Goal: Task Accomplishment & Management: Use online tool/utility

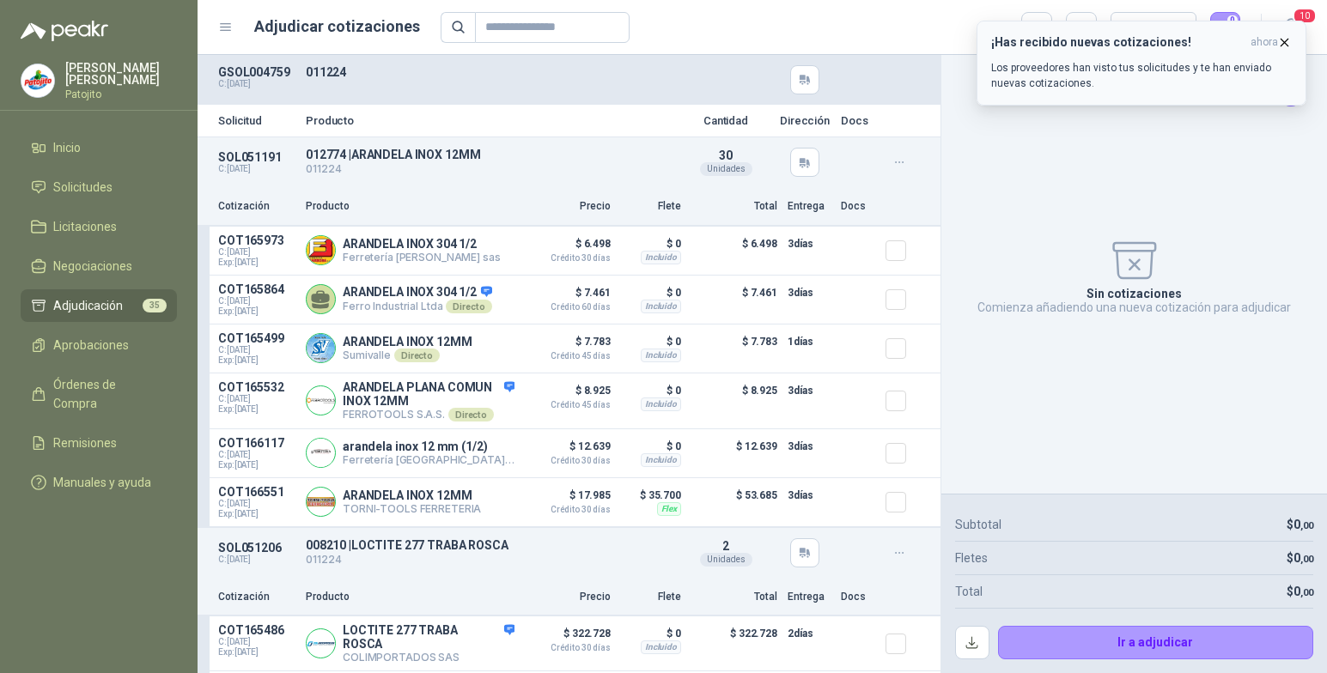
click at [1283, 39] on icon "button" at bounding box center [1284, 42] width 15 height 15
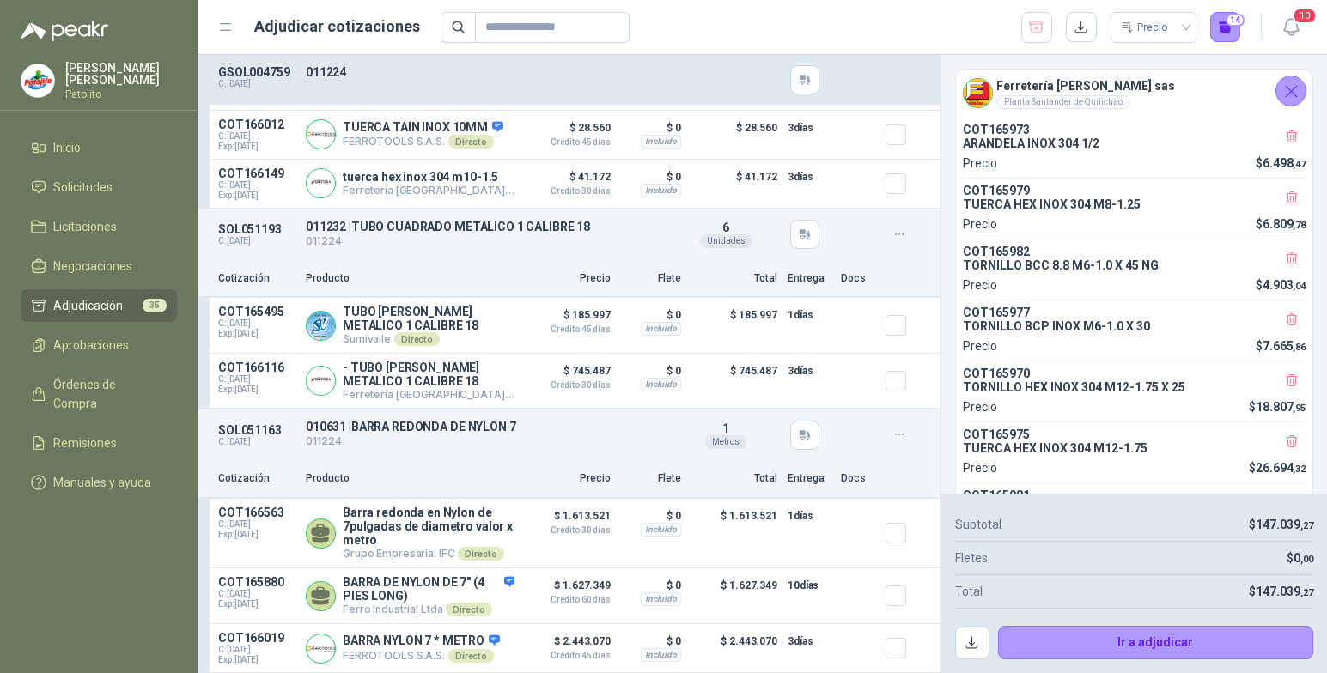
scroll to position [12445, 0]
click at [969, 641] on button "button" at bounding box center [972, 643] width 34 height 34
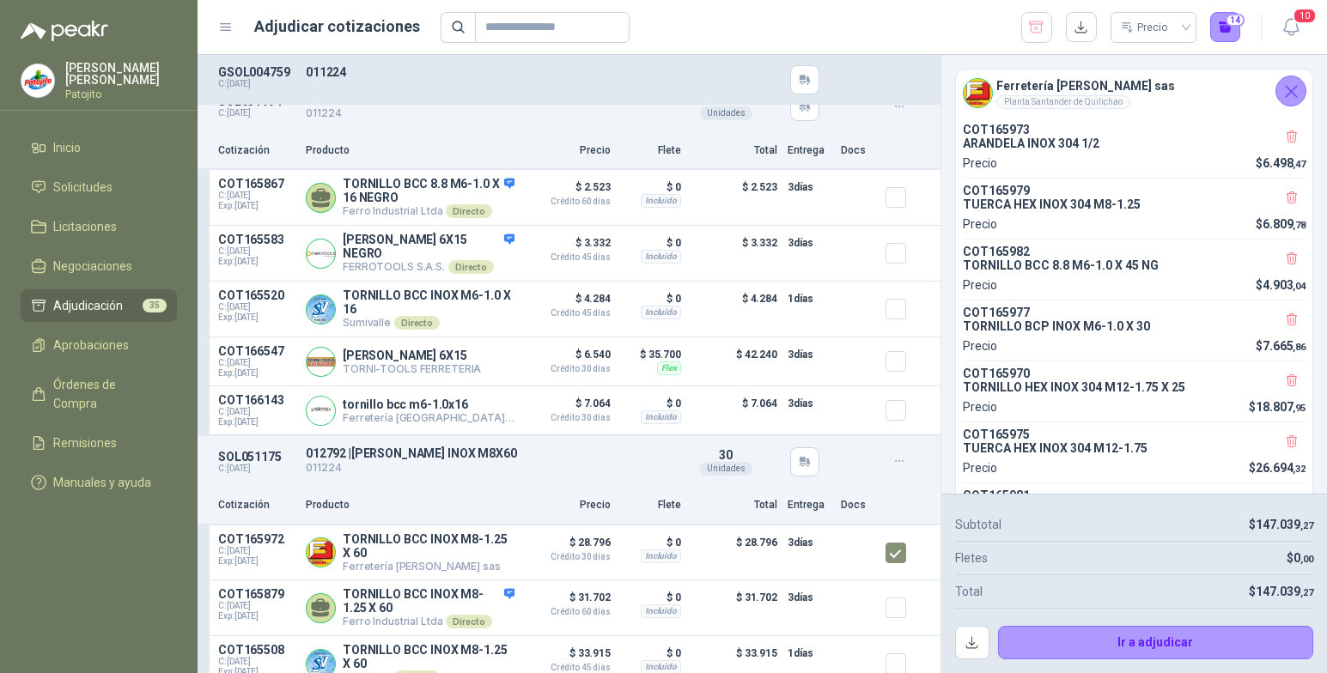
scroll to position [11758, 0]
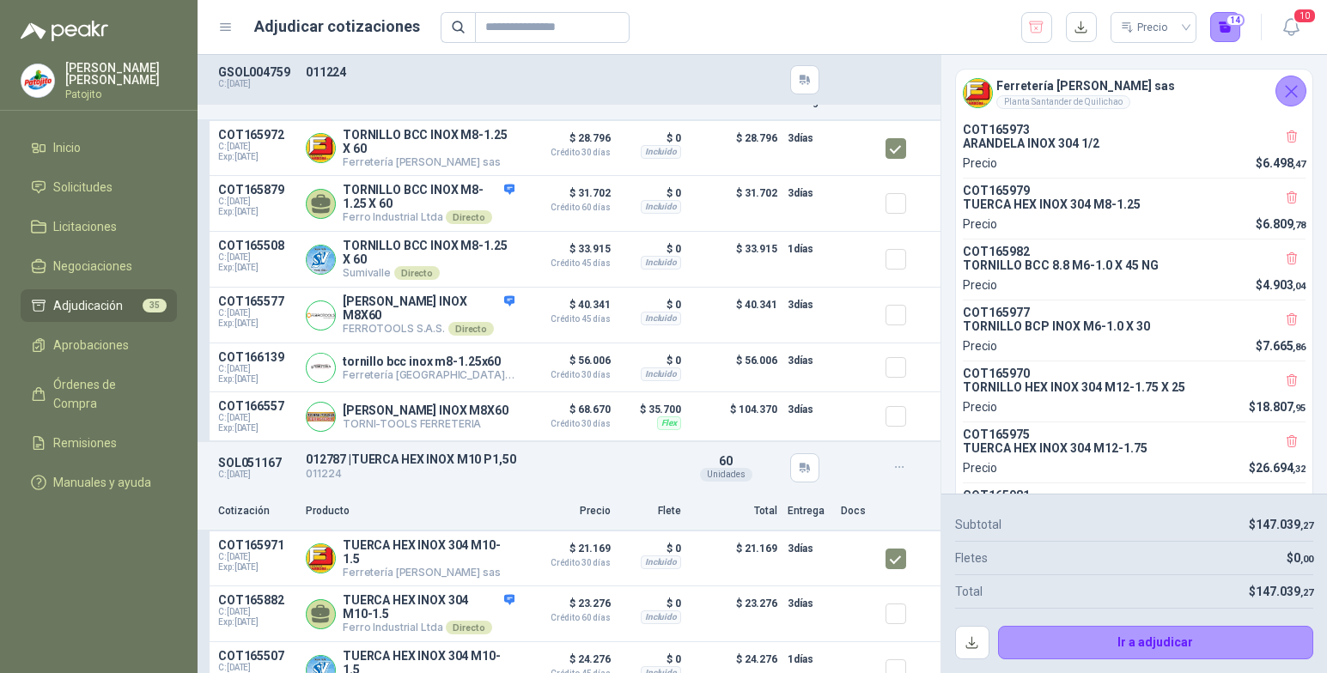
click at [904, 30] on div "Precio 14" at bounding box center [841, 27] width 801 height 31
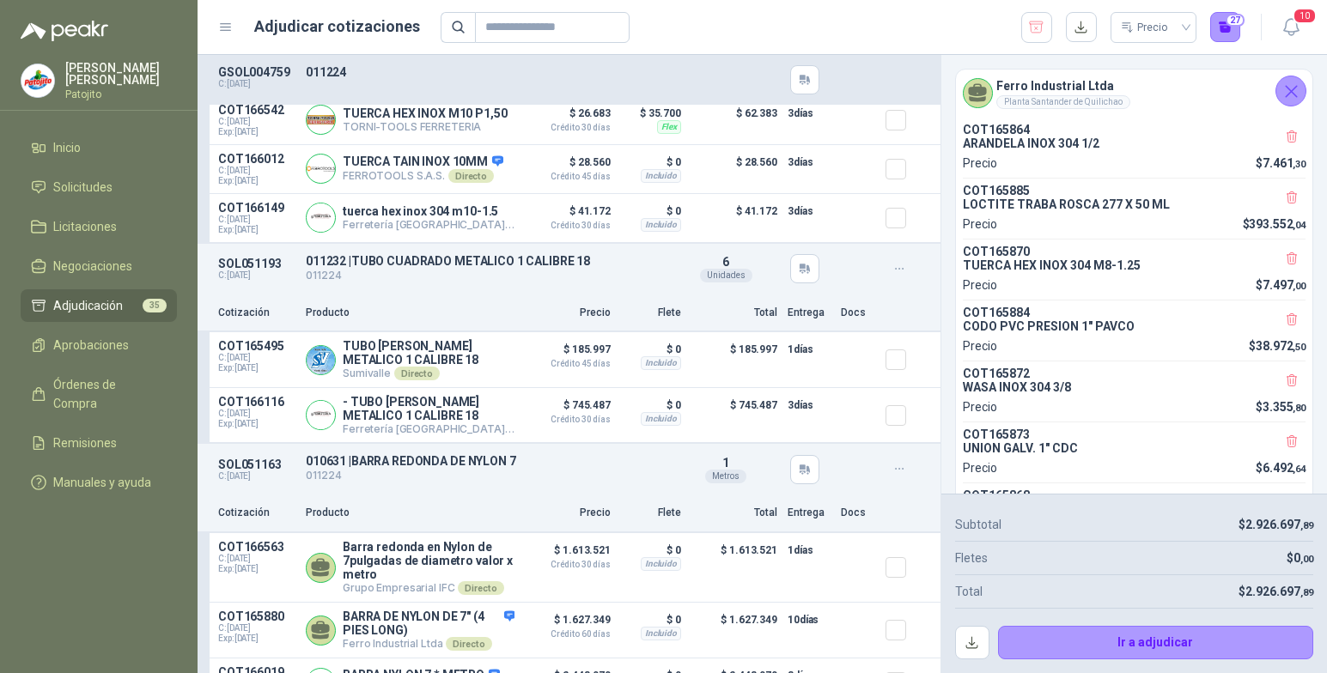
scroll to position [12445, 0]
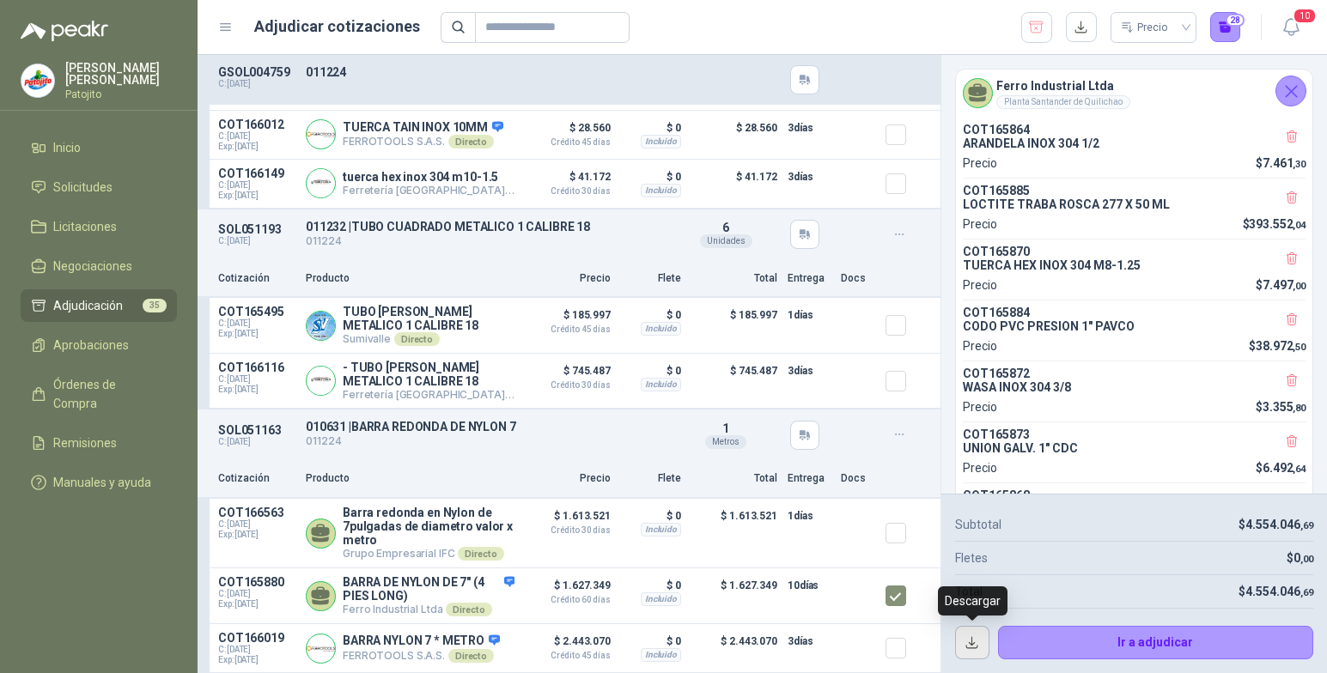
click at [971, 647] on button "button" at bounding box center [972, 643] width 34 height 34
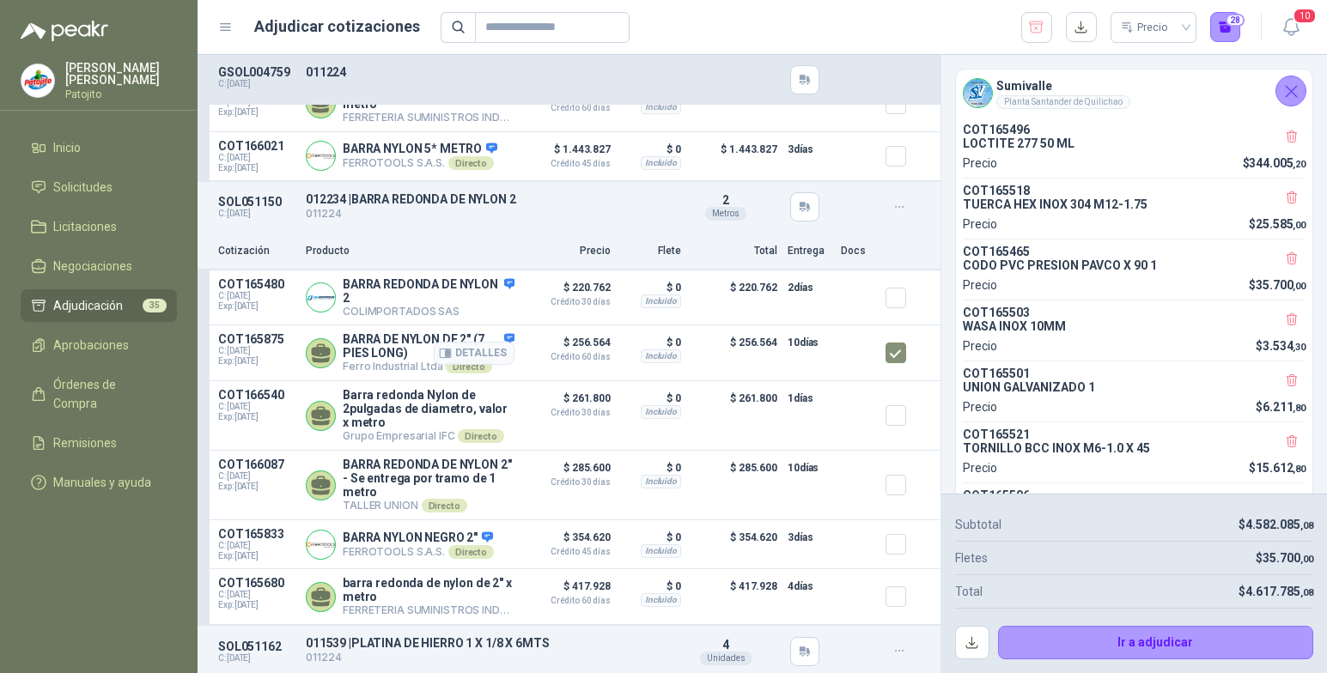
scroll to position [6872, 0]
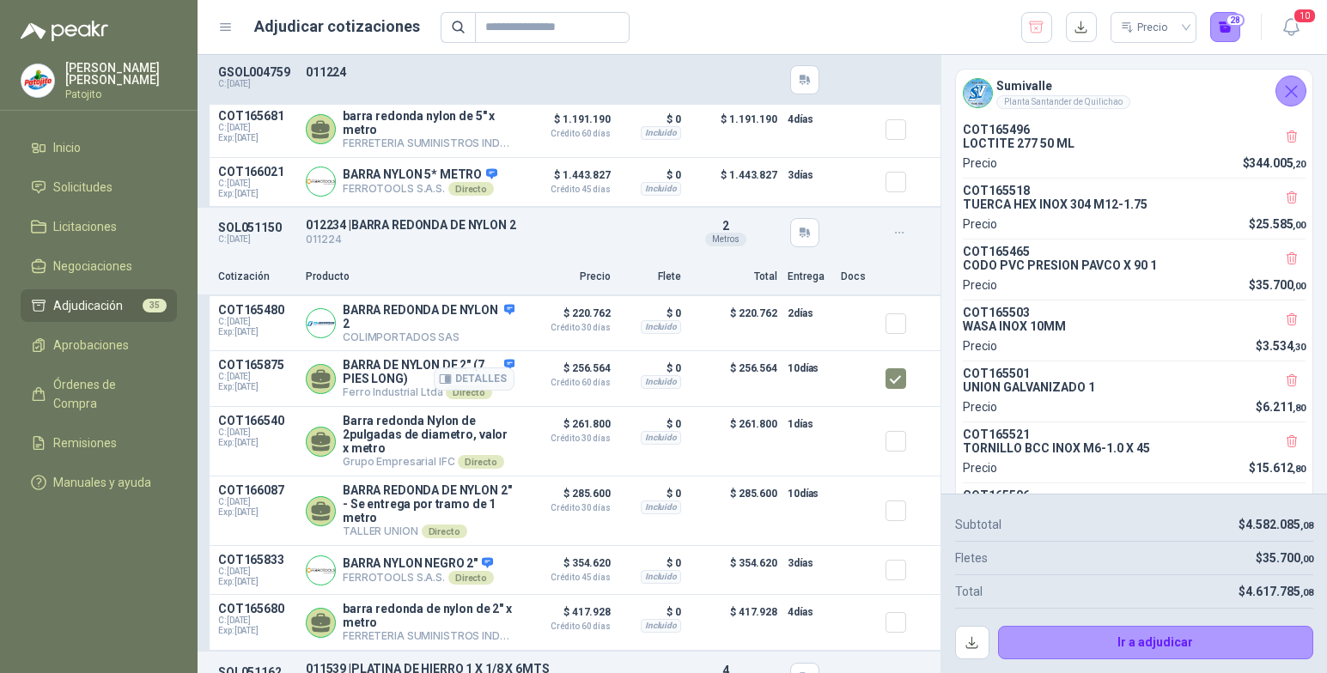
click at [871, 391] on article "COT165875 C: [DATE] Exp: [DATE] [GEOGRAPHIC_DATA] DE 2" (7 PIES LONG) Ferro Ind…" at bounding box center [569, 379] width 743 height 56
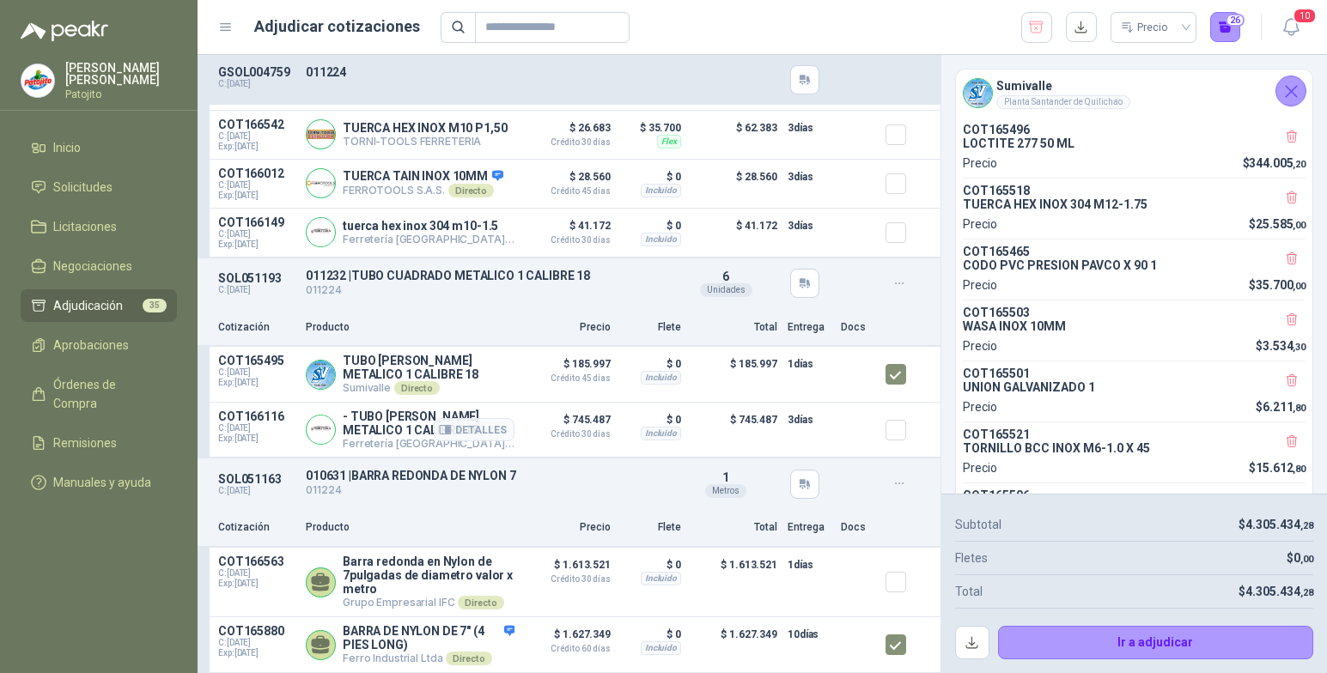
scroll to position [12445, 0]
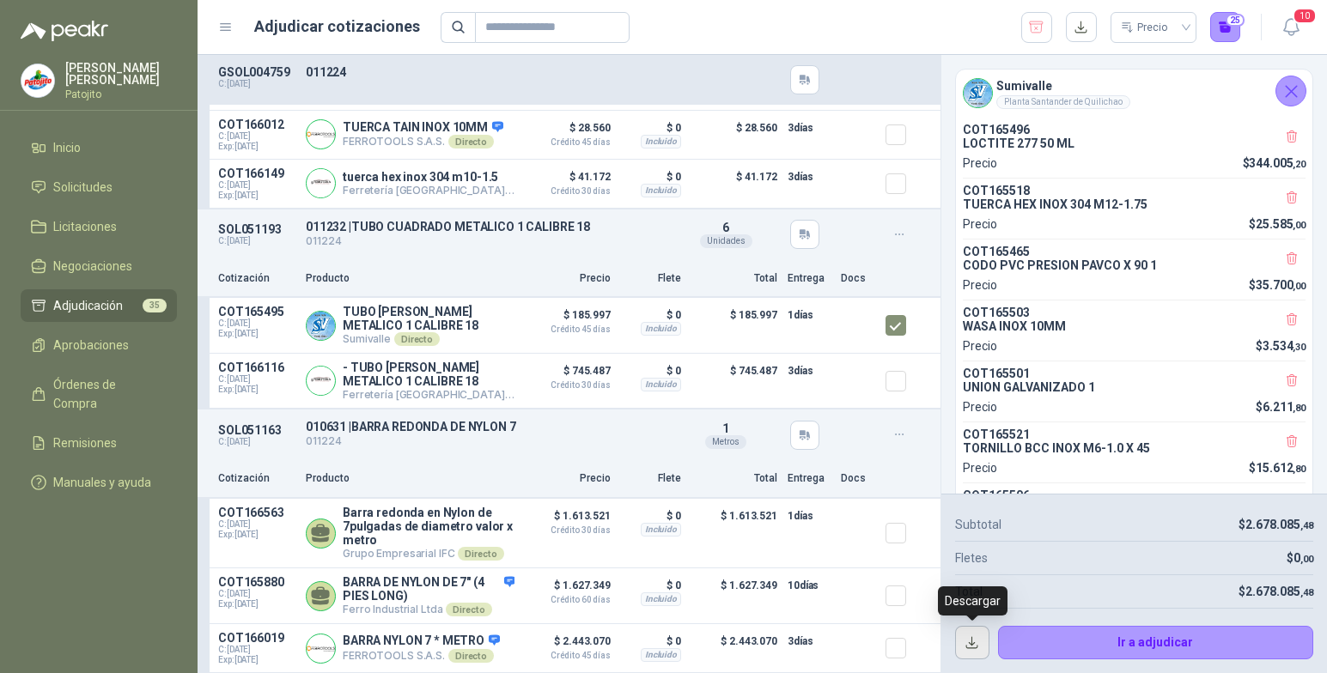
click at [969, 643] on button "button" at bounding box center [972, 643] width 34 height 34
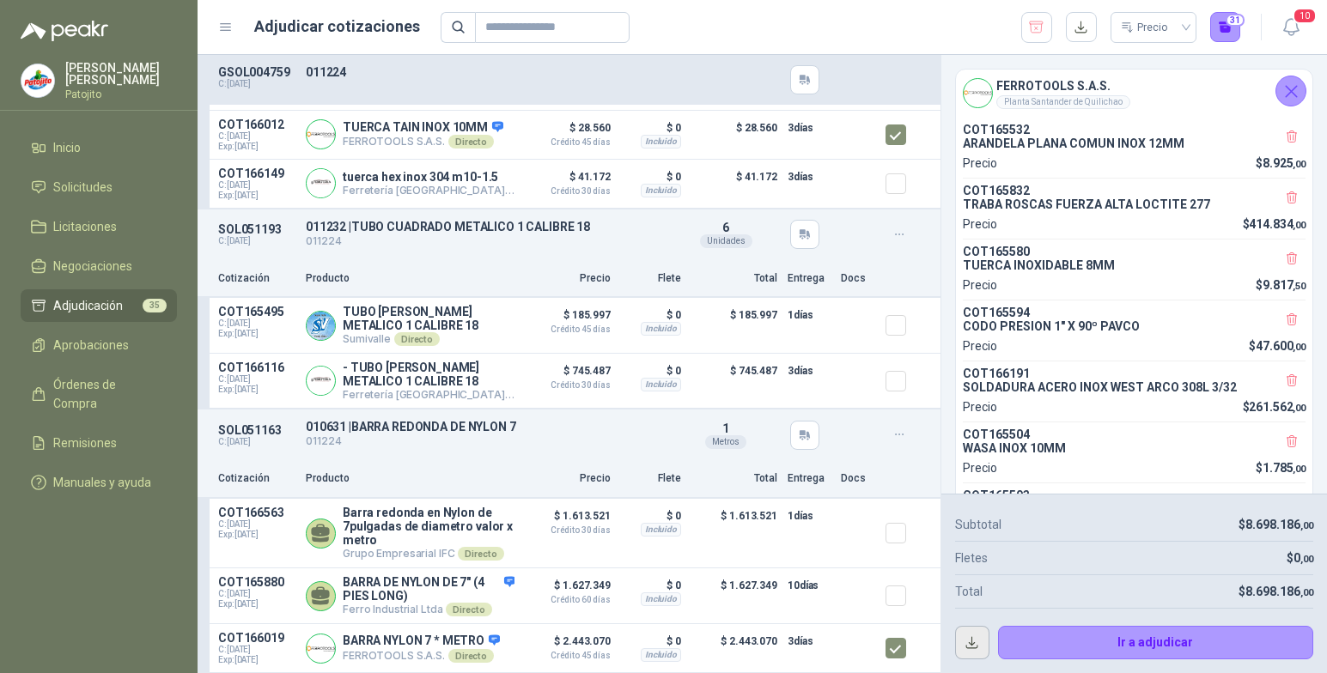
click at [965, 643] on button "button" at bounding box center [972, 643] width 34 height 34
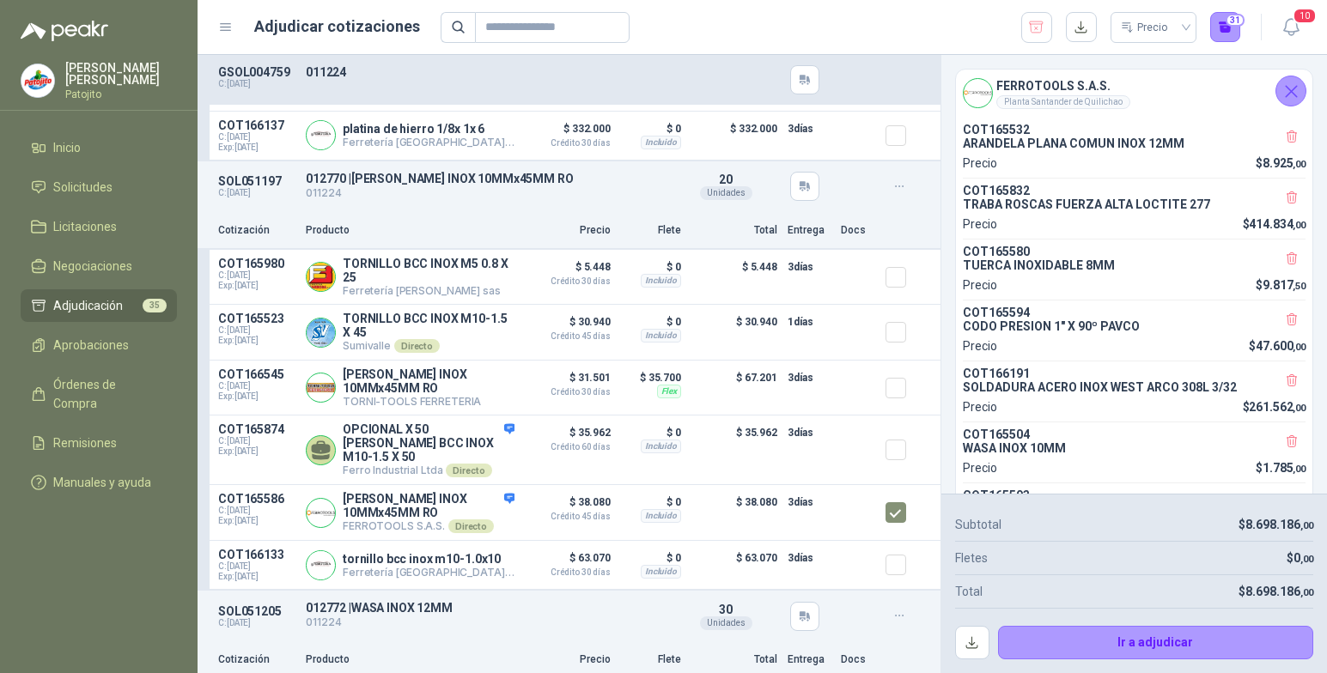
scroll to position [7548, 0]
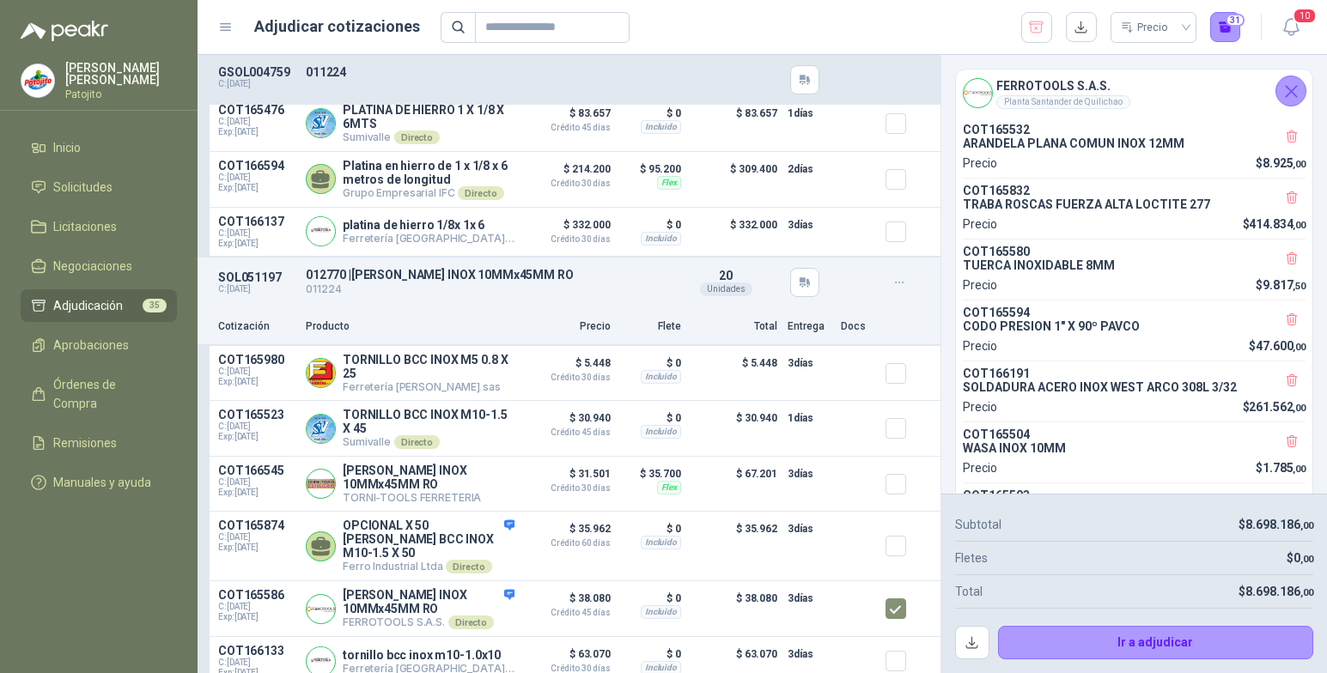
click at [862, 23] on div "Precio 31" at bounding box center [841, 27] width 801 height 31
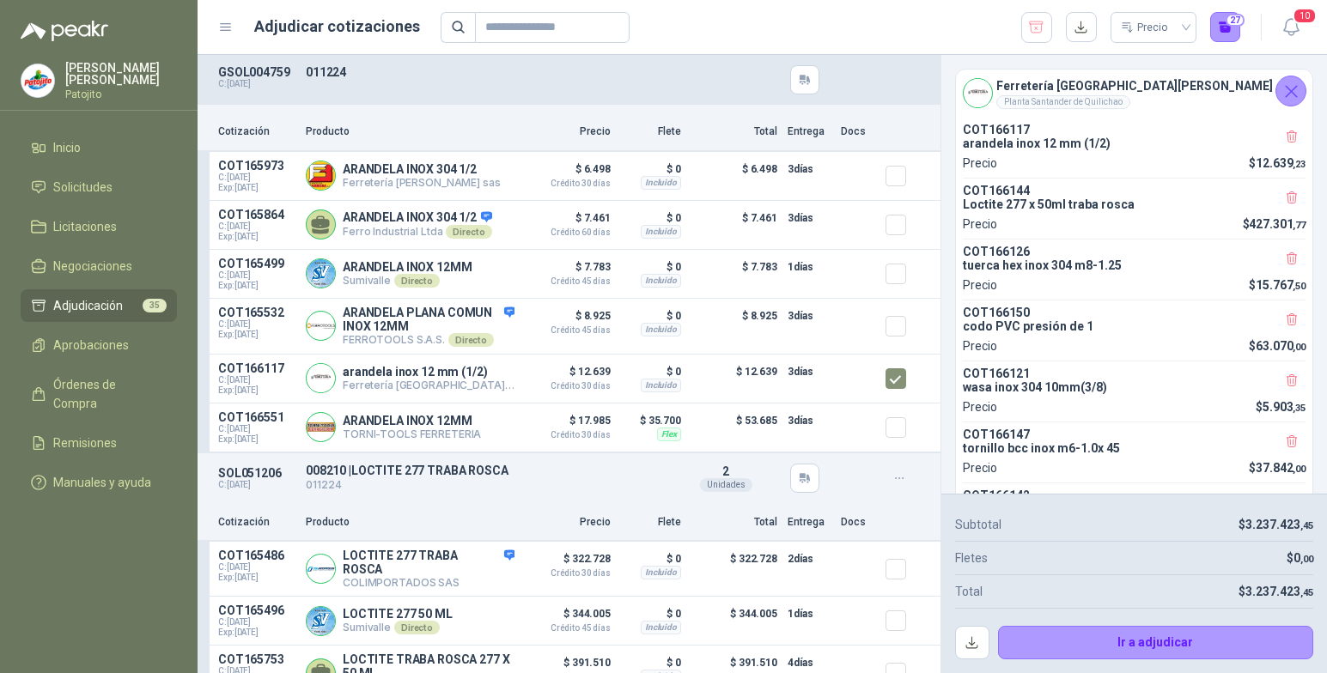
scroll to position [0, 0]
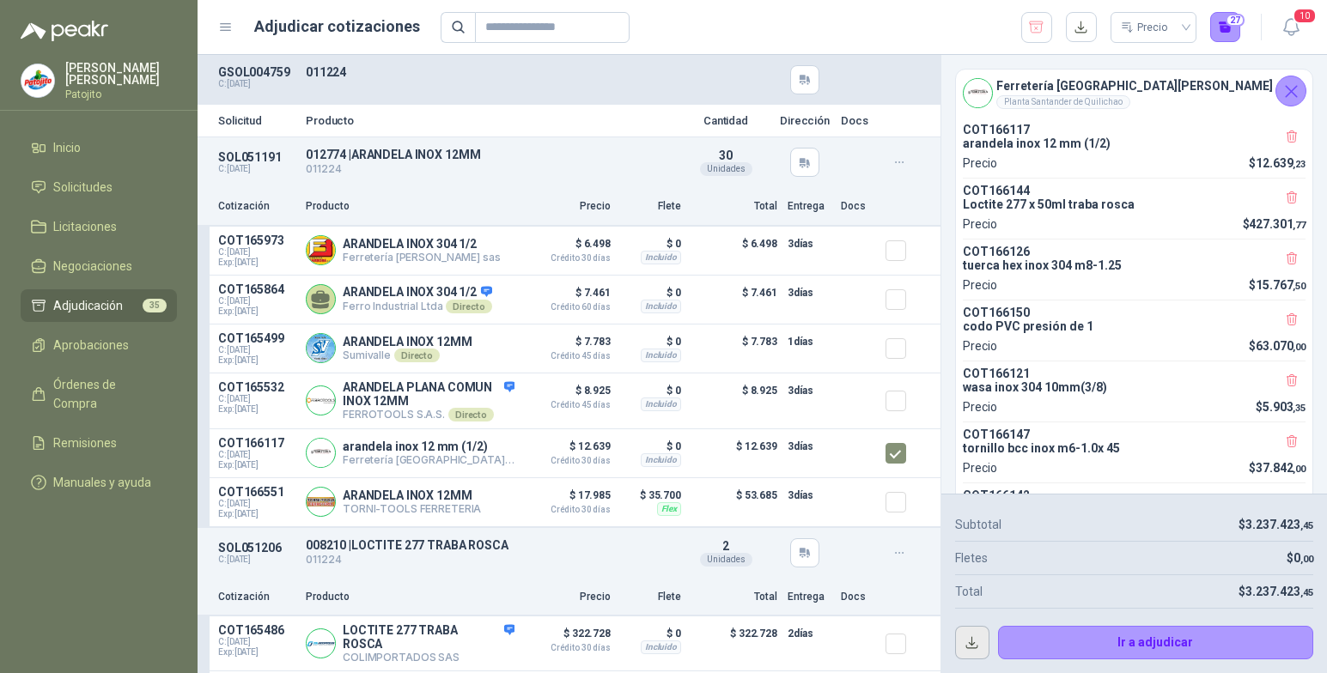
click at [978, 640] on button "button" at bounding box center [972, 643] width 34 height 34
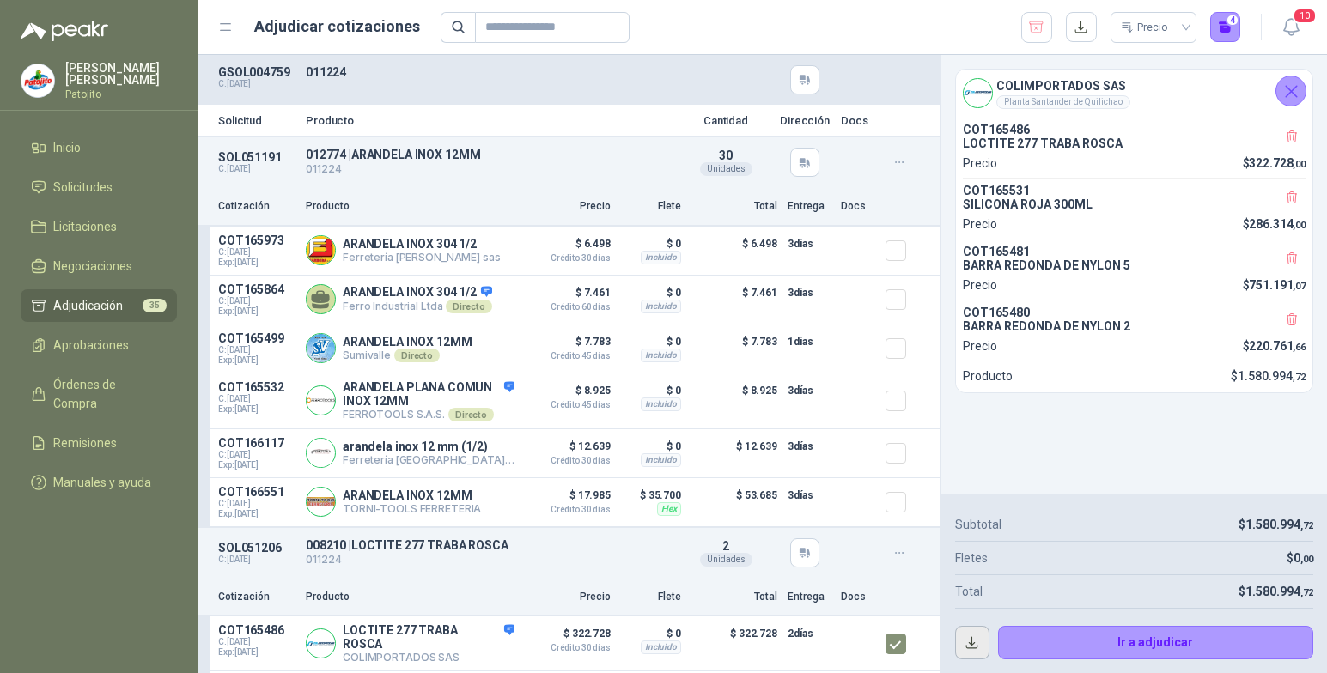
click at [967, 639] on button "button" at bounding box center [972, 643] width 34 height 34
click at [545, 29] on input "text" at bounding box center [545, 27] width 120 height 29
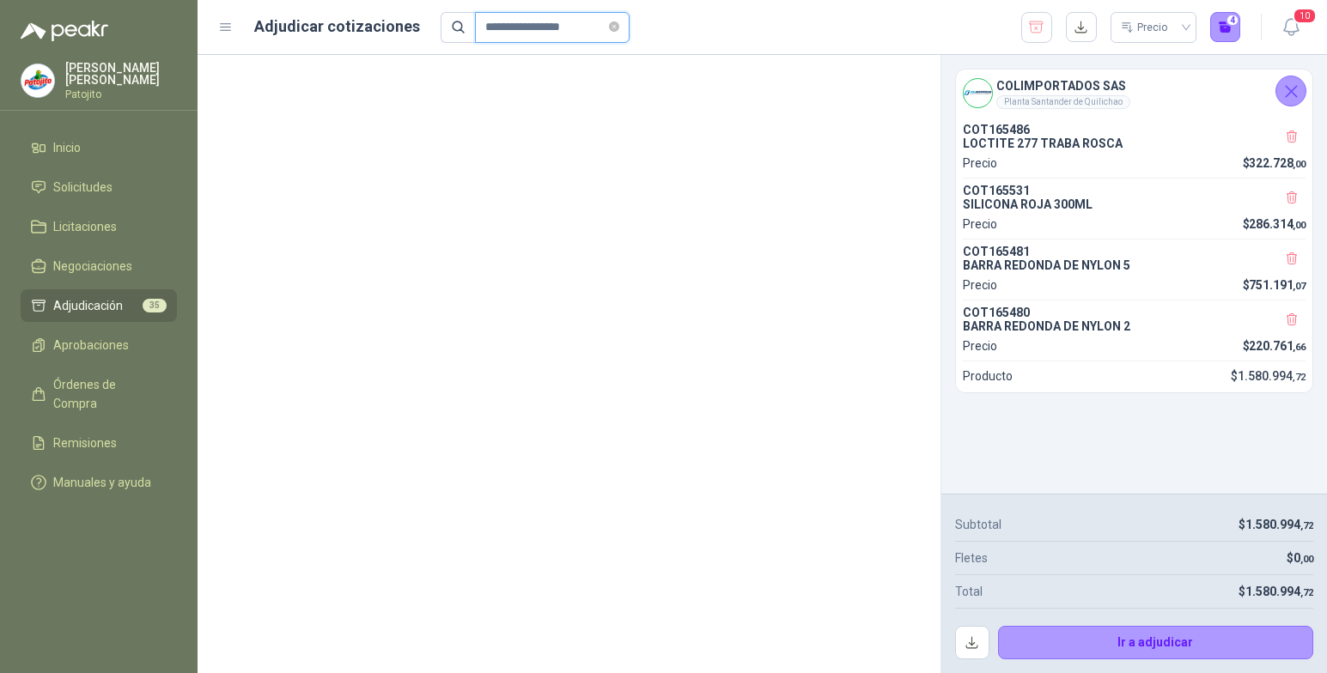
type input "**********"
click at [120, 299] on span "Adjudicación" at bounding box center [88, 305] width 70 height 19
click at [619, 27] on icon "close-circle" at bounding box center [614, 26] width 10 height 10
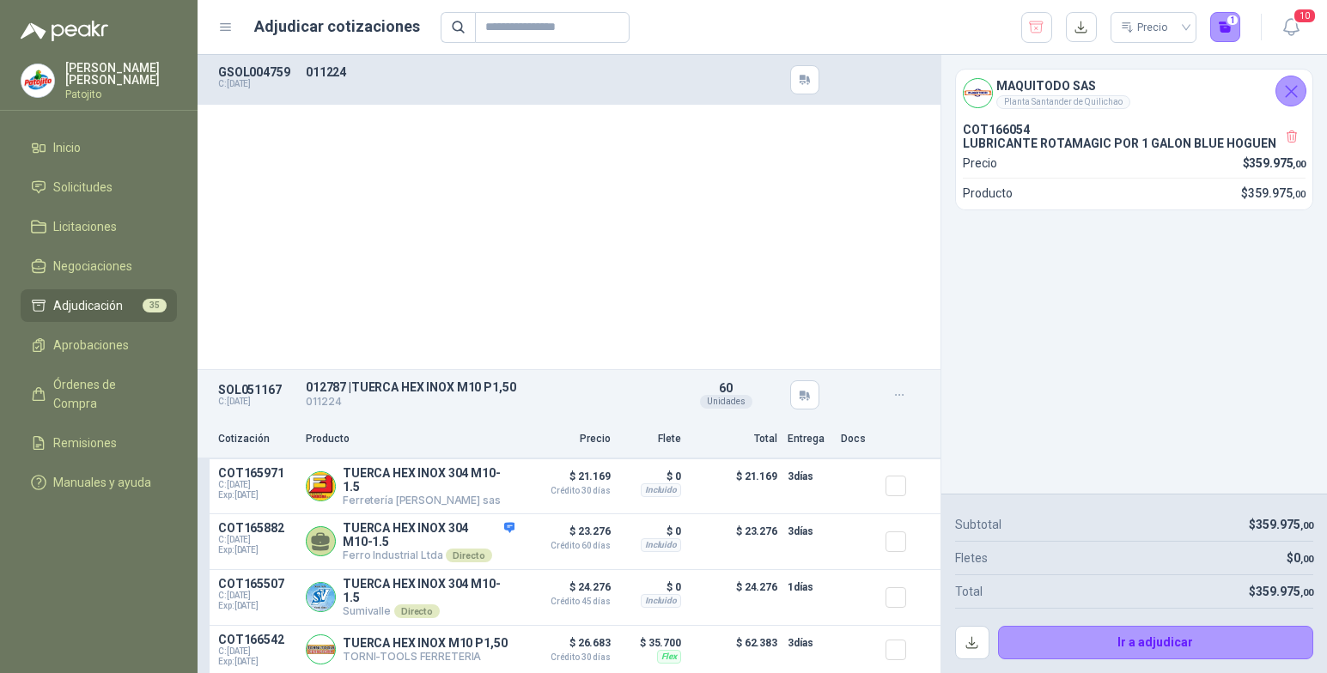
scroll to position [12445, 0]
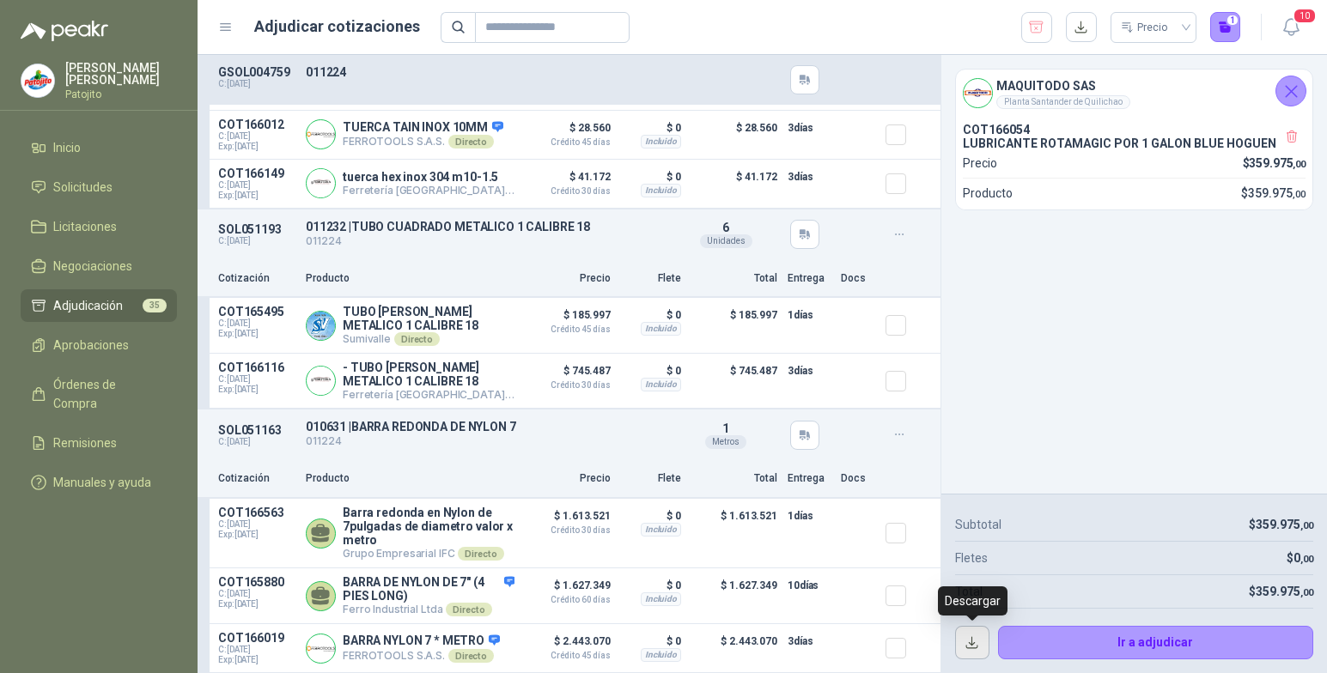
click at [969, 639] on button "button" at bounding box center [972, 643] width 34 height 34
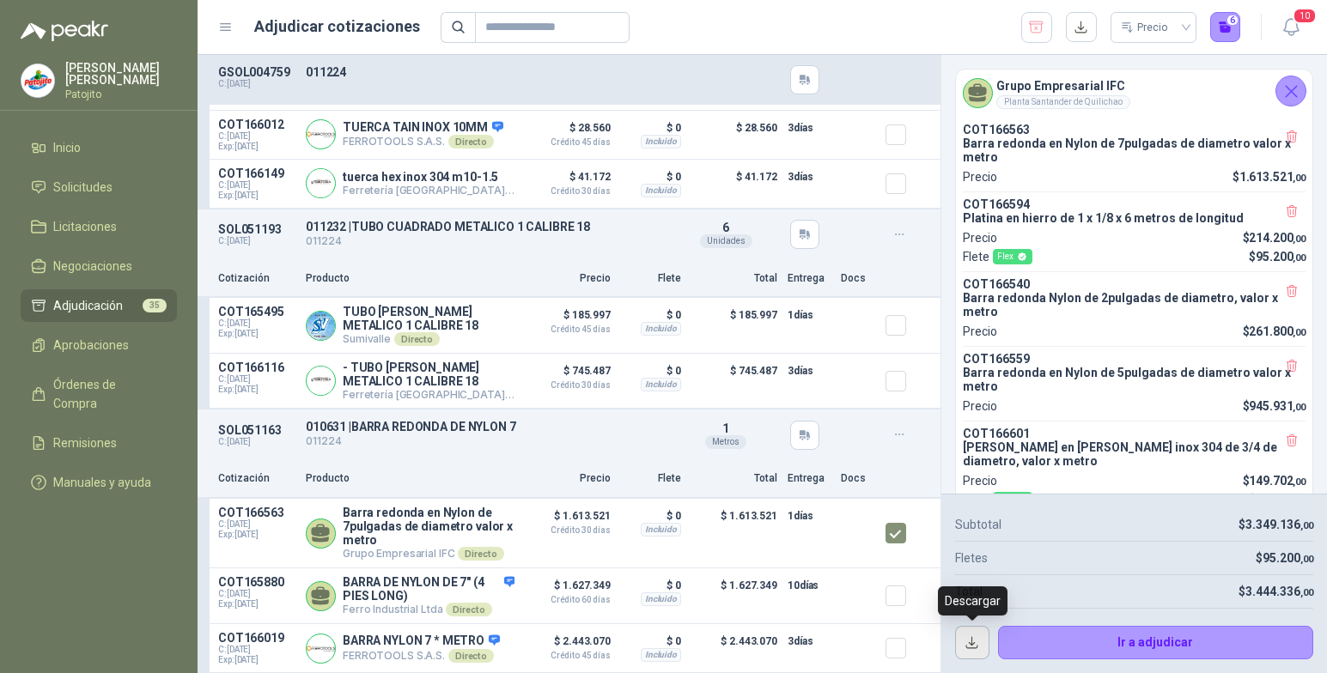
click at [972, 644] on button "button" at bounding box center [972, 643] width 34 height 34
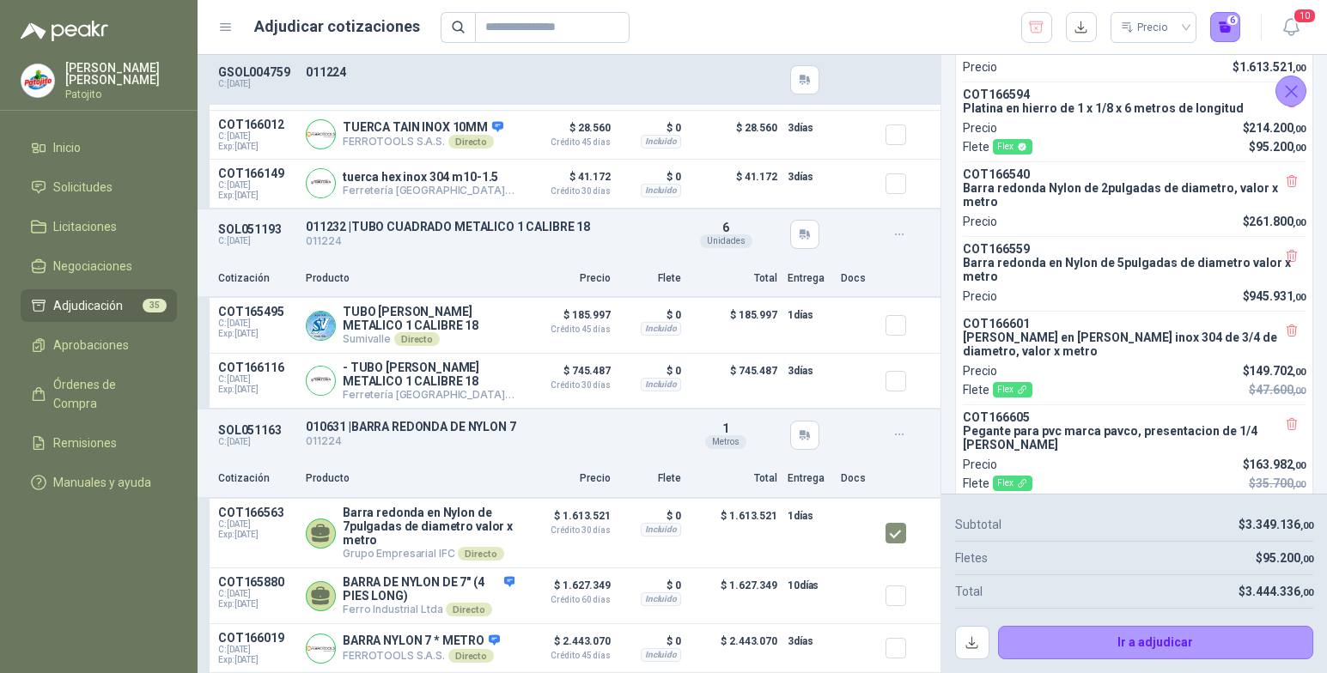
scroll to position [180, 0]
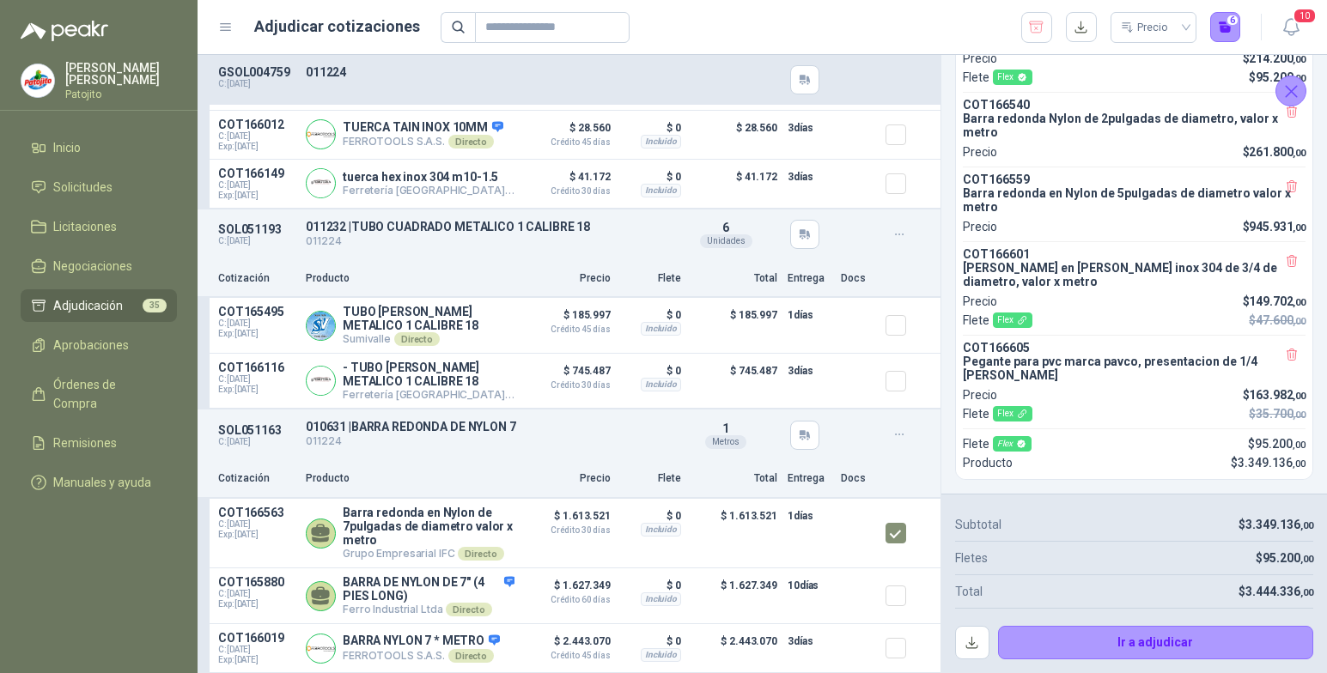
click at [1293, 88] on icon "Cerrar" at bounding box center [1291, 91] width 11 height 11
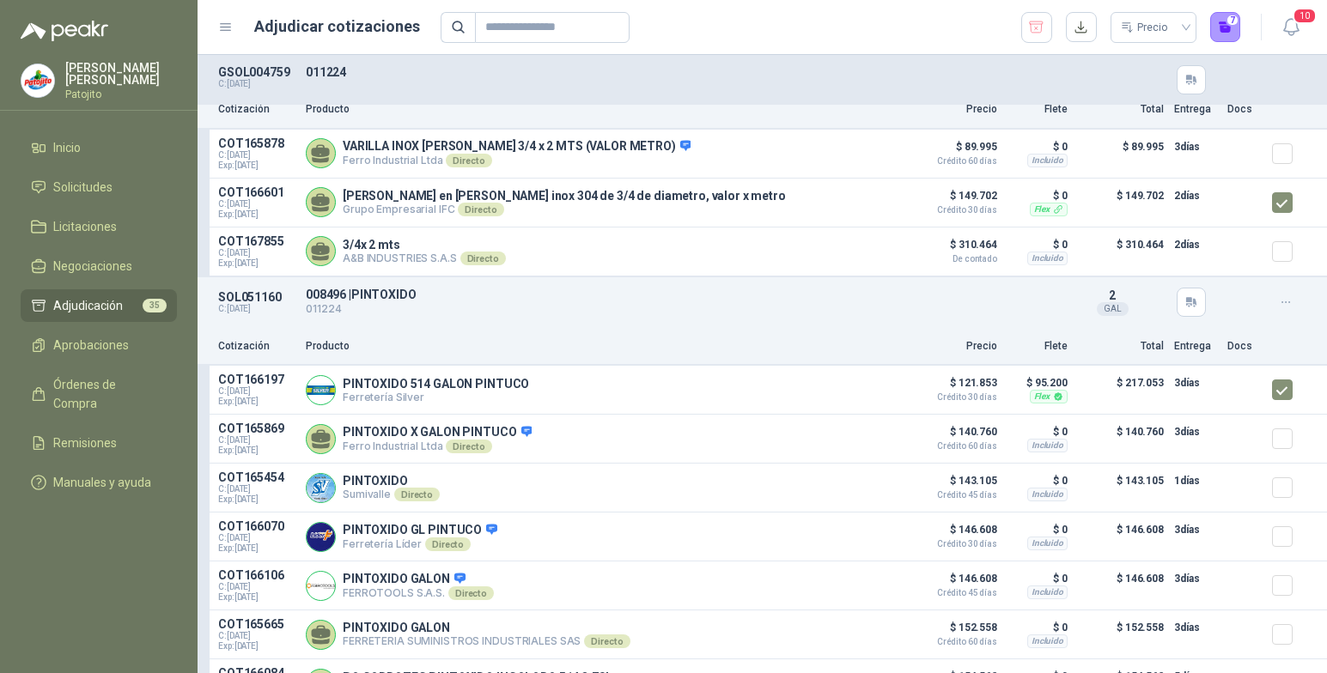
scroll to position [3280, 0]
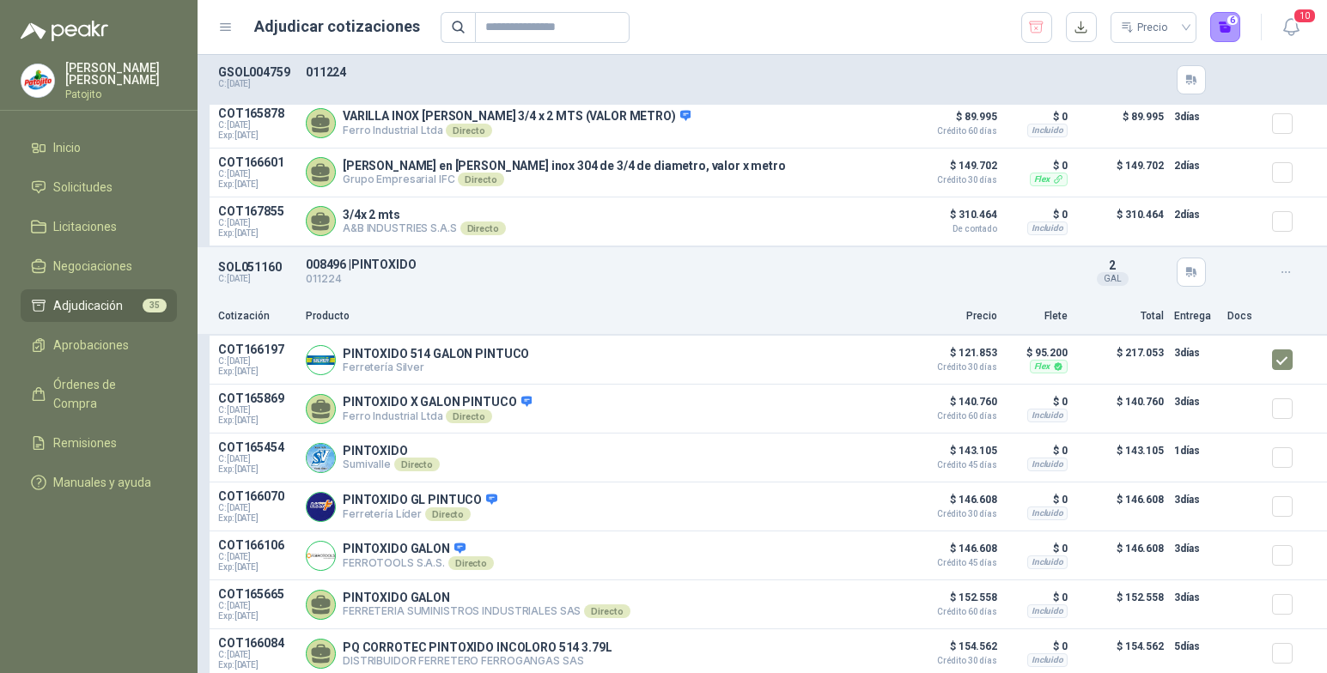
click at [127, 303] on li "Adjudicación 35" at bounding box center [99, 305] width 136 height 19
click at [125, 193] on li "Solicitudes" at bounding box center [99, 187] width 136 height 19
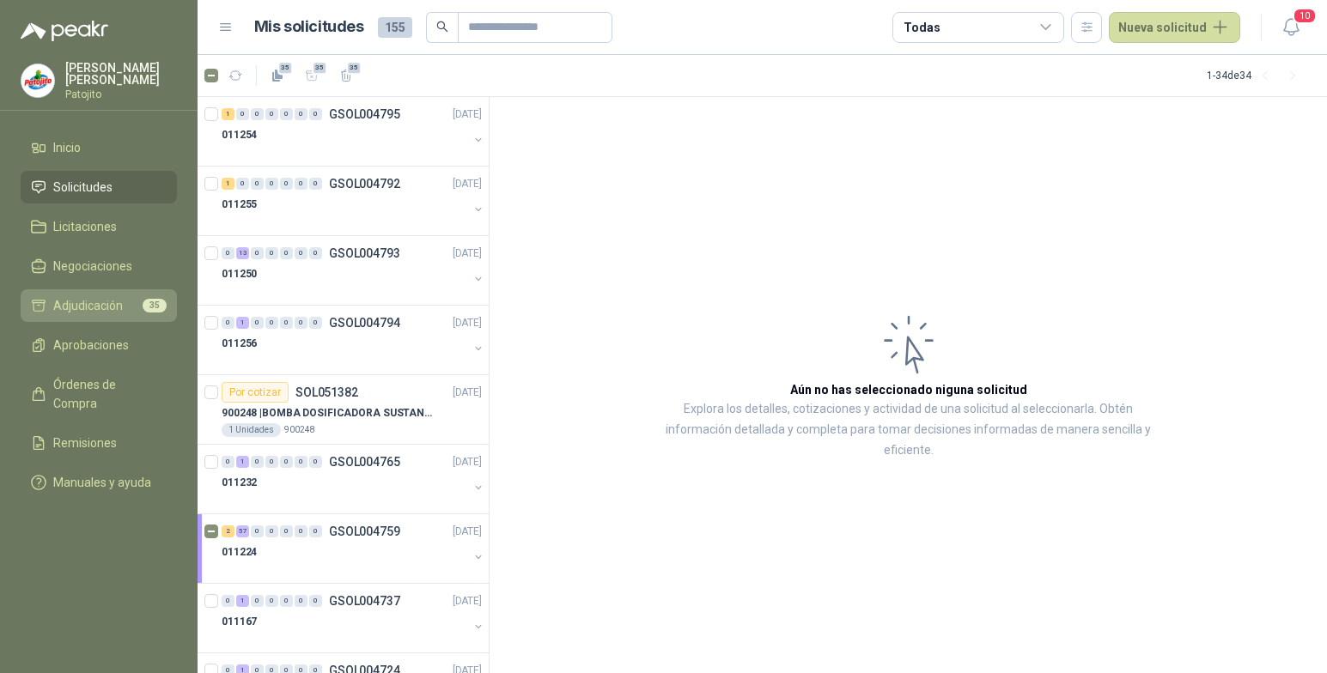
click at [101, 306] on span "Adjudicación" at bounding box center [88, 305] width 70 height 19
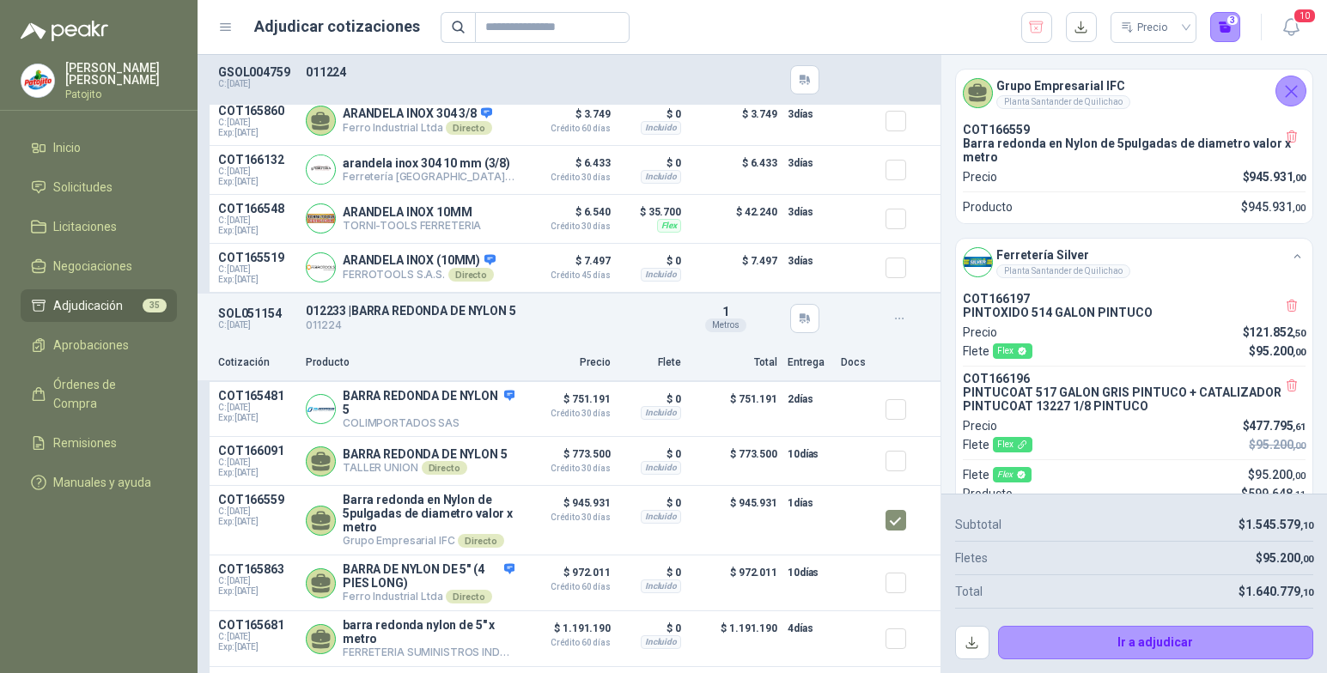
scroll to position [6357, 0]
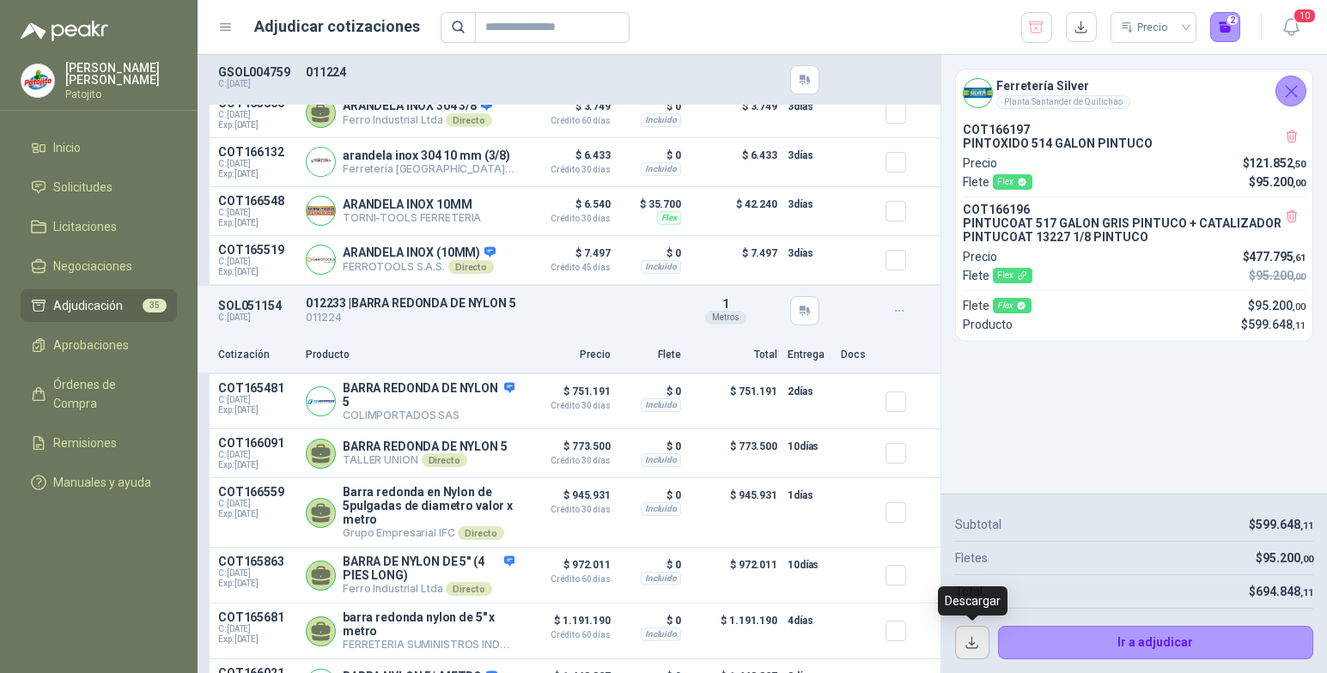
click at [968, 646] on button "button" at bounding box center [972, 643] width 34 height 34
click at [1300, 89] on icon "Cerrar" at bounding box center [1291, 91] width 21 height 21
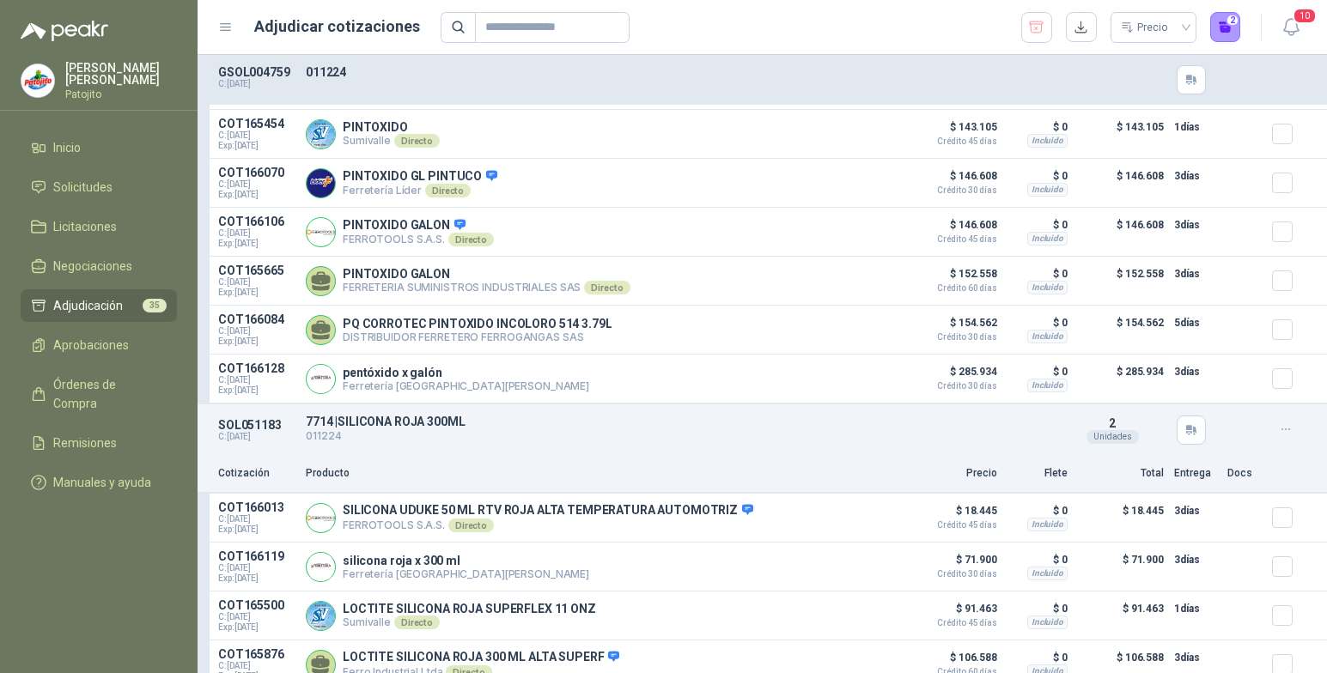
scroll to position [3523, 0]
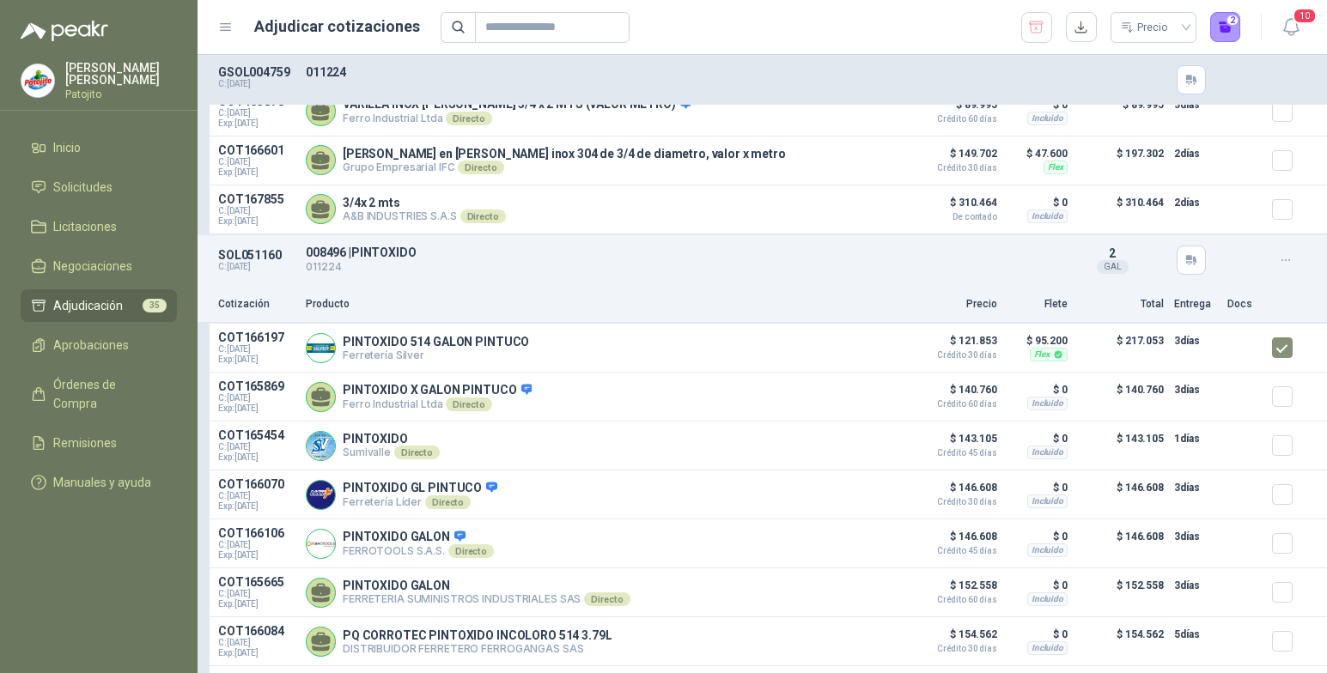
click at [112, 300] on span "Adjudicación" at bounding box center [88, 305] width 70 height 19
click at [119, 175] on link "Solicitudes" at bounding box center [99, 187] width 156 height 33
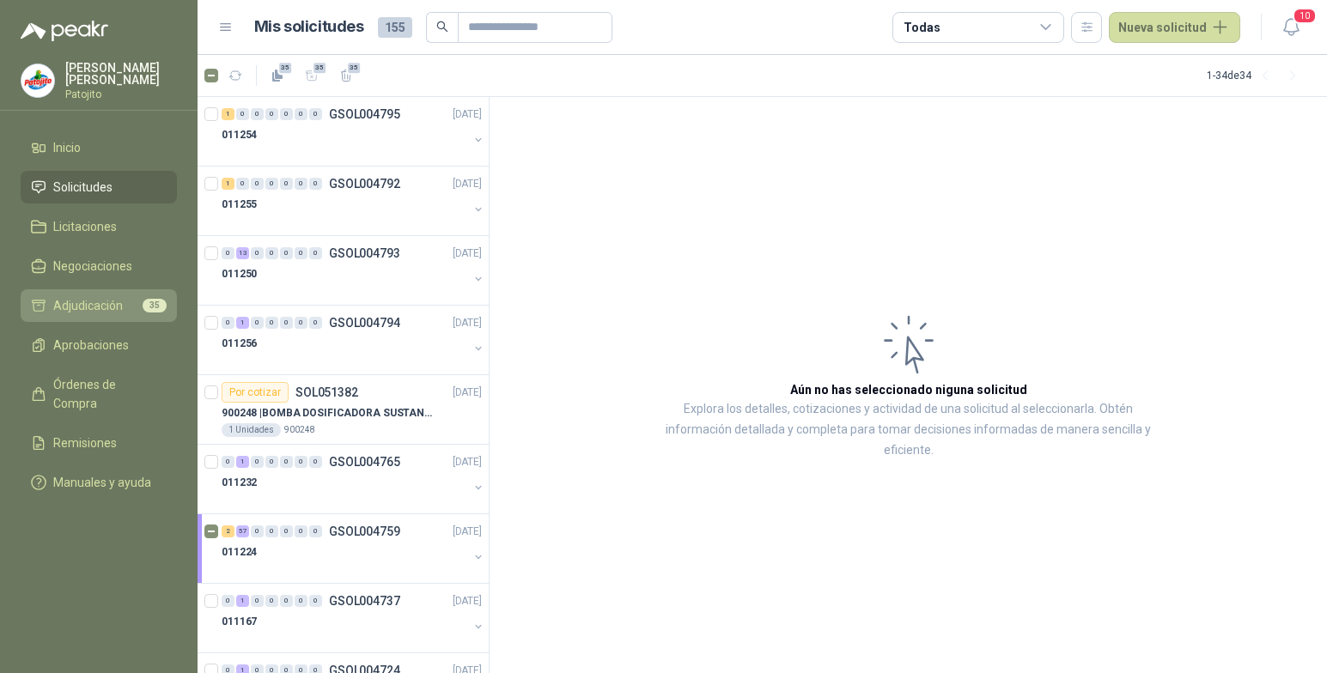
click at [114, 299] on span "Adjudicación" at bounding box center [88, 305] width 70 height 19
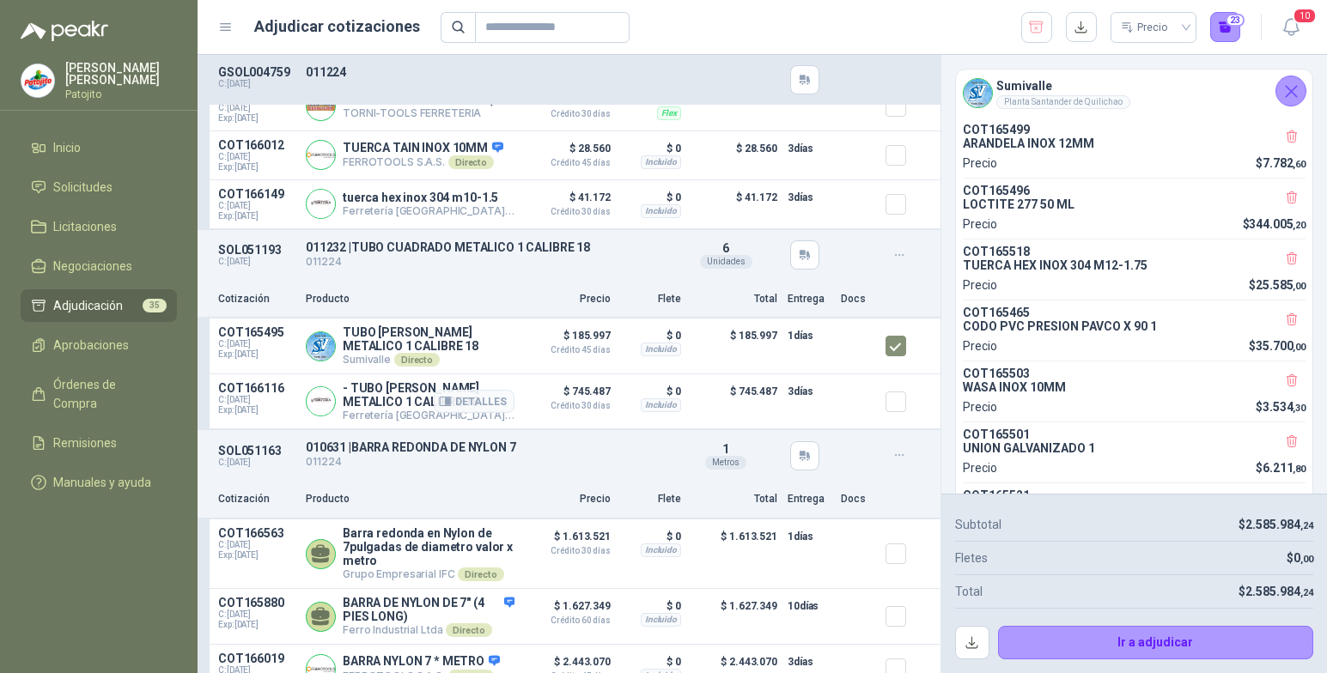
scroll to position [12503, 0]
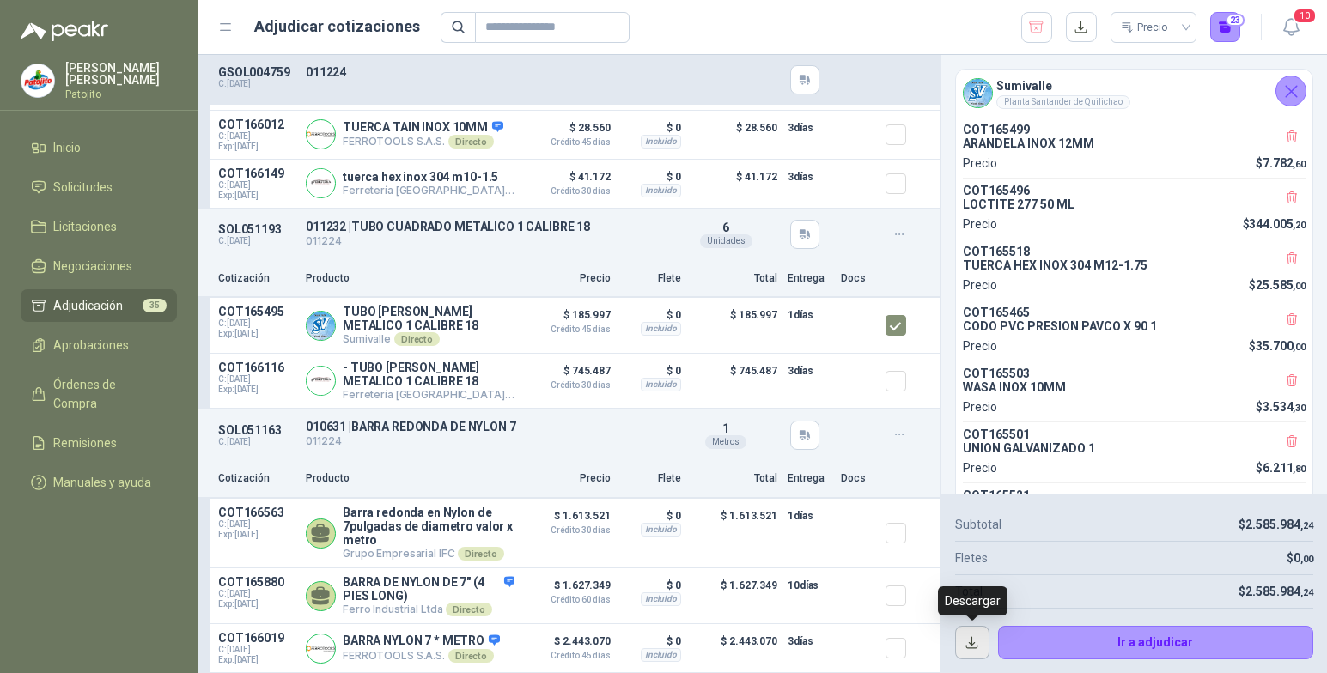
click at [976, 643] on button "button" at bounding box center [972, 643] width 34 height 34
click at [110, 306] on span "Adjudicación" at bounding box center [88, 305] width 70 height 19
click at [127, 186] on li "Solicitudes" at bounding box center [99, 187] width 136 height 19
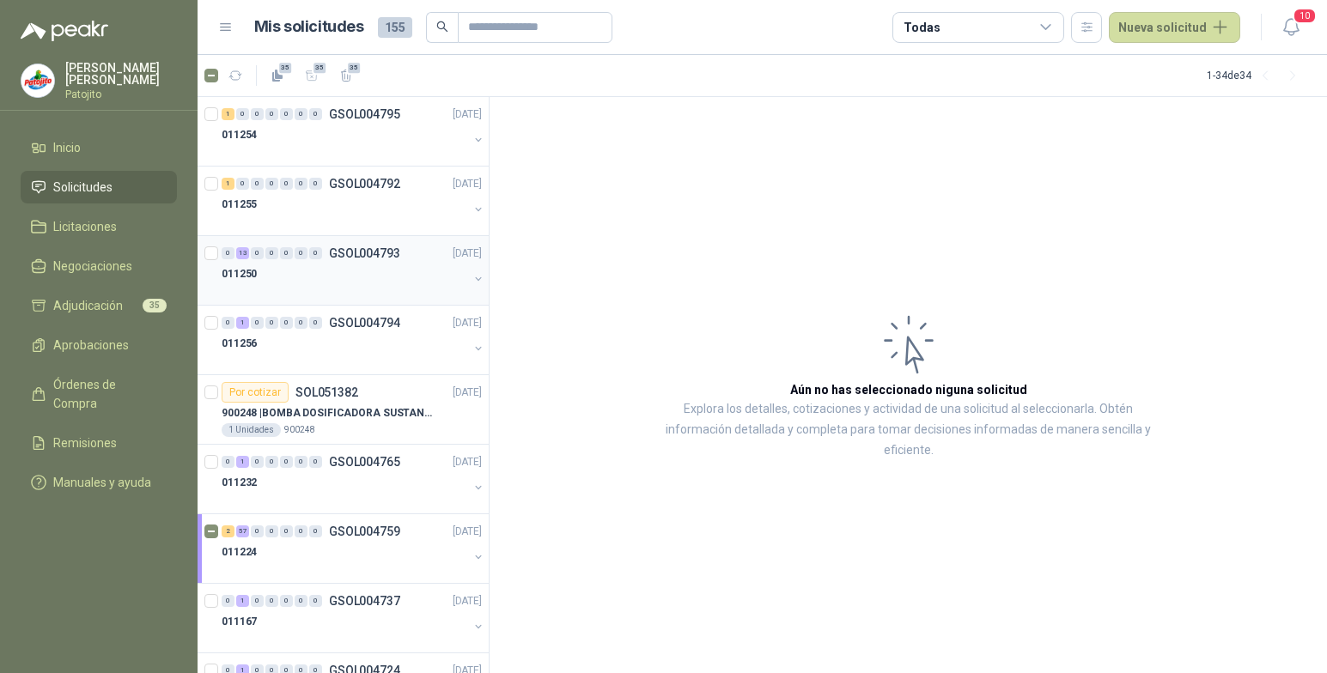
drag, startPoint x: 119, startPoint y: 307, endPoint x: 369, endPoint y: 274, distance: 252.1
click at [119, 306] on span "Adjudicación" at bounding box center [88, 305] width 70 height 19
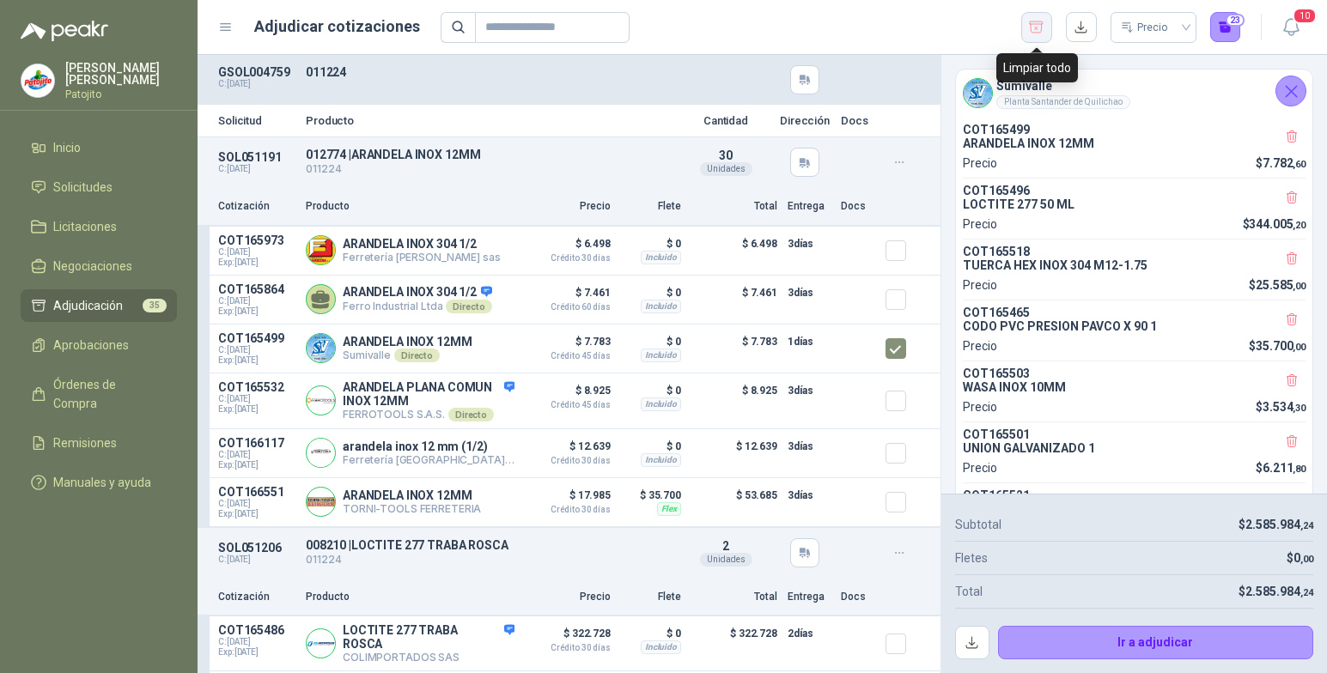
click at [1044, 23] on icon "button" at bounding box center [1037, 26] width 14 height 11
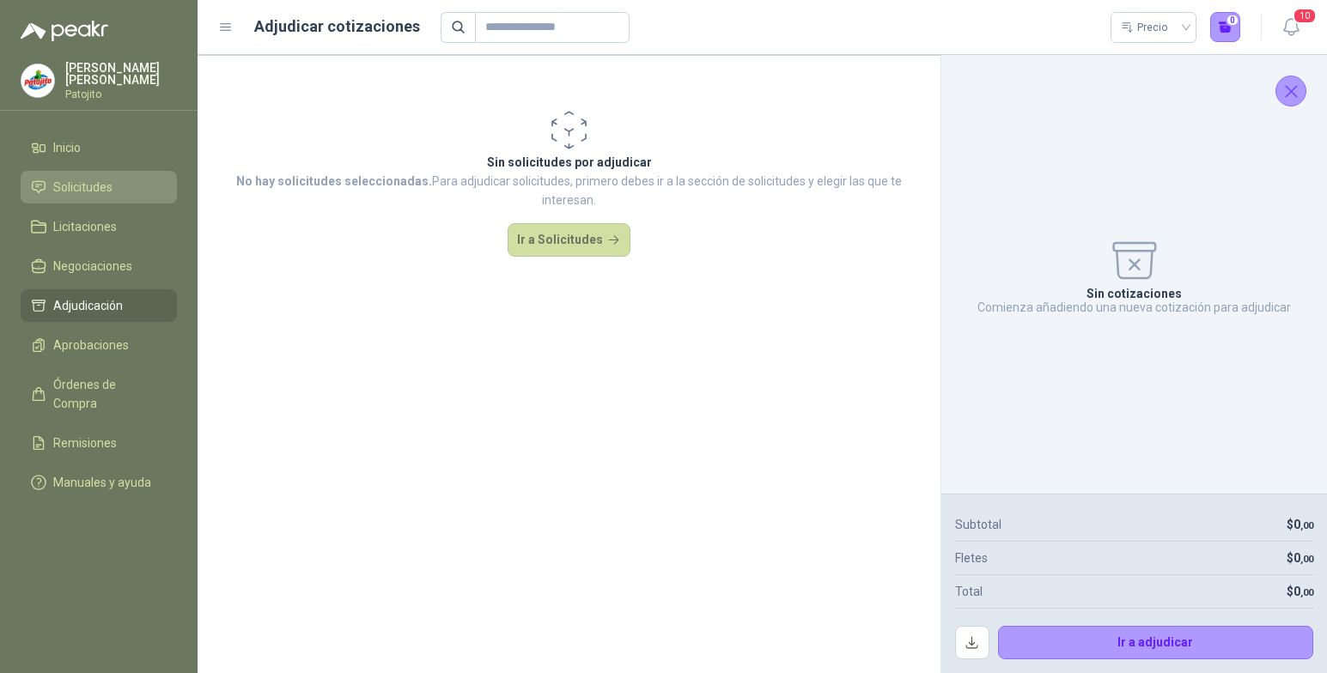
click at [121, 180] on li "Solicitudes" at bounding box center [99, 187] width 136 height 19
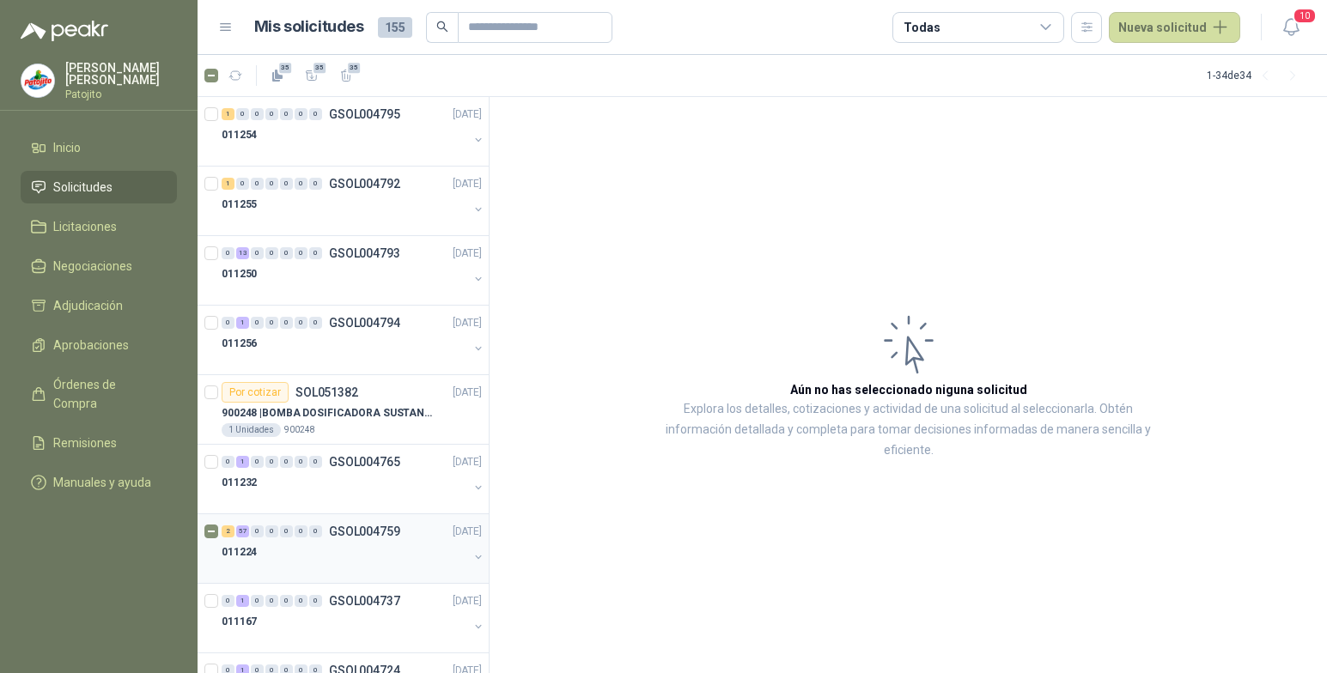
click at [283, 552] on div "011224" at bounding box center [345, 552] width 247 height 21
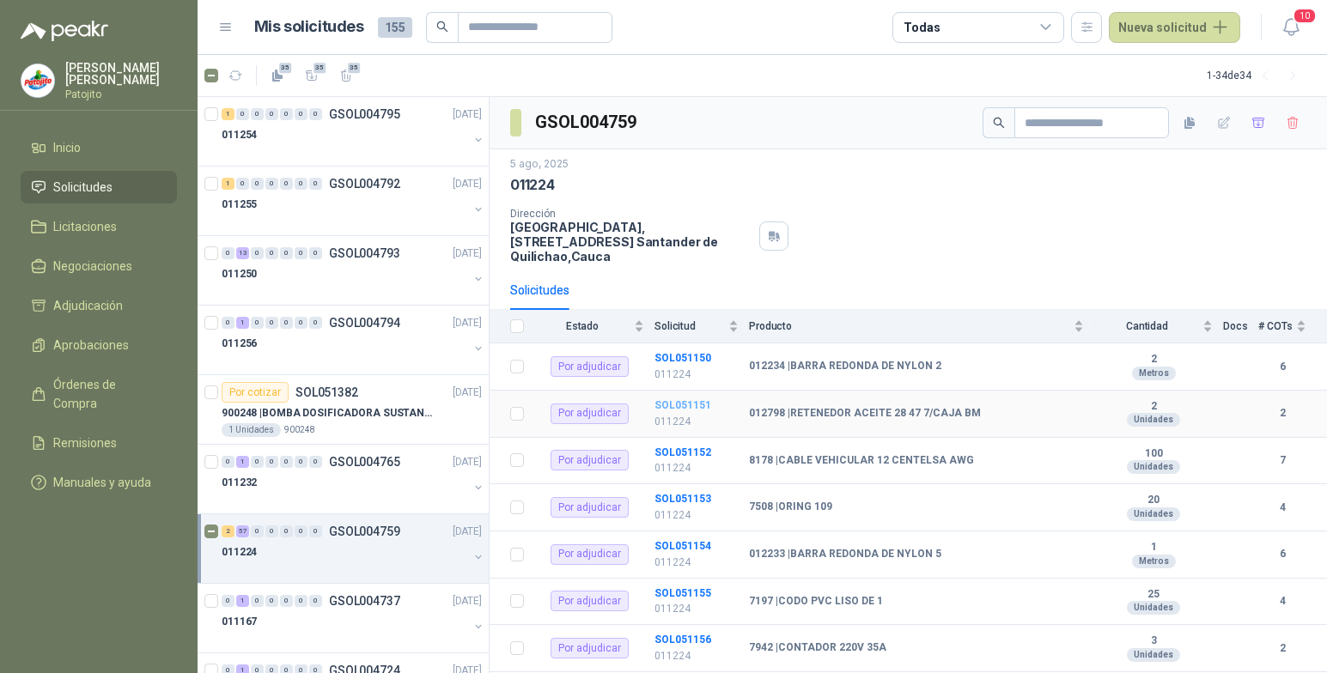
click at [693, 403] on b "SOL051151" at bounding box center [683, 405] width 57 height 12
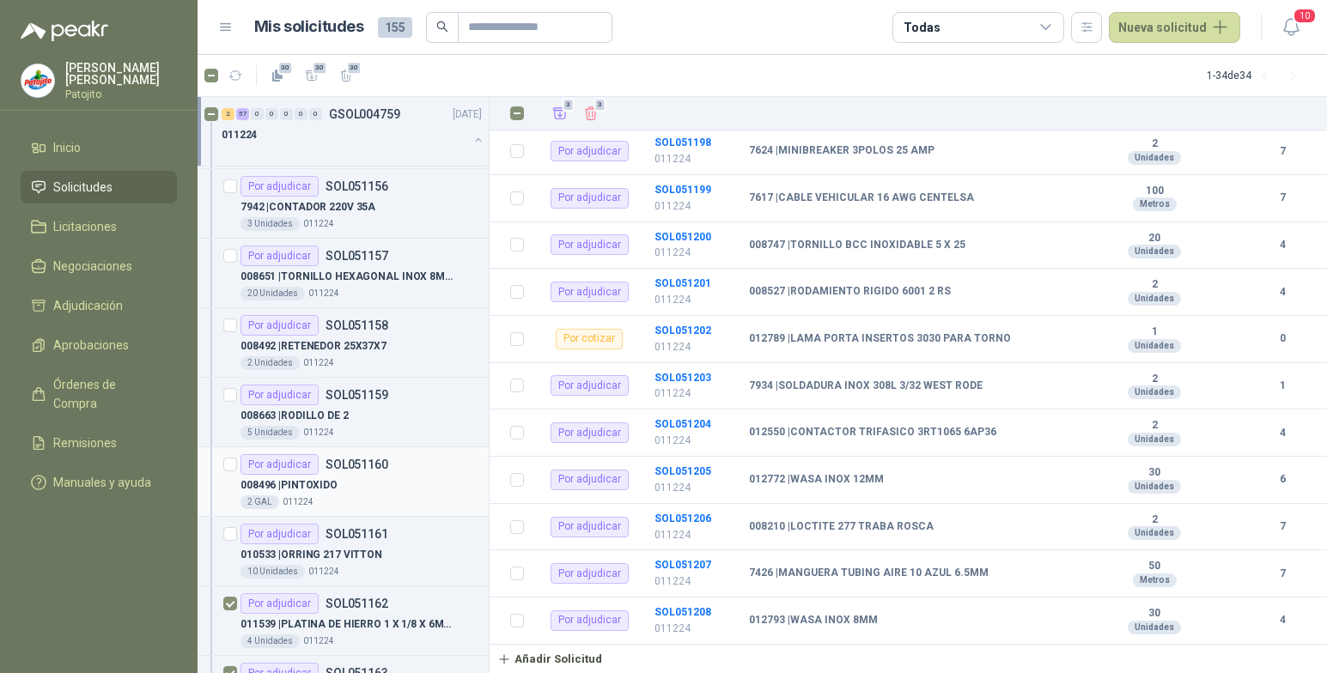
scroll to position [859, 0]
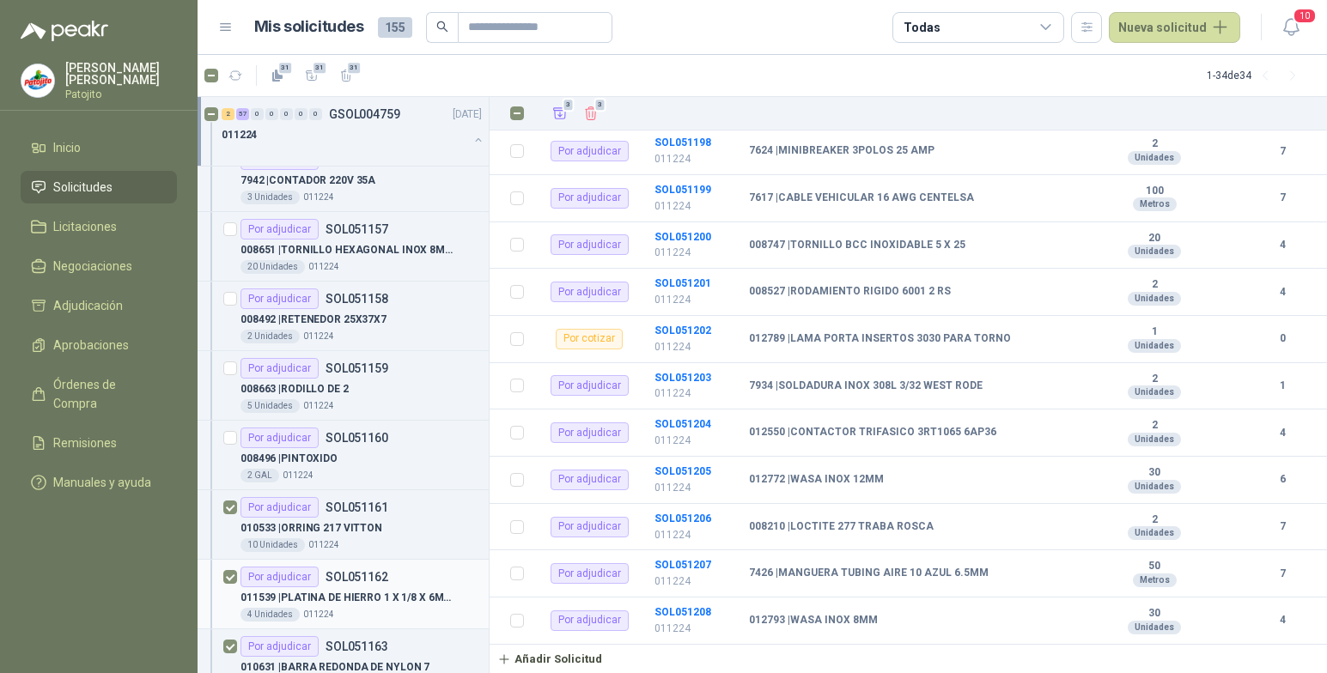
click at [237, 575] on article "Por adjudicar SOL051162 011539 | PLATINA DE HIERRO 1 X 1/8 X 6MTS 4 Unidades 01…" at bounding box center [343, 595] width 291 height 70
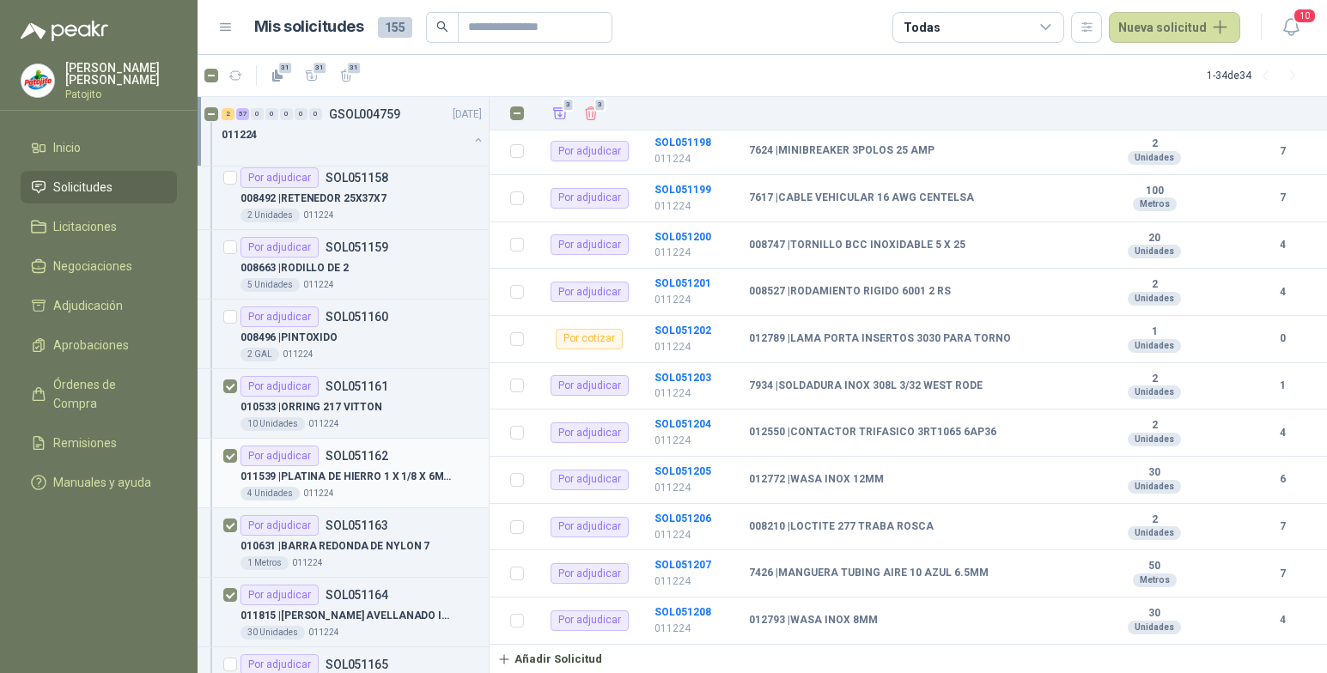
scroll to position [1031, 0]
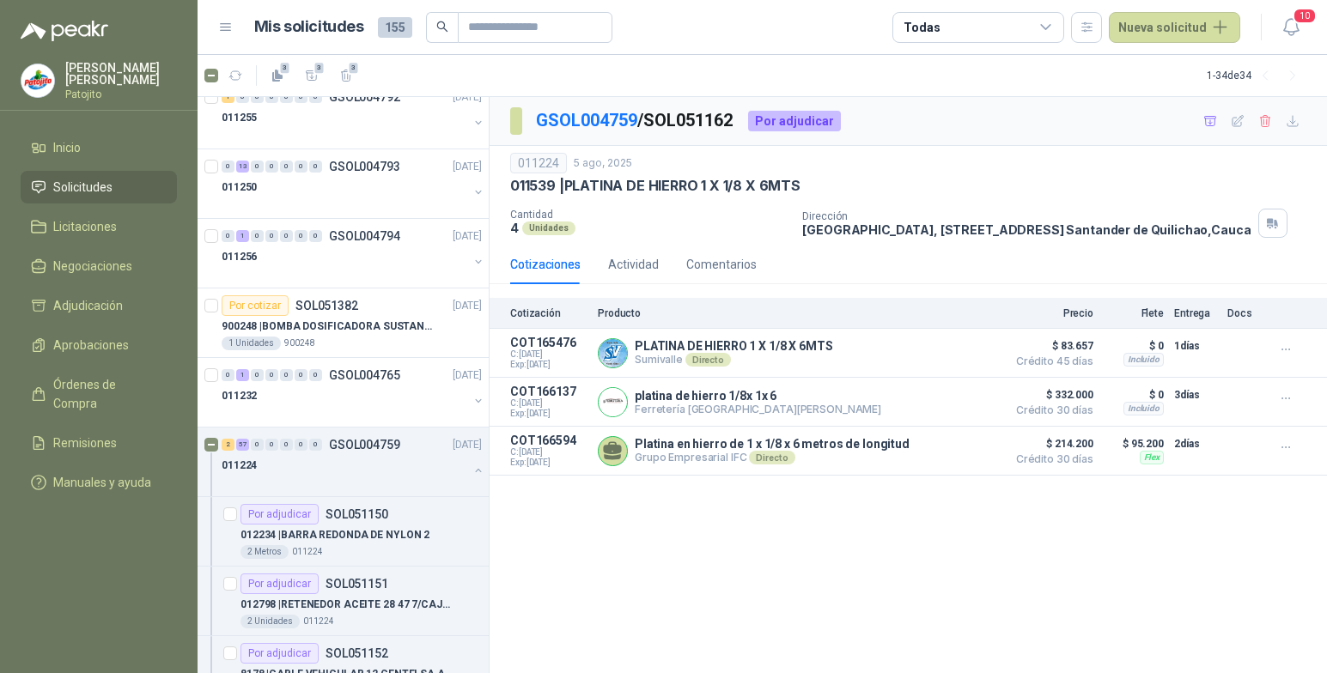
scroll to position [86, 0]
click at [312, 70] on icon "button" at bounding box center [312, 76] width 15 height 15
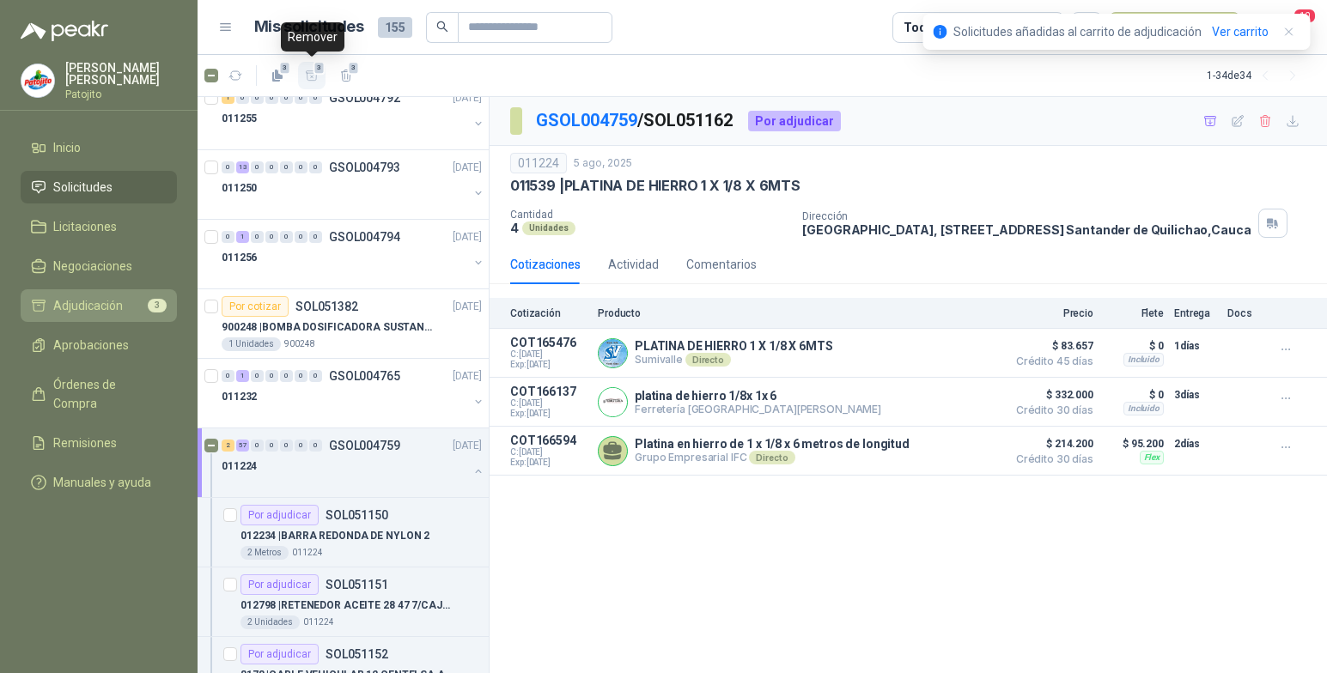
click at [101, 306] on span "Adjudicación" at bounding box center [88, 305] width 70 height 19
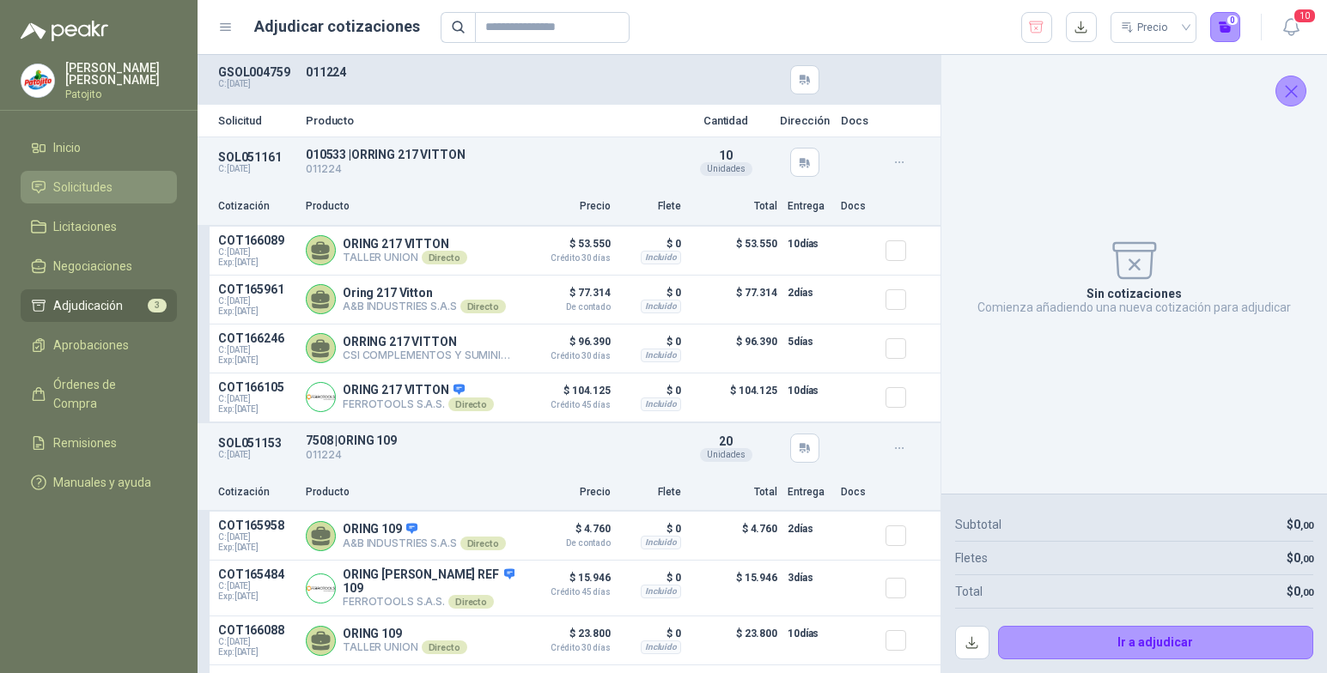
click at [114, 193] on li "Solicitudes" at bounding box center [99, 187] width 136 height 19
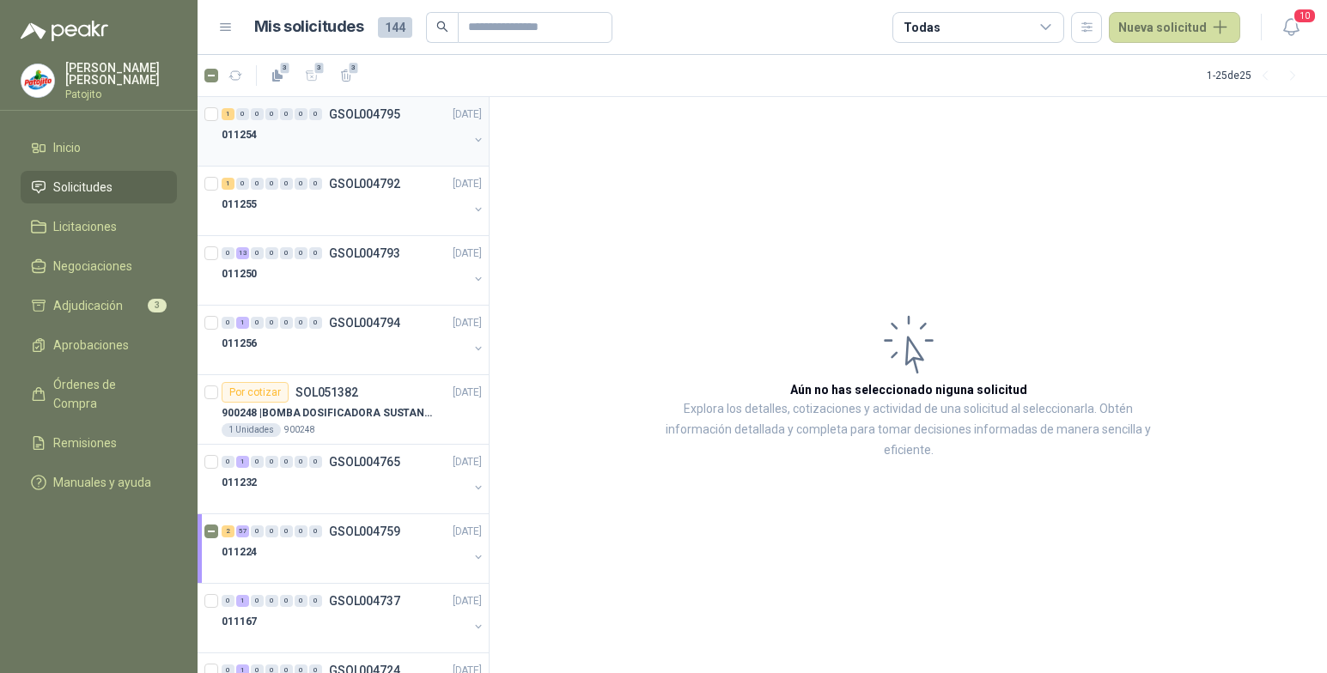
click at [228, 116] on div "1" at bounding box center [228, 114] width 13 height 12
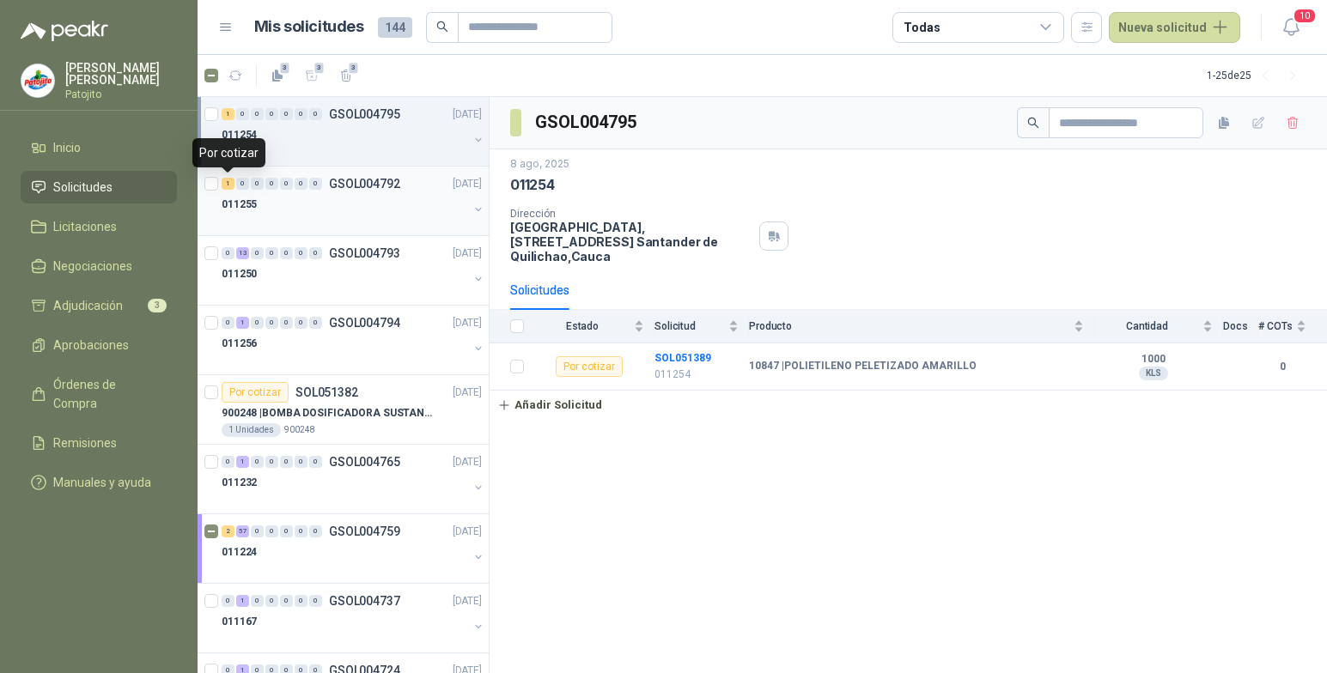
click at [227, 184] on div "1" at bounding box center [228, 184] width 13 height 12
click at [234, 116] on div "1" at bounding box center [228, 114] width 13 height 12
click at [243, 250] on div "13" at bounding box center [242, 253] width 13 height 12
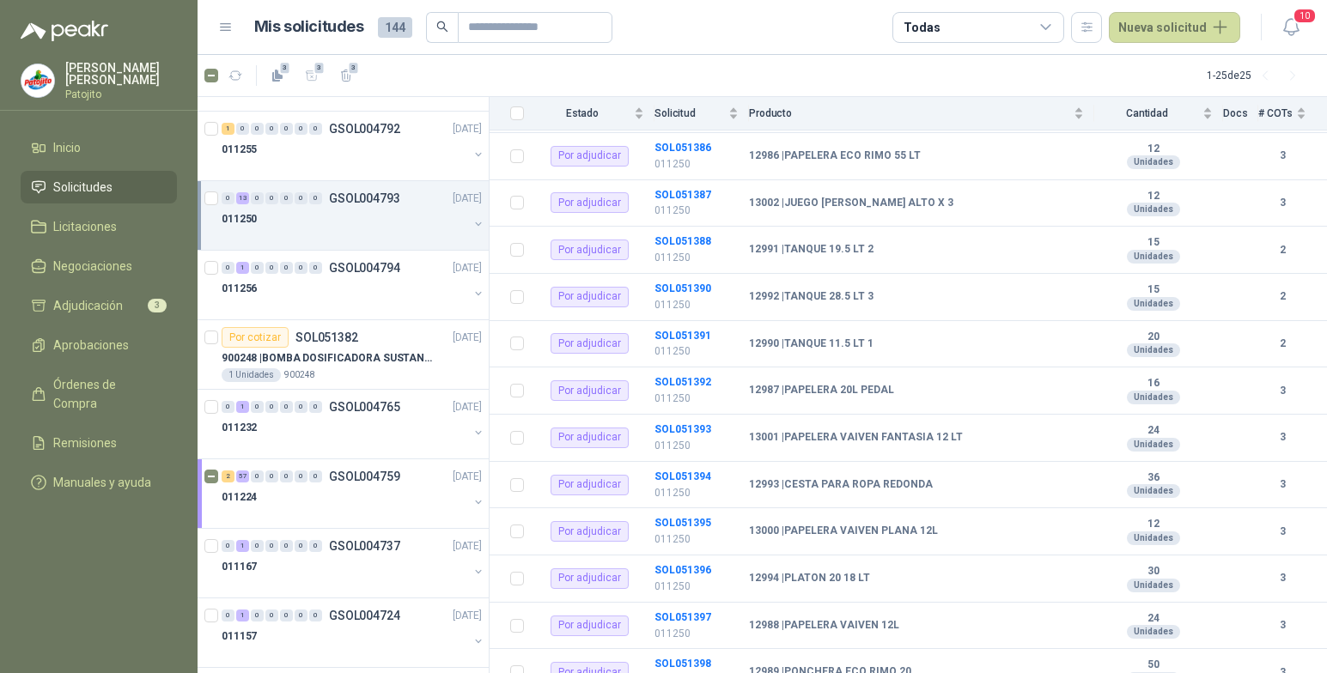
scroll to position [86, 0]
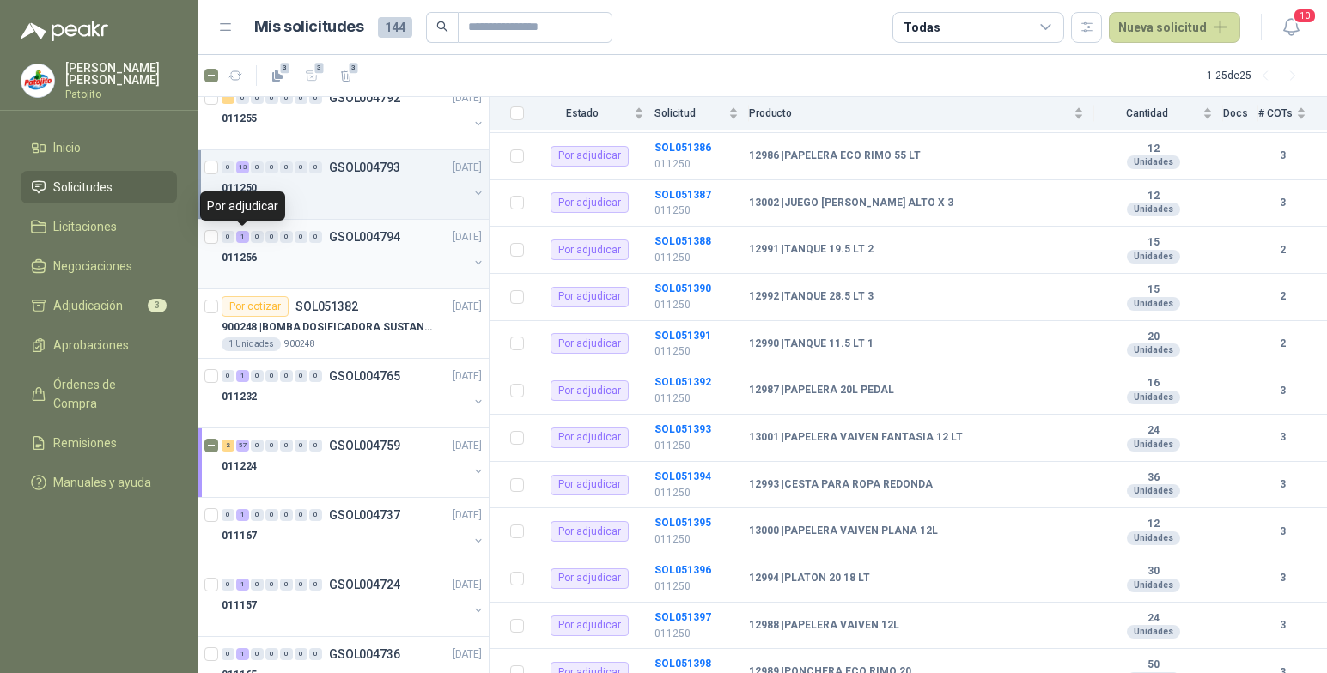
click at [245, 237] on div "1" at bounding box center [242, 237] width 13 height 12
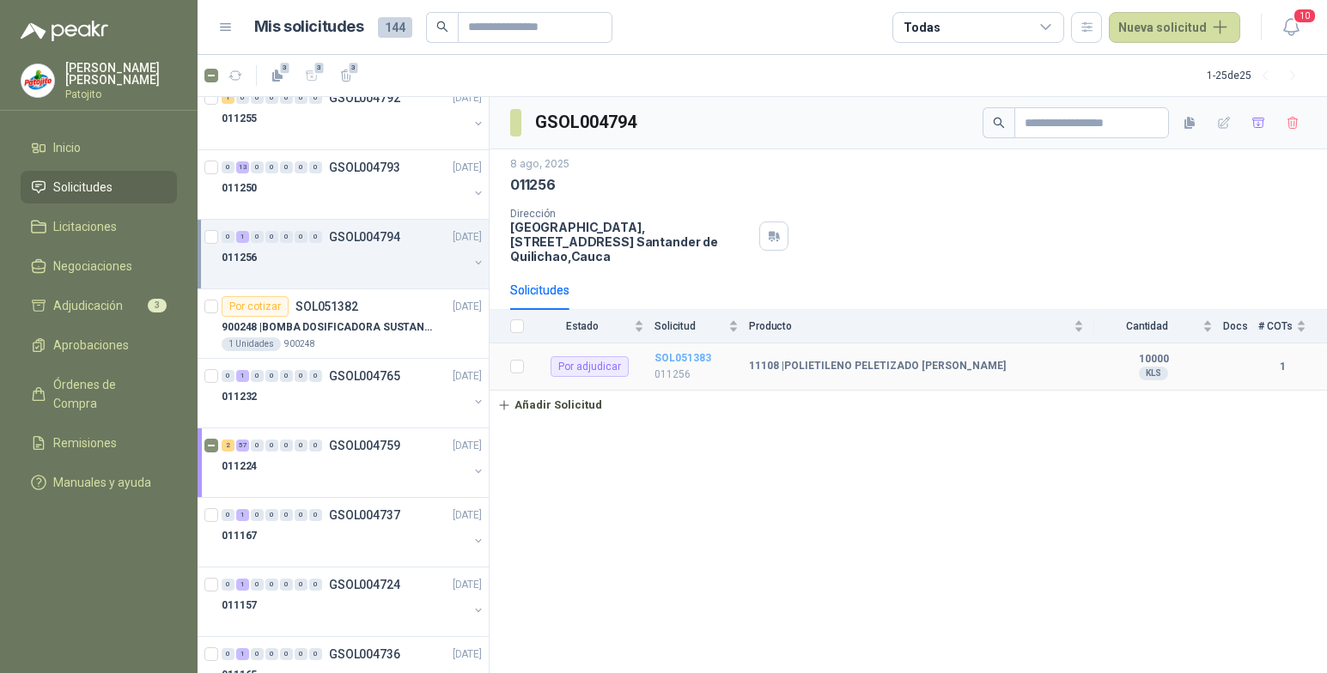
click at [693, 359] on b "SOL051383" at bounding box center [683, 358] width 57 height 12
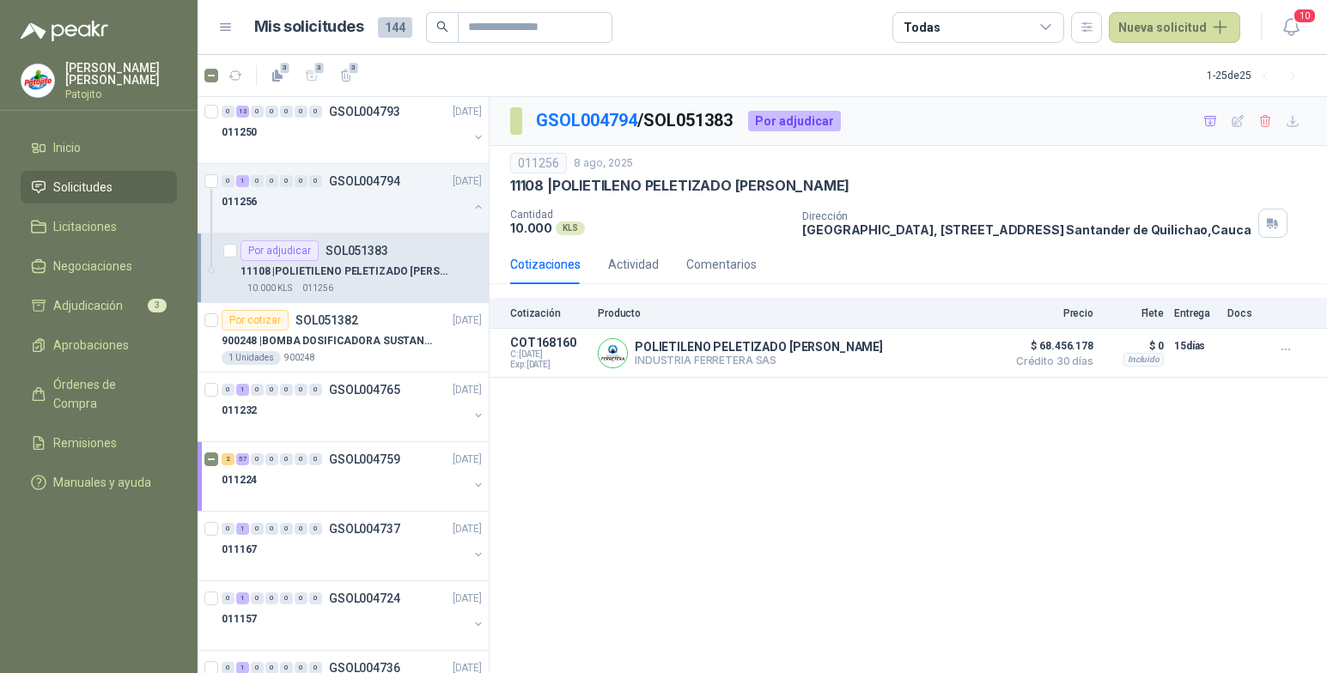
scroll to position [172, 0]
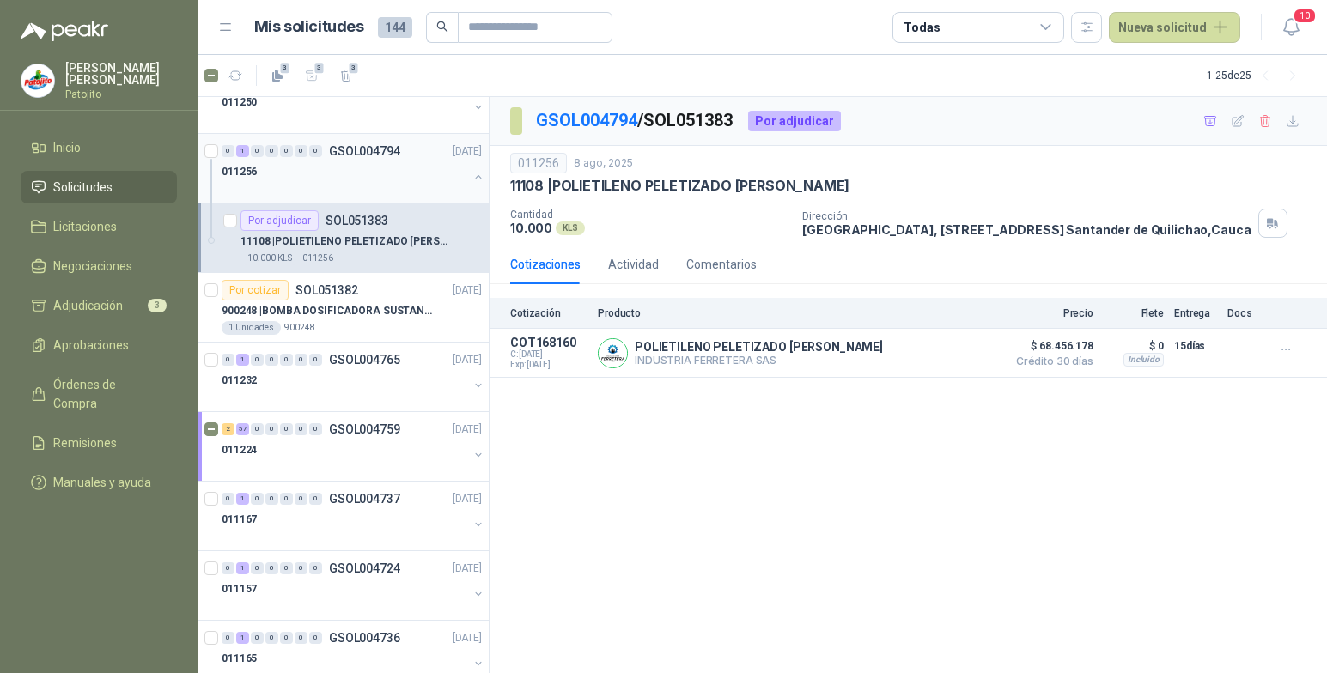
click at [472, 177] on div "0 1 0 0 0 0 0 GSOL004794 [DATE] 011256" at bounding box center [343, 169] width 291 height 70
click at [472, 180] on button "button" at bounding box center [479, 177] width 14 height 14
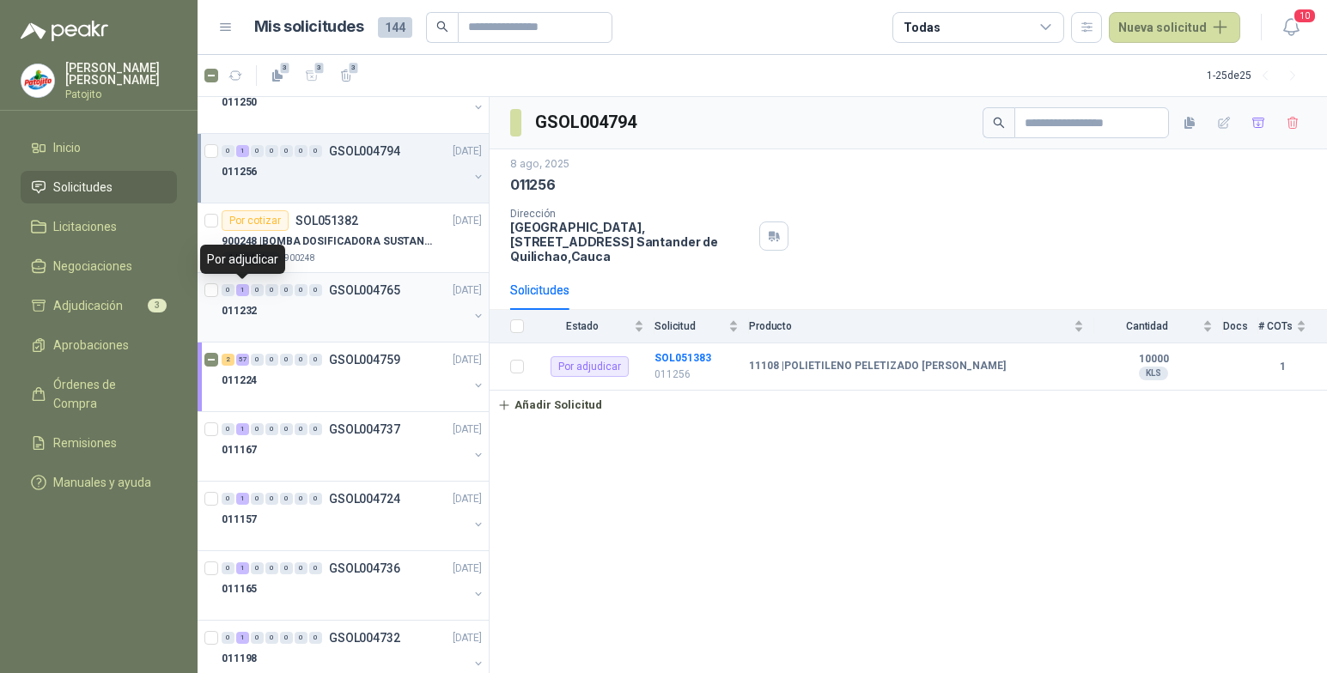
click at [244, 289] on div "1" at bounding box center [242, 290] width 13 height 12
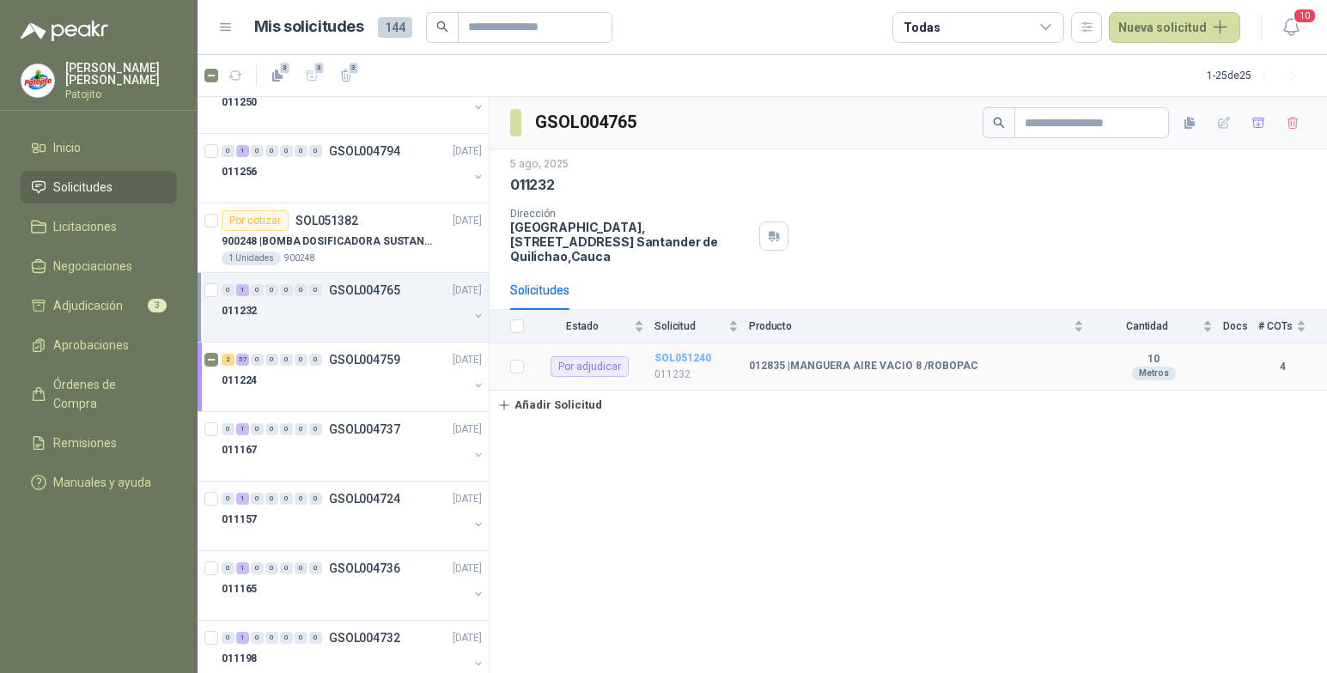
click at [704, 356] on b "SOL051240" at bounding box center [683, 358] width 57 height 12
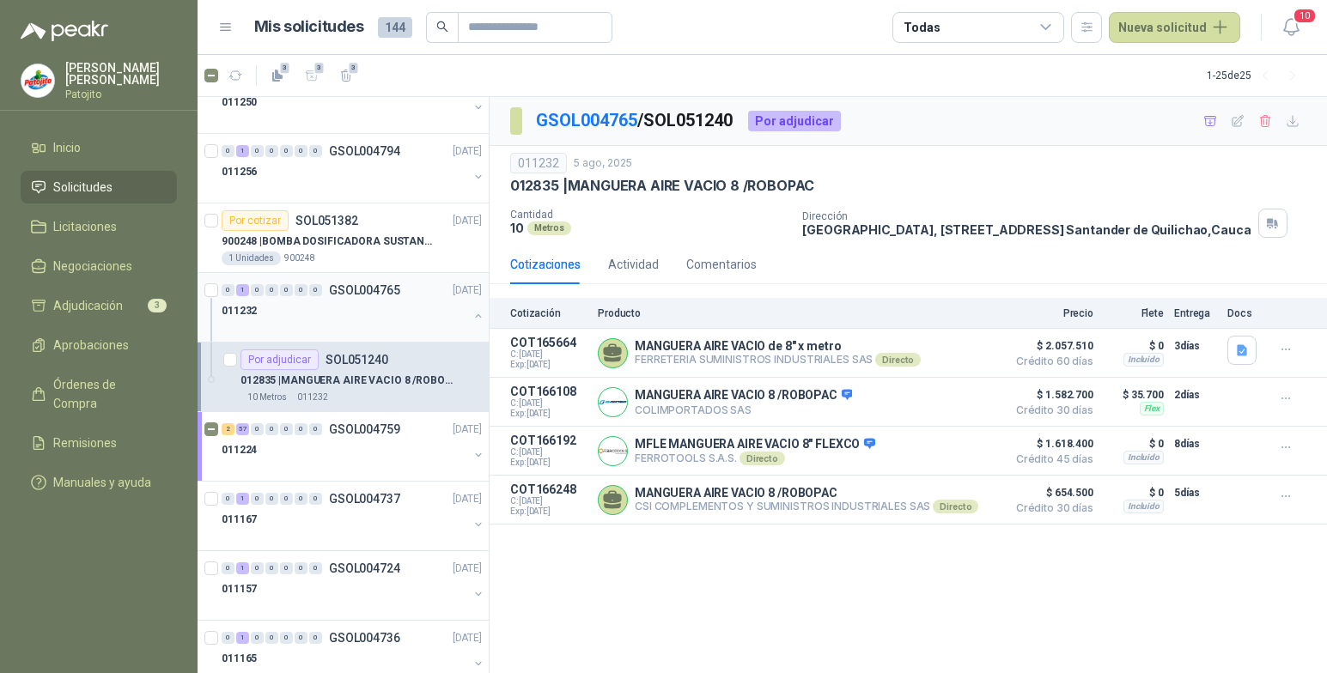
click at [472, 318] on button "button" at bounding box center [479, 316] width 14 height 14
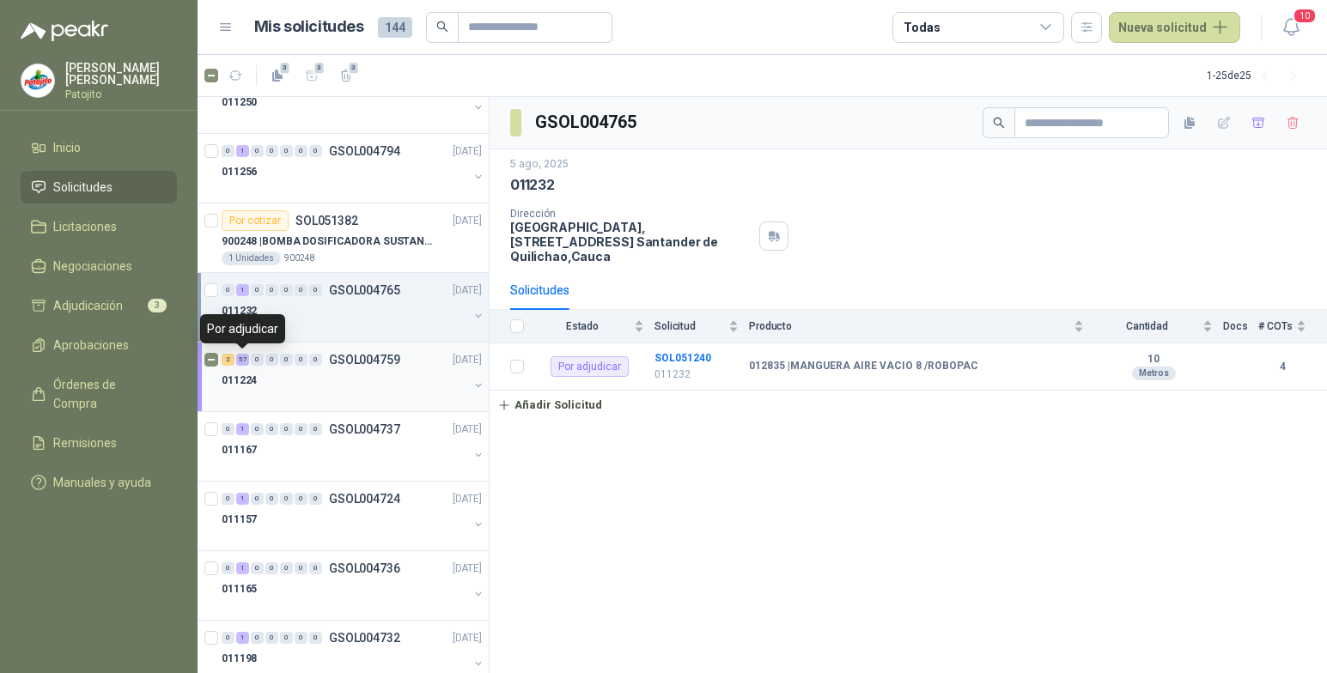
click at [241, 356] on div "57" at bounding box center [242, 360] width 13 height 12
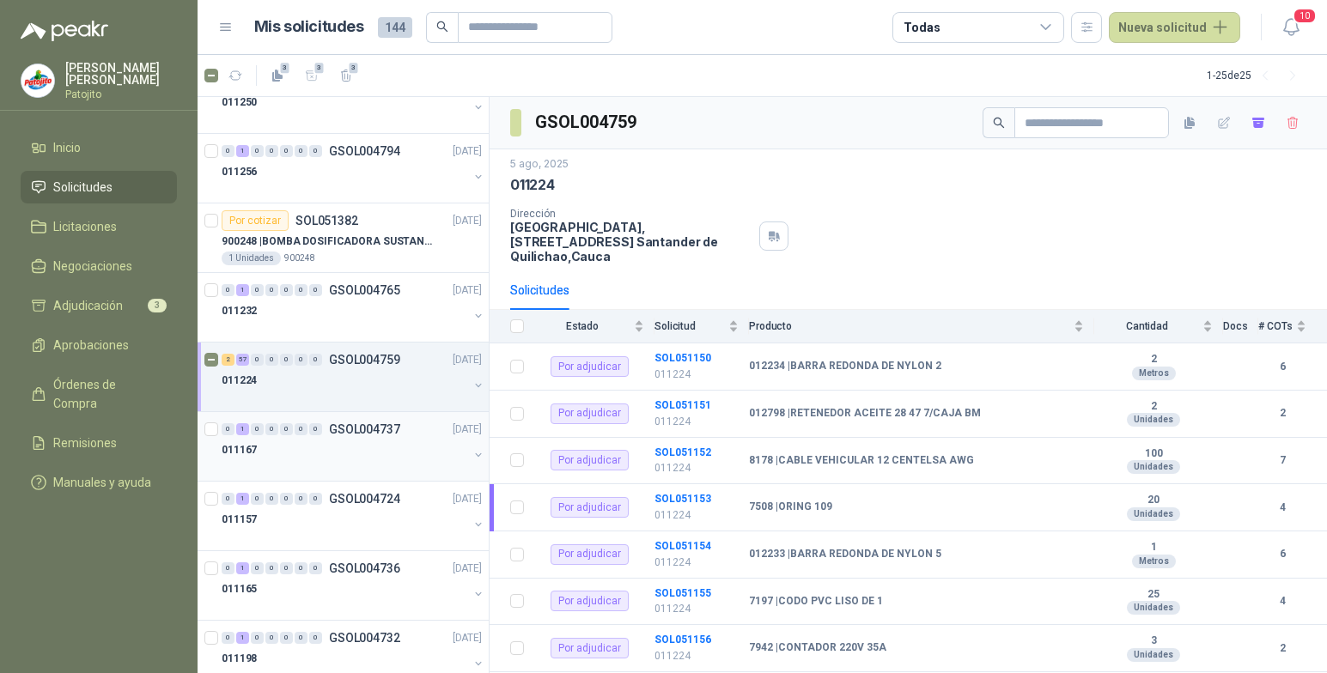
click at [240, 430] on div "1" at bounding box center [242, 430] width 13 height 12
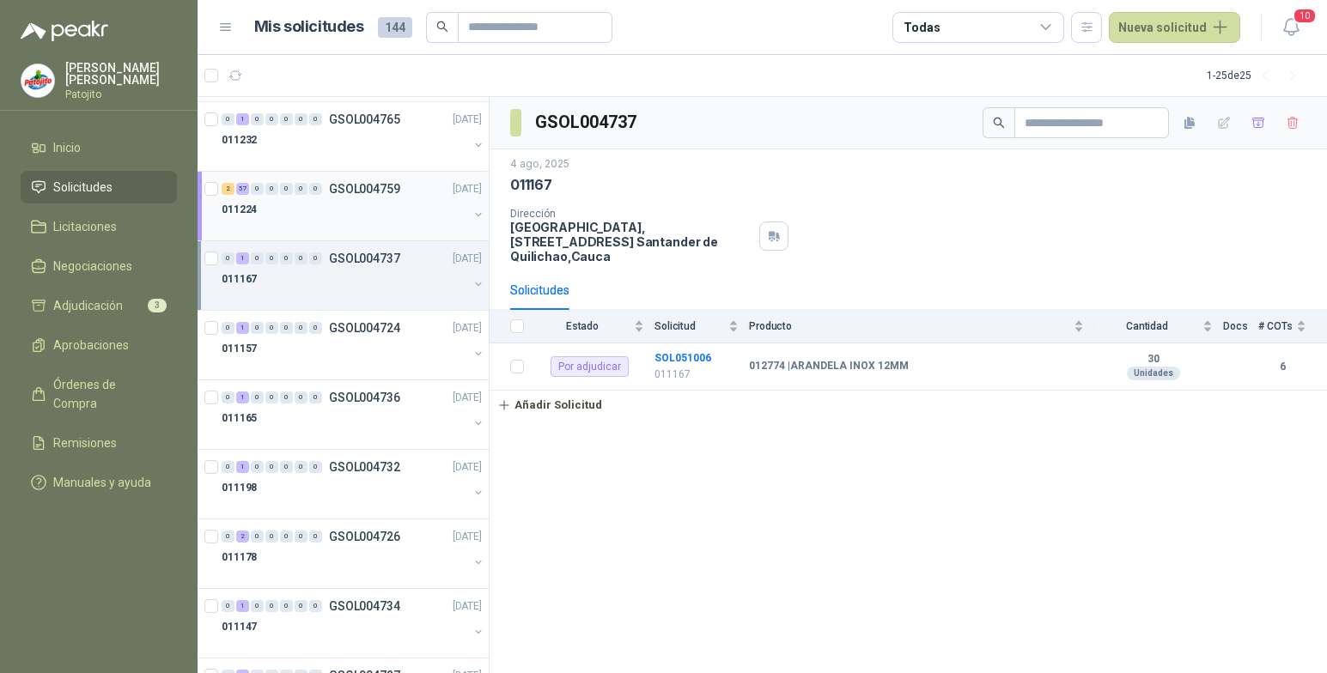
scroll to position [344, 0]
click at [347, 80] on icon "button" at bounding box center [346, 76] width 15 height 15
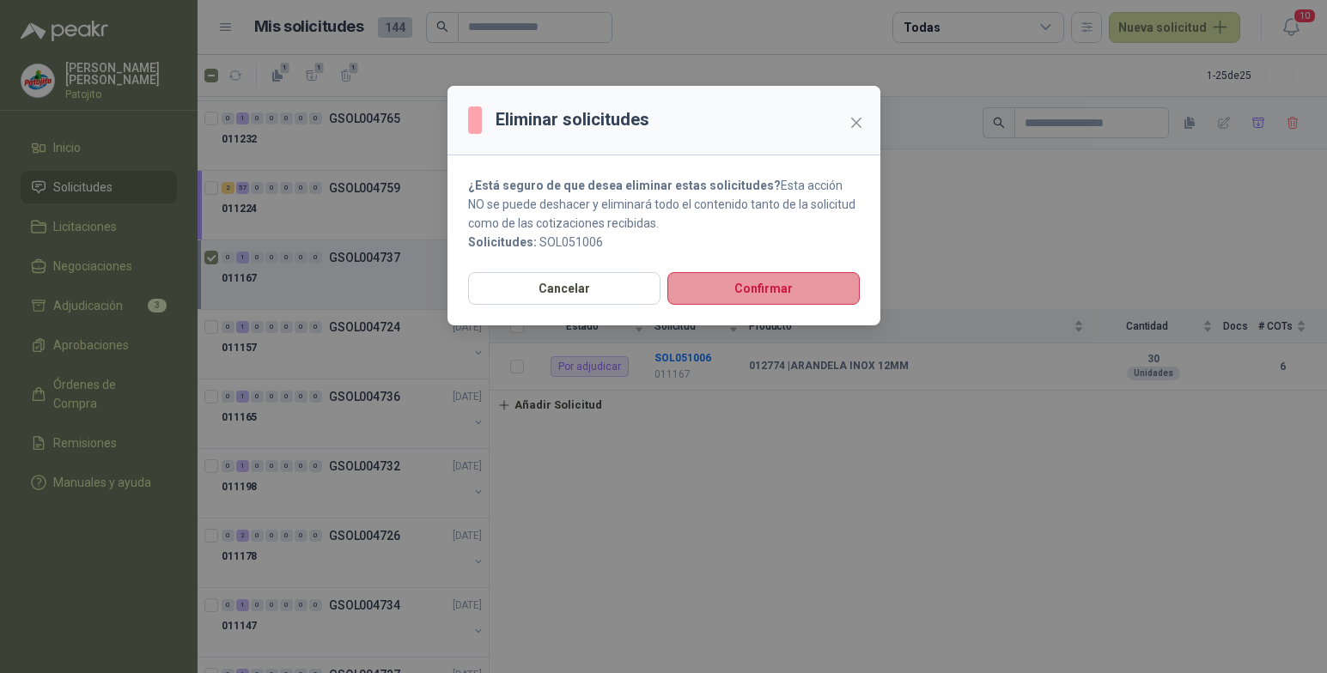
click at [692, 283] on button "Confirmar" at bounding box center [763, 288] width 192 height 33
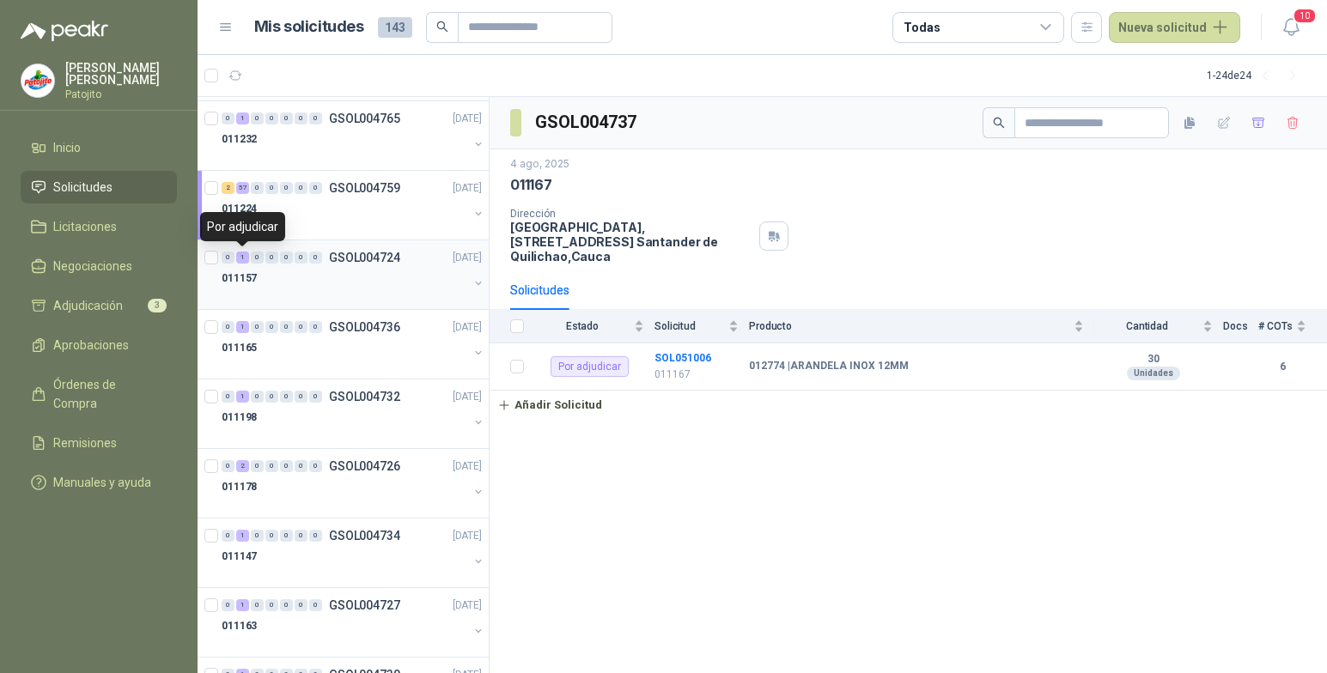
click at [245, 259] on div "1" at bounding box center [242, 258] width 13 height 12
click at [704, 357] on b "SOL051002" at bounding box center [683, 358] width 57 height 12
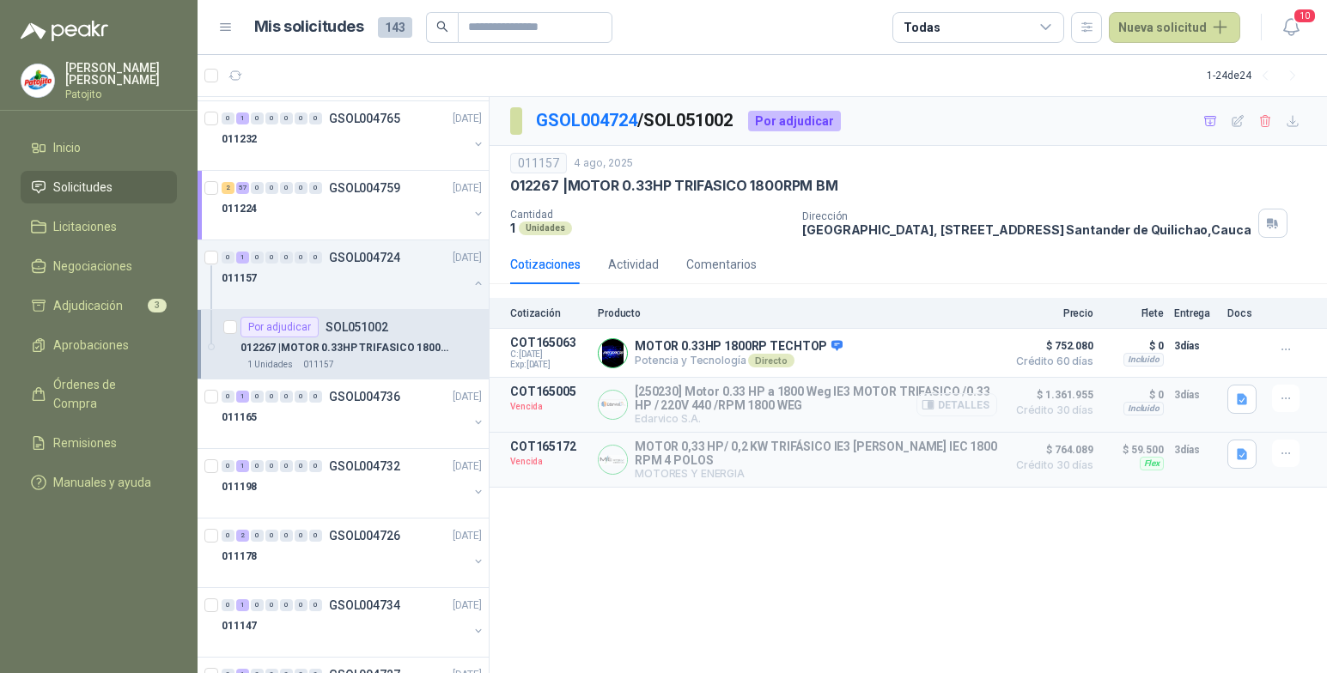
click at [951, 408] on button "Detalles" at bounding box center [957, 404] width 81 height 23
click at [472, 283] on button "button" at bounding box center [479, 284] width 14 height 14
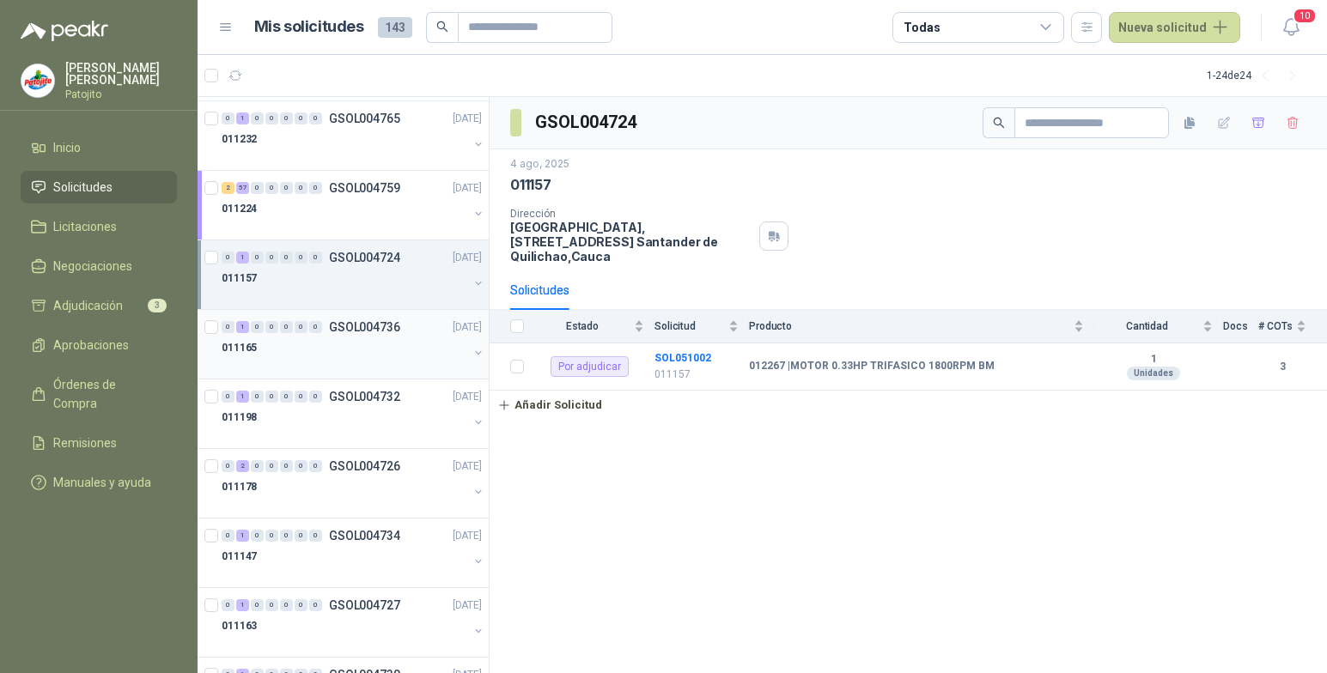
click at [241, 322] on div "1" at bounding box center [242, 327] width 13 height 12
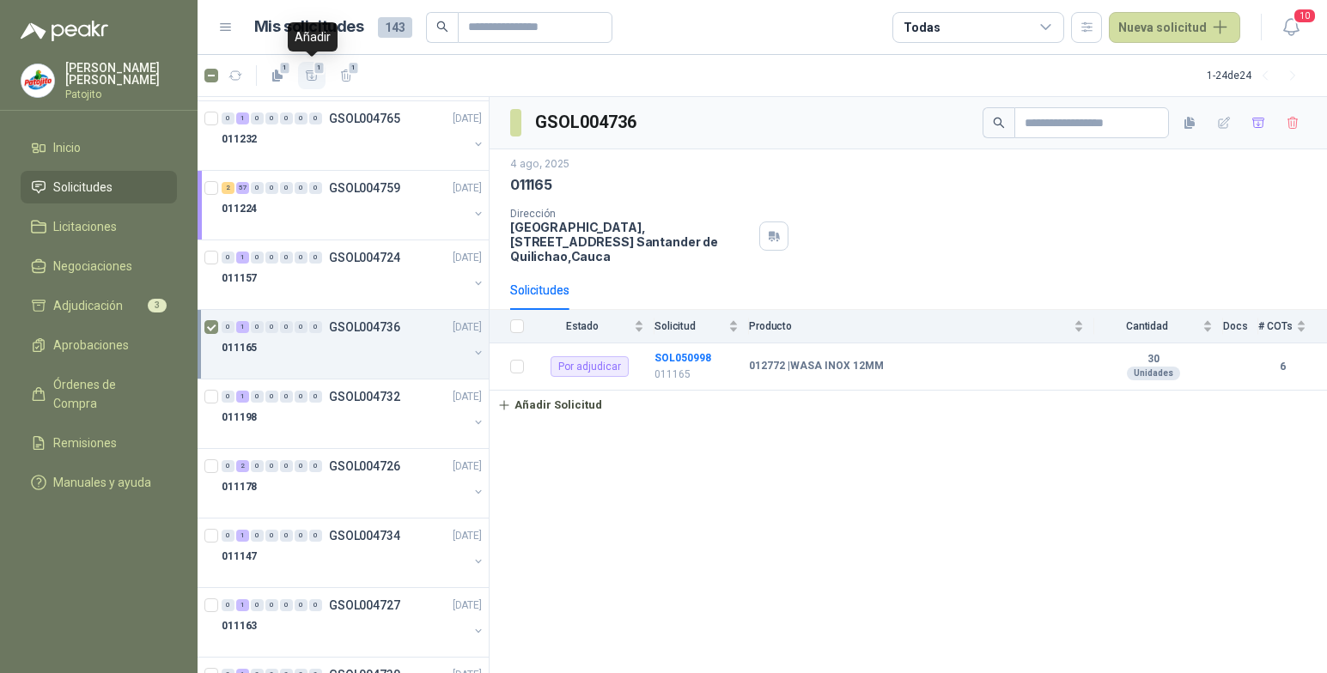
click at [324, 70] on span "1" at bounding box center [320, 68] width 12 height 14
click at [351, 69] on span "1" at bounding box center [354, 68] width 12 height 14
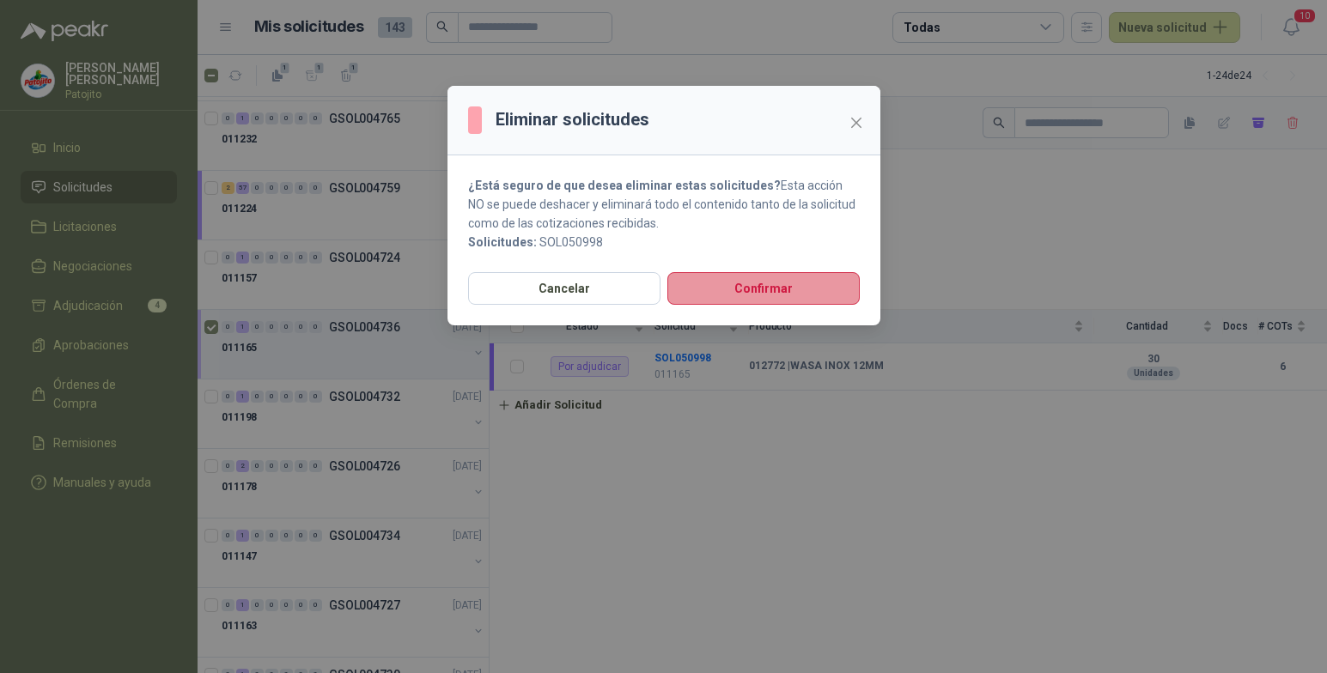
click at [741, 283] on button "Confirmar" at bounding box center [763, 288] width 192 height 33
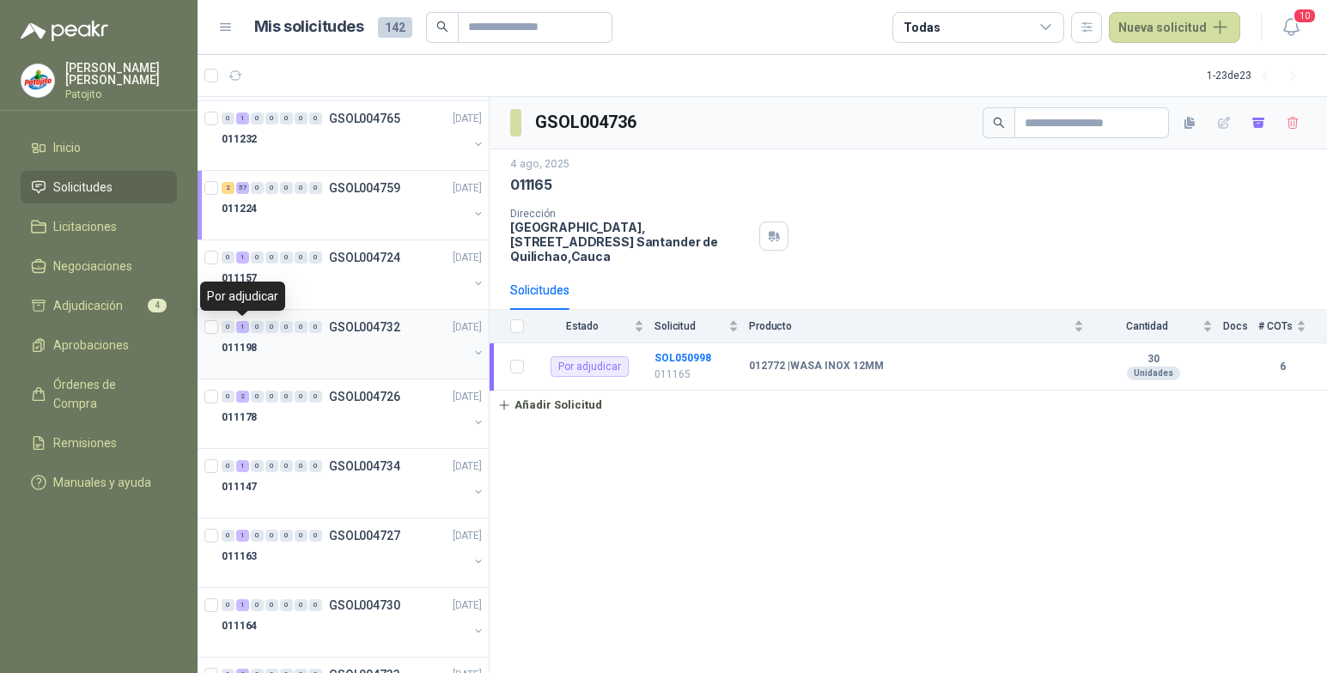
click at [245, 328] on div "1" at bounding box center [242, 327] width 13 height 12
click at [698, 357] on b "SOL050997" at bounding box center [683, 358] width 57 height 12
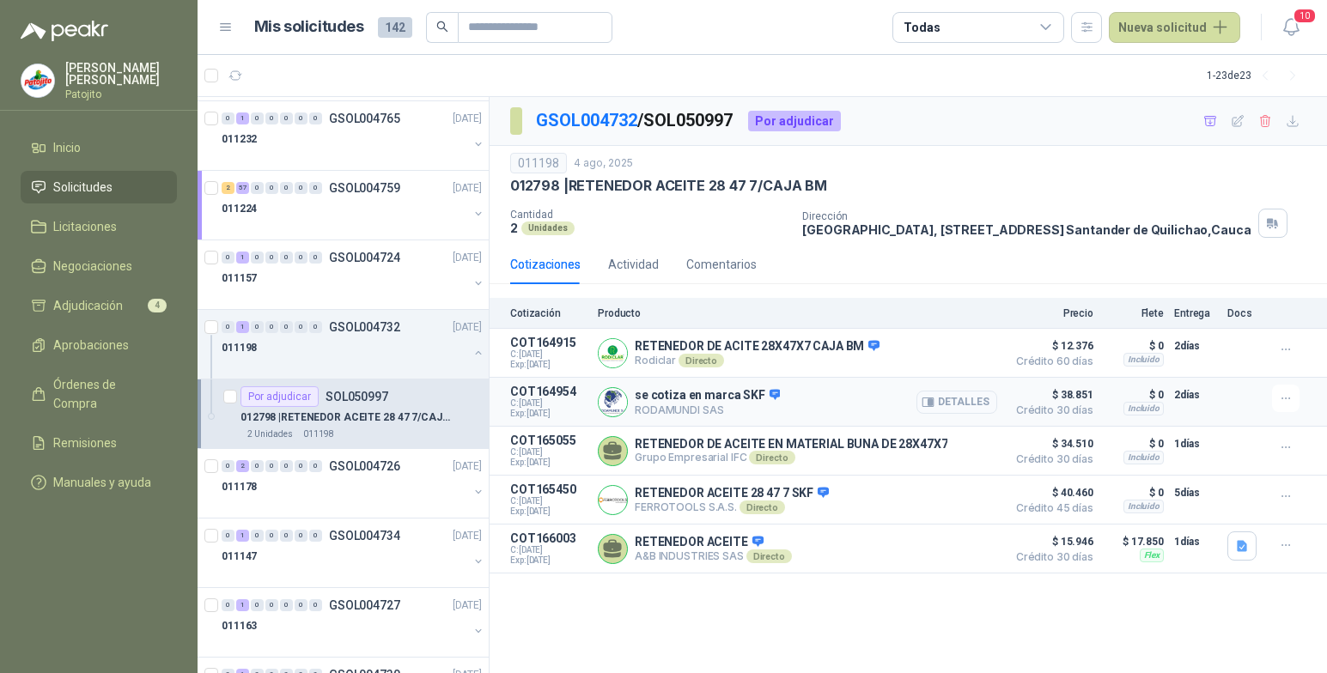
click at [981, 402] on button "Detalles" at bounding box center [957, 402] width 81 height 23
click at [707, 360] on div "Directo" at bounding box center [702, 361] width 46 height 14
click at [939, 350] on button "Detalles" at bounding box center [957, 353] width 81 height 23
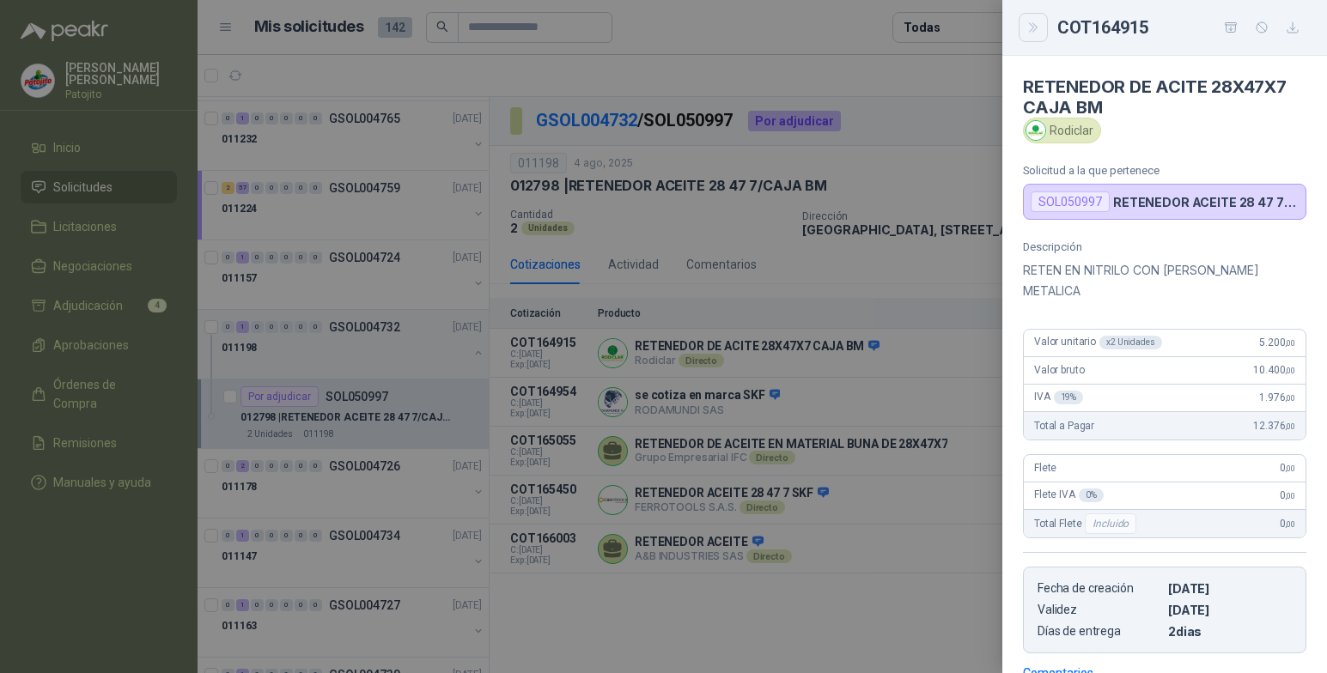
click at [1036, 27] on icon "Close" at bounding box center [1033, 27] width 8 height 9
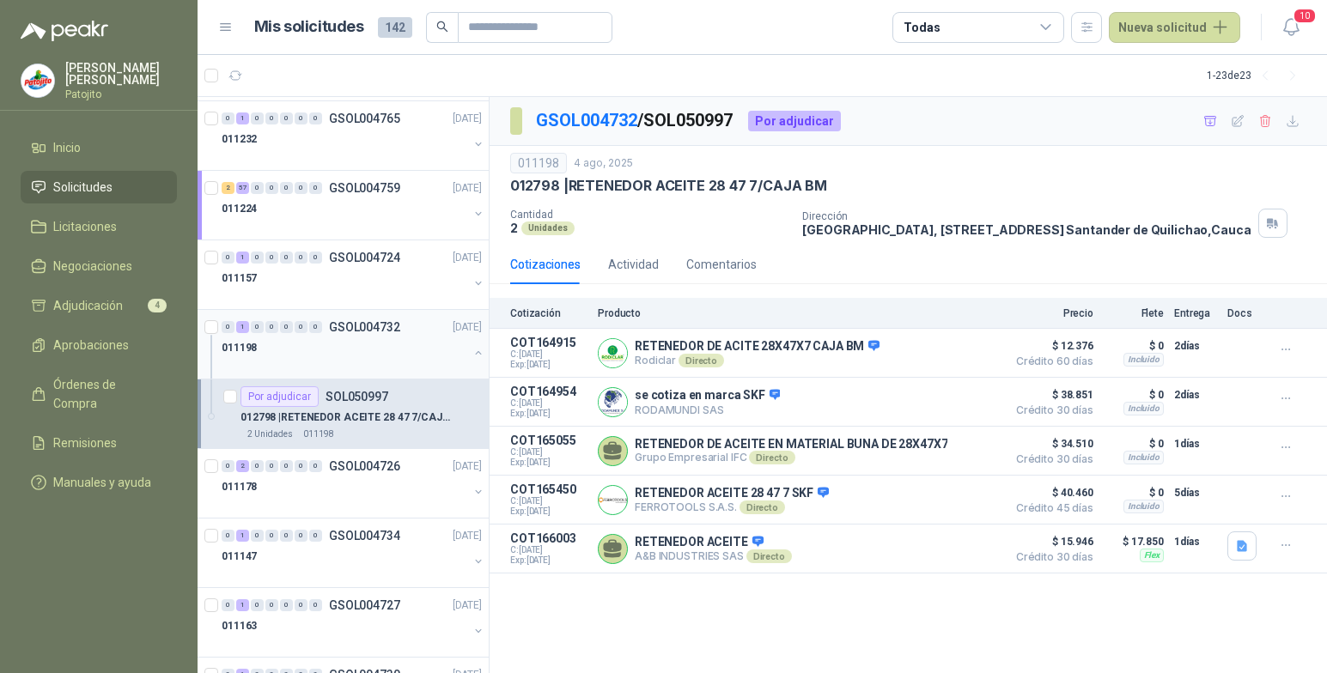
click at [472, 358] on button "button" at bounding box center [479, 353] width 14 height 14
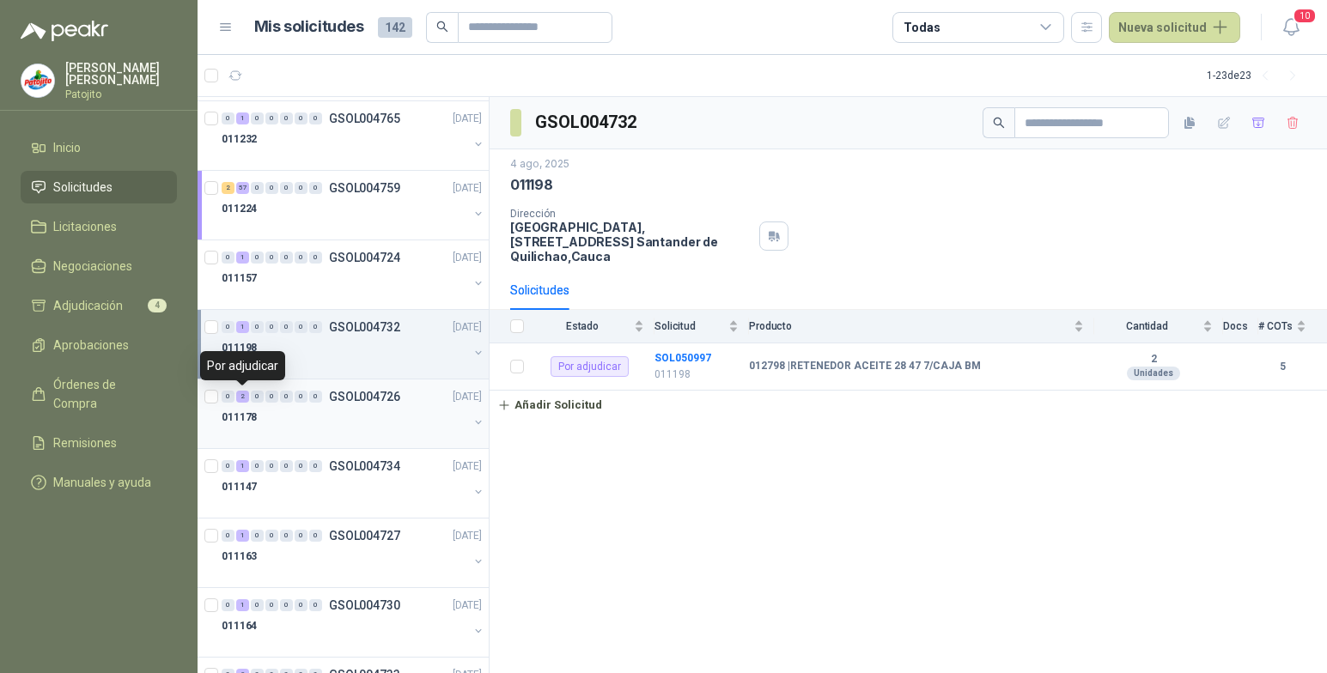
click at [241, 397] on div "2" at bounding box center [242, 397] width 13 height 12
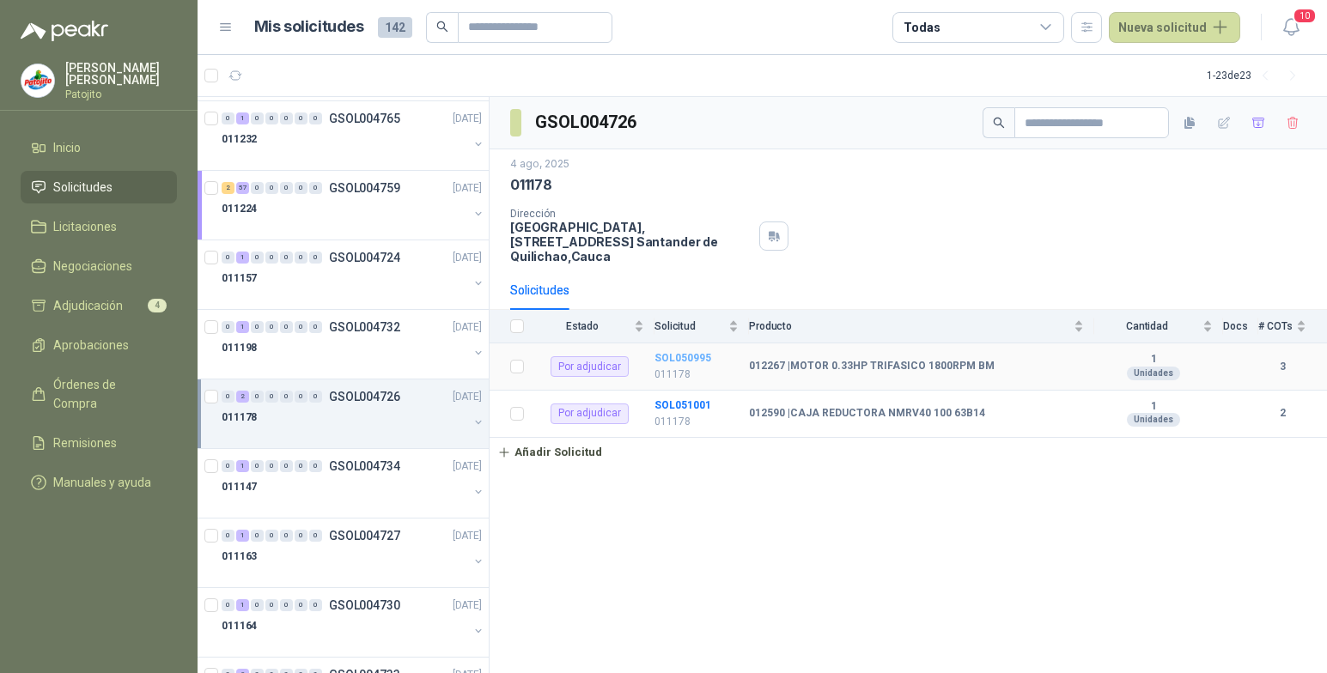
click at [699, 362] on b "SOL050995" at bounding box center [683, 358] width 57 height 12
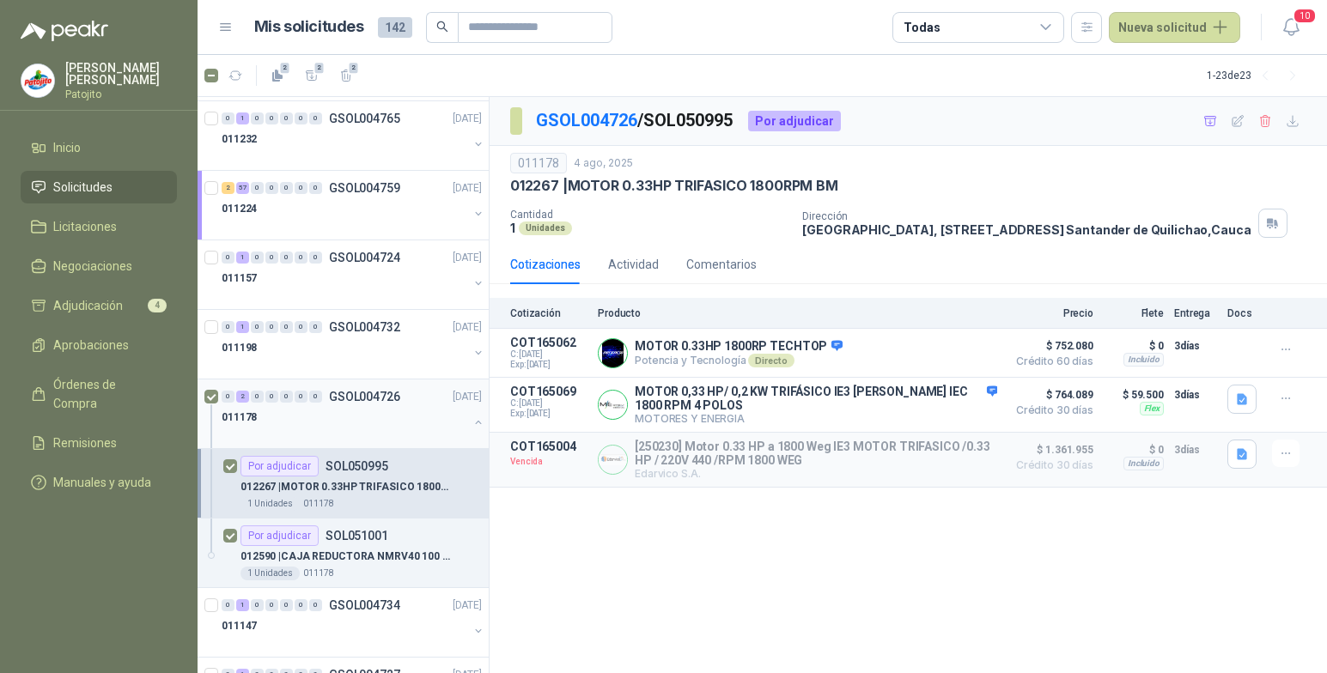
click at [472, 427] on button "button" at bounding box center [479, 423] width 14 height 14
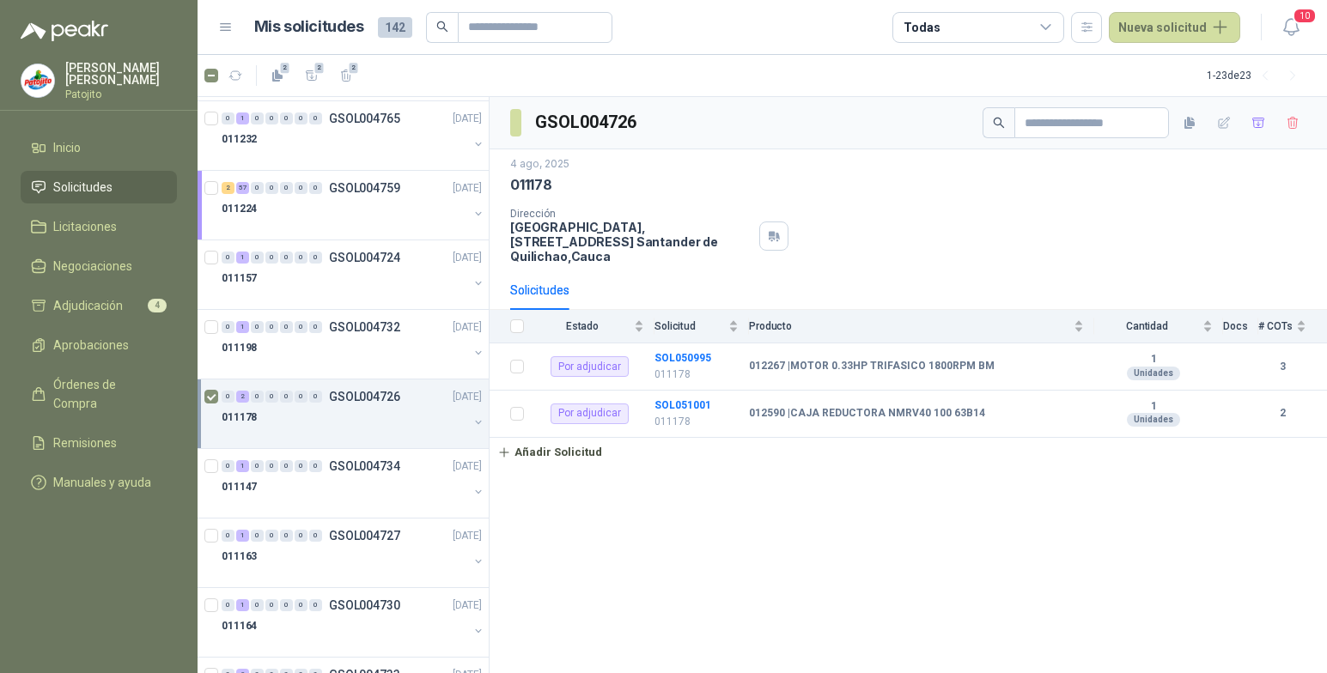
click at [239, 394] on div "2" at bounding box center [242, 397] width 13 height 12
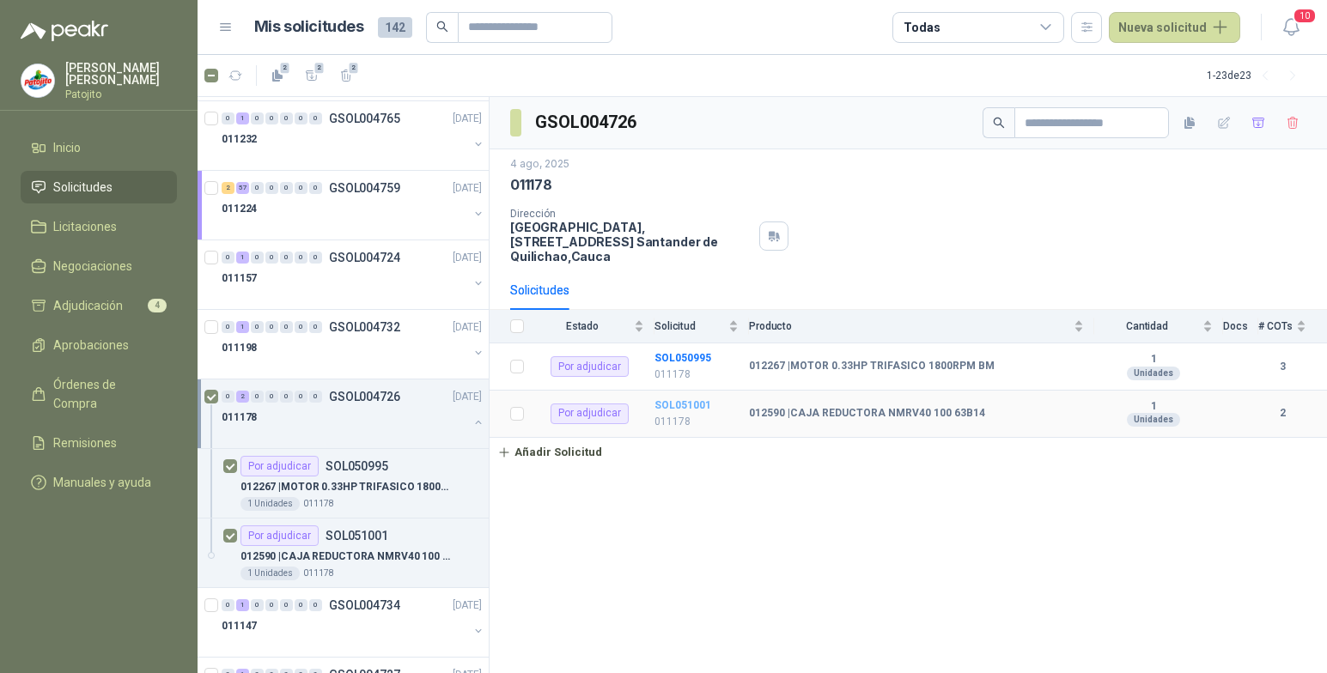
click at [685, 403] on b "SOL051001" at bounding box center [683, 405] width 57 height 12
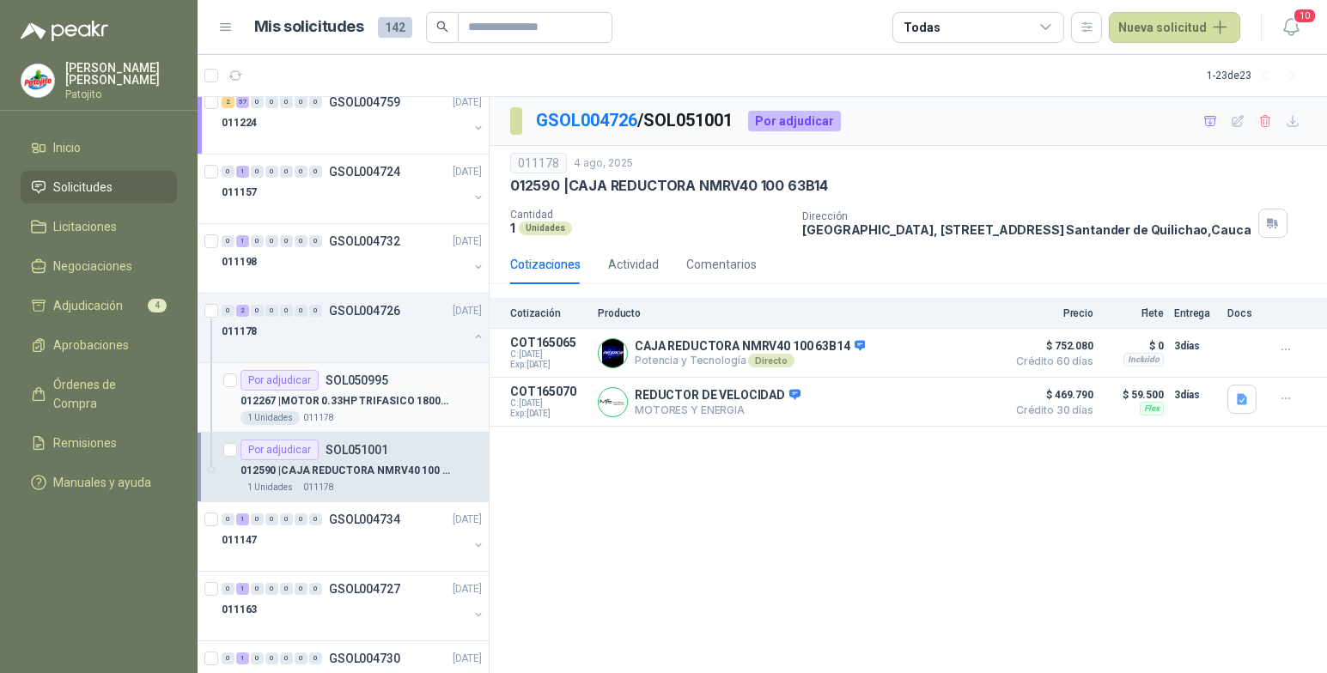
scroll to position [515, 0]
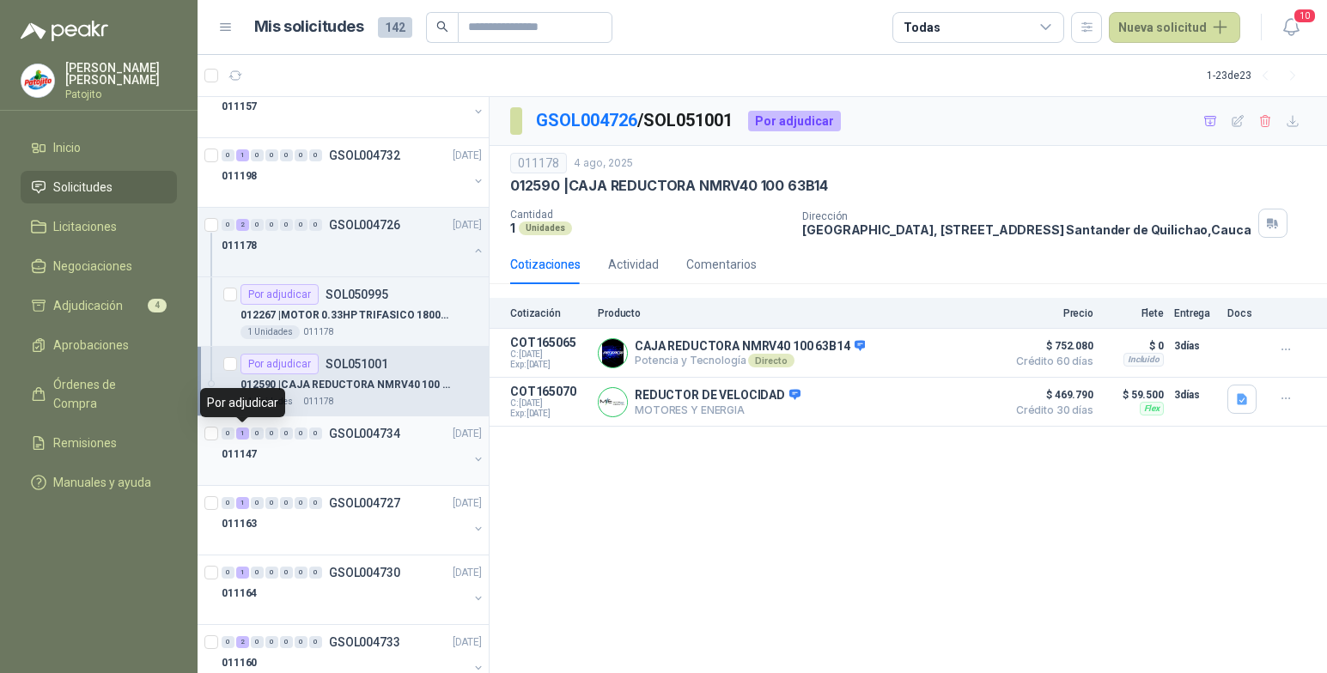
click at [243, 436] on div "1" at bounding box center [242, 434] width 13 height 12
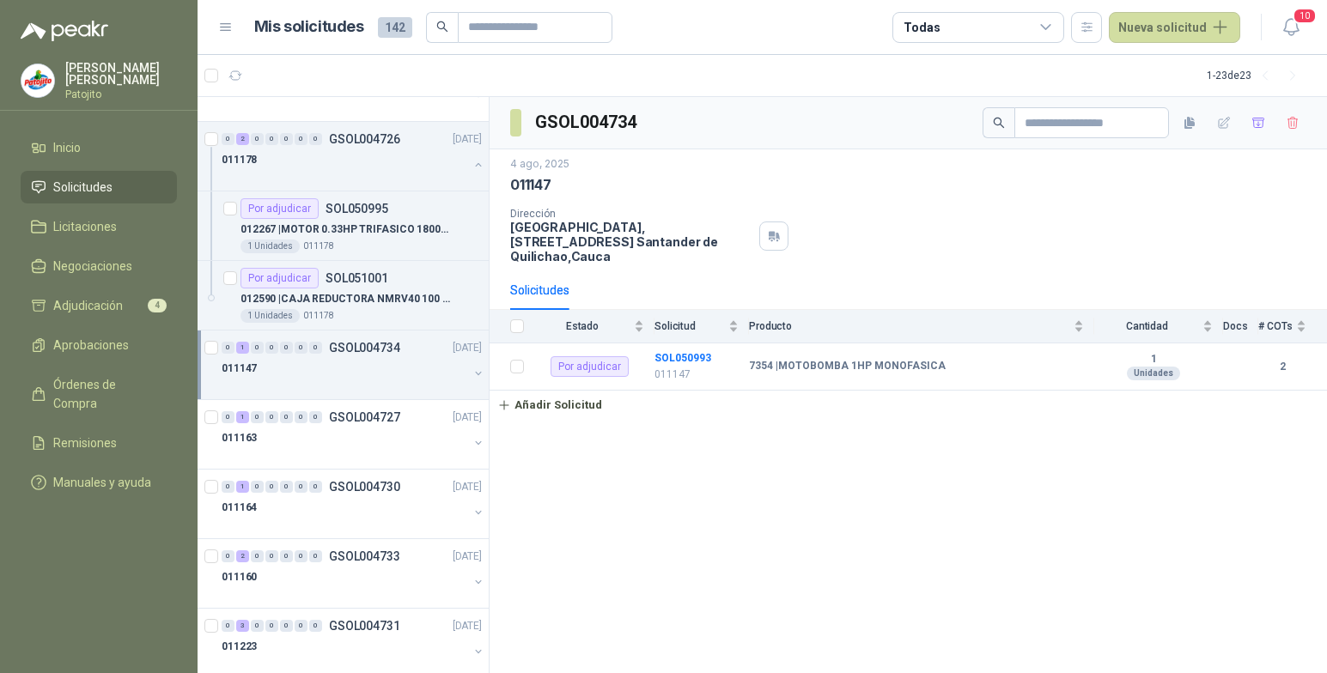
scroll to position [687, 0]
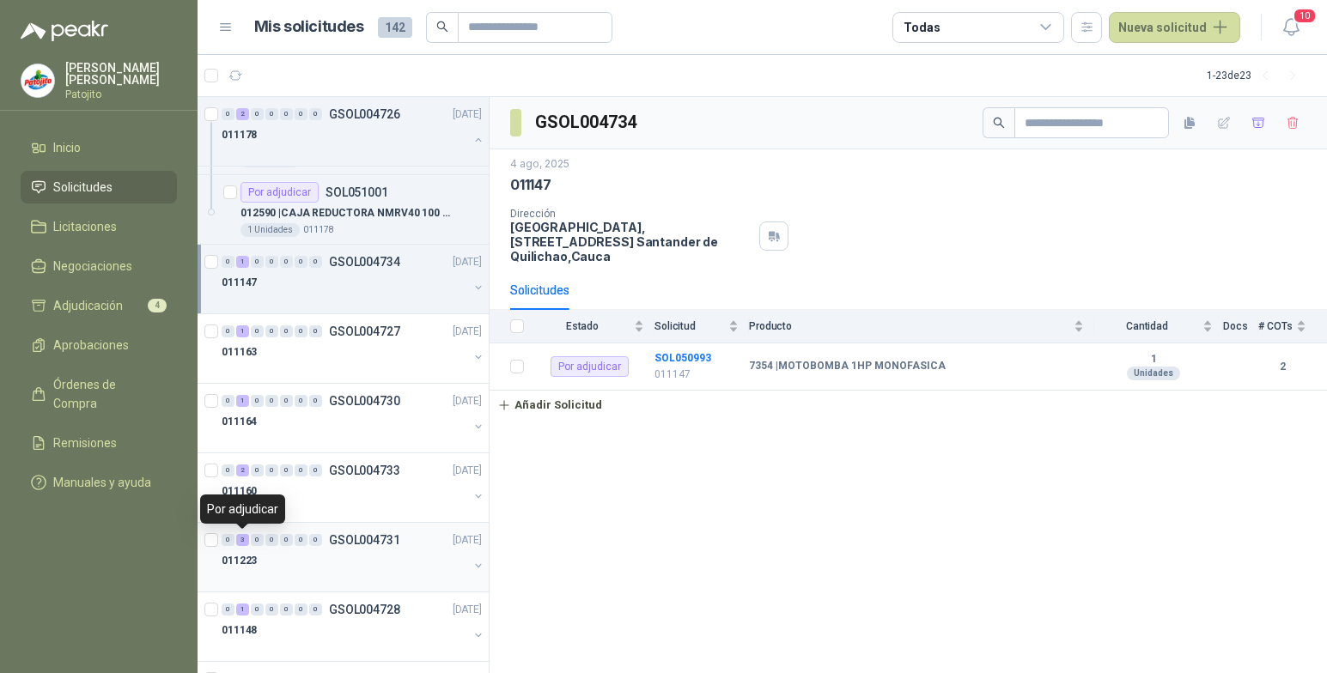
click at [246, 539] on div "3" at bounding box center [242, 540] width 13 height 12
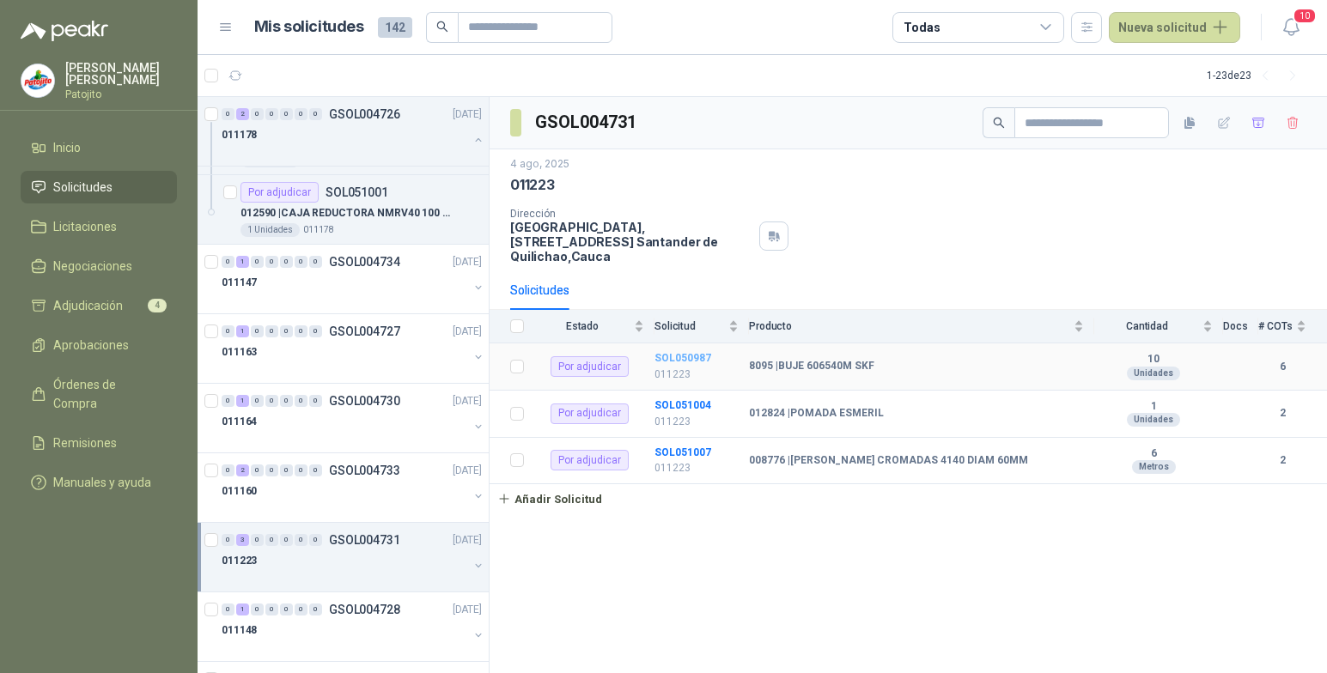
click at [683, 357] on b "SOL050987" at bounding box center [683, 358] width 57 height 12
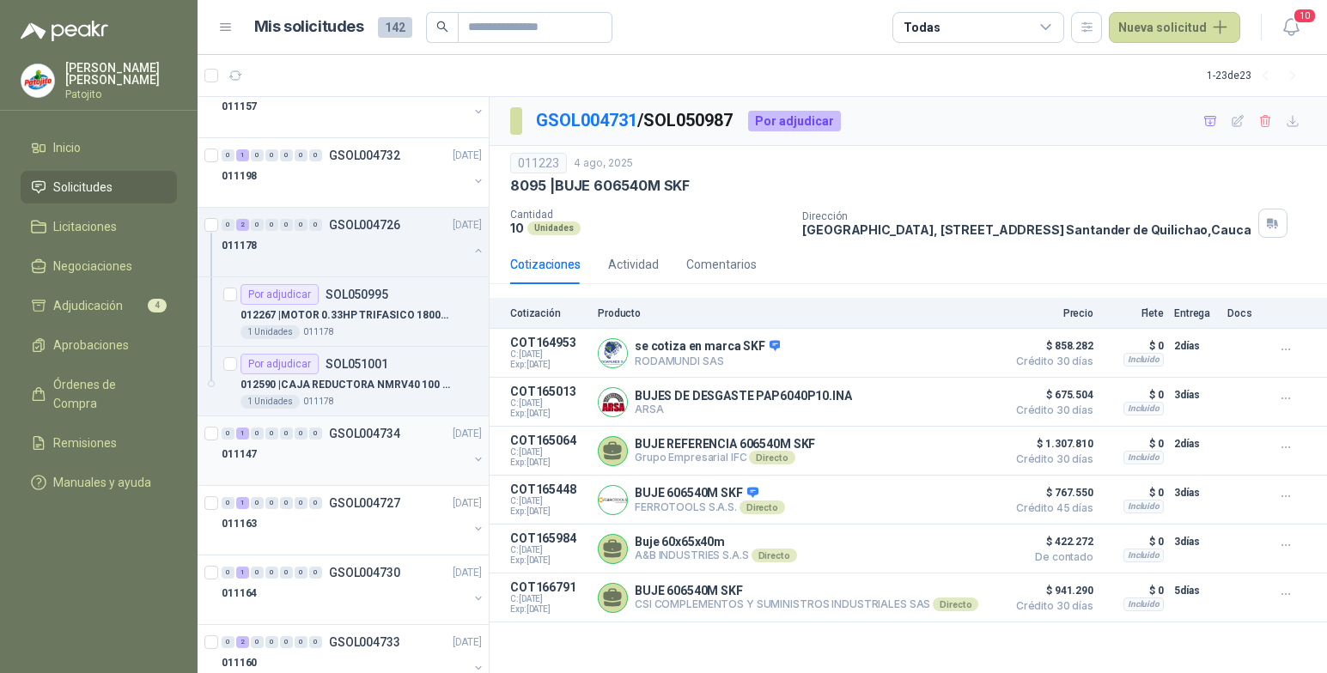
scroll to position [773, 0]
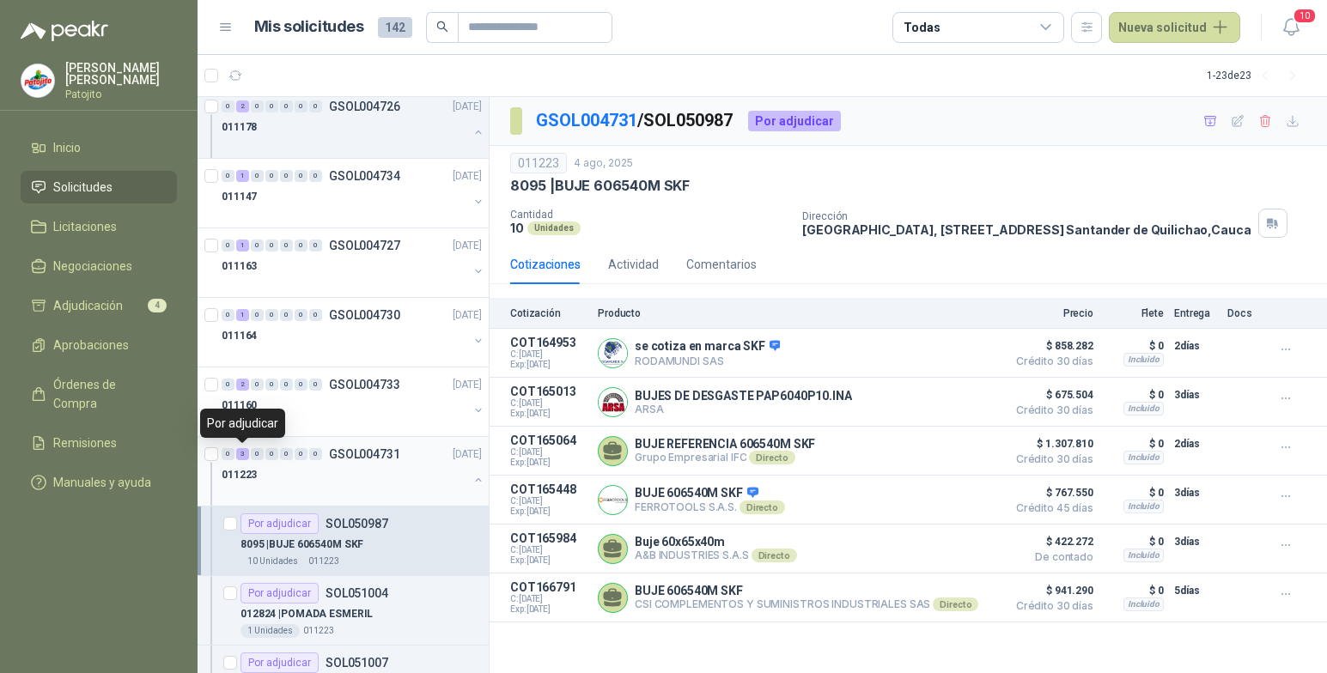
click at [246, 457] on div "3" at bounding box center [242, 454] width 13 height 12
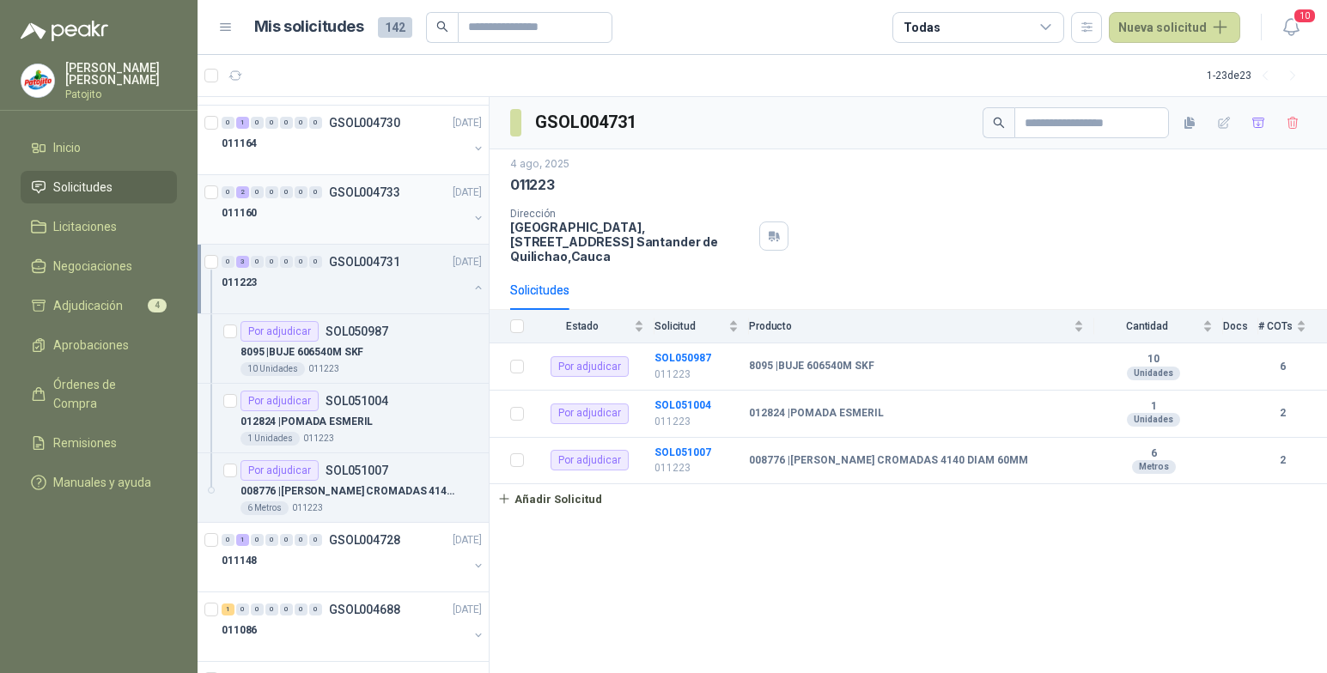
scroll to position [1031, 0]
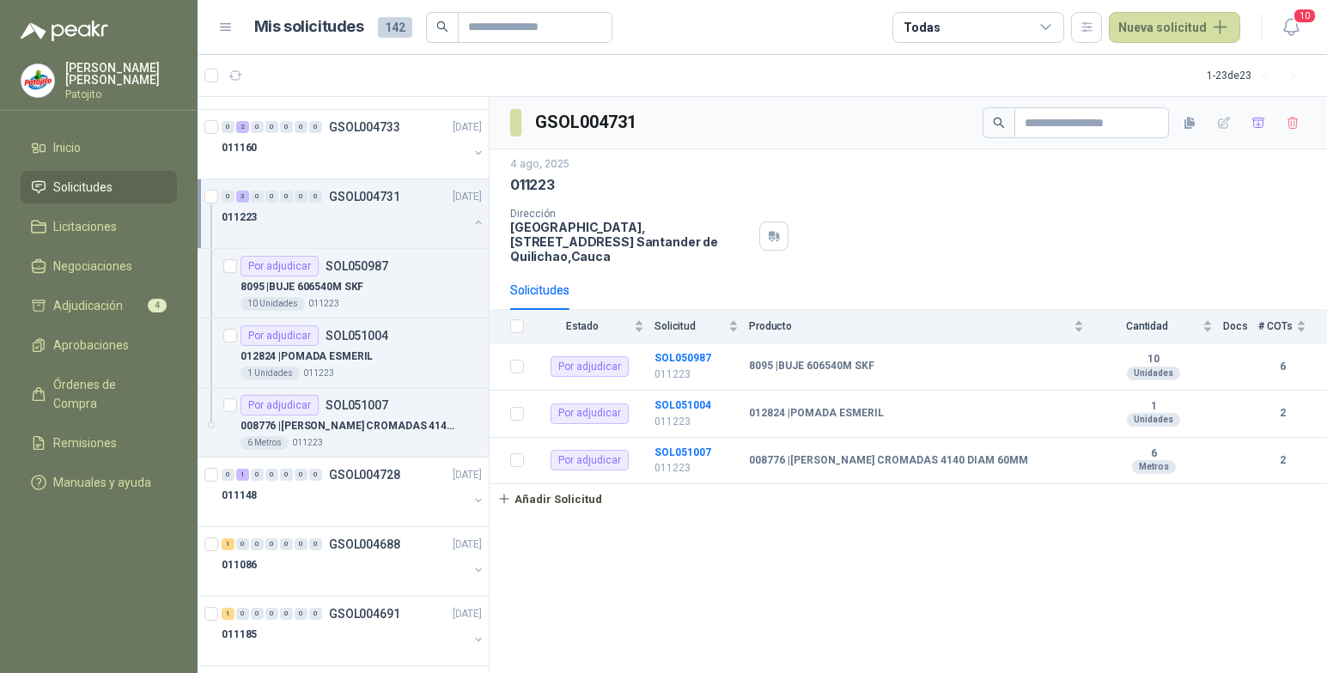
click at [472, 222] on button "button" at bounding box center [479, 223] width 14 height 14
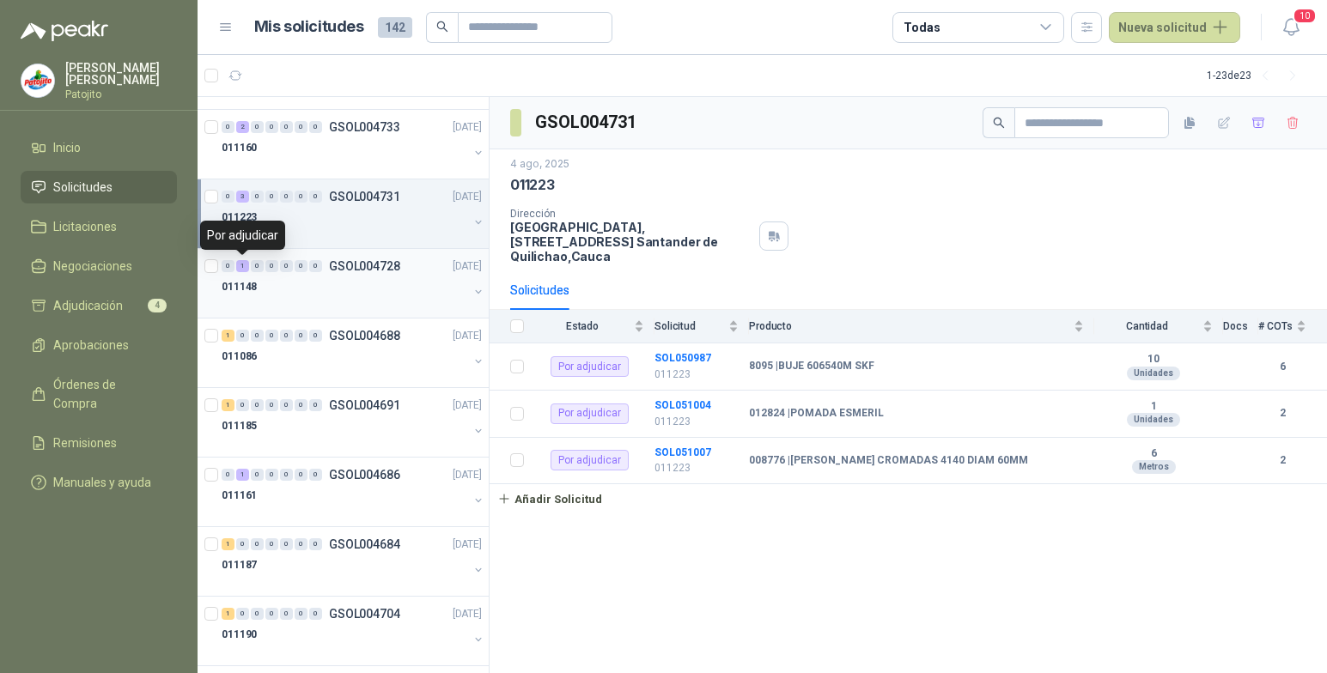
click at [239, 269] on div "1" at bounding box center [242, 266] width 13 height 12
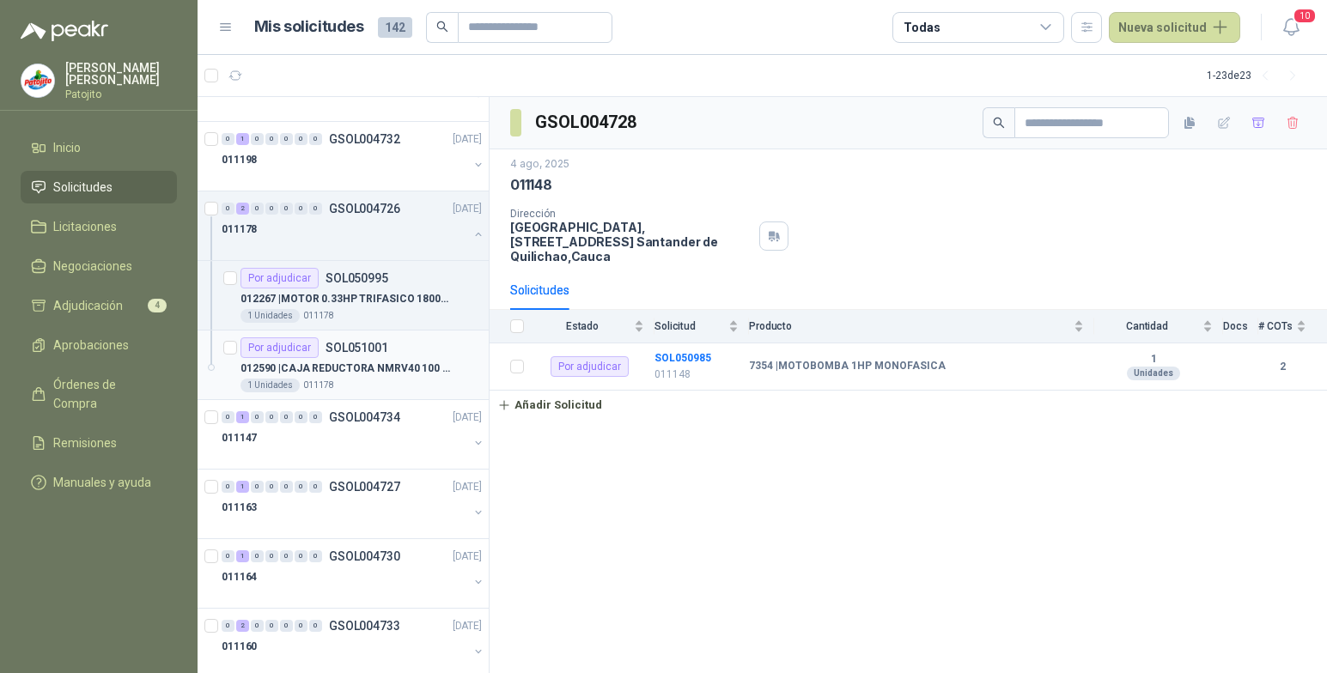
scroll to position [515, 0]
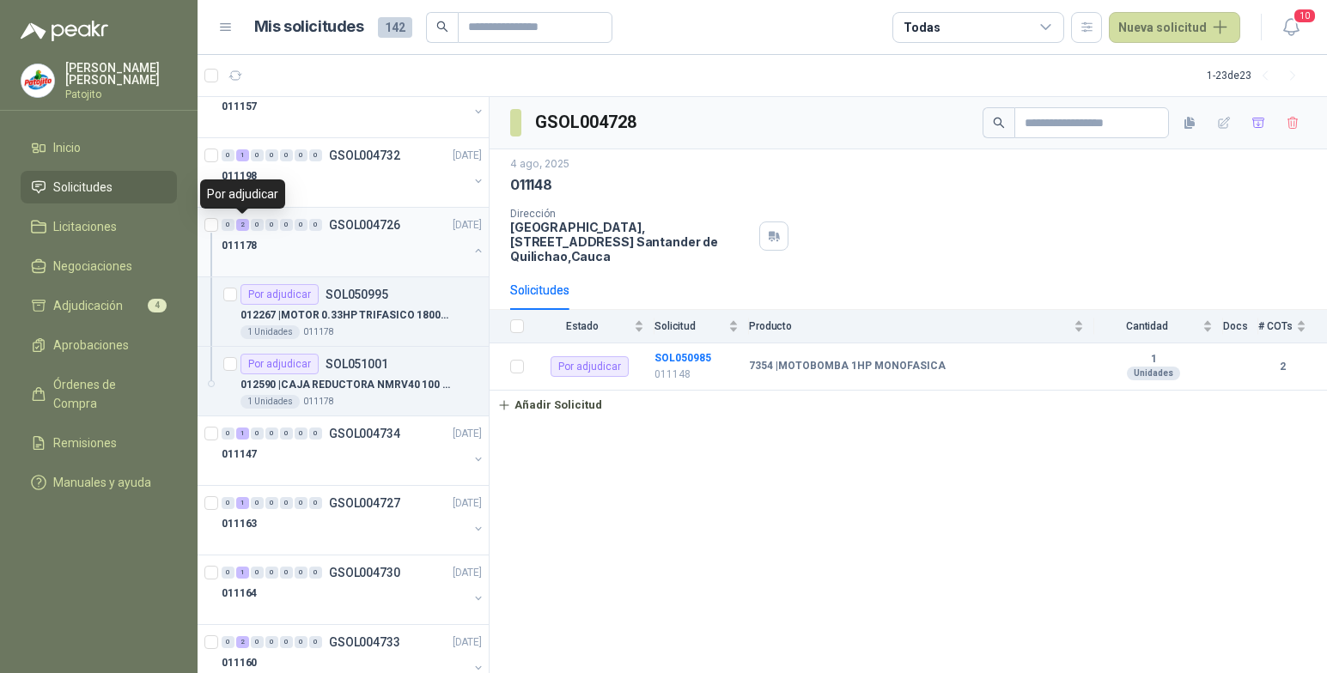
click at [245, 223] on div "2" at bounding box center [242, 225] width 13 height 12
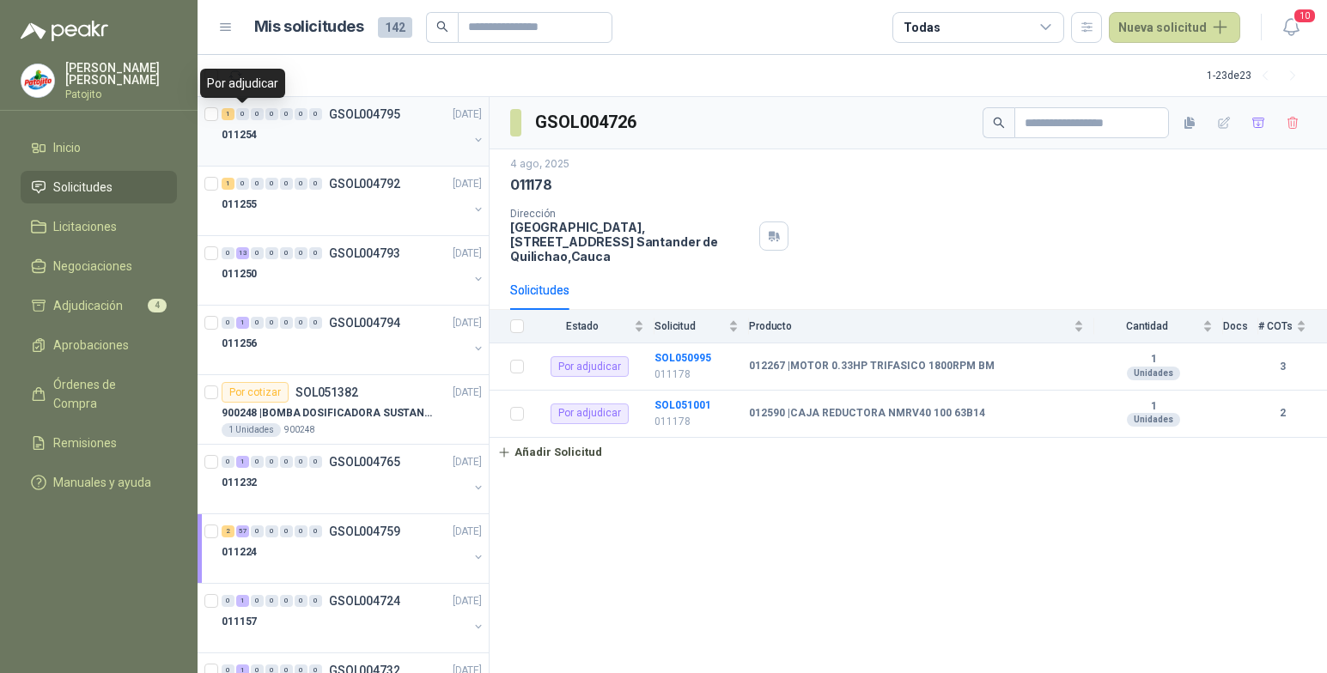
click at [232, 113] on div "1" at bounding box center [228, 114] width 13 height 12
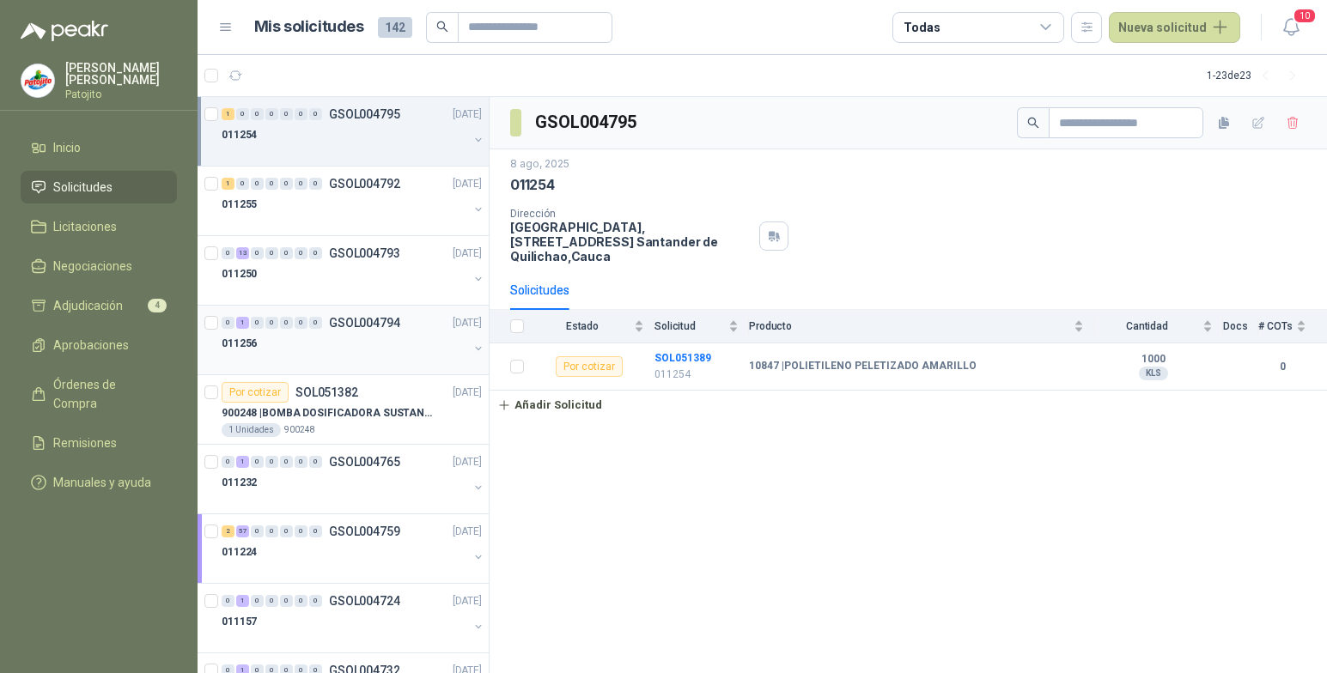
click at [238, 321] on div "1" at bounding box center [242, 323] width 13 height 12
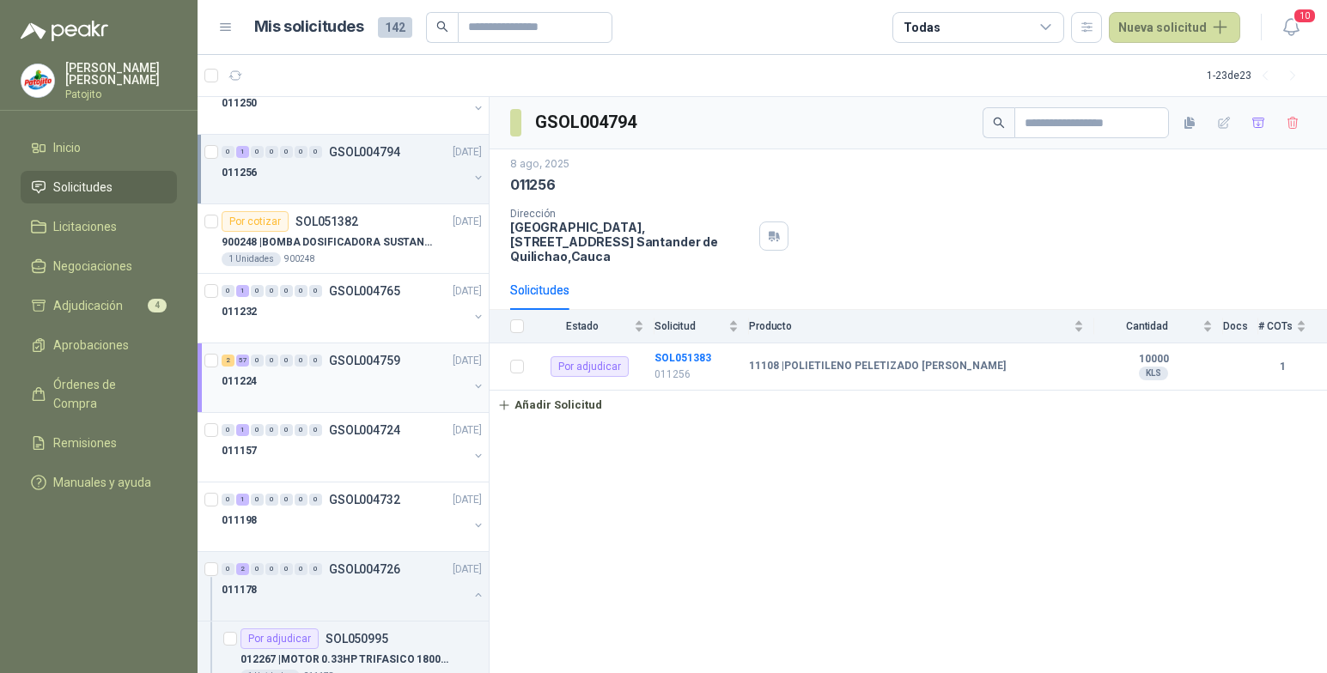
scroll to position [172, 0]
click at [243, 284] on div "1" at bounding box center [242, 290] width 13 height 12
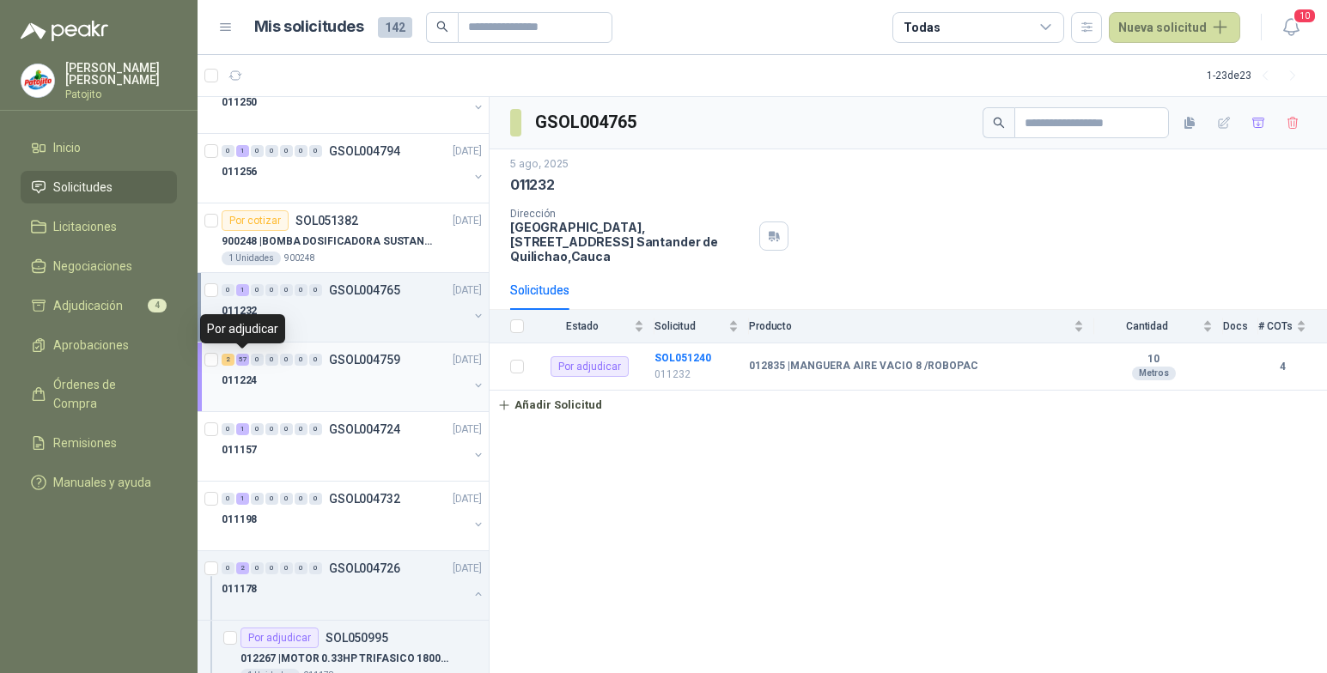
click at [244, 356] on div "57" at bounding box center [242, 360] width 13 height 12
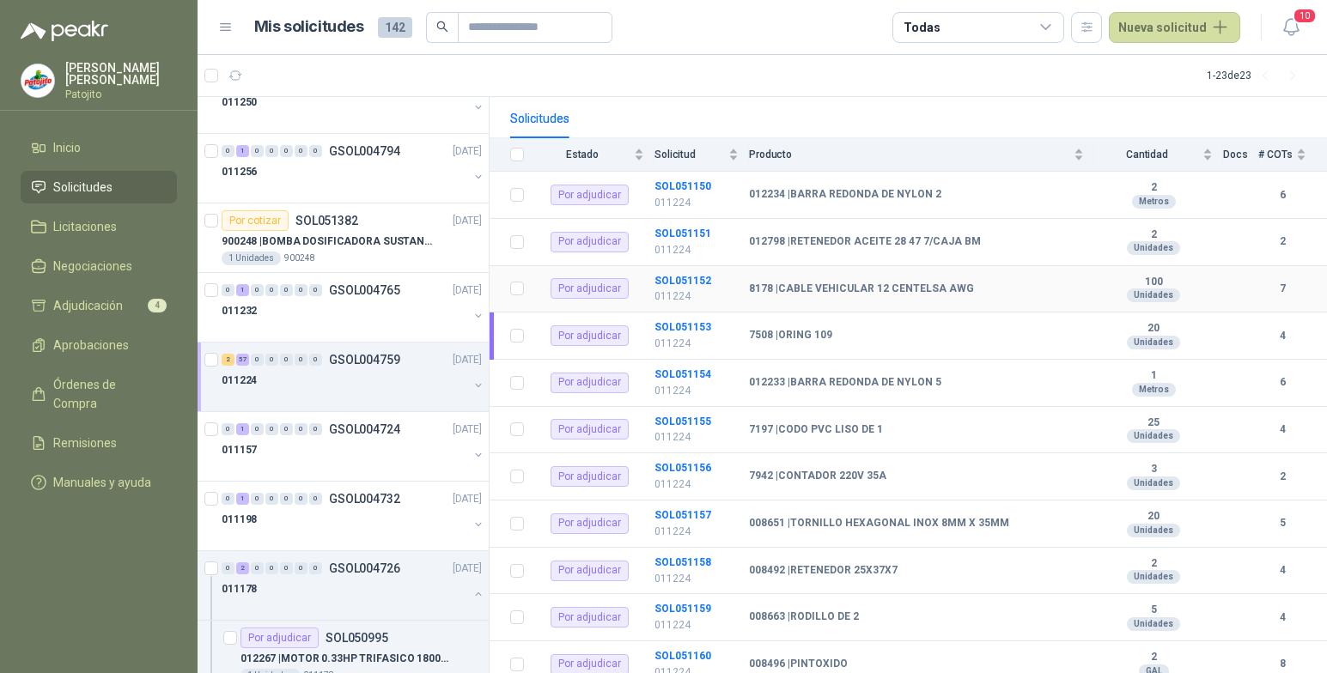
scroll to position [86, 0]
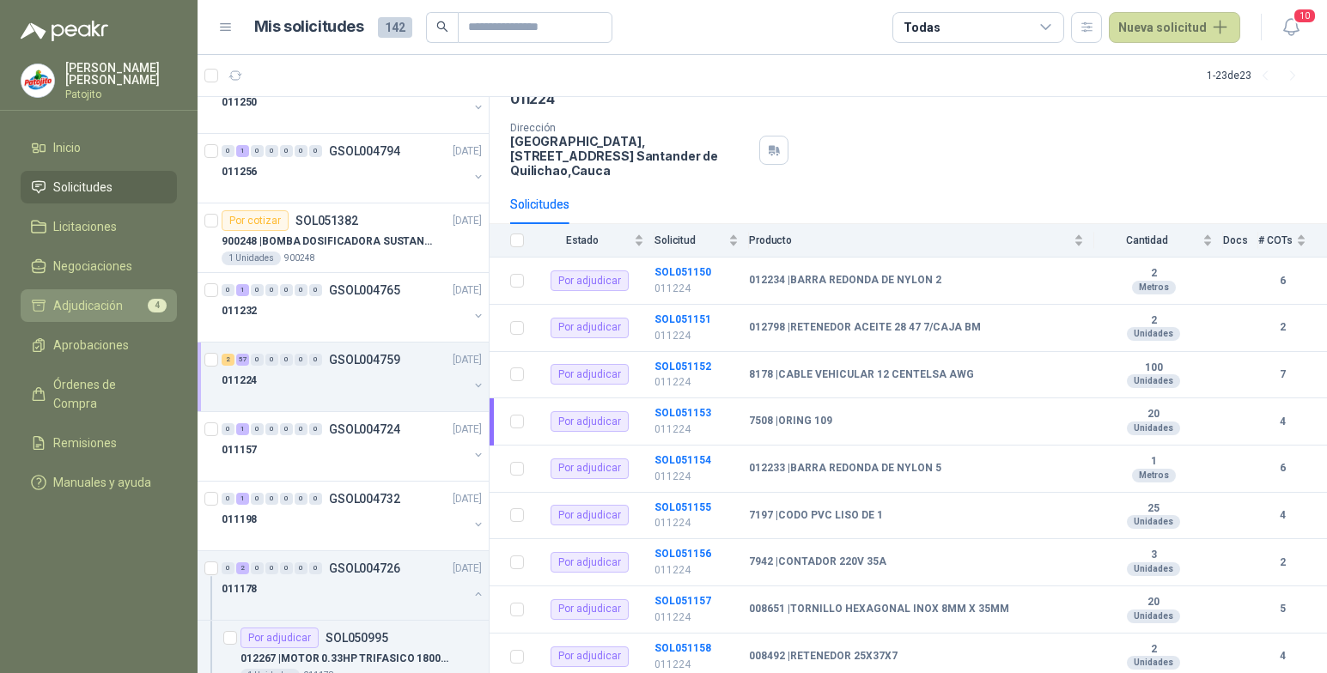
click at [102, 299] on span "Adjudicación" at bounding box center [88, 305] width 70 height 19
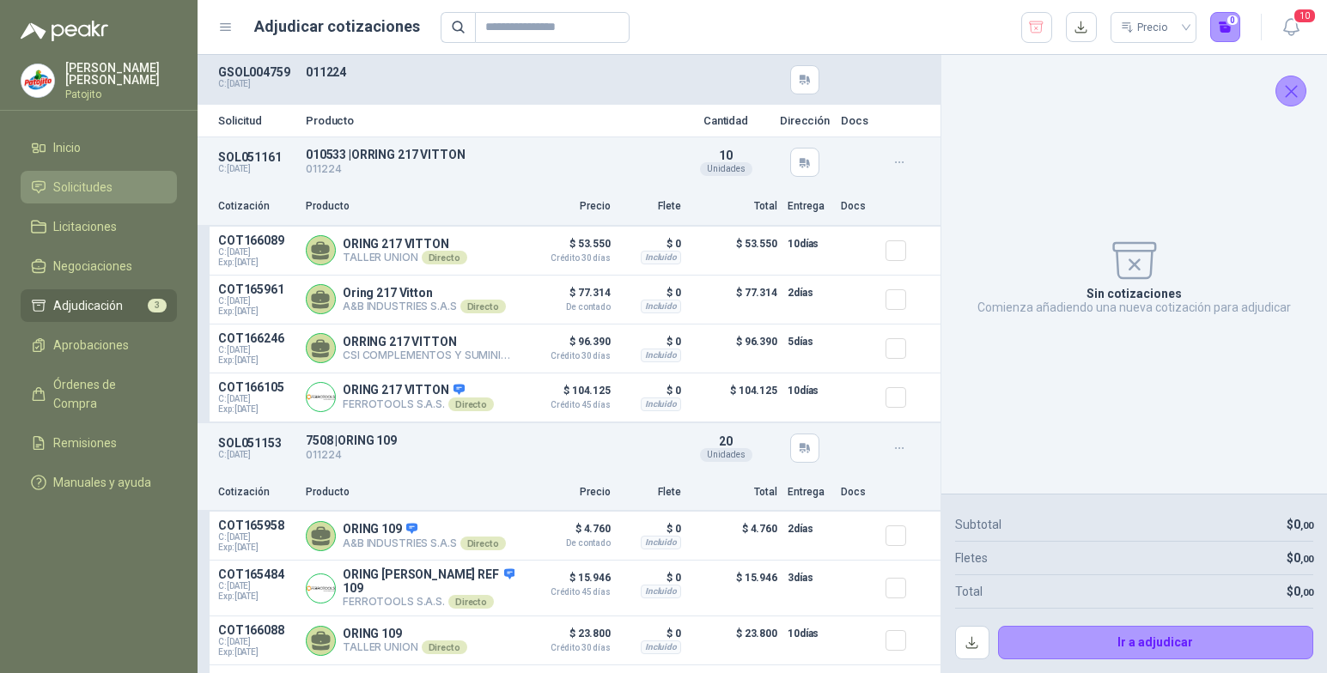
click at [102, 184] on span "Solicitudes" at bounding box center [82, 187] width 59 height 19
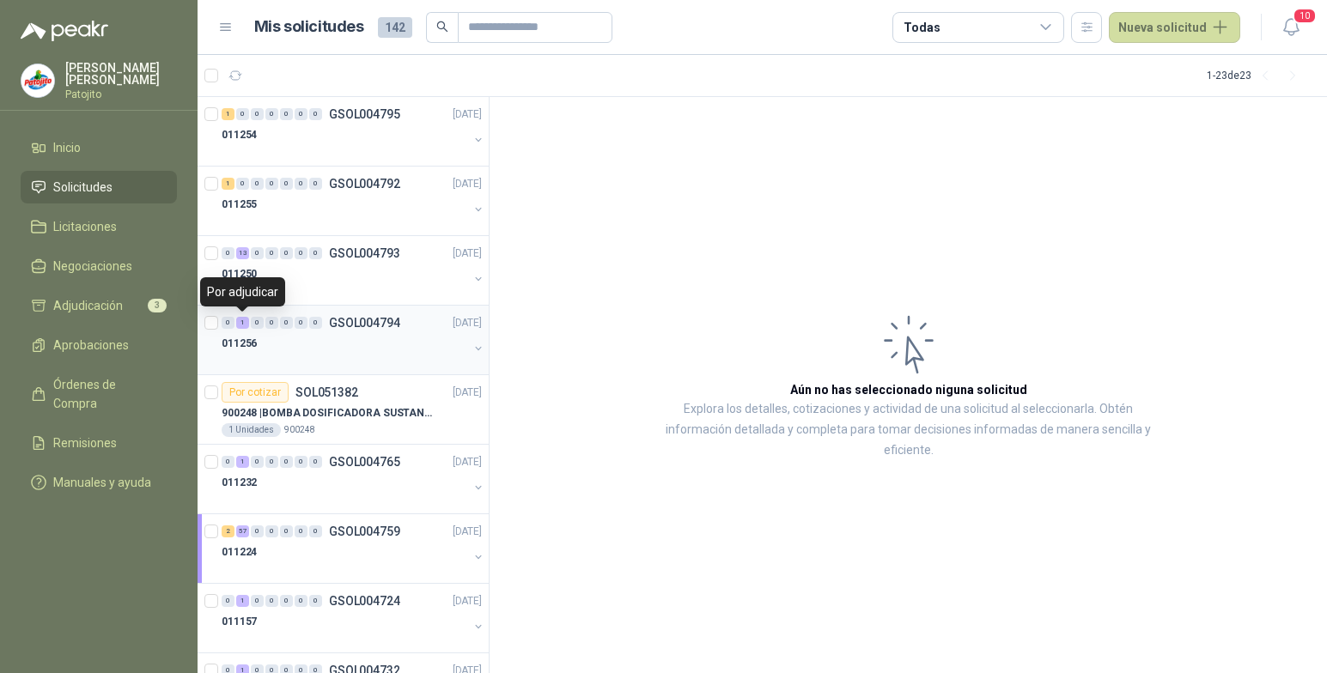
click at [247, 322] on div "1" at bounding box center [242, 323] width 13 height 12
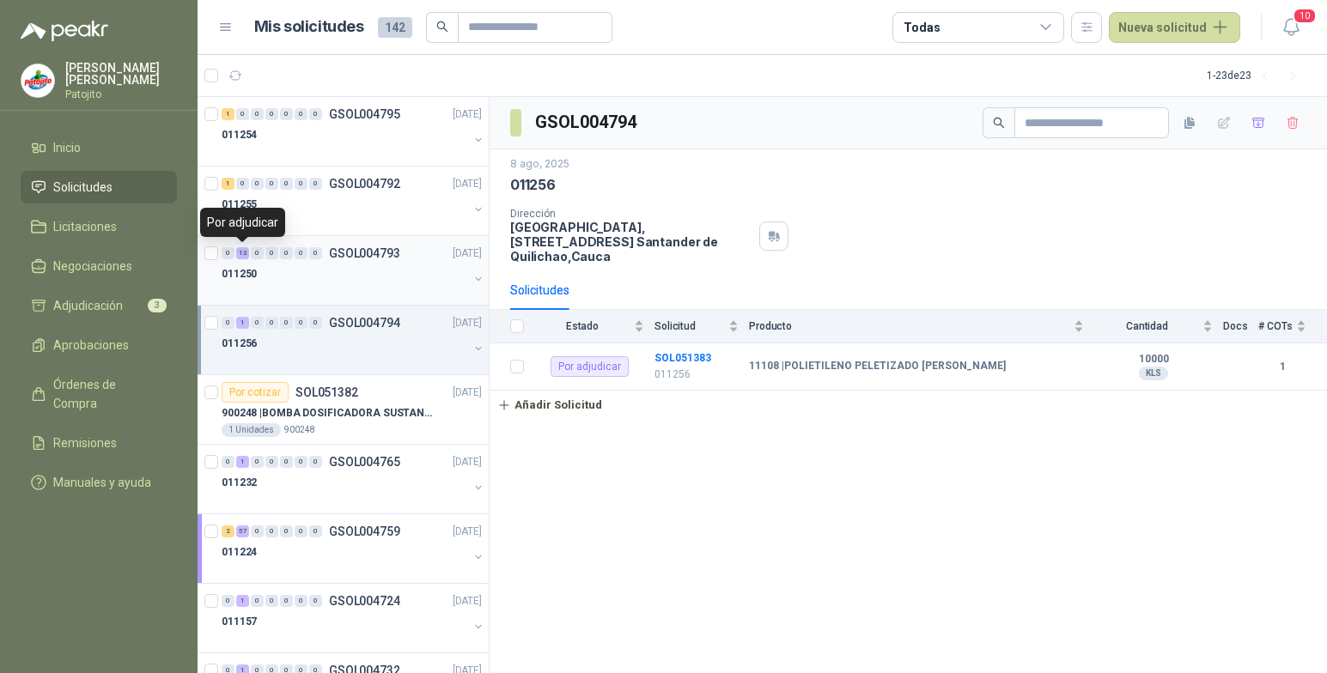
click at [241, 253] on div "13" at bounding box center [242, 253] width 13 height 12
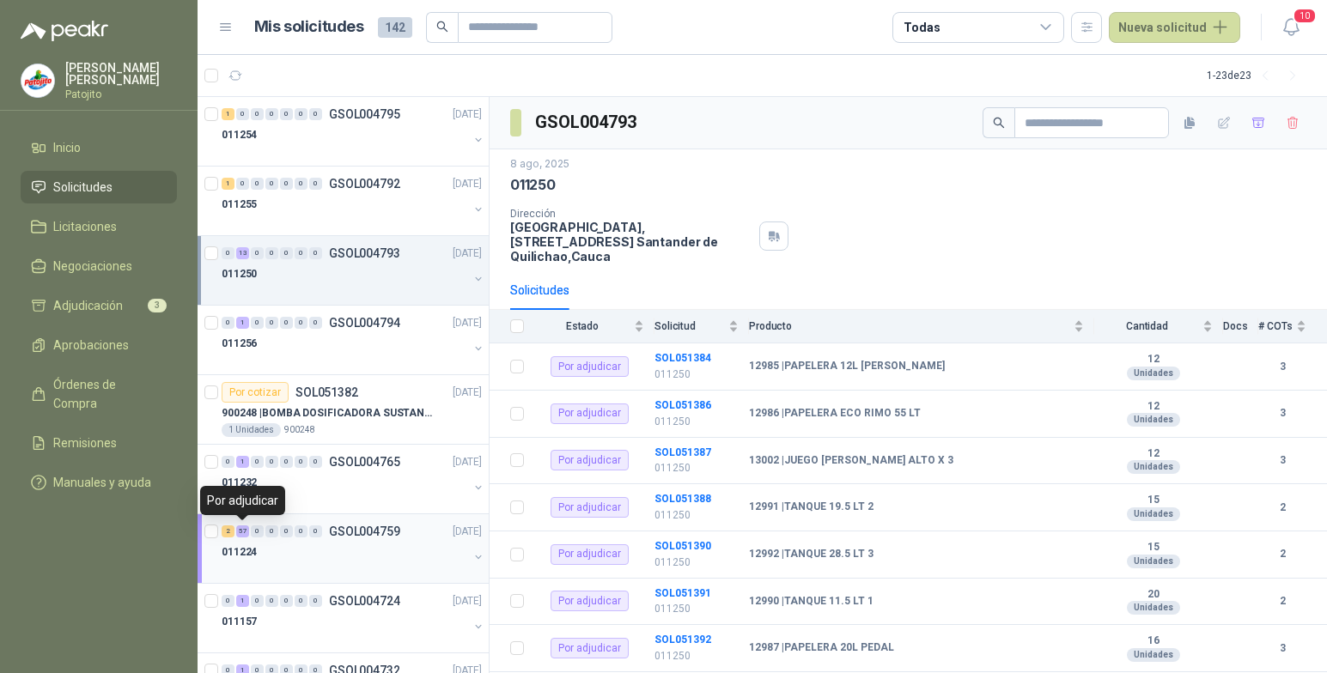
click at [241, 533] on div "57" at bounding box center [242, 532] width 13 height 12
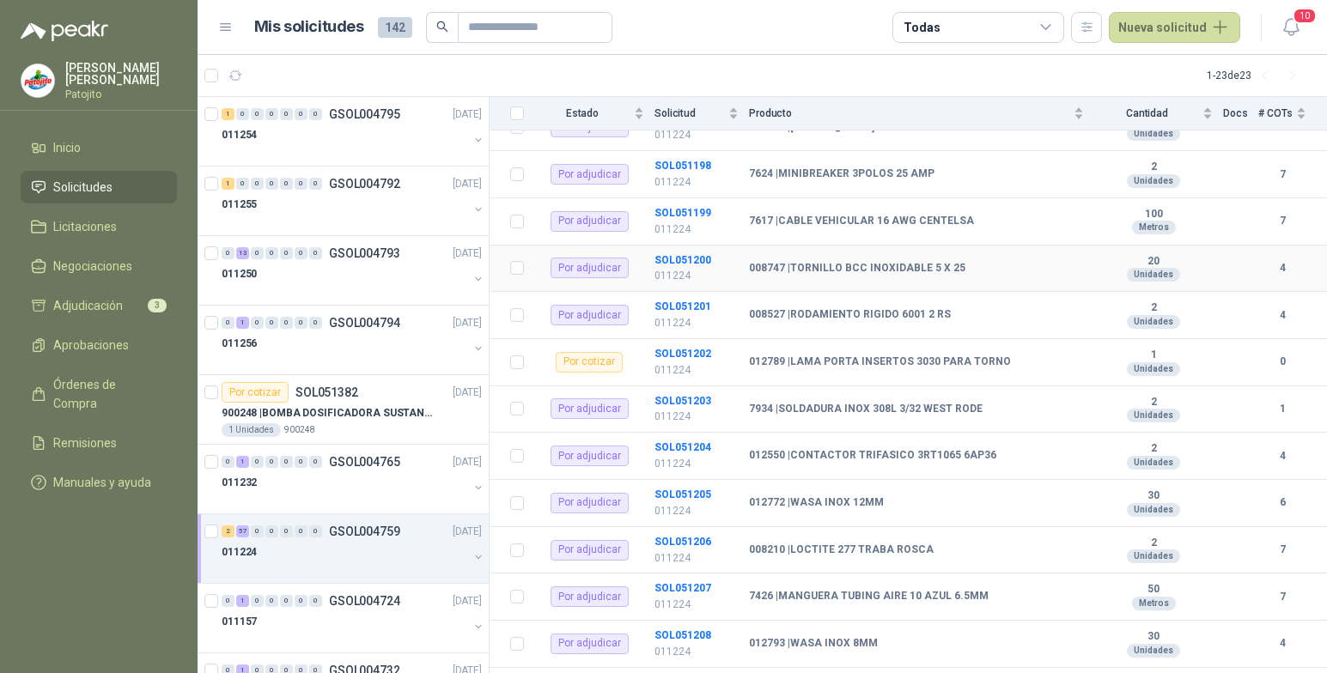
scroll to position [2471, 0]
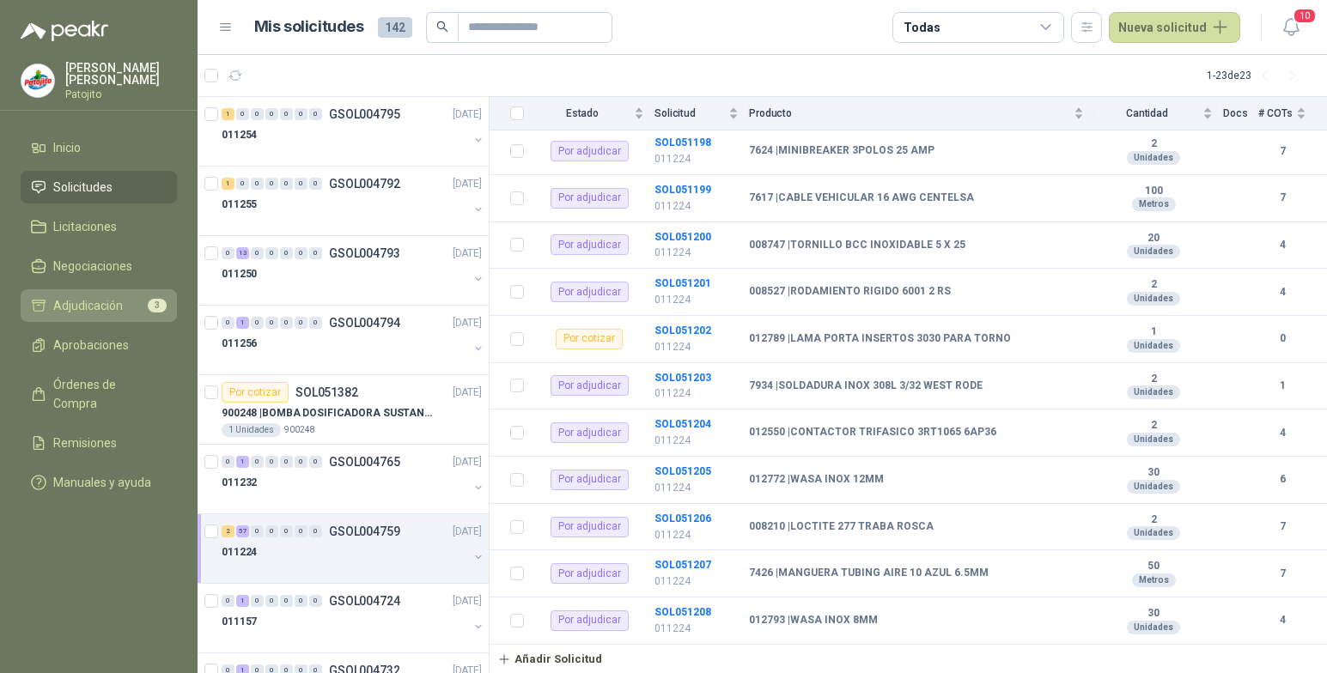
click at [97, 302] on span "Adjudicación" at bounding box center [88, 305] width 70 height 19
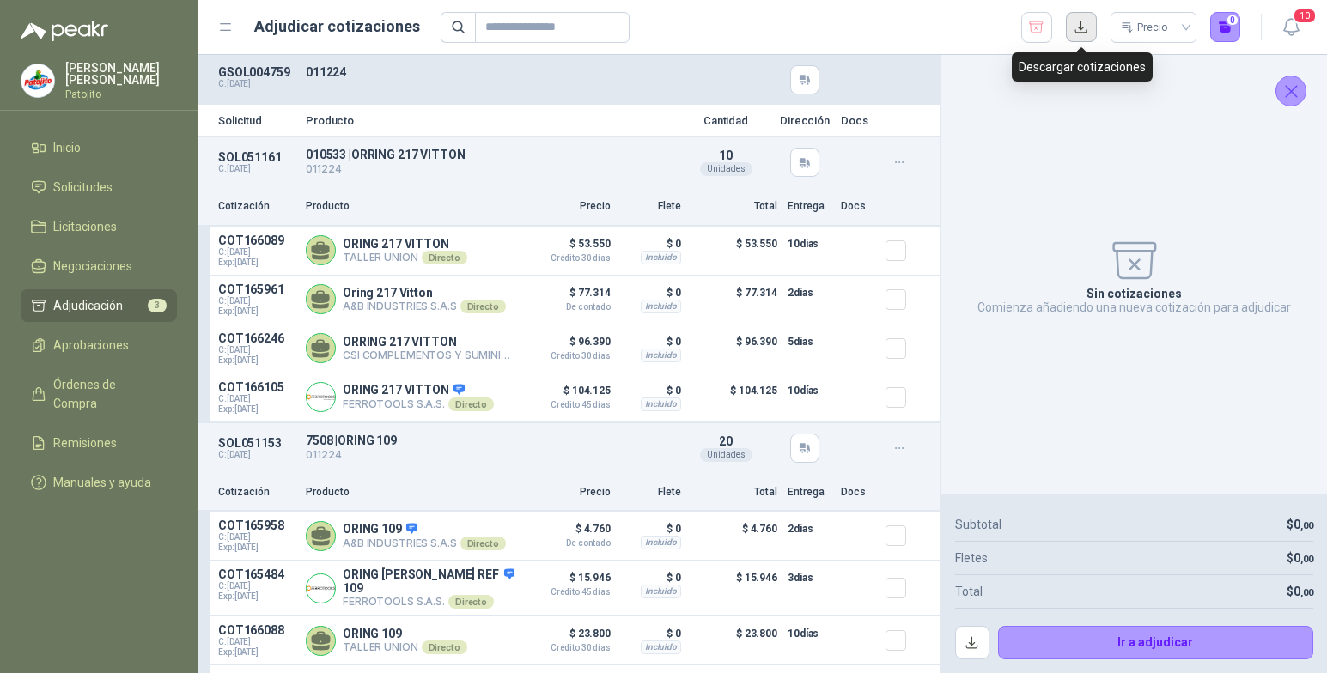
click at [1078, 31] on button "button" at bounding box center [1081, 27] width 31 height 31
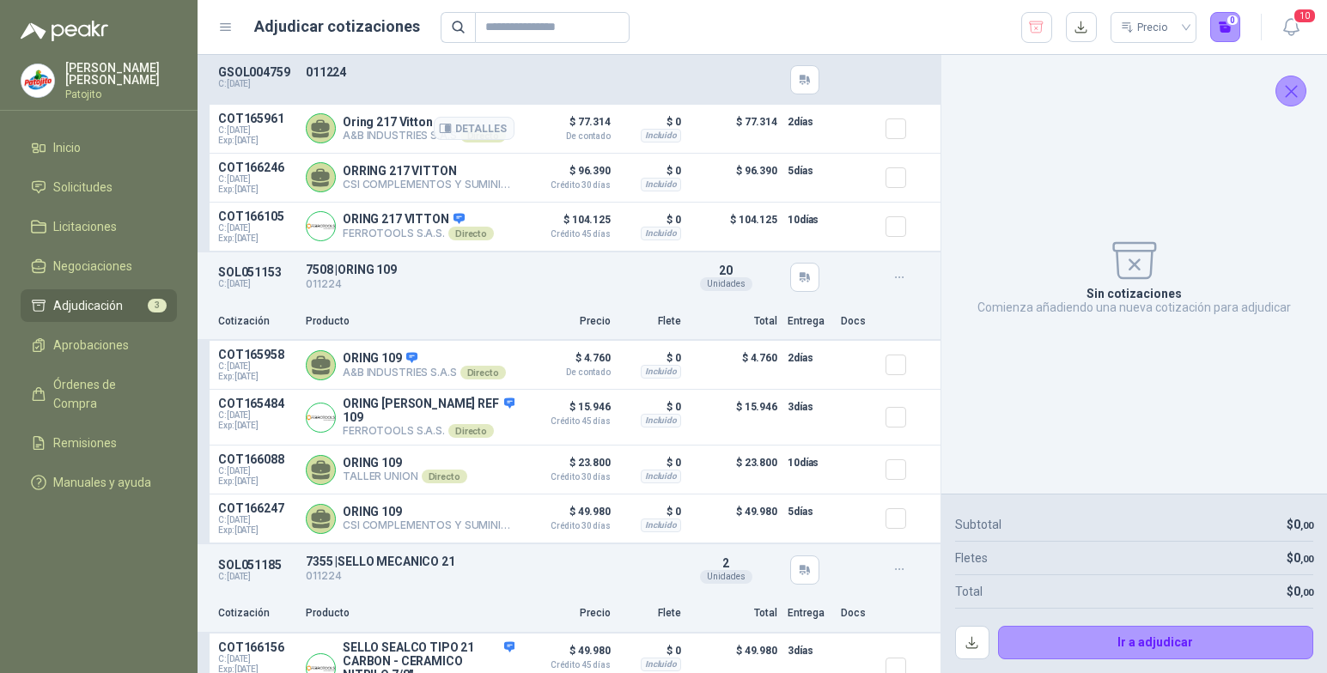
scroll to position [172, 0]
click at [850, 21] on div "Precio 0" at bounding box center [841, 27] width 801 height 31
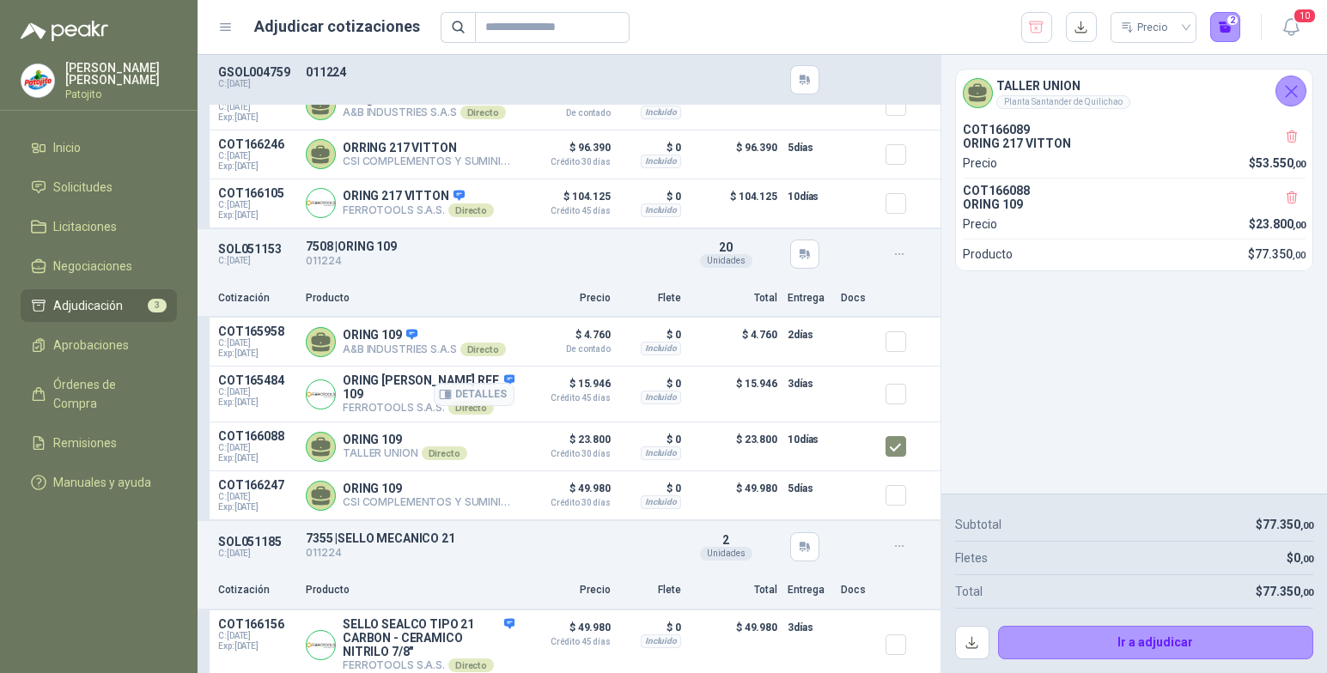
scroll to position [206, 0]
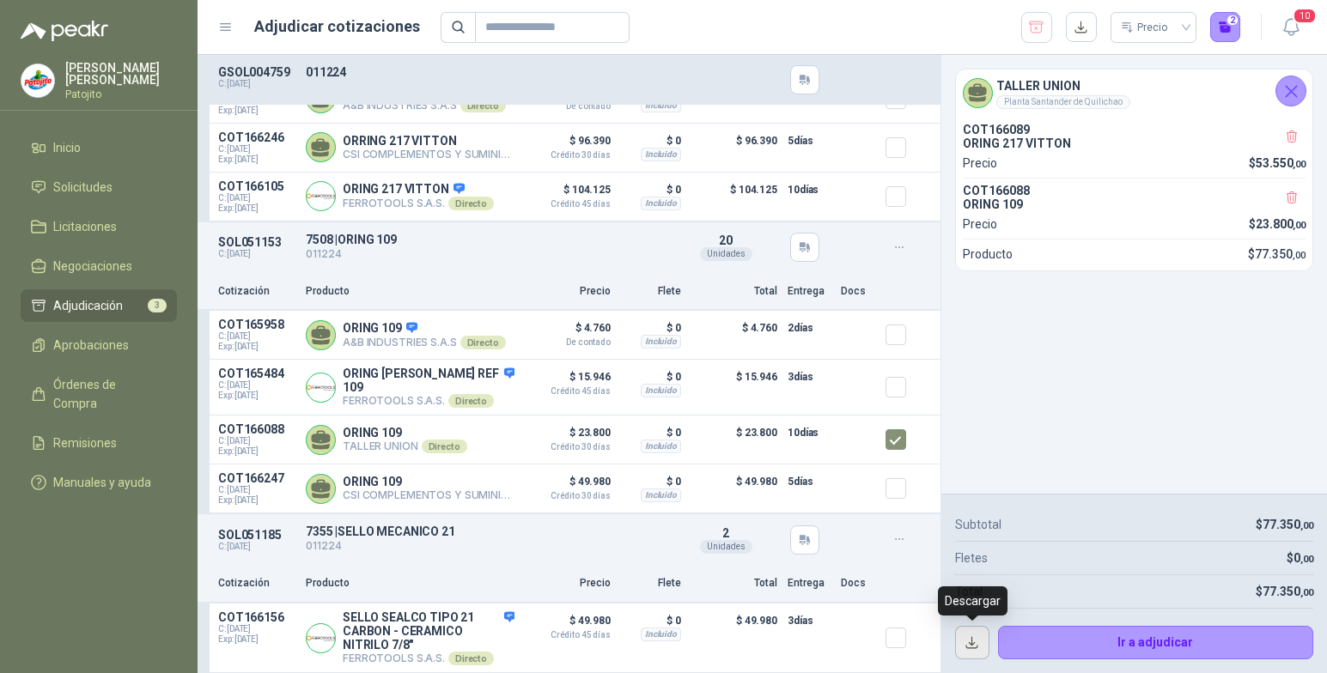
click at [963, 642] on button "button" at bounding box center [972, 643] width 34 height 34
click at [966, 640] on button "button" at bounding box center [972, 643] width 34 height 34
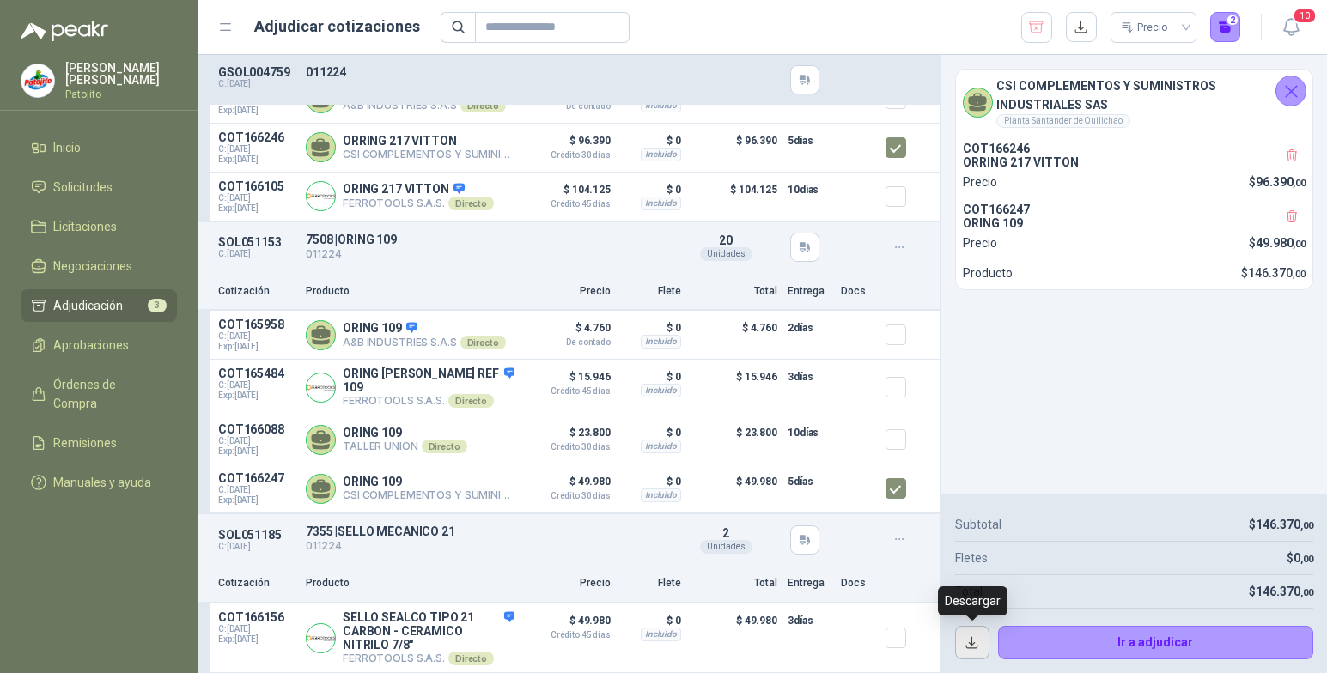
click at [972, 638] on button "button" at bounding box center [972, 643] width 34 height 34
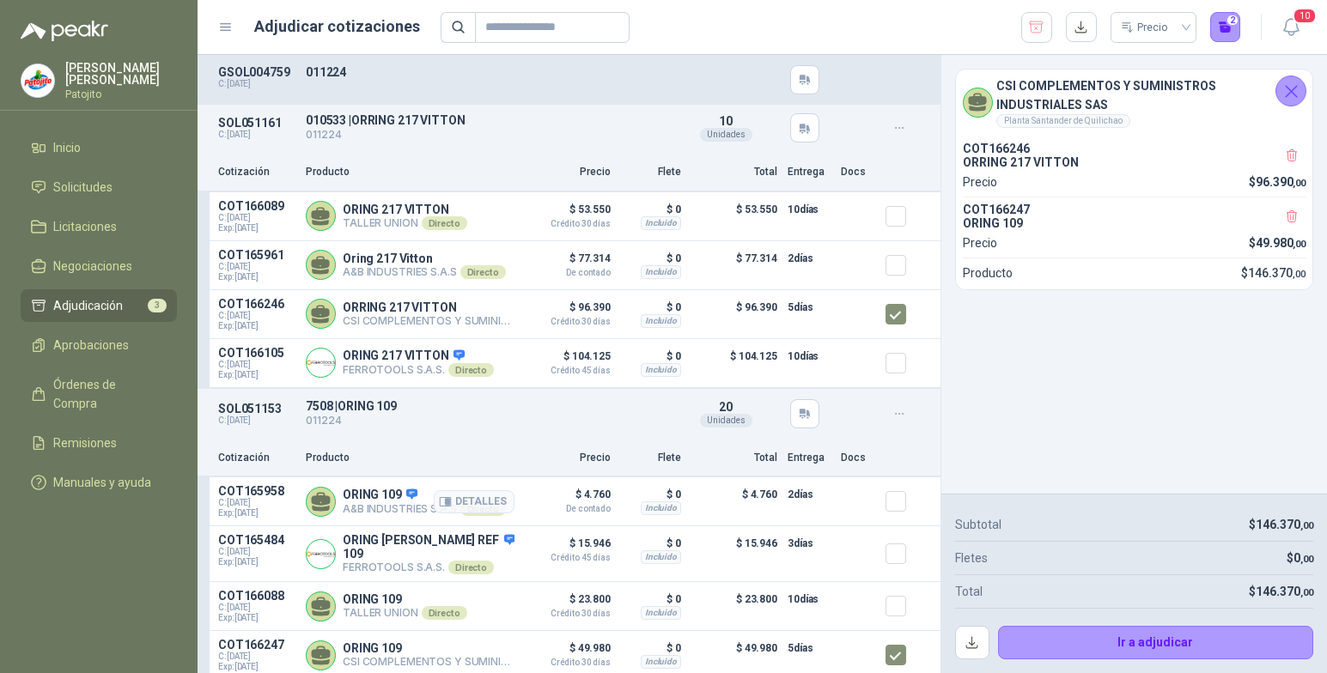
scroll to position [0, 0]
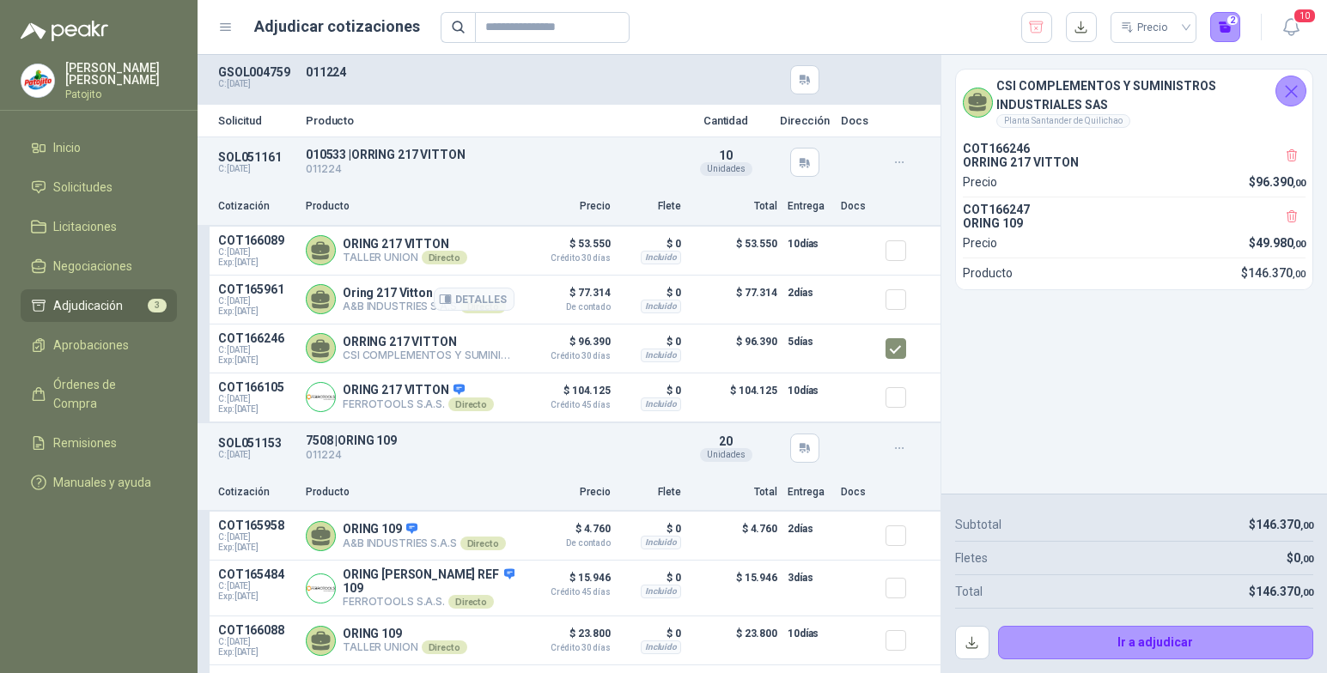
click at [870, 306] on article "COT165961 C: [DATE] Exp: [DATE] Oring 217 Vitton A&B INDUSTRIES S.A.S Directo D…" at bounding box center [569, 300] width 743 height 49
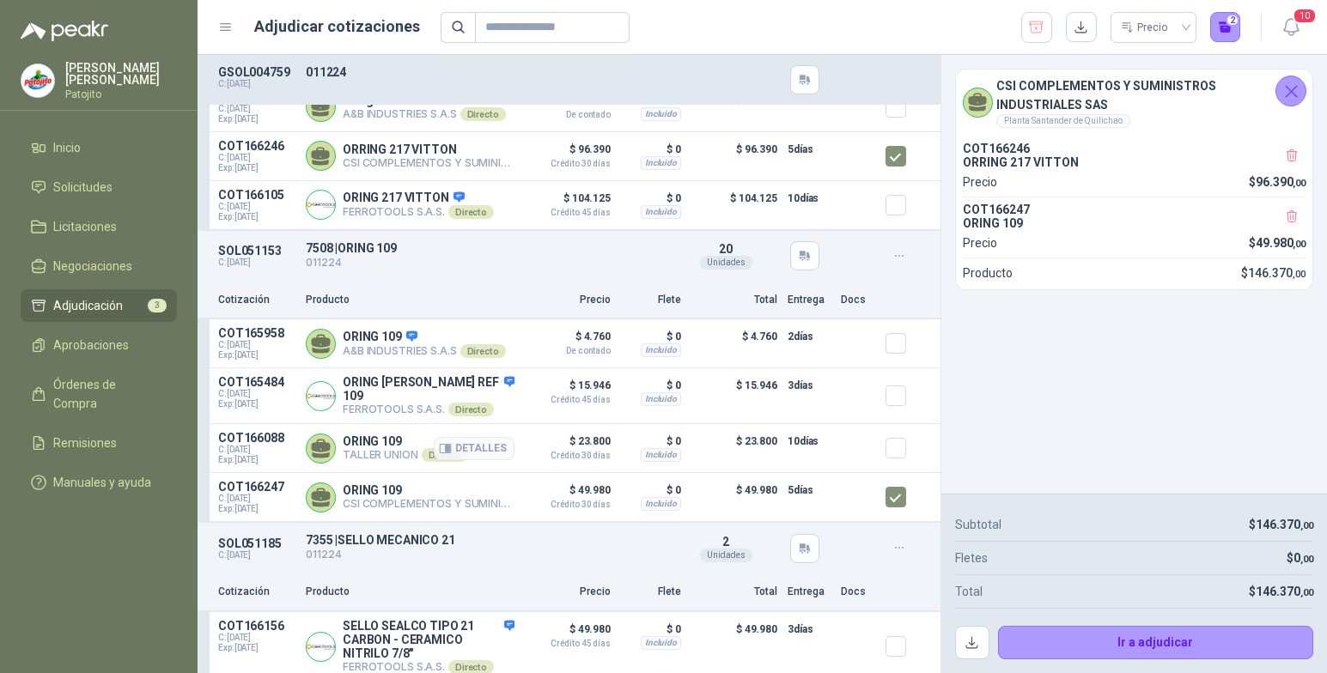
scroll to position [206, 0]
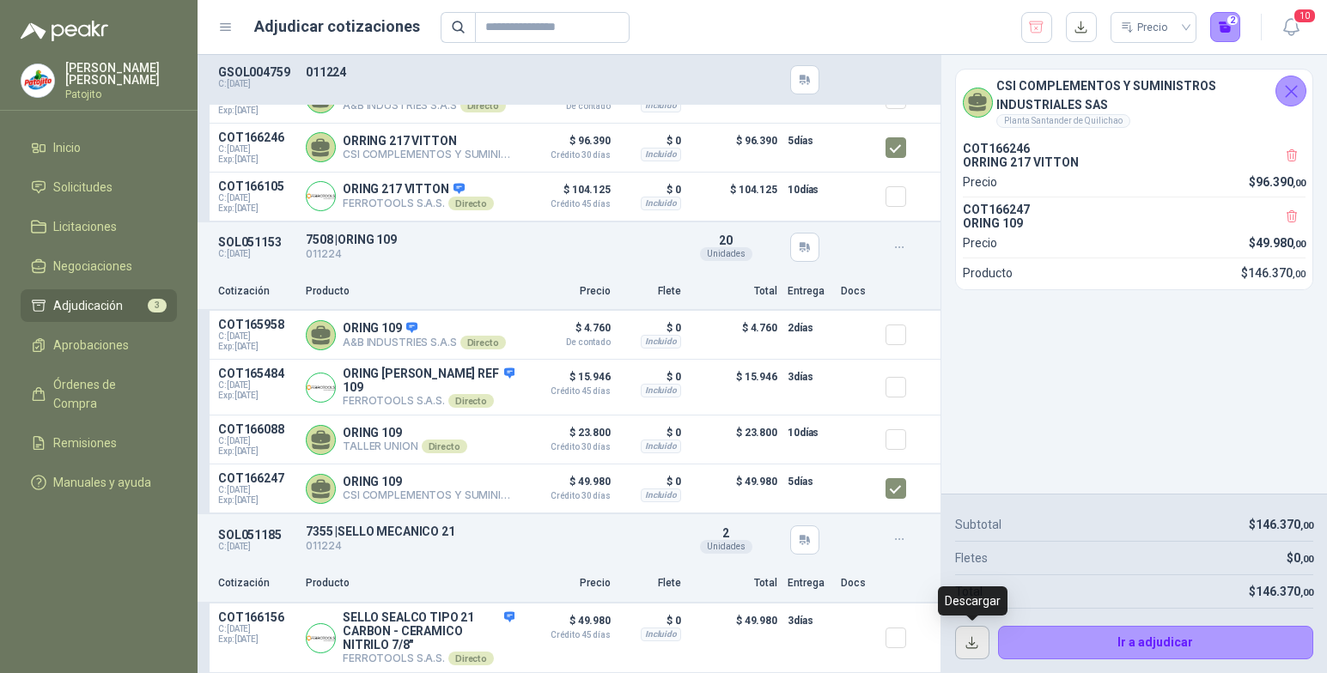
click at [966, 650] on button "button" at bounding box center [972, 643] width 34 height 34
drag, startPoint x: 115, startPoint y: 188, endPoint x: 119, endPoint y: 198, distance: 10.9
click at [115, 188] on li "Solicitudes" at bounding box center [99, 187] width 136 height 19
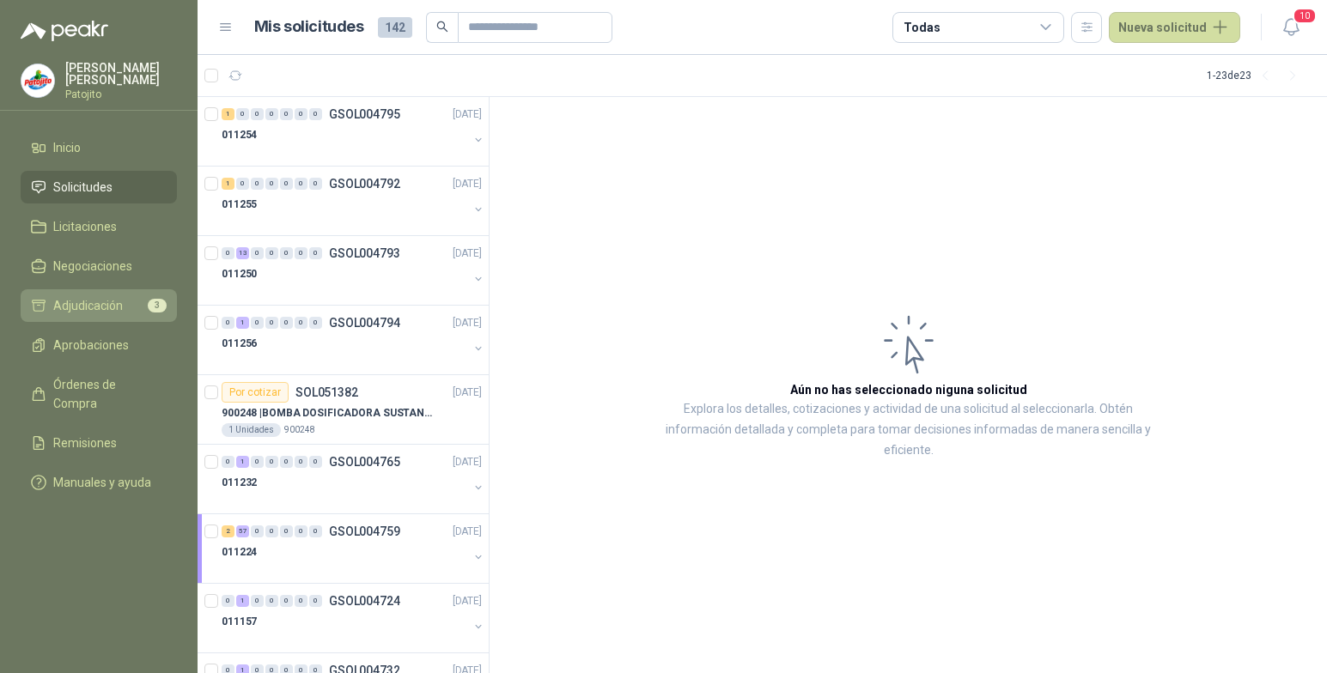
click at [135, 303] on li "Adjudicación 3" at bounding box center [99, 305] width 136 height 19
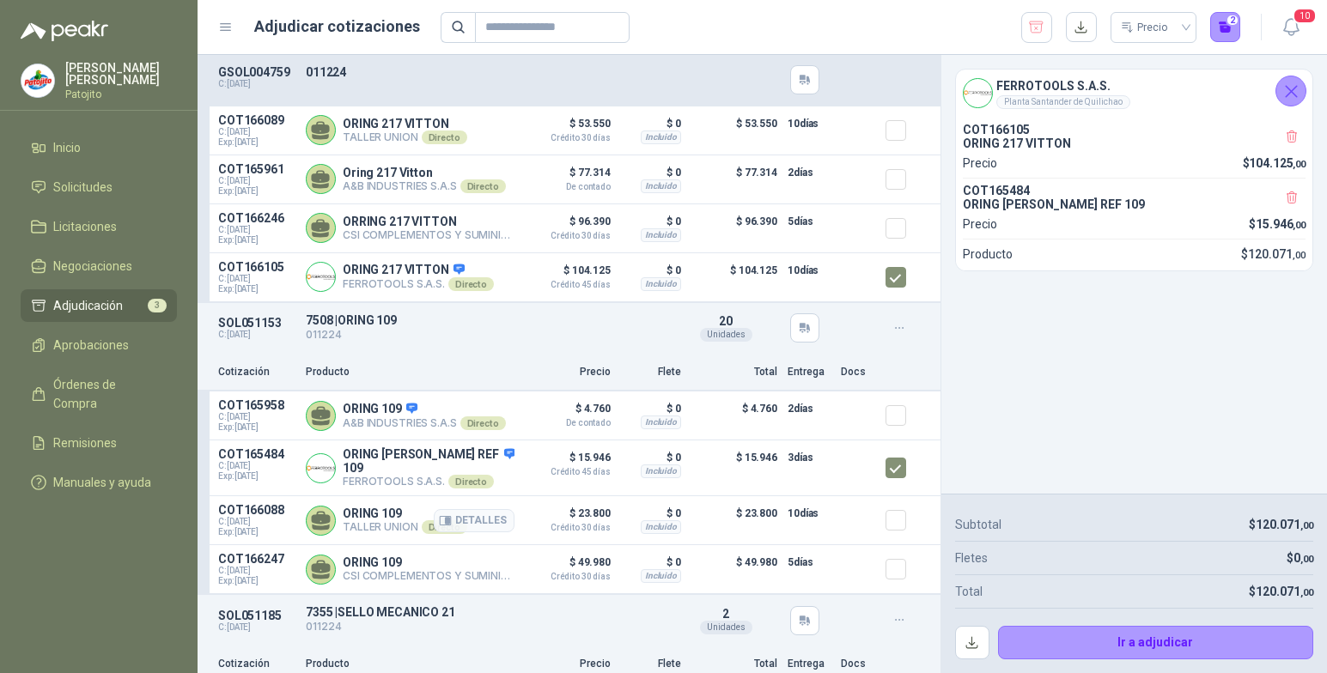
scroll to position [206, 0]
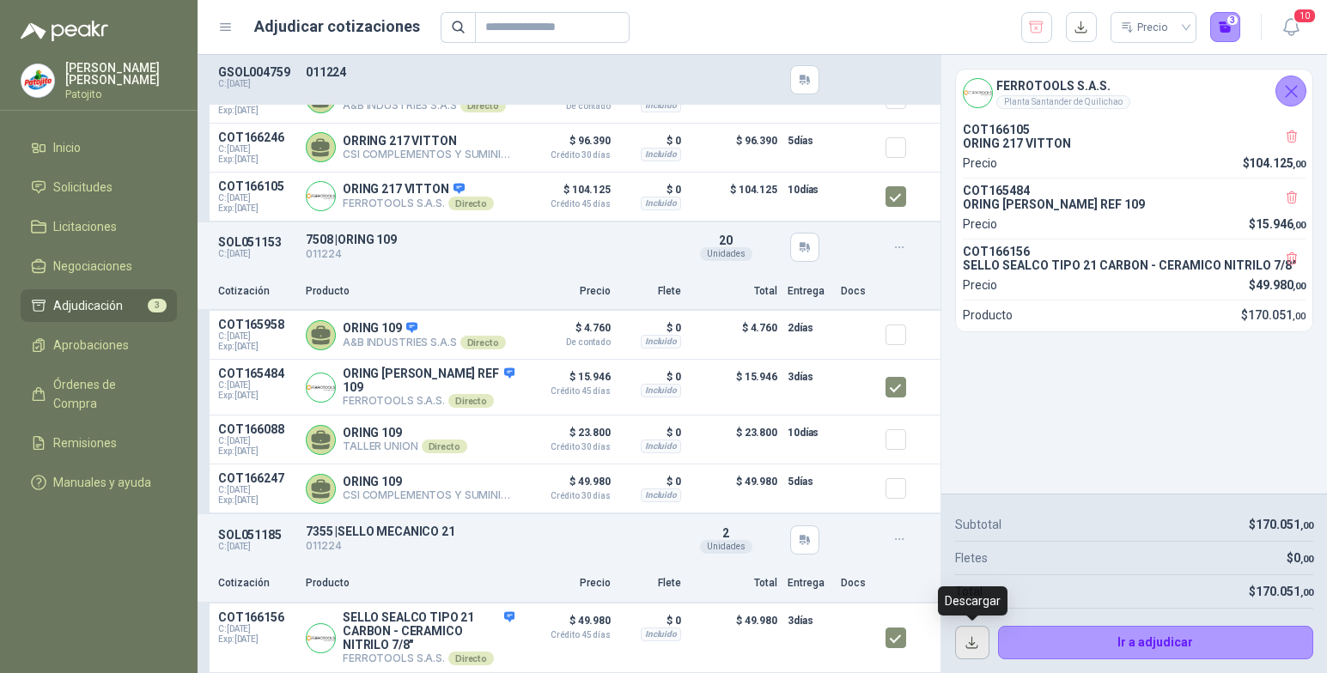
click at [966, 641] on button "button" at bounding box center [972, 643] width 34 height 34
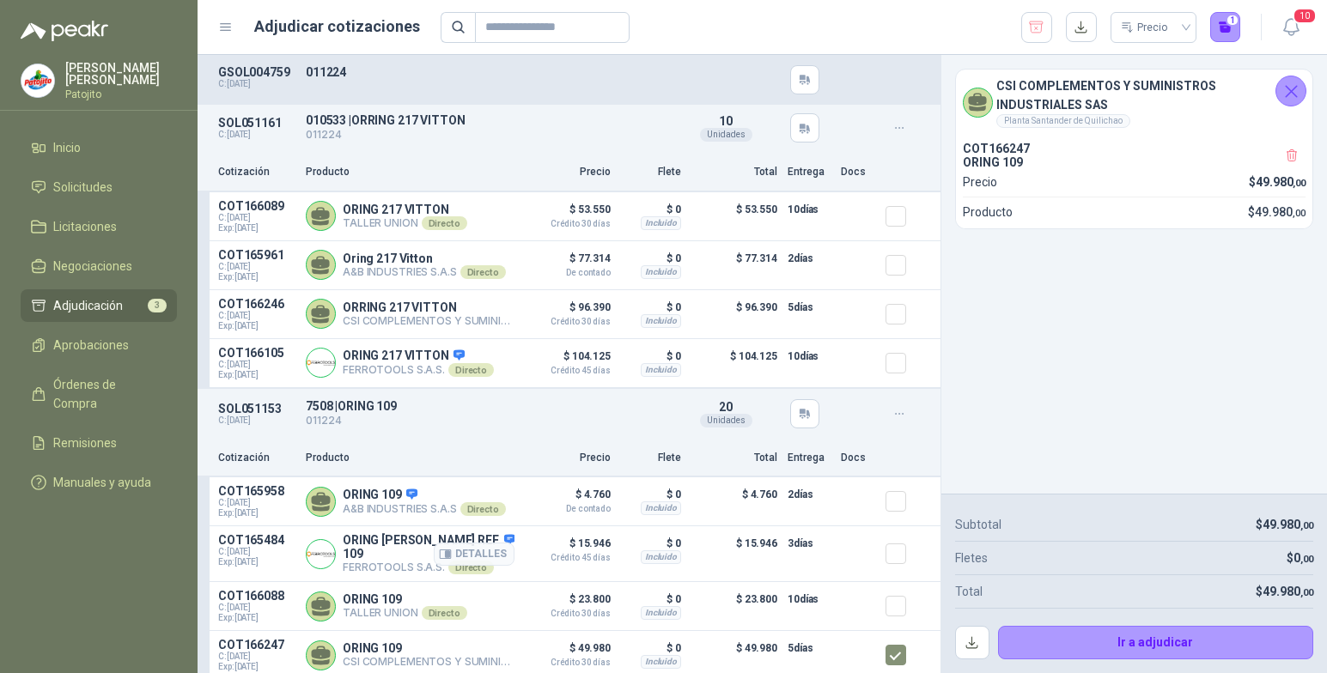
scroll to position [0, 0]
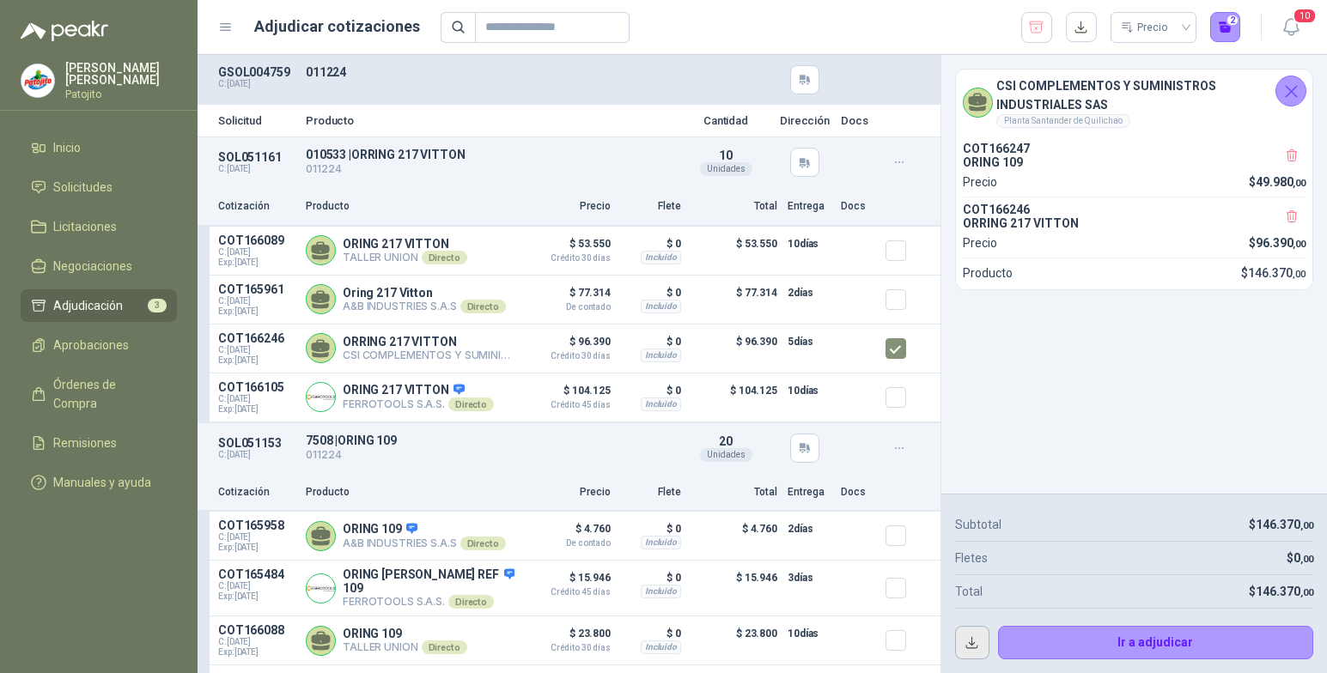
click at [972, 642] on button "button" at bounding box center [972, 643] width 34 height 34
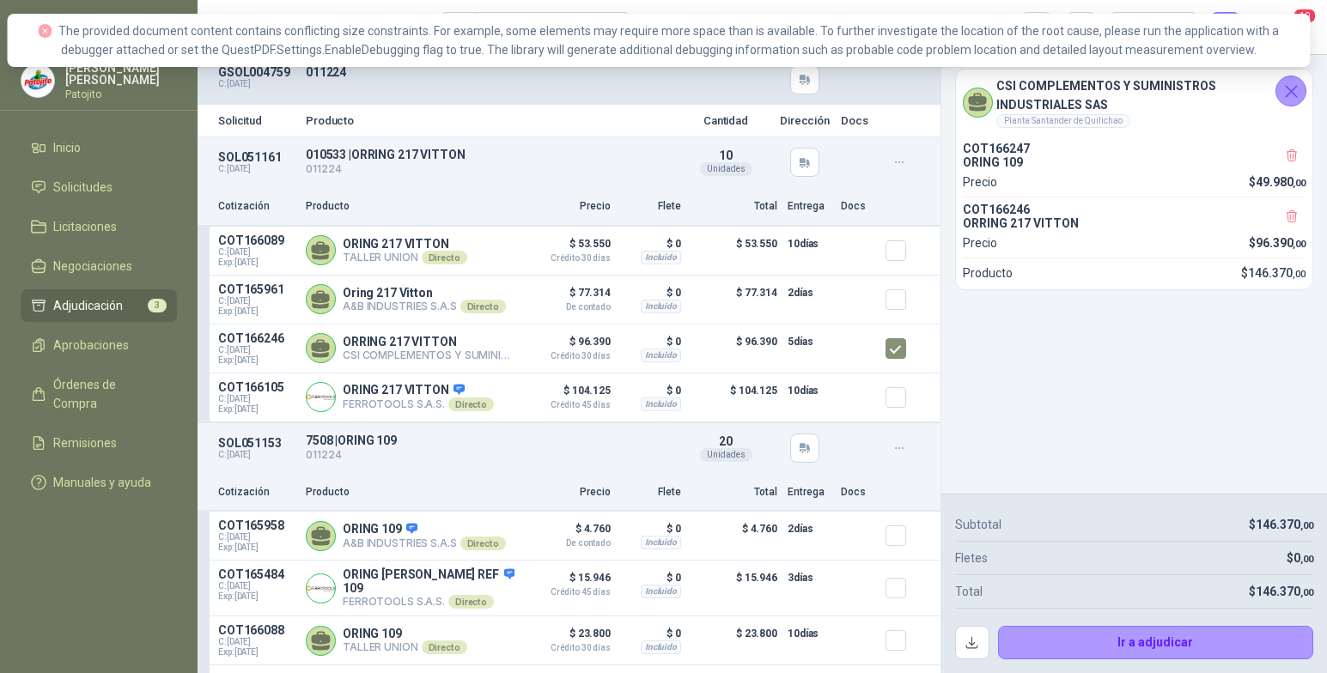
click at [1101, 407] on div "CSI COMPLEMENTOS Y SUMINISTROS INDUSTRIALES SAS Planta Santander de Quilichao C…" at bounding box center [1135, 274] width 386 height 439
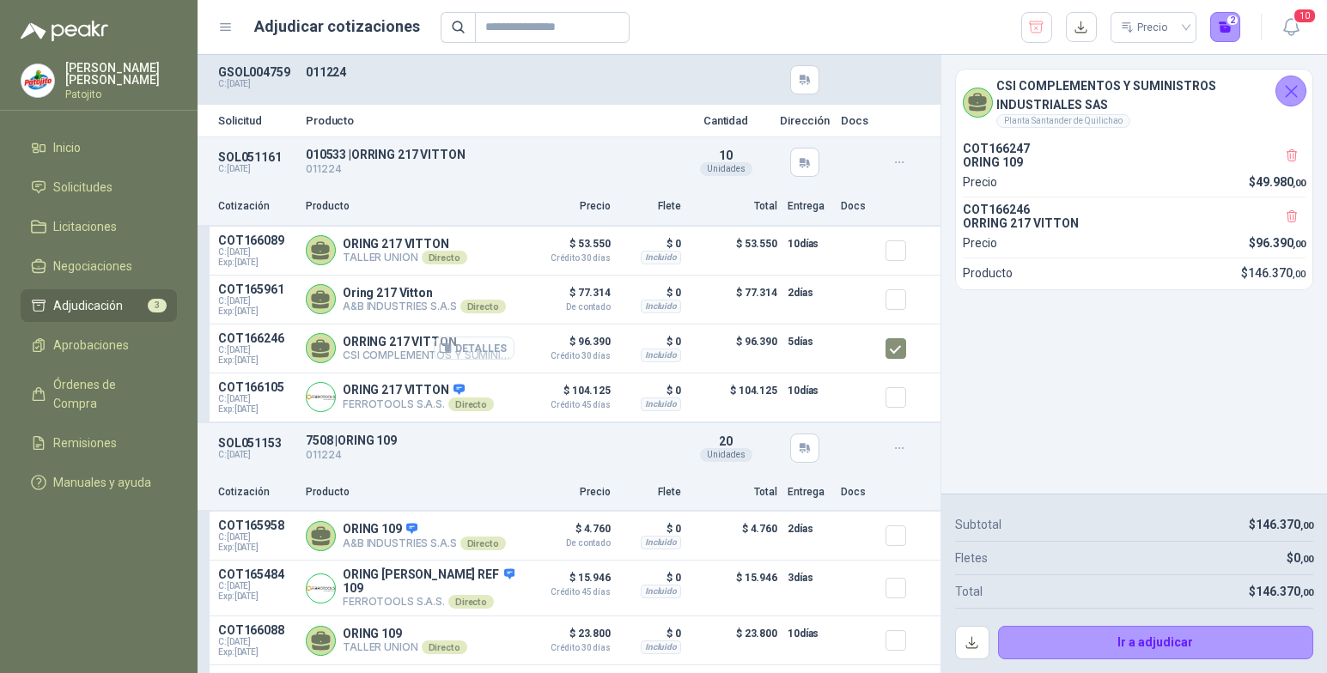
click at [454, 348] on button "Detalles" at bounding box center [474, 348] width 81 height 23
click at [402, 346] on p "ORRING 217 VITTON" at bounding box center [429, 342] width 172 height 14
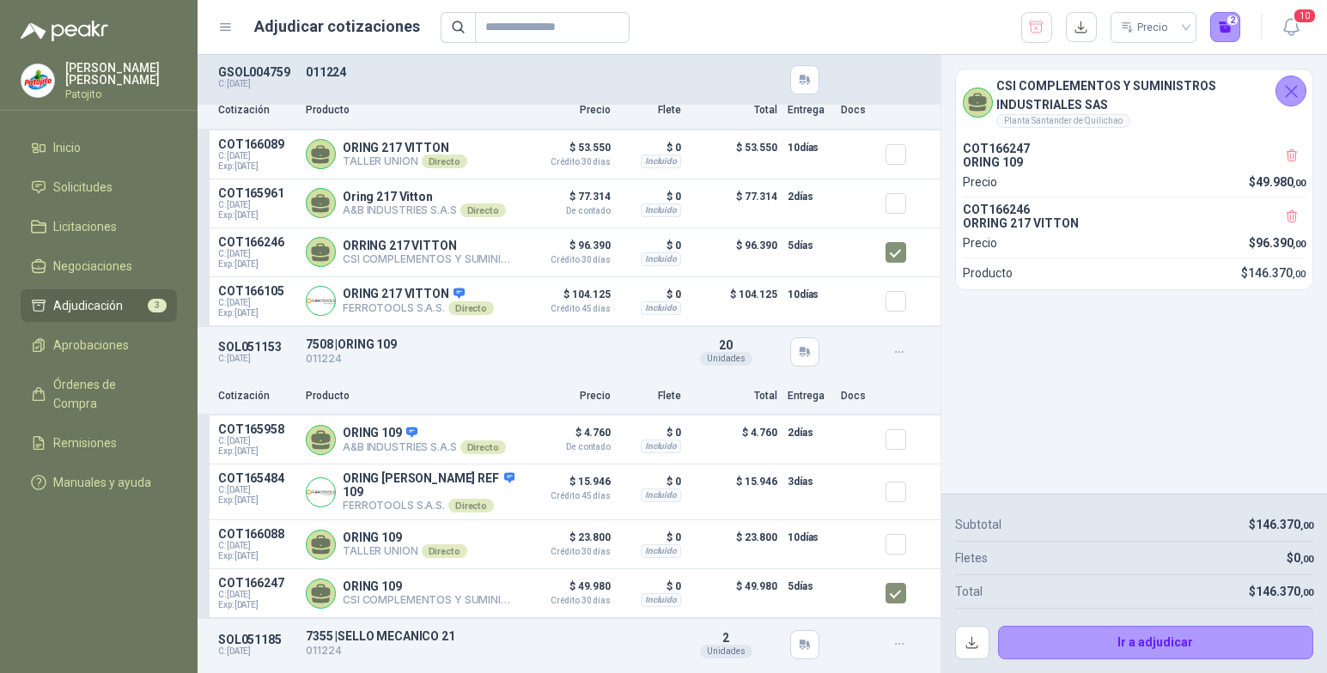
scroll to position [206, 0]
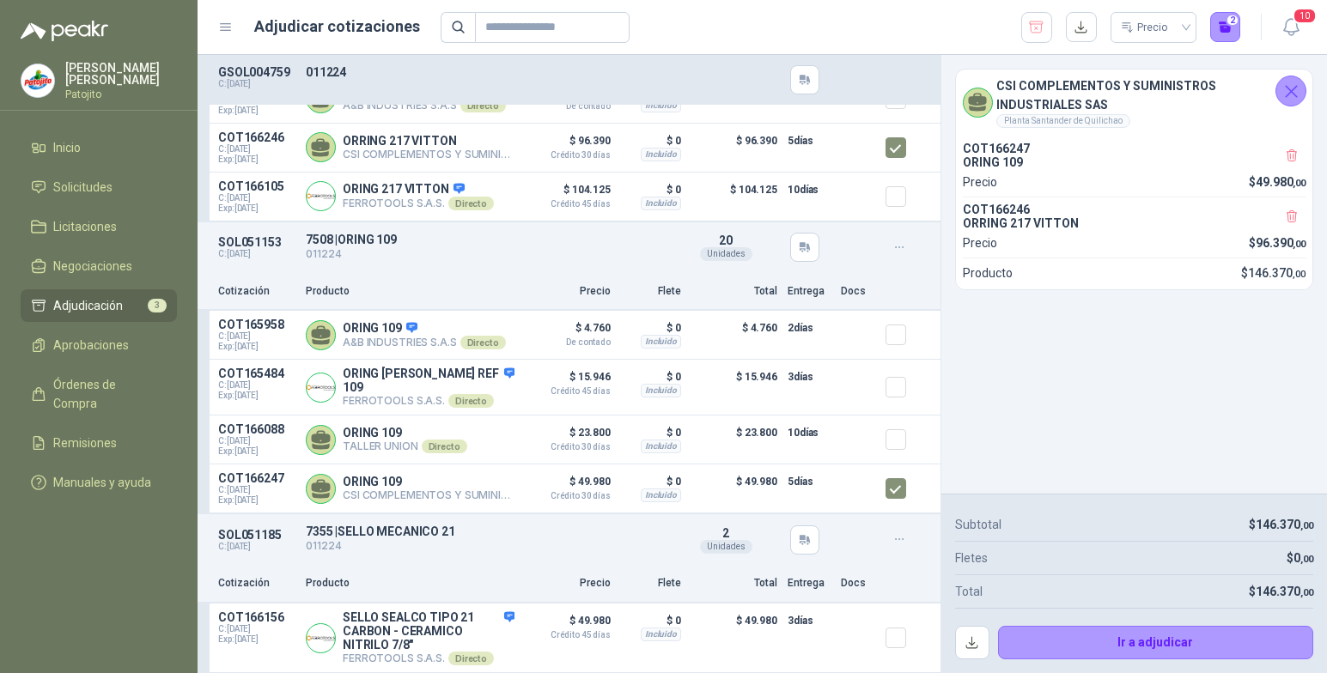
click at [1286, 90] on icon "Cerrar" at bounding box center [1291, 91] width 21 height 21
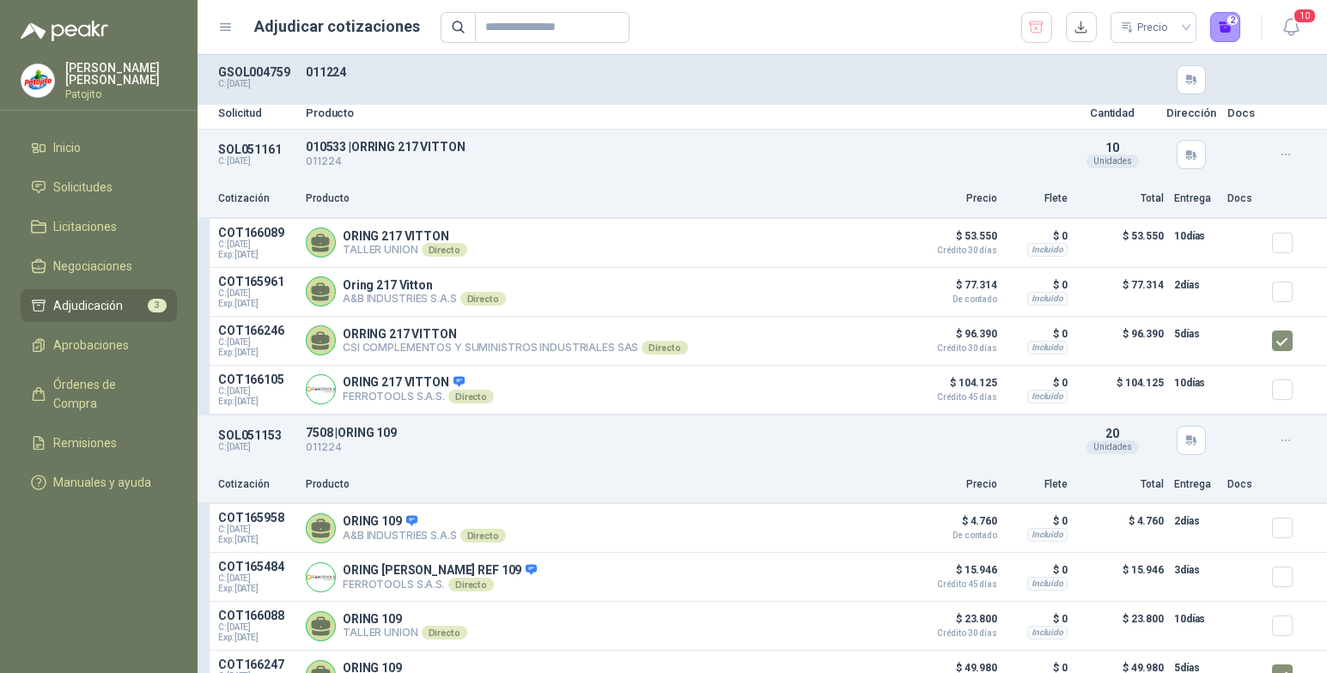
scroll to position [0, 0]
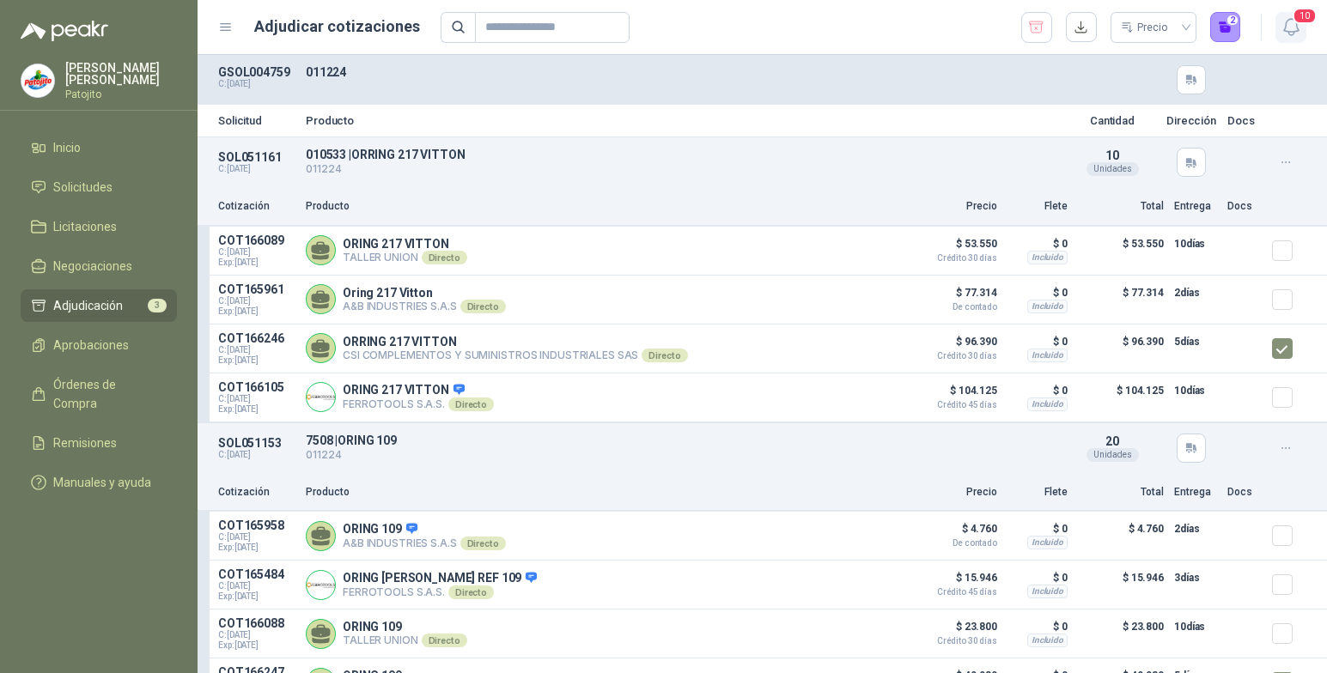
click at [1288, 27] on icon "button" at bounding box center [1291, 26] width 21 height 21
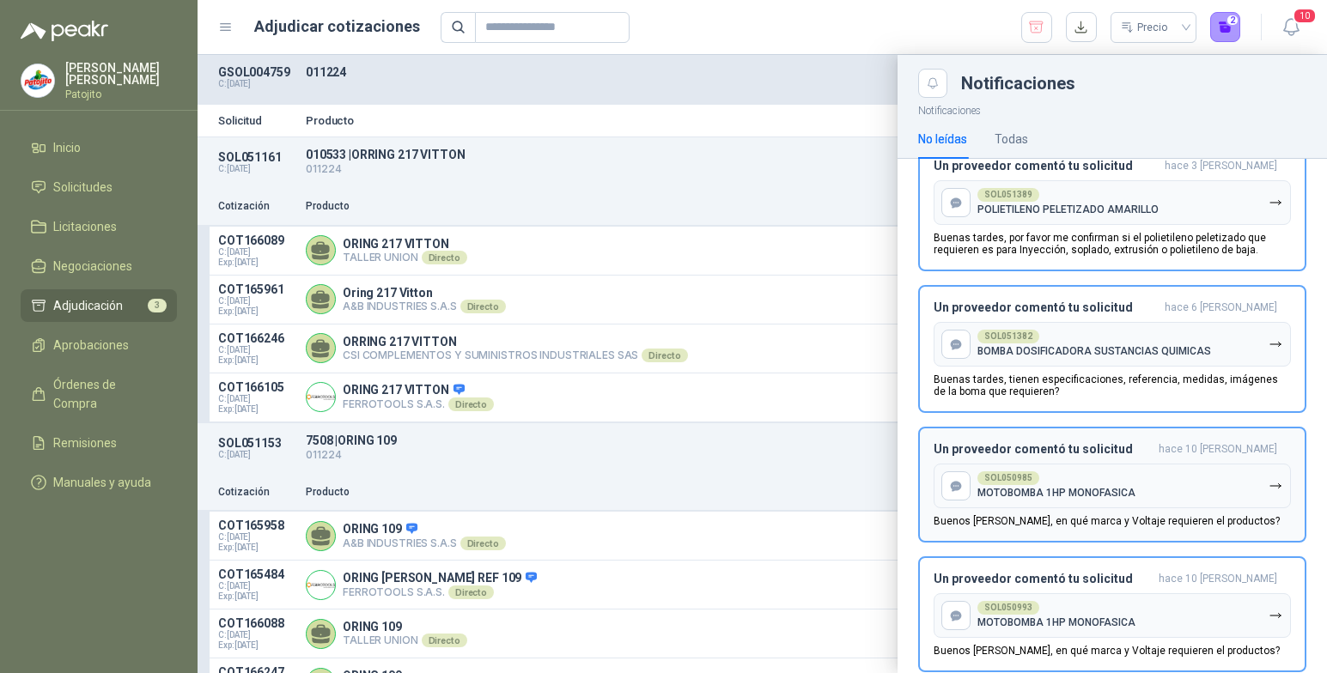
scroll to position [893, 0]
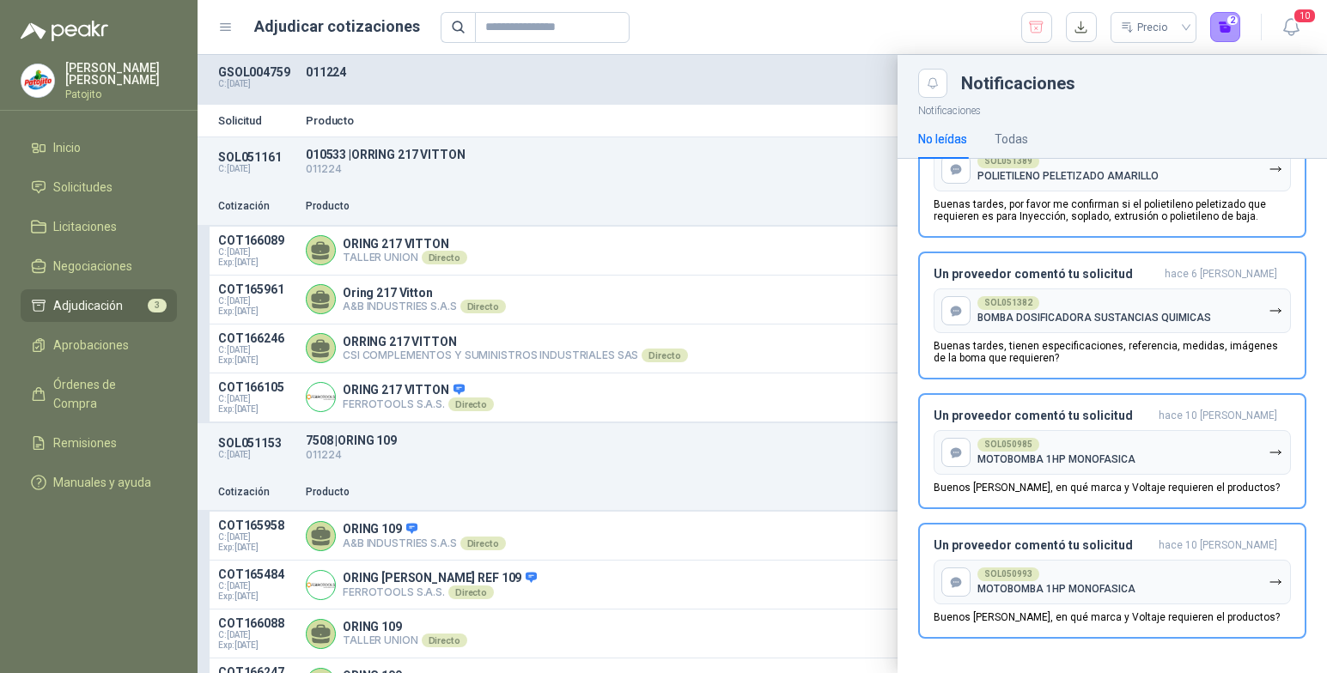
click at [808, 104] on div at bounding box center [763, 364] width 1130 height 619
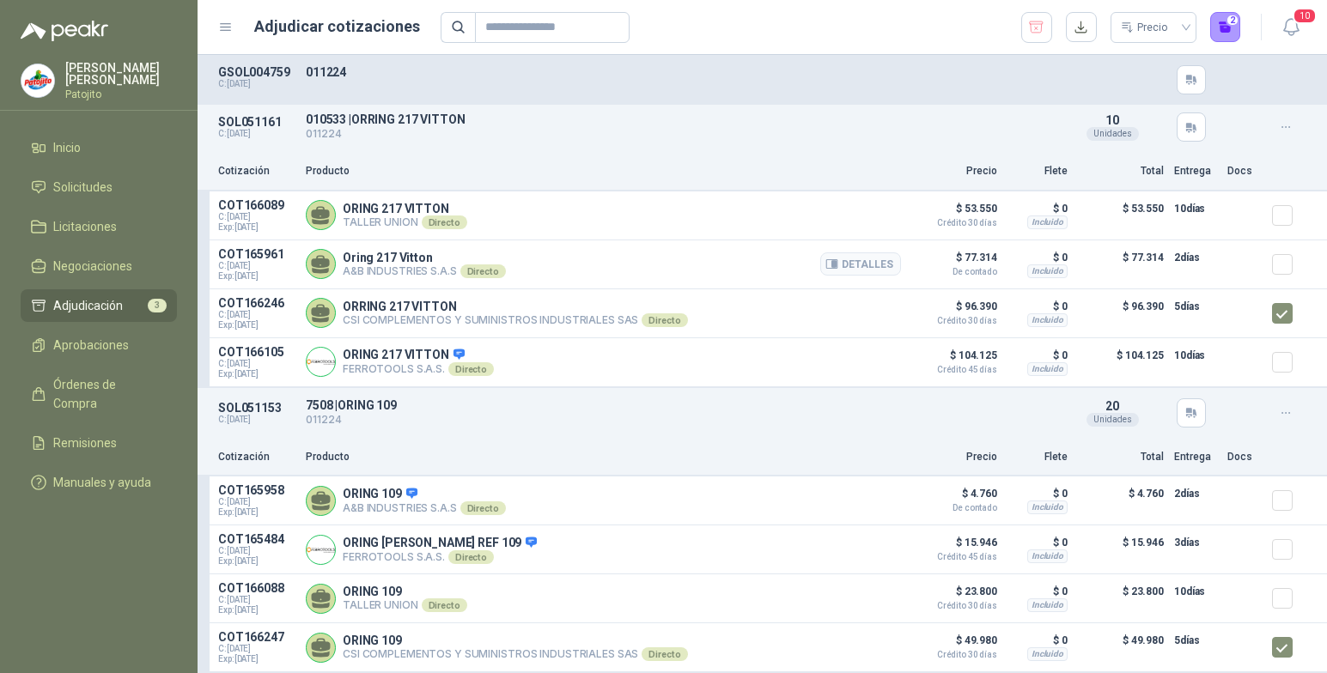
scroll to position [12, 0]
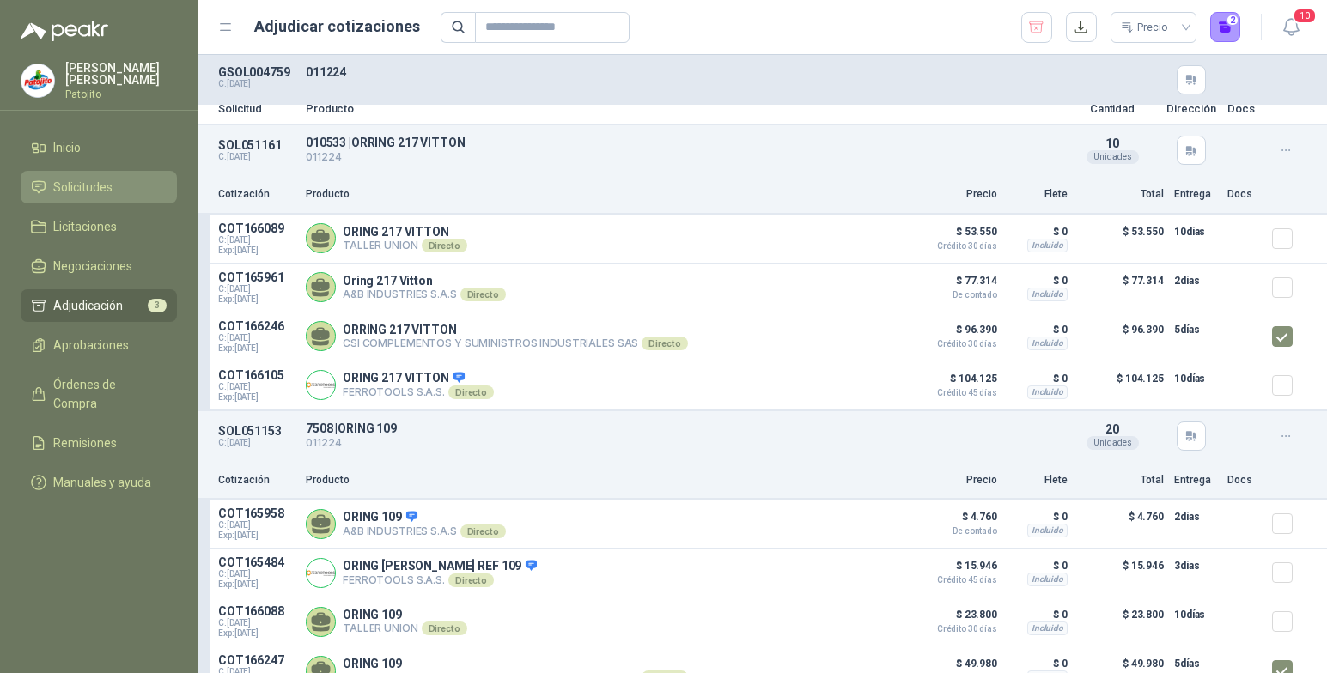
click at [124, 194] on li "Solicitudes" at bounding box center [99, 187] width 136 height 19
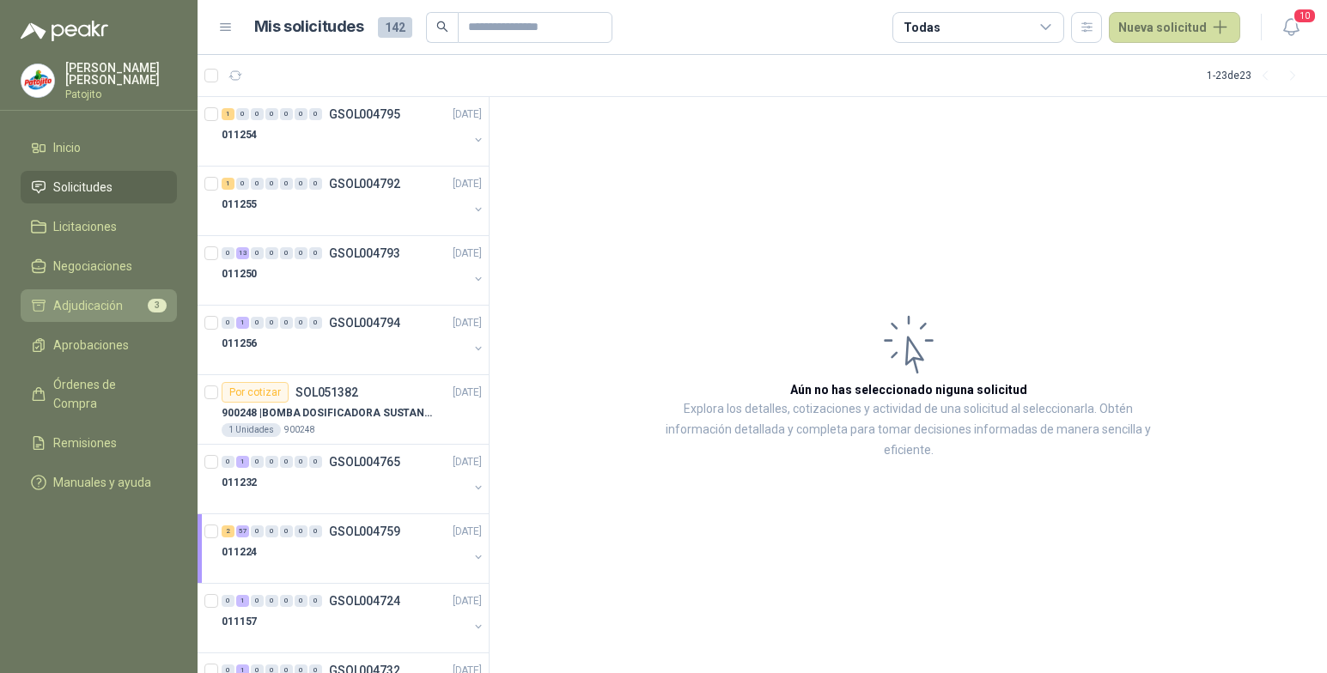
click at [115, 302] on span "Adjudicación" at bounding box center [88, 305] width 70 height 19
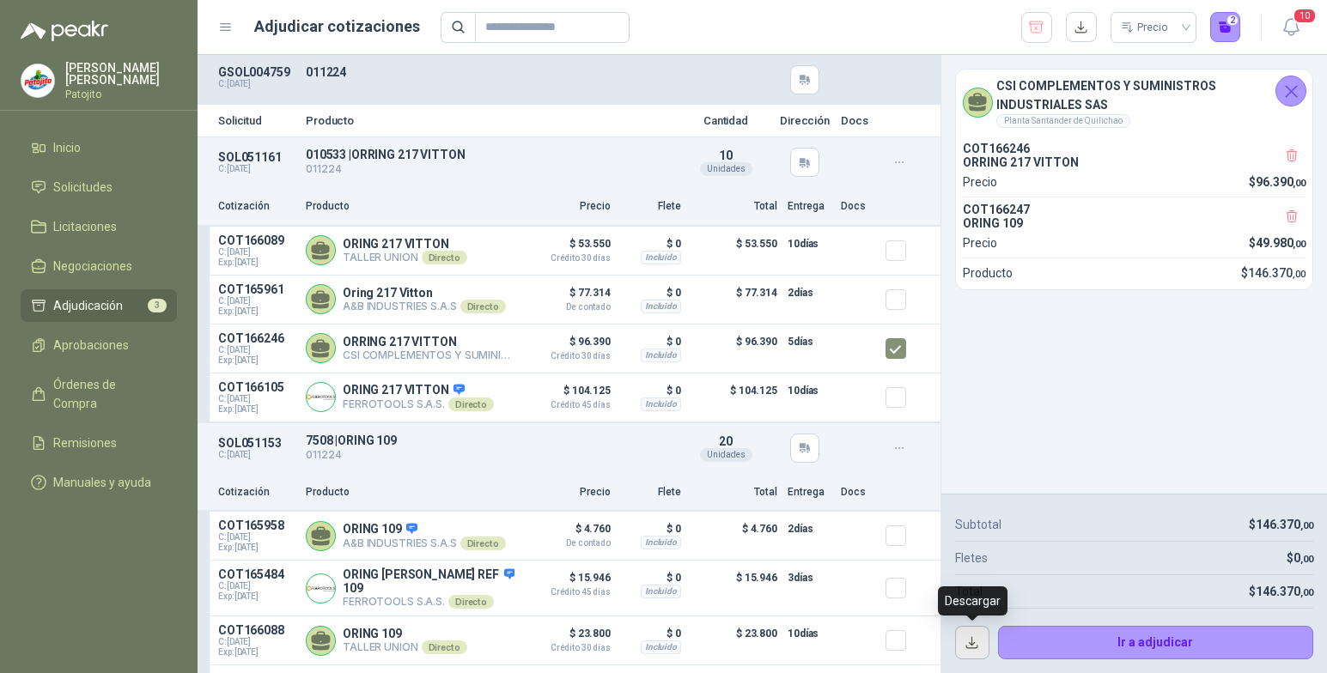
click at [969, 643] on button "button" at bounding box center [972, 643] width 34 height 34
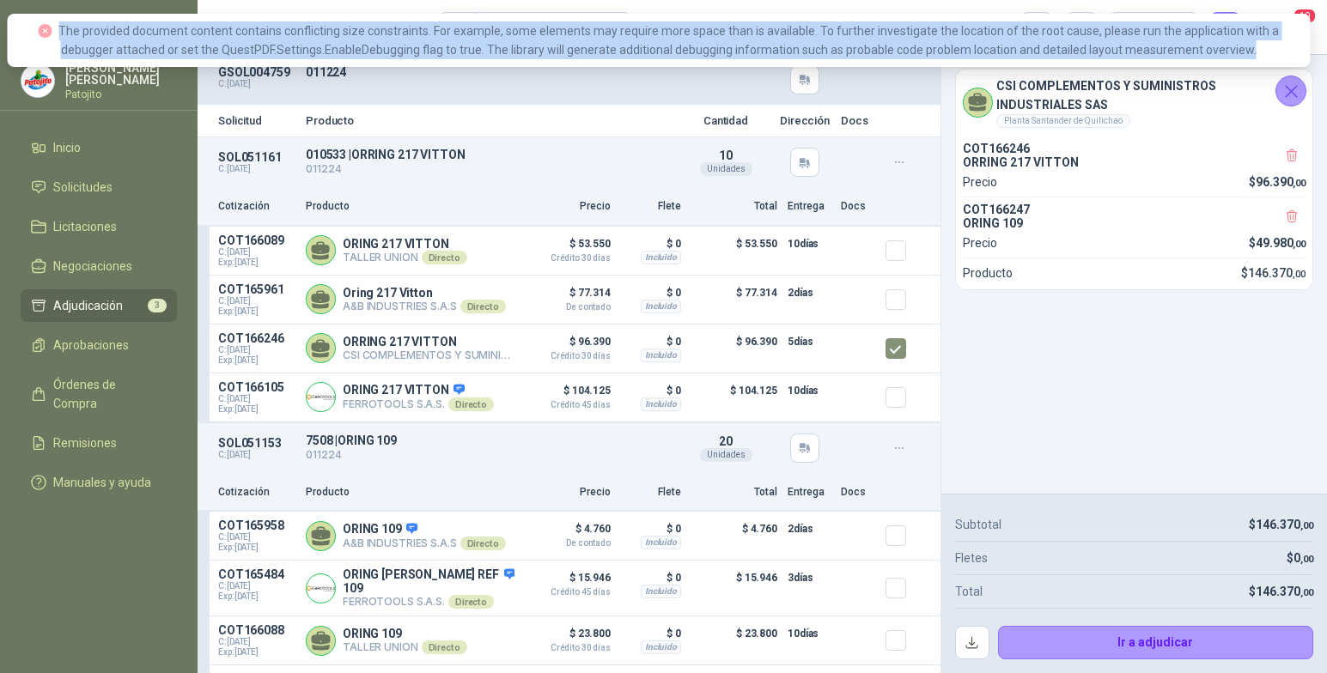
drag, startPoint x: 1223, startPoint y: 47, endPoint x: 43, endPoint y: 32, distance: 1180.4
click at [43, 32] on div "The provided document content contains conflicting size constraints. For exampl…" at bounding box center [658, 40] width 1283 height 38
copy span "The provided document content contains conflicting size constraints. For exampl…"
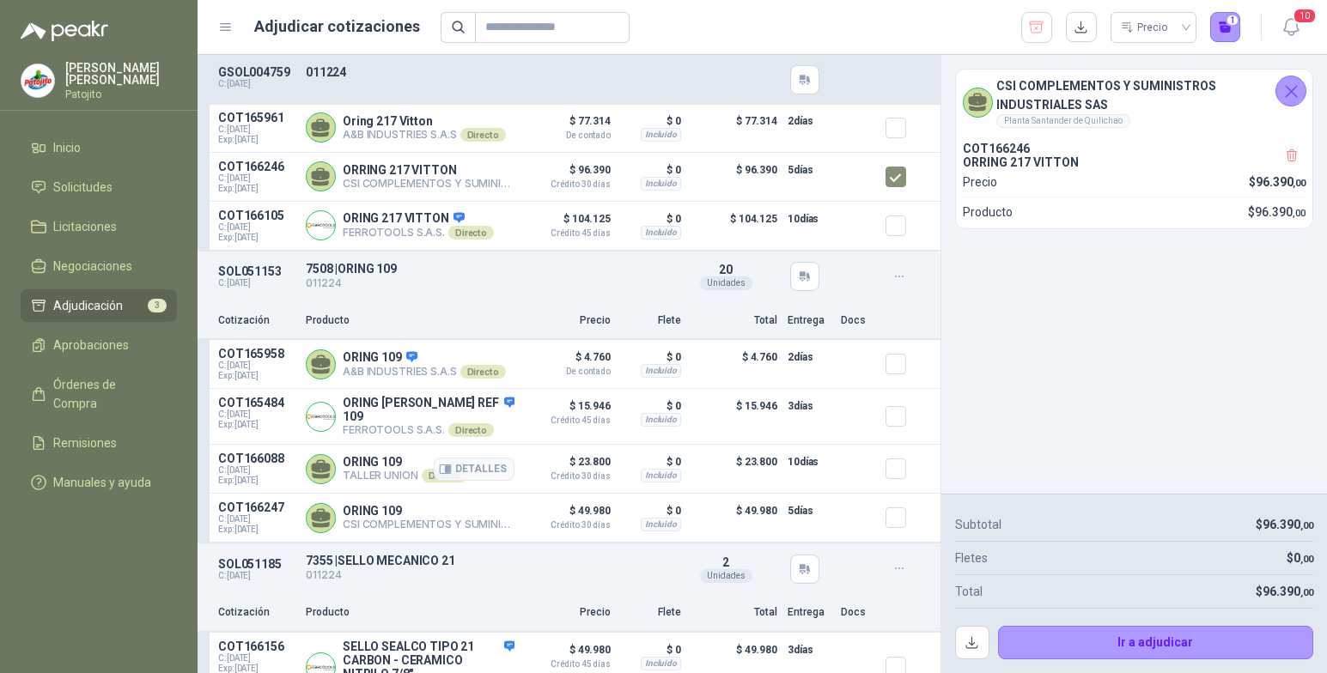
scroll to position [206, 0]
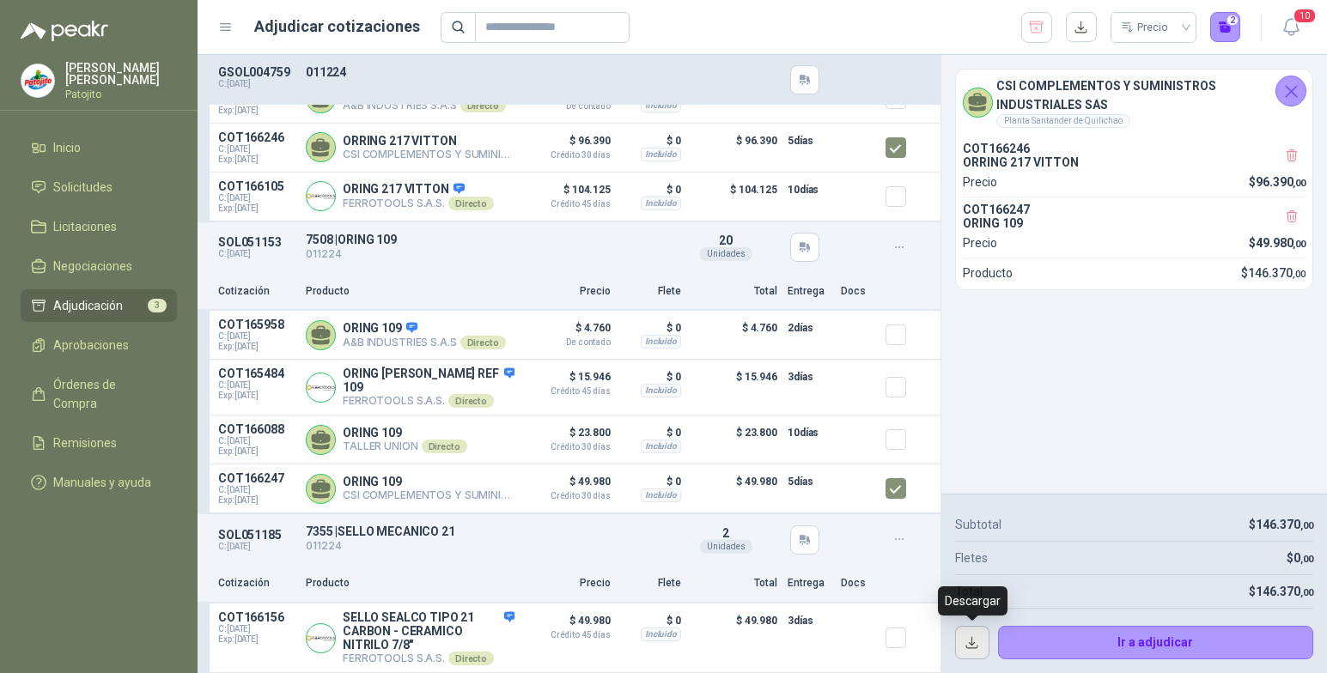
click at [979, 634] on button "button" at bounding box center [972, 643] width 34 height 34
click at [88, 187] on span "Solicitudes" at bounding box center [82, 187] width 59 height 19
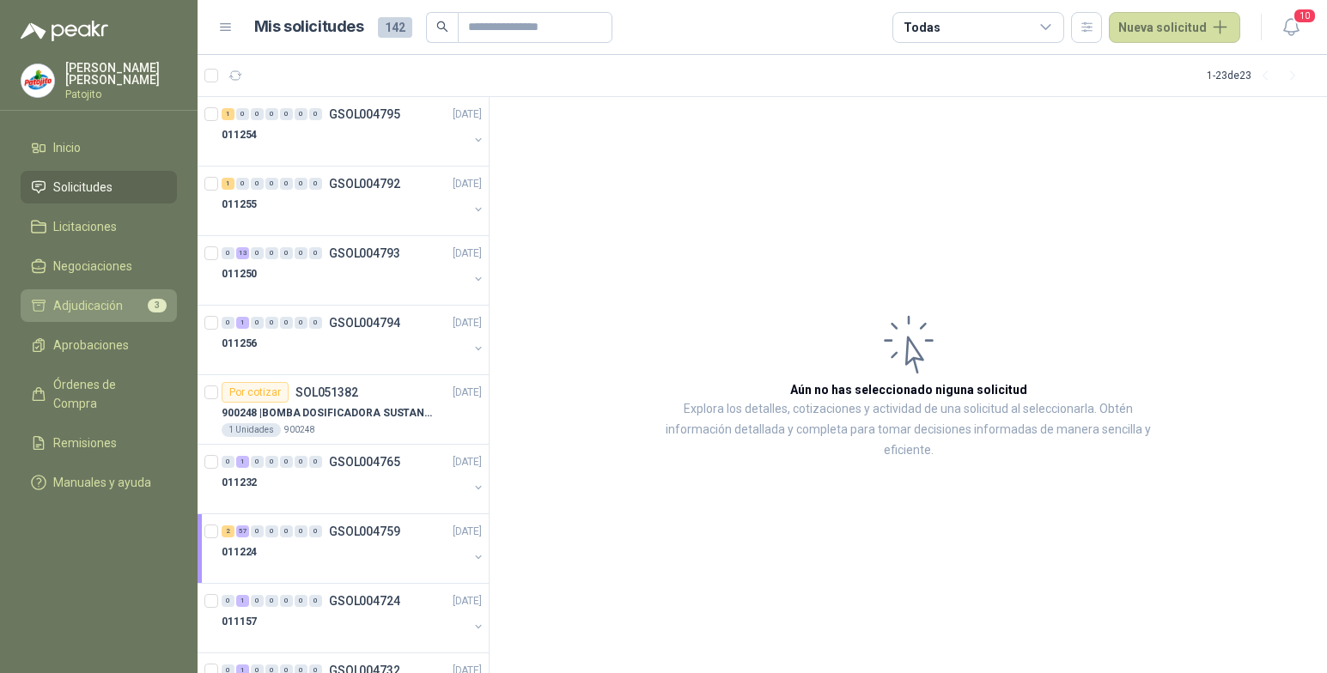
click at [121, 308] on span "Adjudicación" at bounding box center [88, 305] width 70 height 19
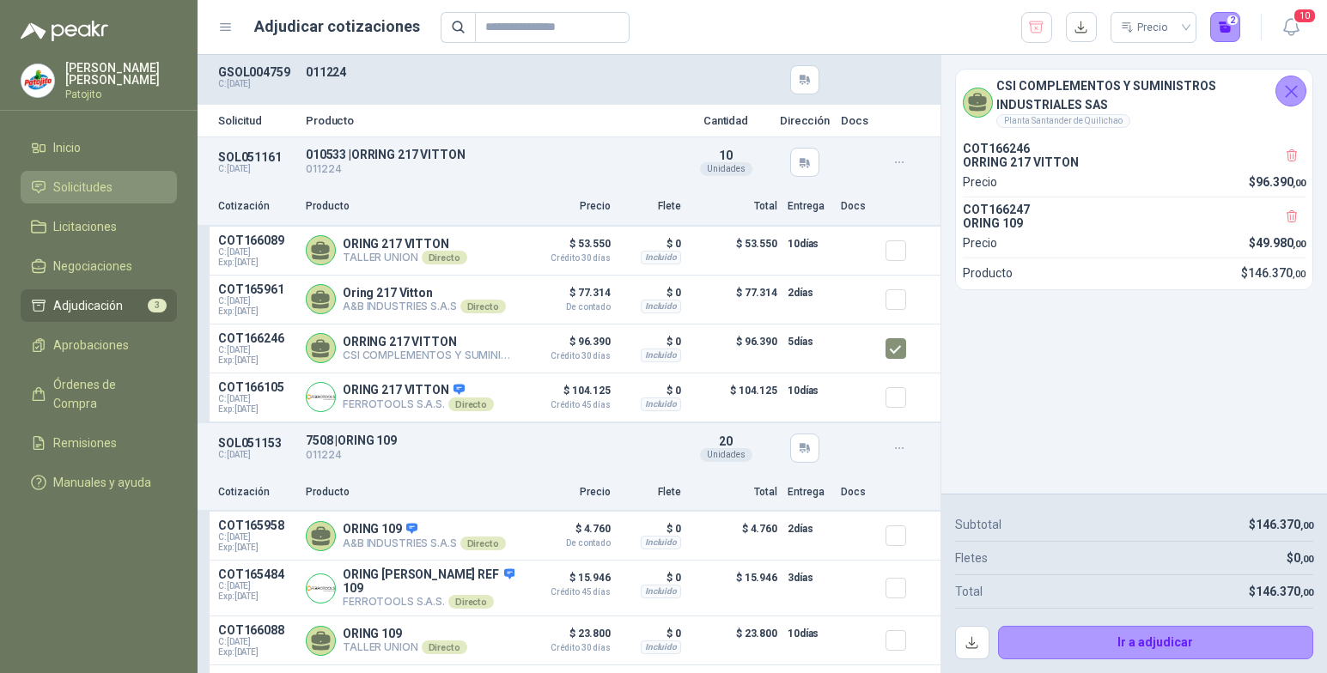
click at [113, 179] on li "Solicitudes" at bounding box center [99, 187] width 136 height 19
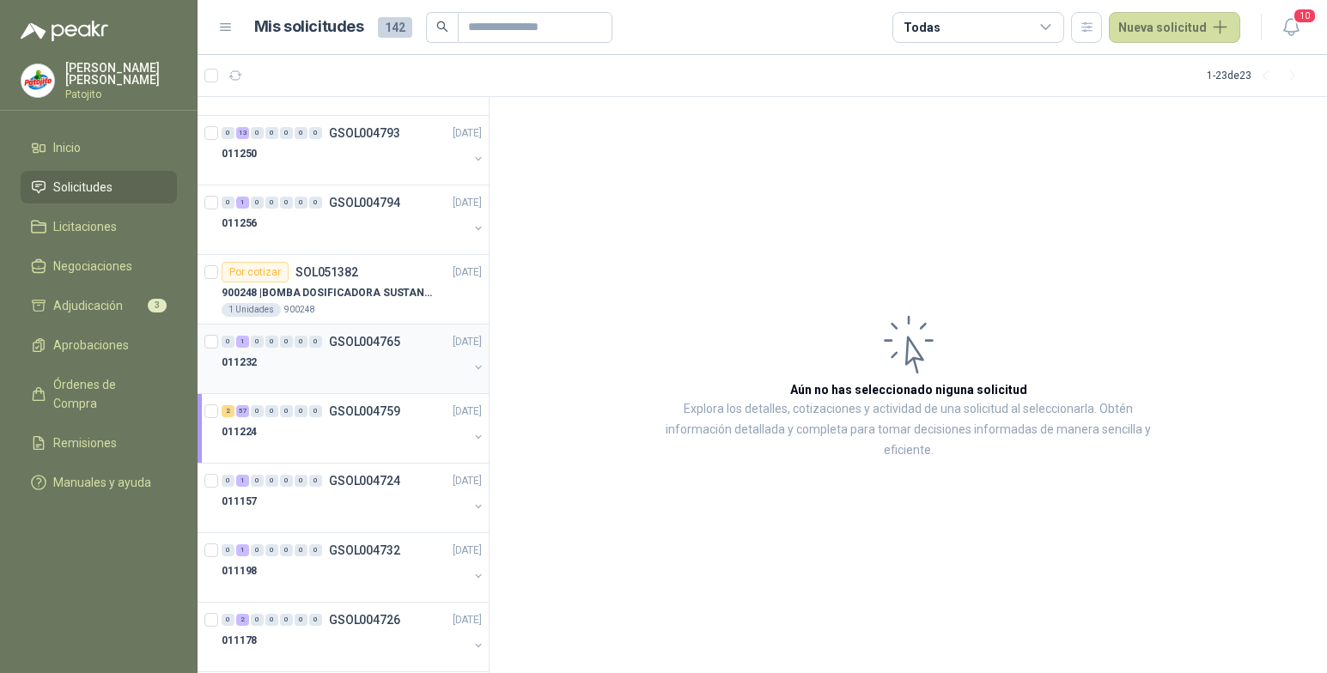
scroll to position [172, 0]
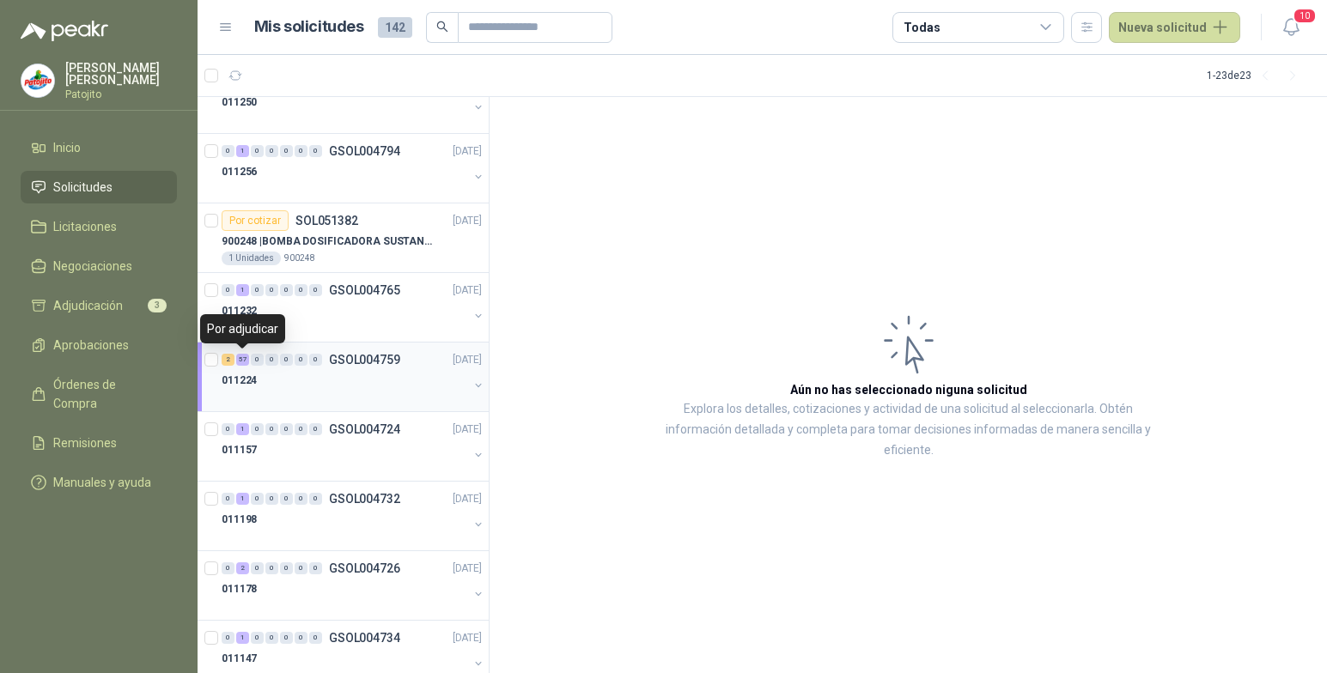
click at [239, 359] on div "57" at bounding box center [242, 360] width 13 height 12
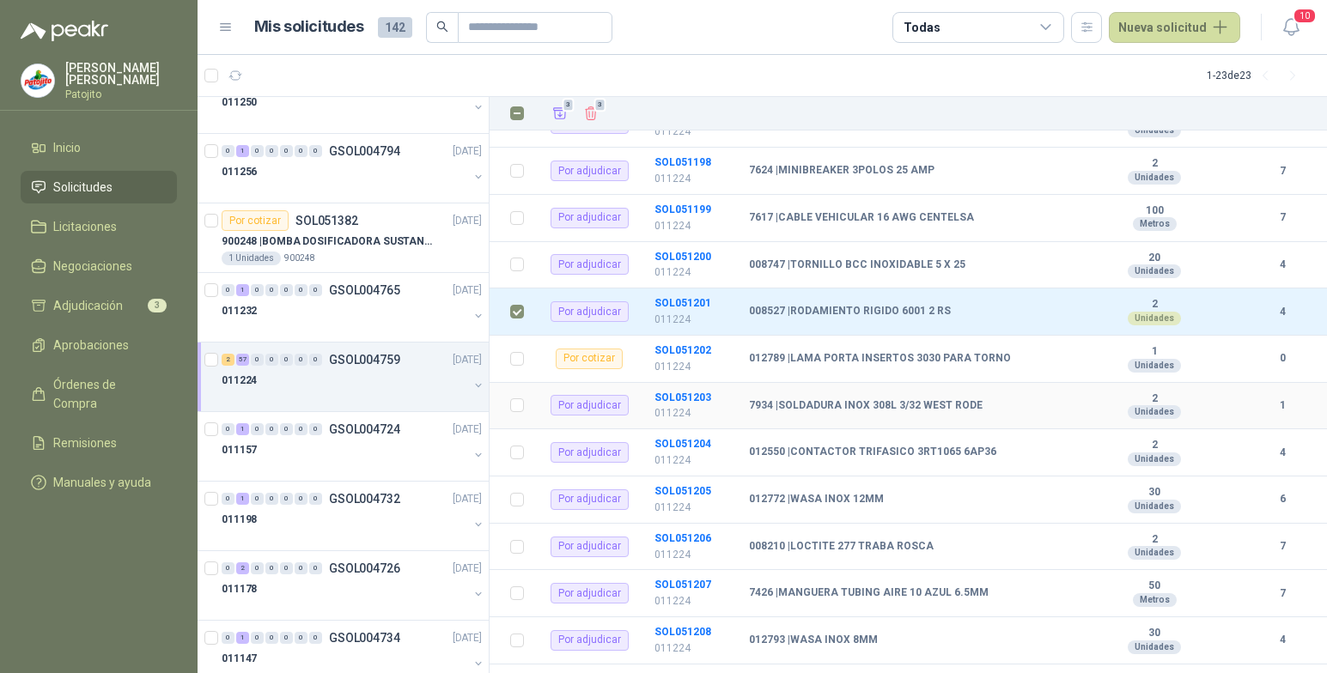
scroll to position [2471, 0]
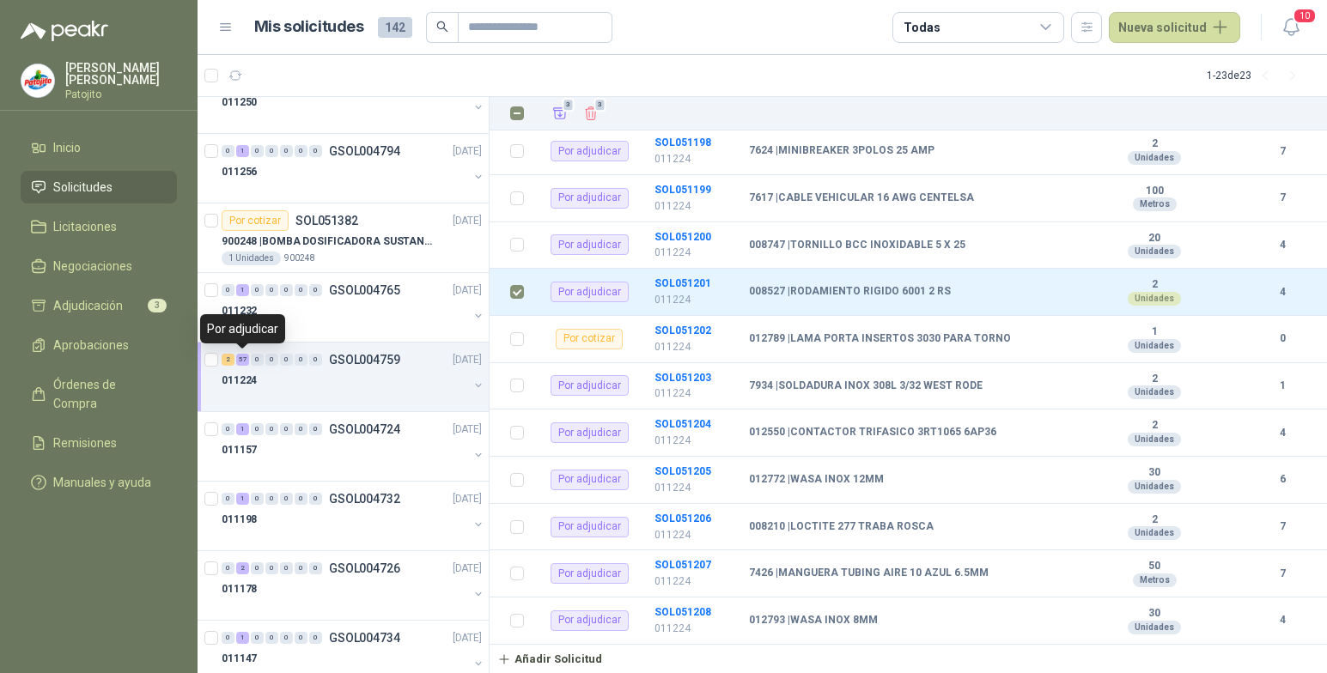
click at [246, 362] on div "57" at bounding box center [242, 360] width 13 height 12
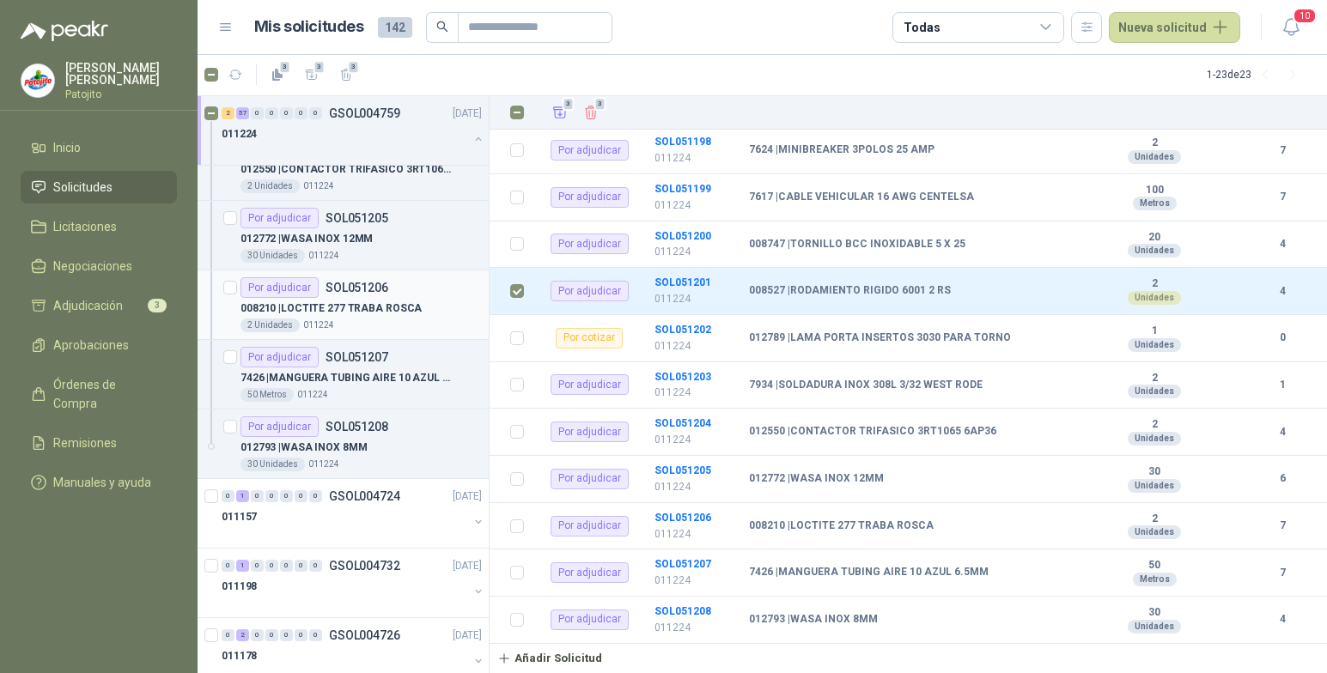
scroll to position [4295, 0]
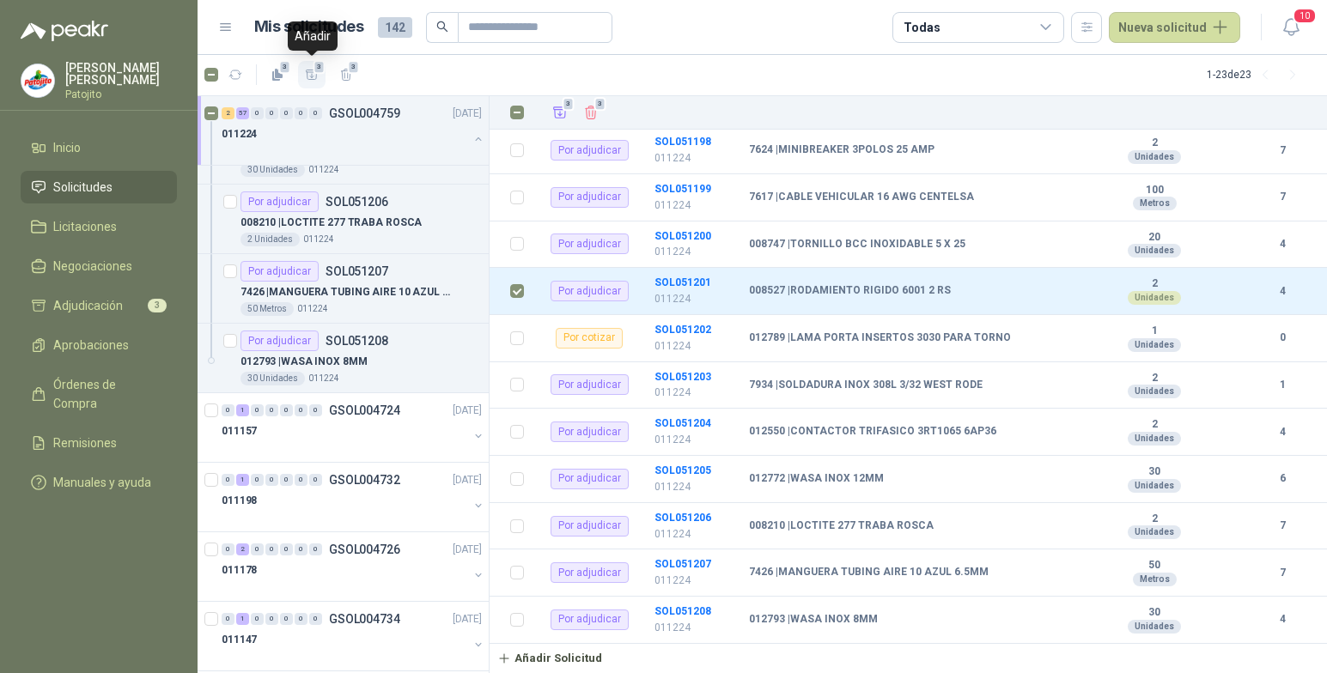
click at [318, 70] on span "3" at bounding box center [320, 67] width 12 height 14
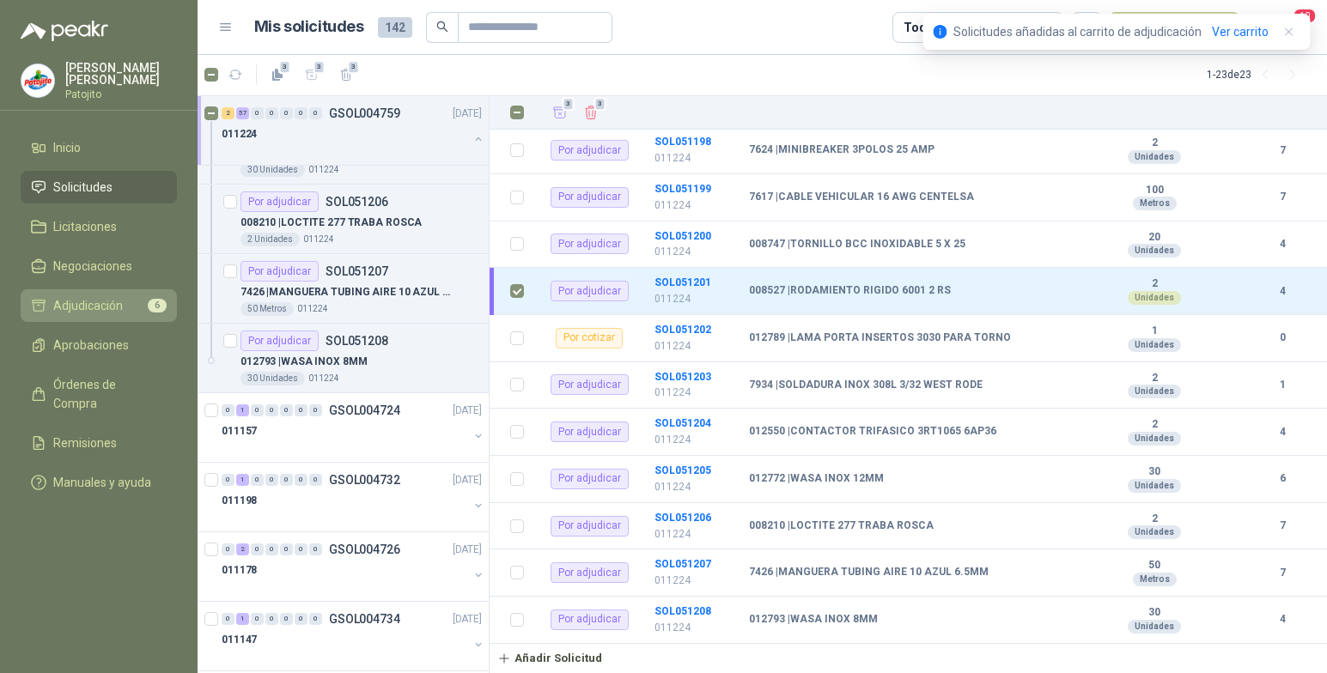
click at [115, 302] on span "Adjudicación" at bounding box center [88, 305] width 70 height 19
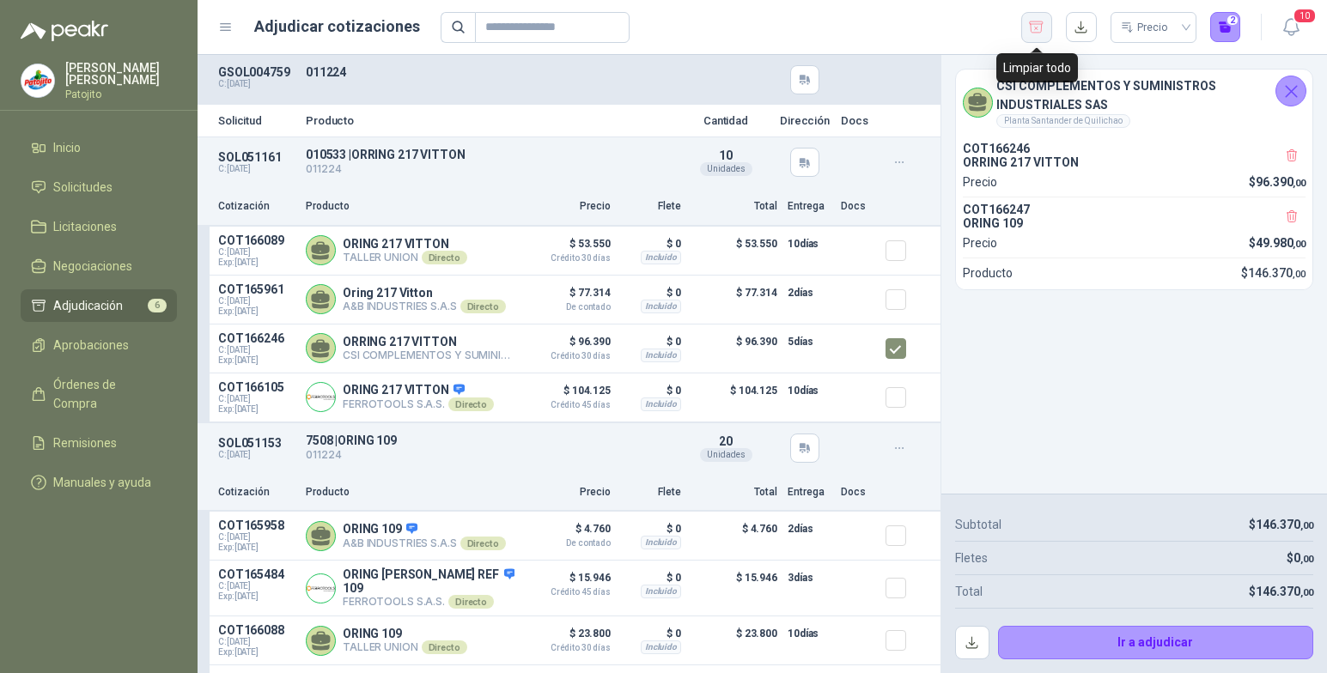
click at [1038, 28] on icon "button" at bounding box center [1036, 27] width 16 height 17
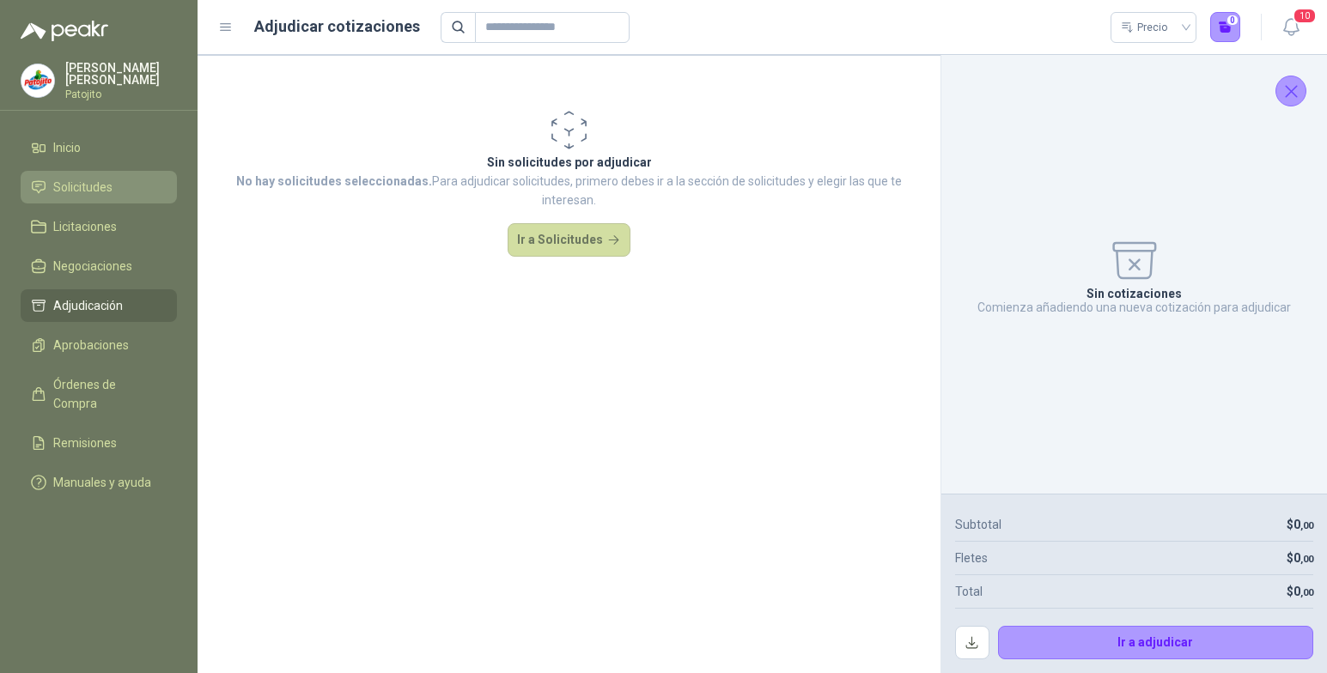
click at [127, 183] on li "Solicitudes" at bounding box center [99, 187] width 136 height 19
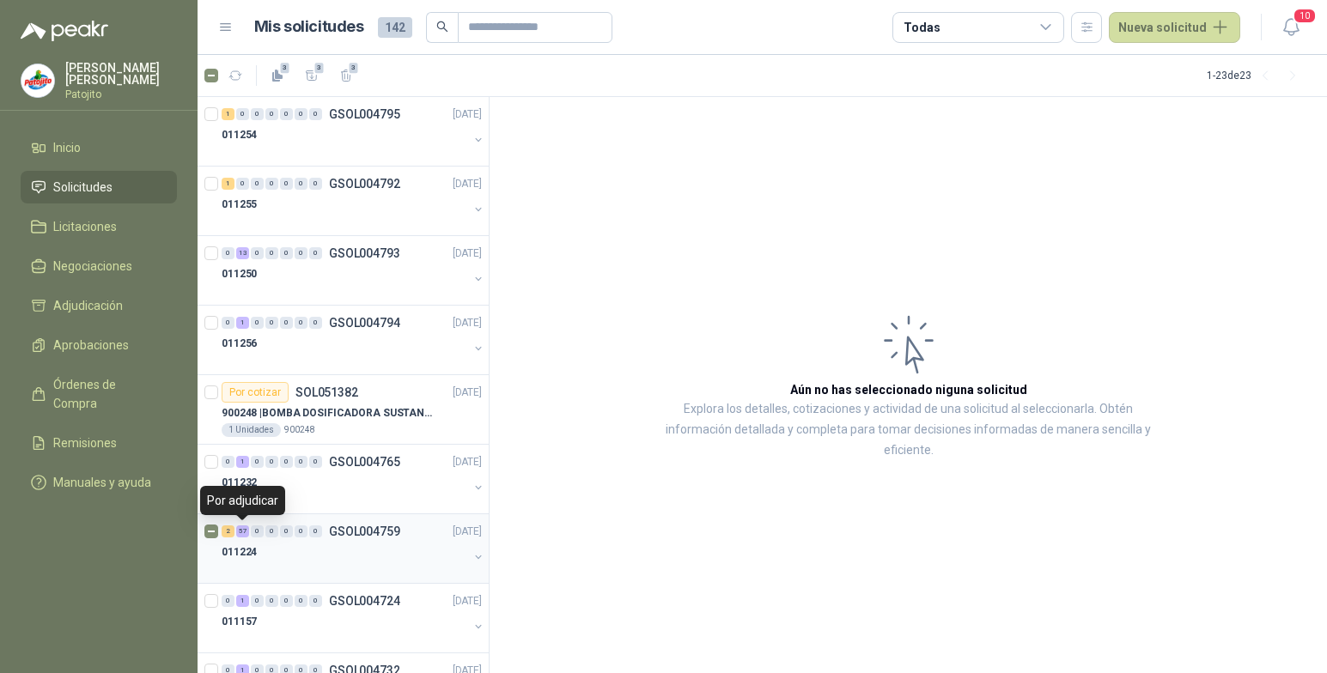
click at [239, 534] on div "57" at bounding box center [242, 532] width 13 height 12
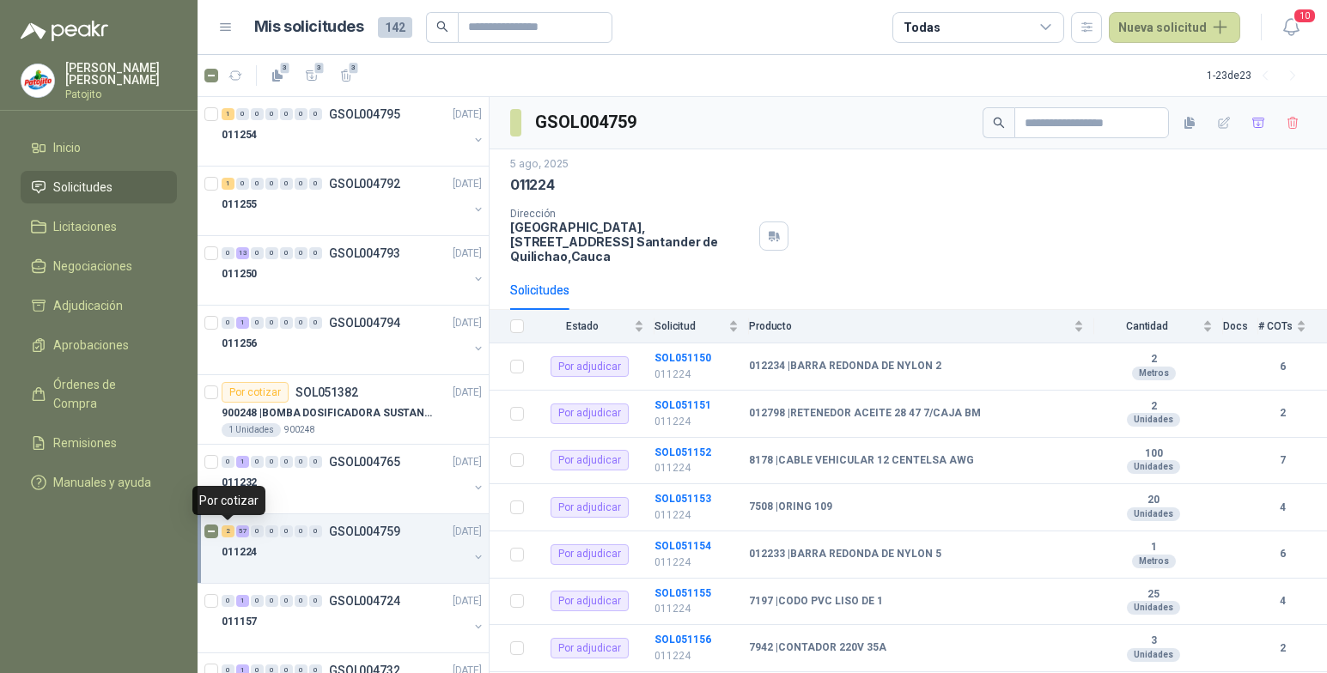
scroll to position [86, 0]
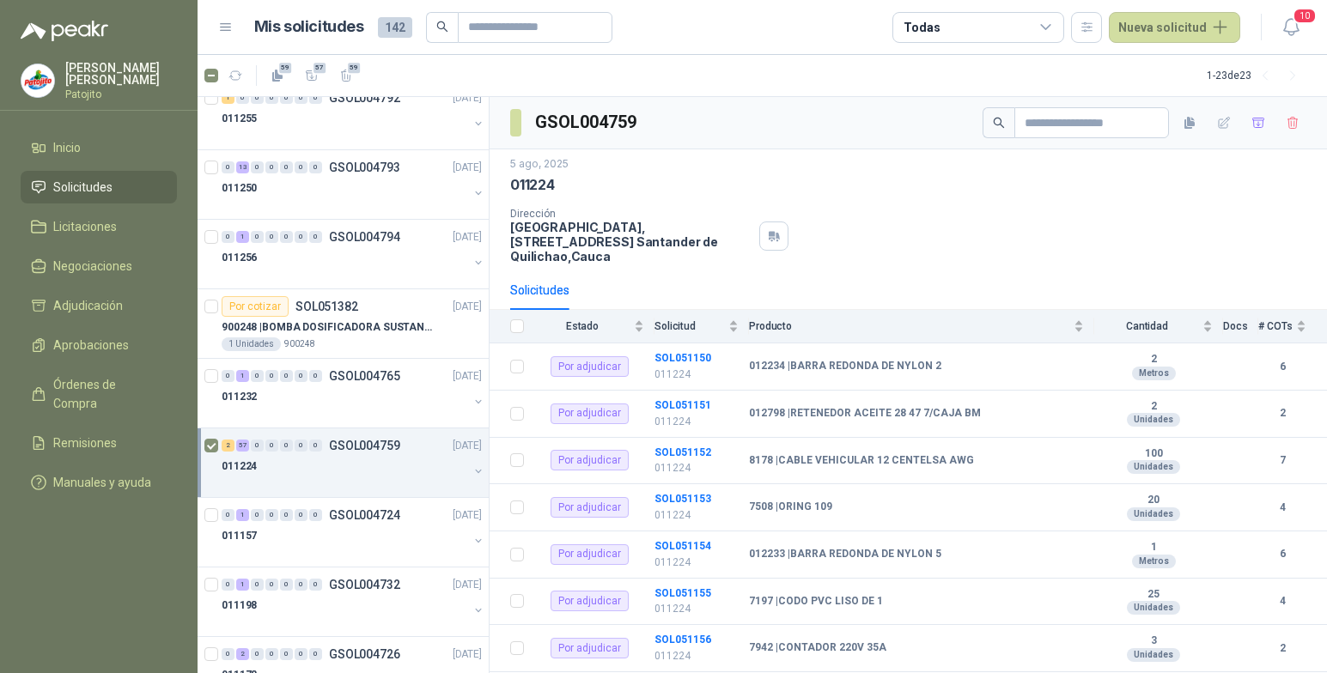
click at [472, 474] on button "button" at bounding box center [479, 472] width 14 height 14
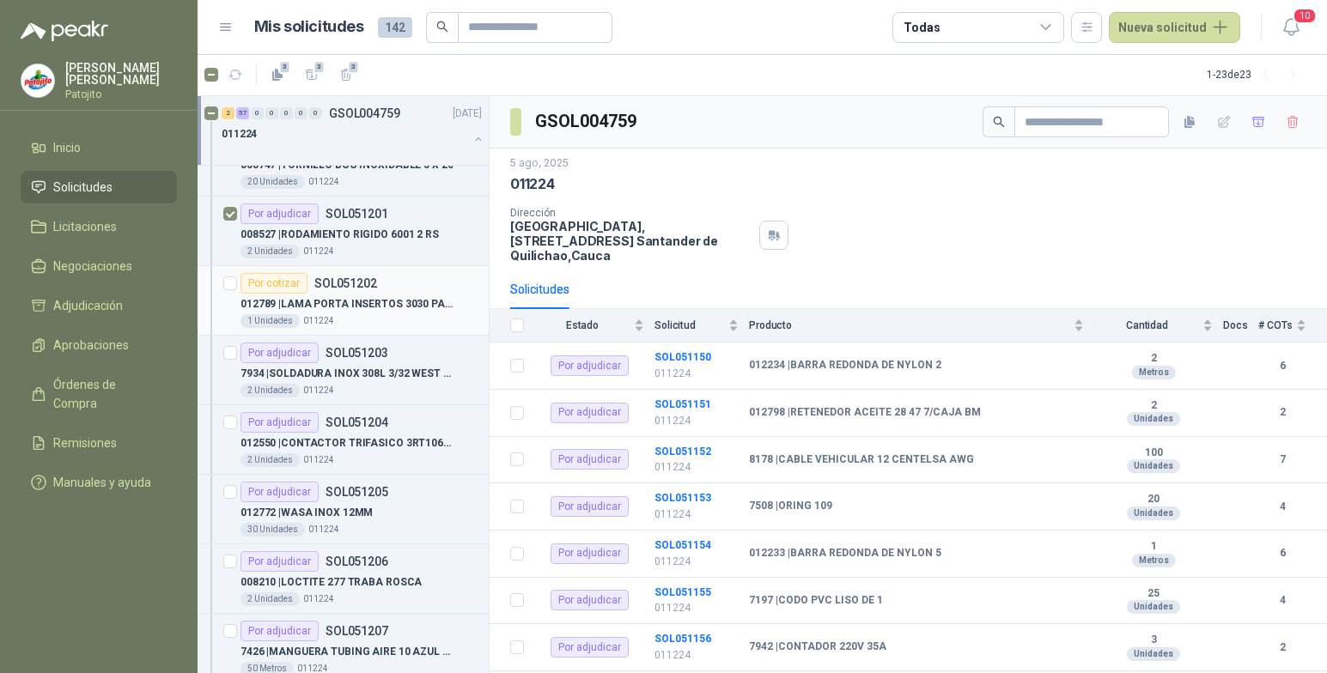
scroll to position [3952, 0]
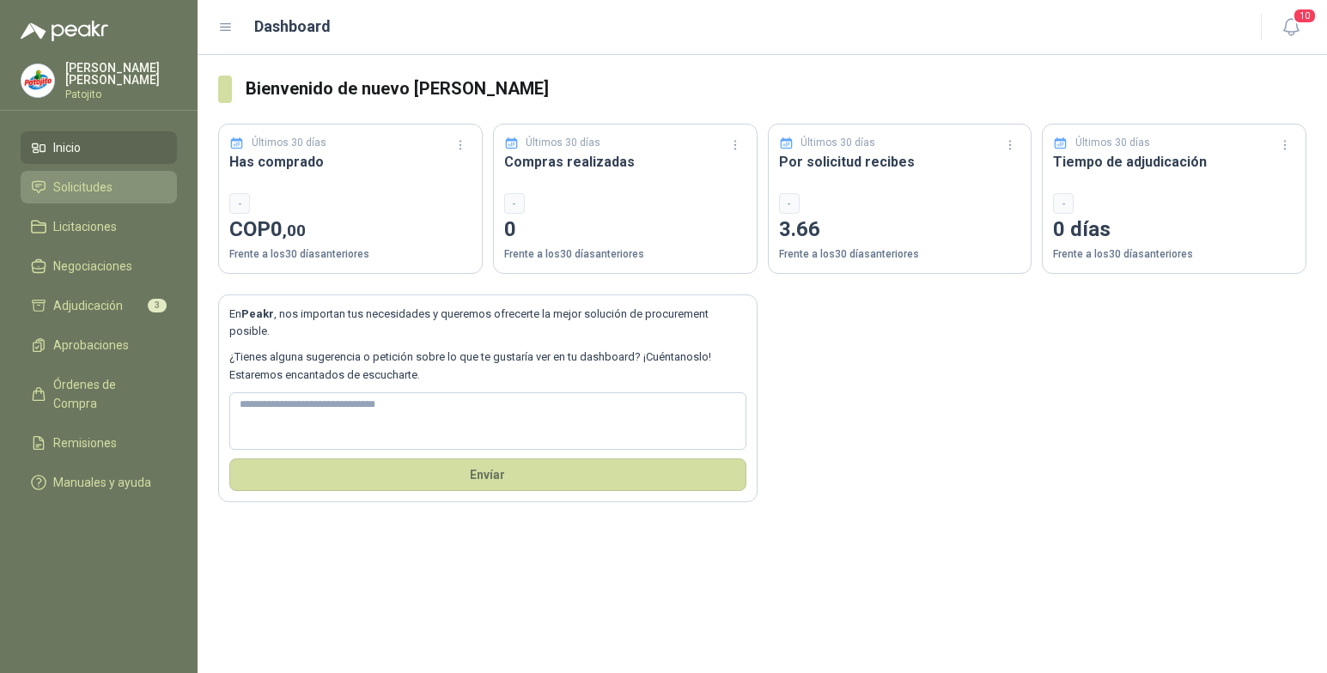
click at [104, 187] on span "Solicitudes" at bounding box center [82, 187] width 59 height 19
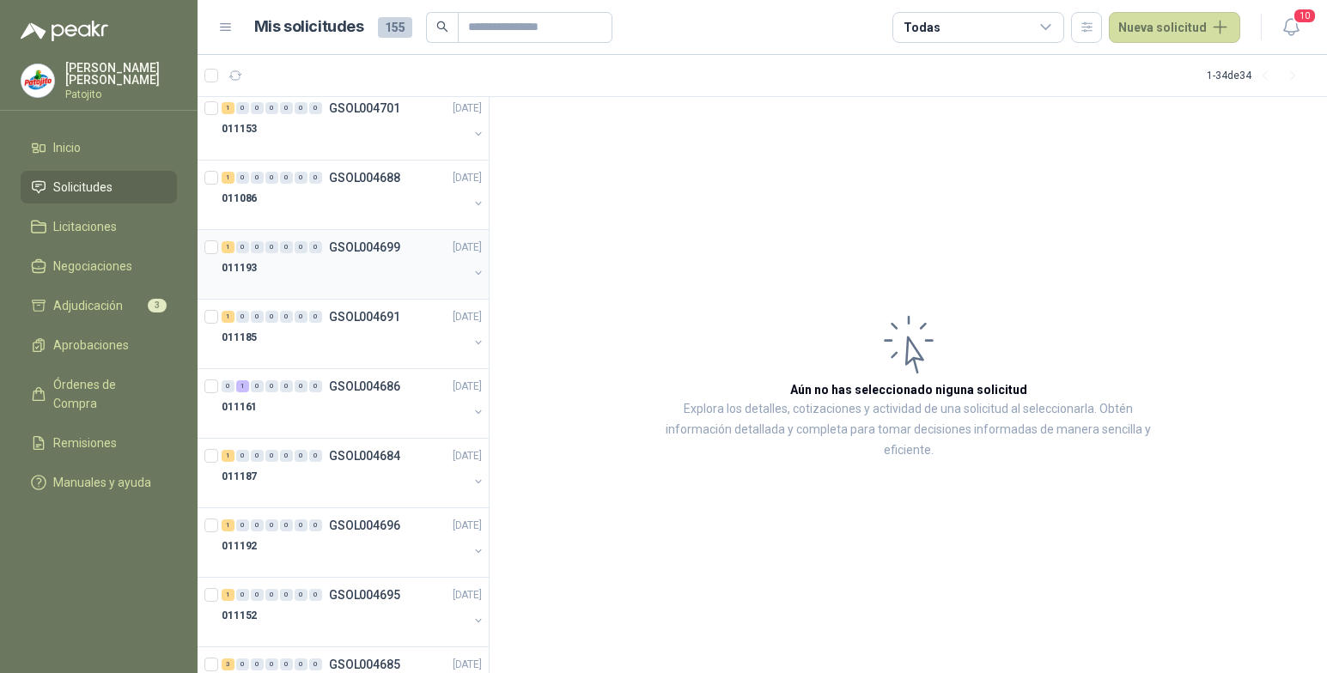
scroll to position [1813, 0]
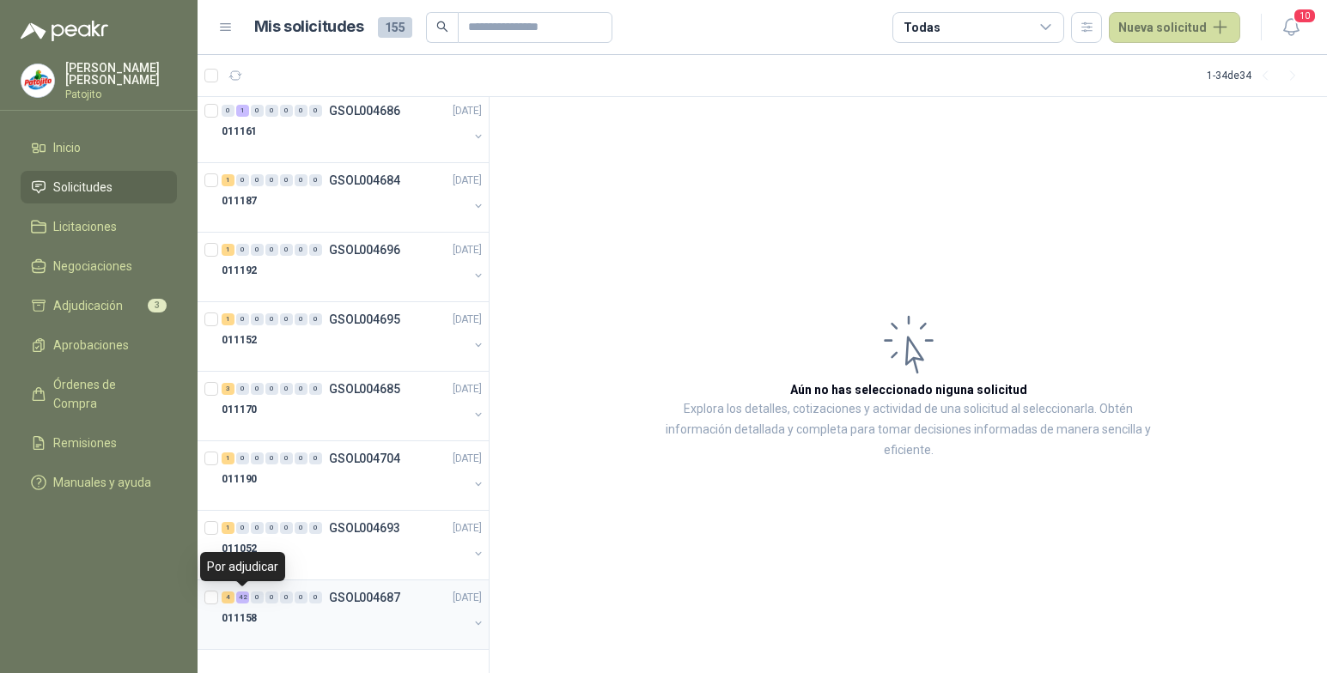
click at [247, 598] on div "42" at bounding box center [242, 598] width 13 height 12
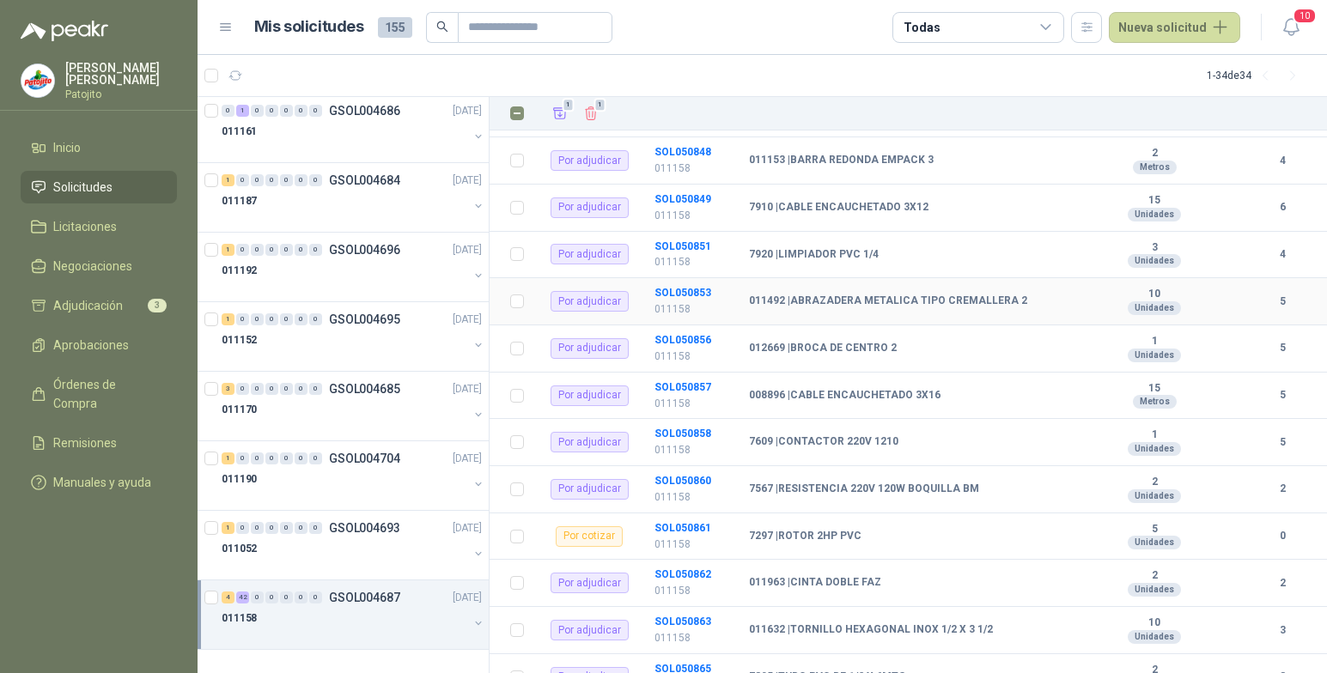
scroll to position [1117, 0]
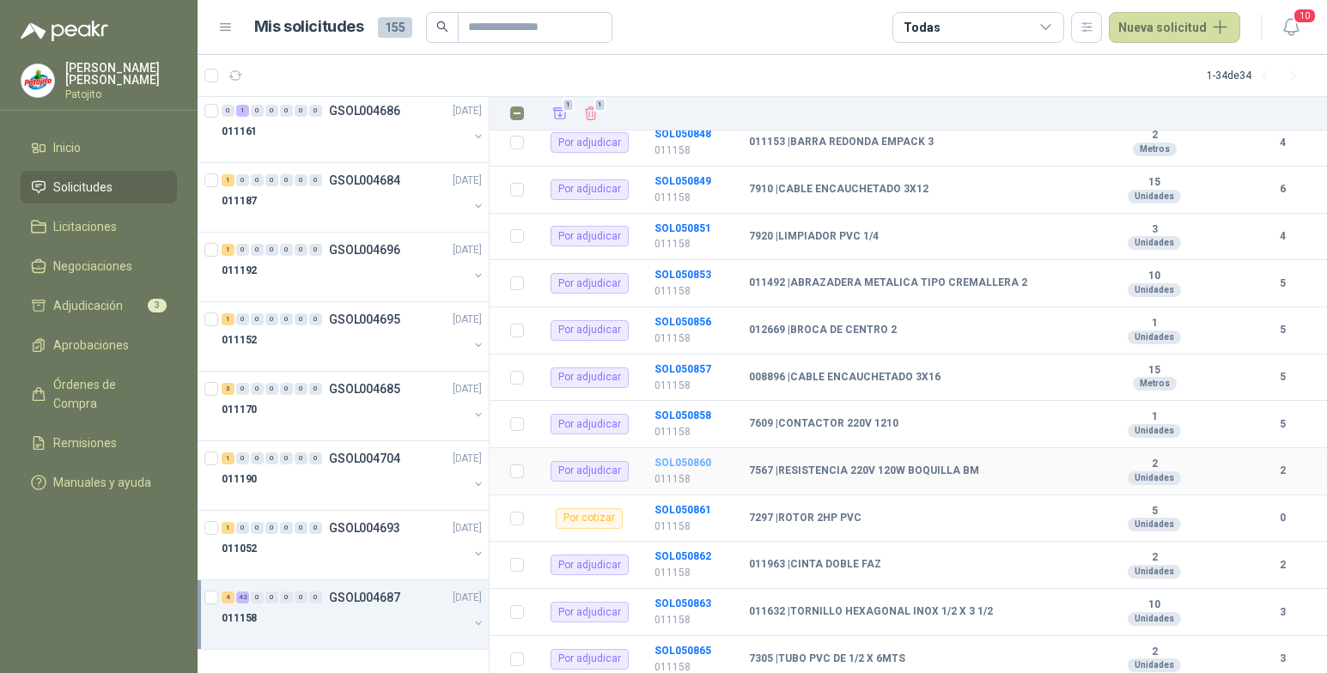
click at [675, 461] on b "SOL050860" at bounding box center [683, 463] width 57 height 12
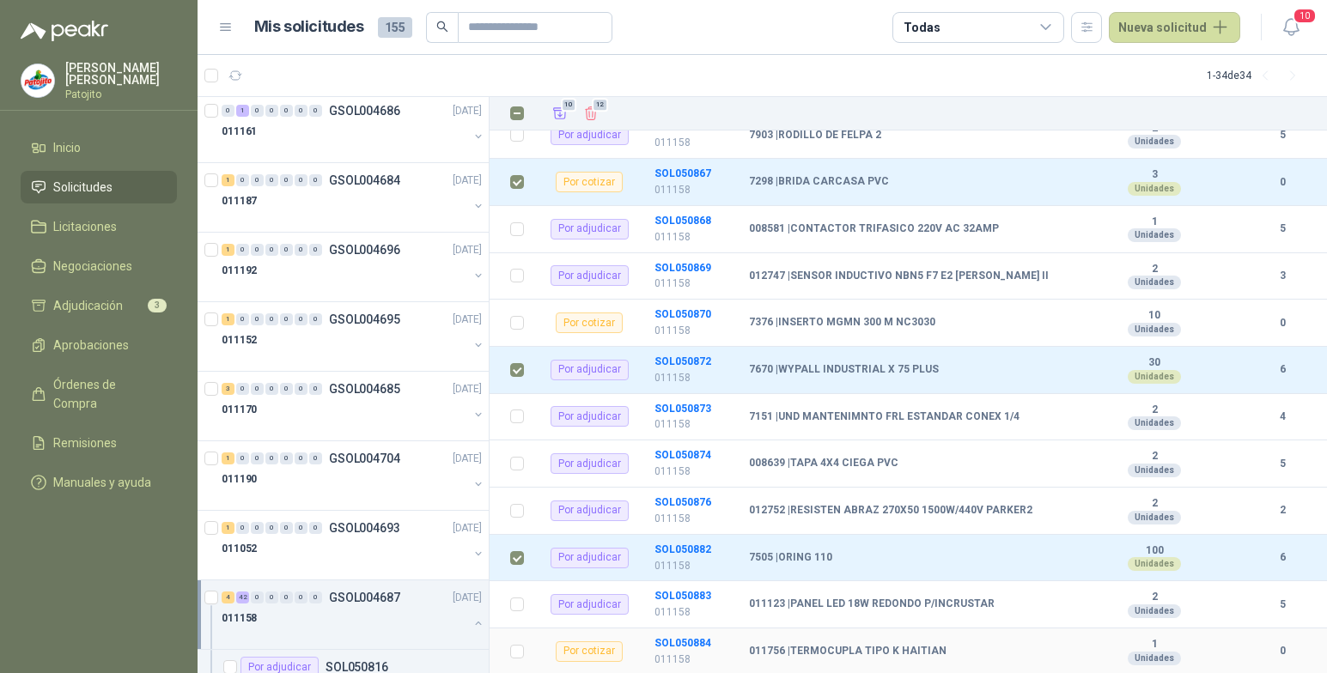
scroll to position [1602, 0]
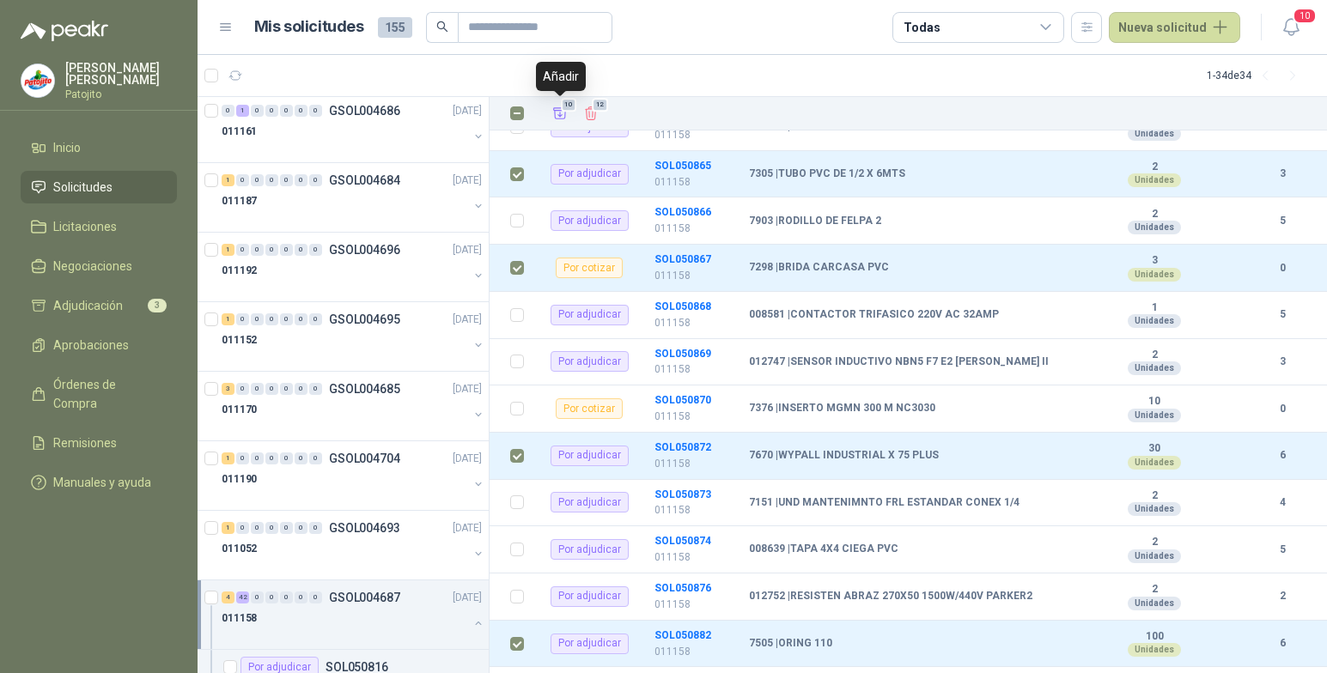
drag, startPoint x: 565, startPoint y: 113, endPoint x: 569, endPoint y: 131, distance: 18.4
click at [565, 113] on icon "Añadir" at bounding box center [560, 113] width 13 height 11
click at [107, 307] on span "Adjudicación" at bounding box center [88, 305] width 70 height 19
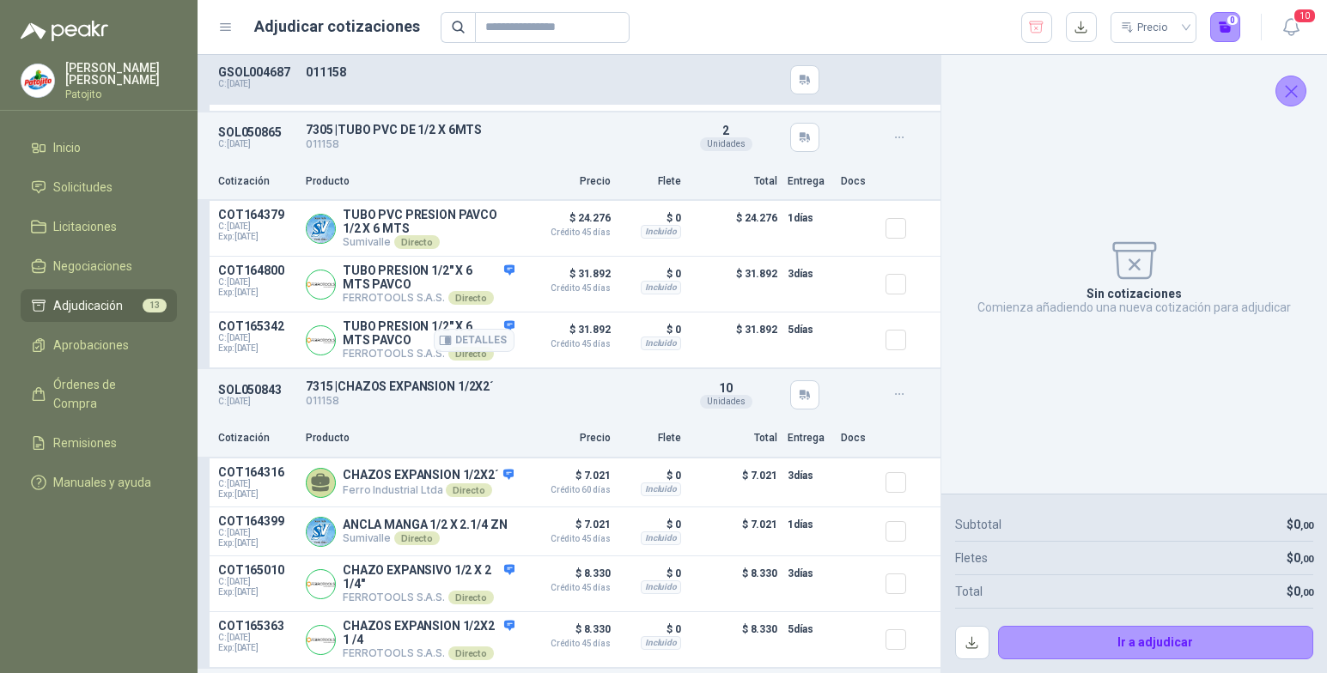
scroll to position [344, 0]
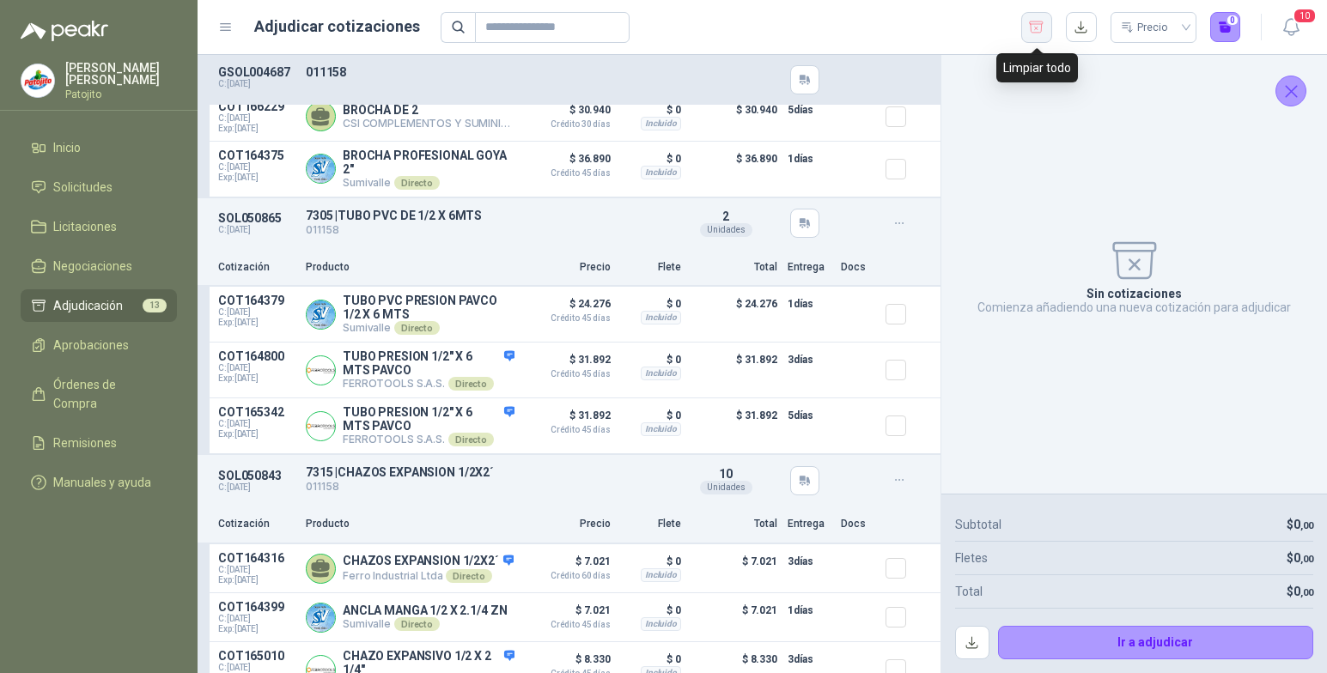
click at [1023, 27] on button "button" at bounding box center [1036, 27] width 31 height 31
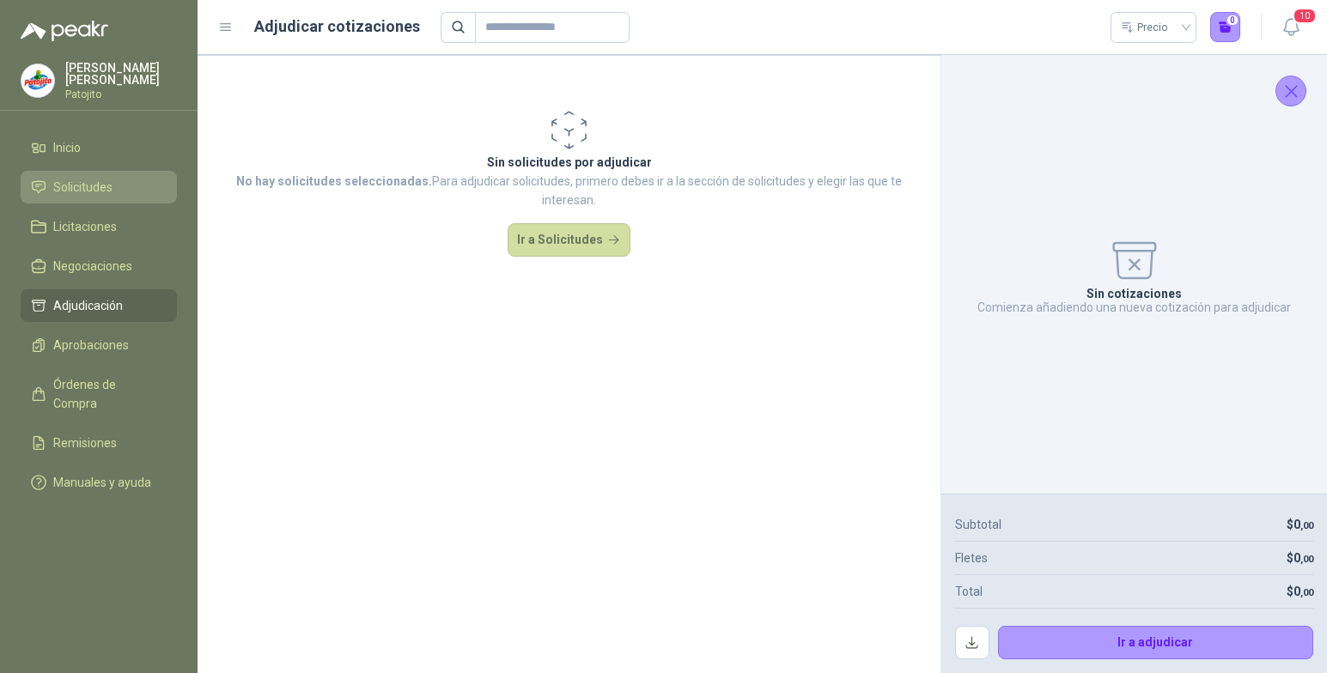
click at [107, 186] on span "Solicitudes" at bounding box center [82, 187] width 59 height 19
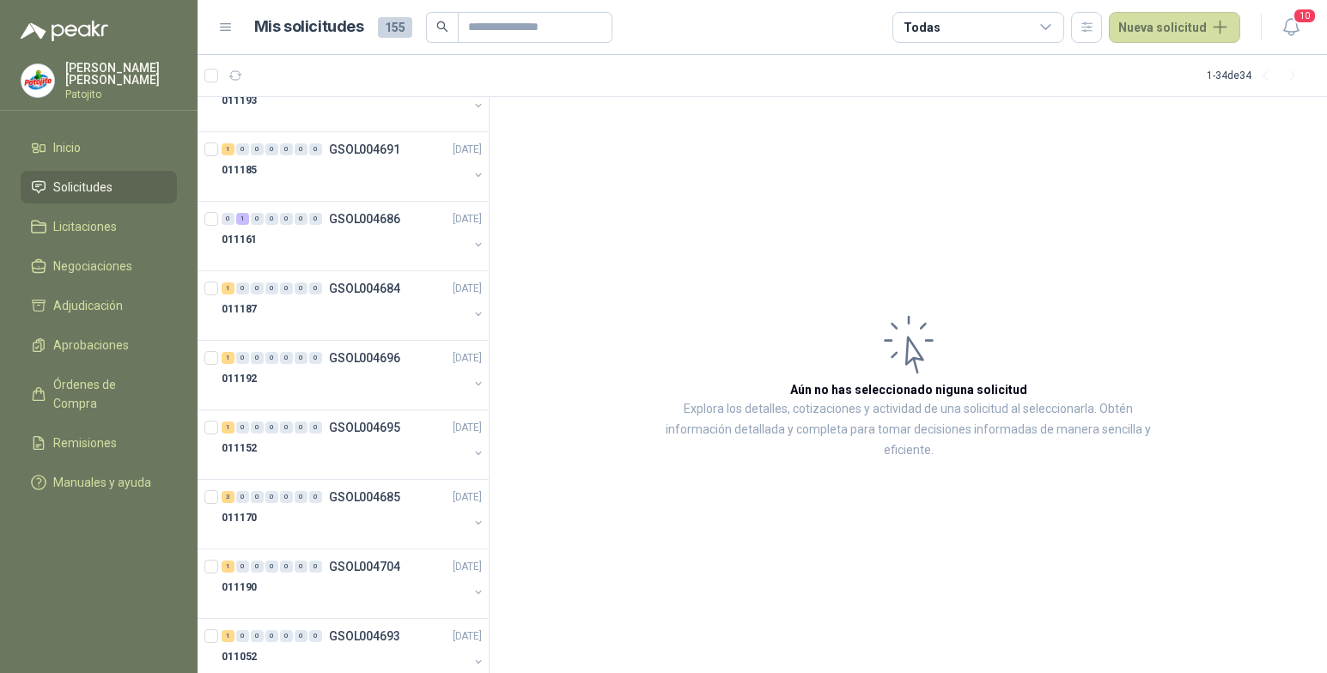
scroll to position [1813, 0]
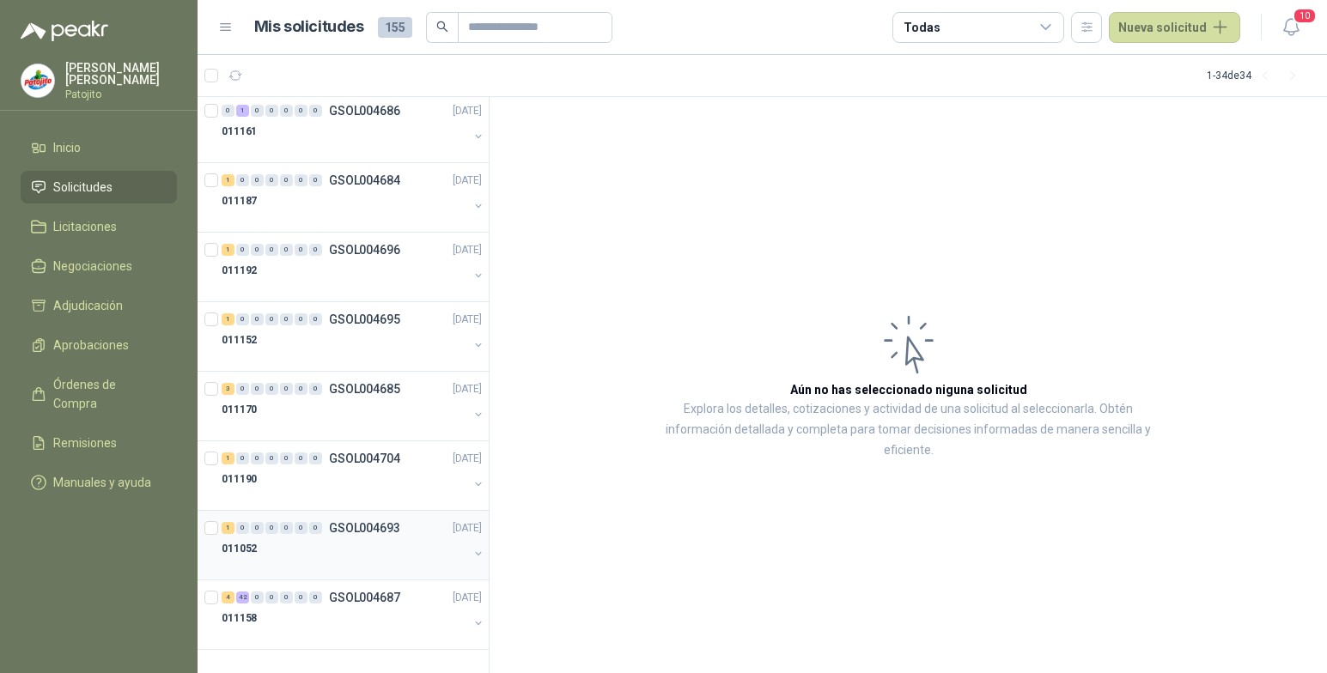
click at [250, 538] on div "1 0 0 0 0 0 0 GSOL004693 01/08/25" at bounding box center [354, 528] width 264 height 21
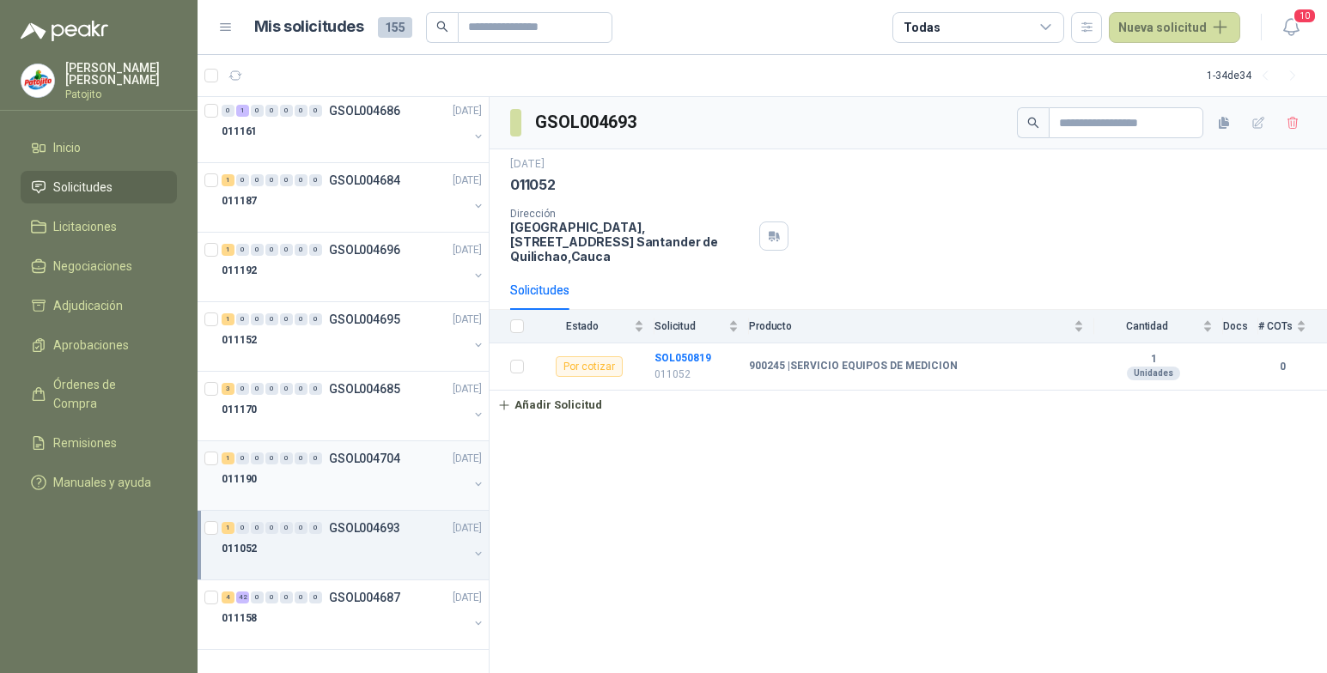
scroll to position [1778, 0]
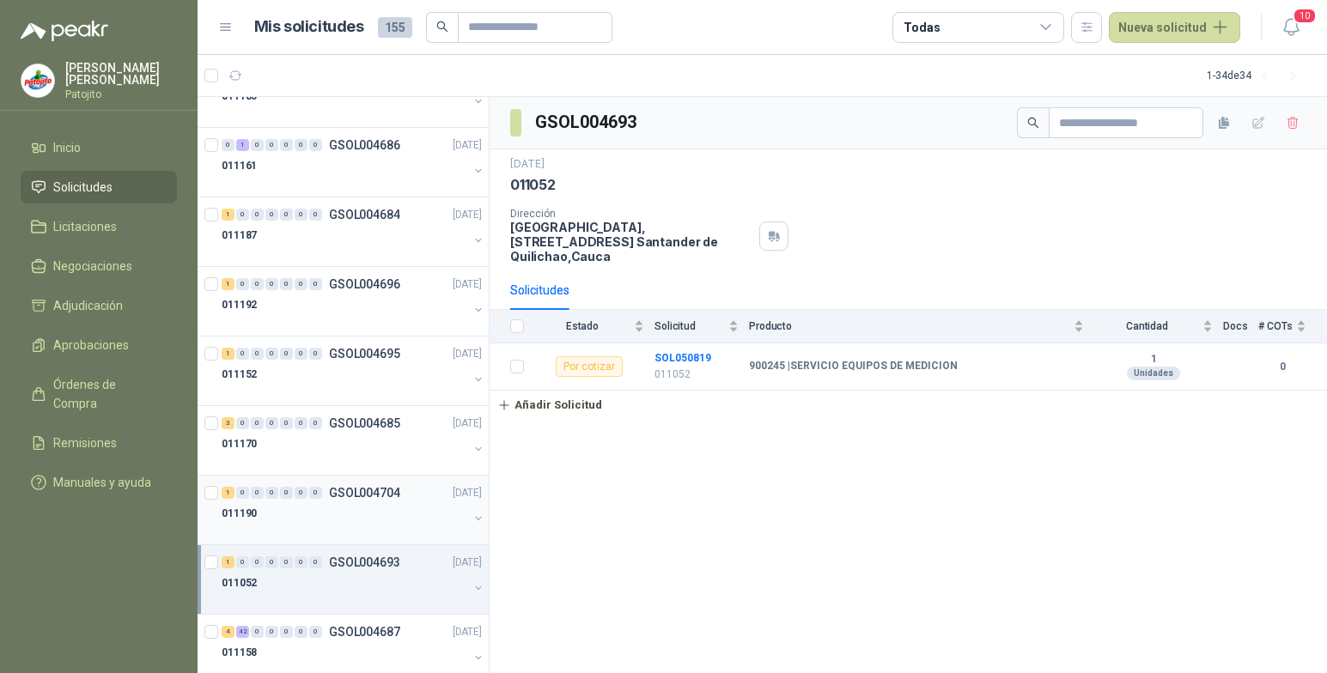
click at [229, 491] on div "1" at bounding box center [228, 493] width 13 height 12
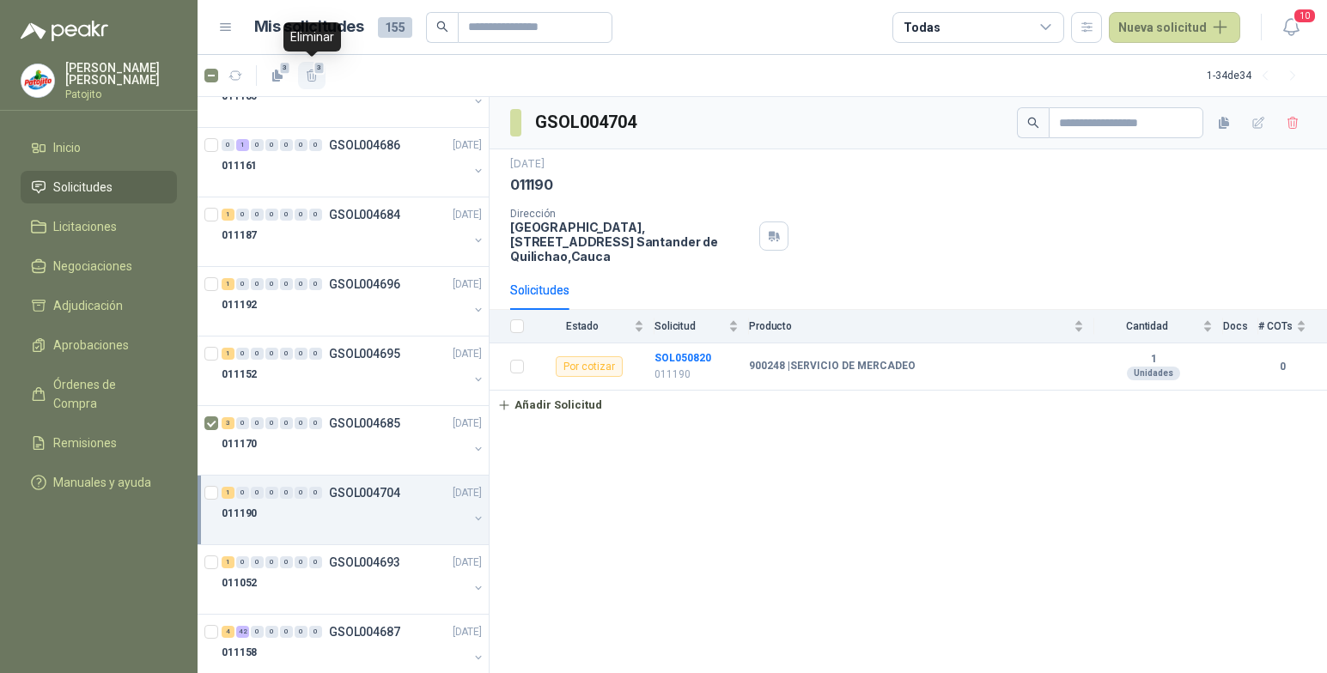
click at [317, 70] on span "3" at bounding box center [320, 68] width 12 height 14
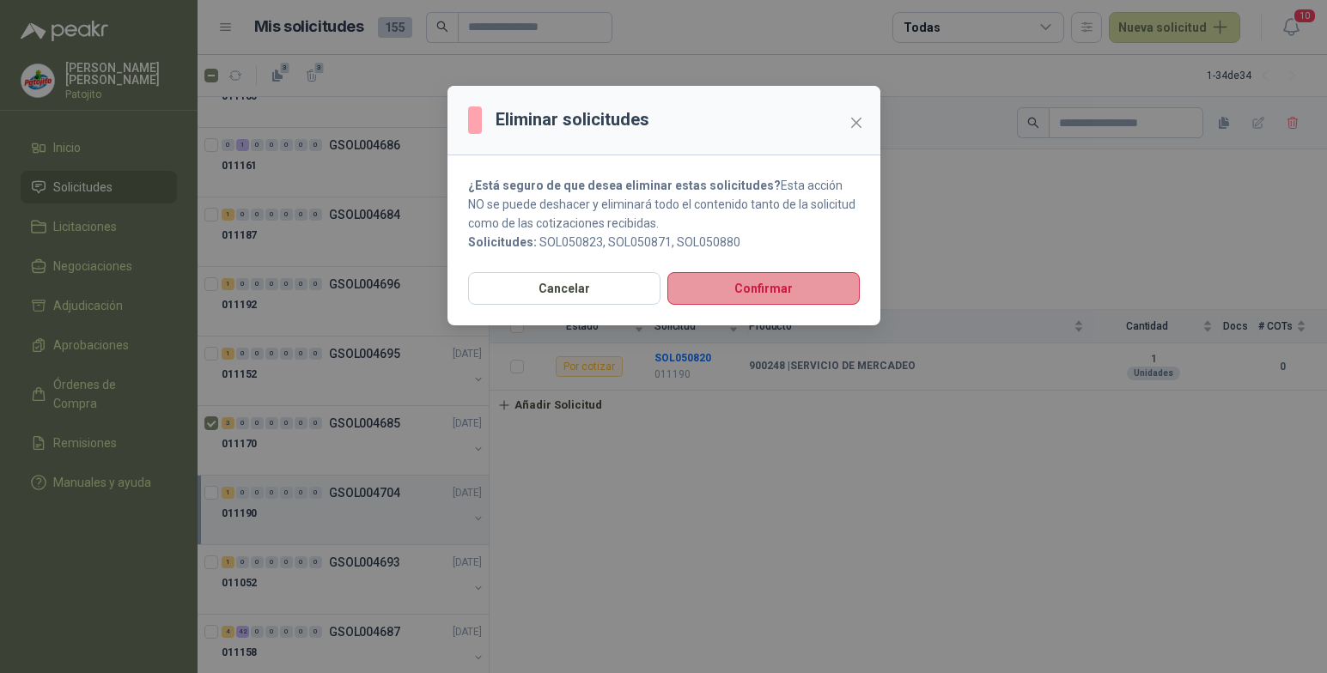
click at [742, 293] on button "Confirmar" at bounding box center [763, 288] width 192 height 33
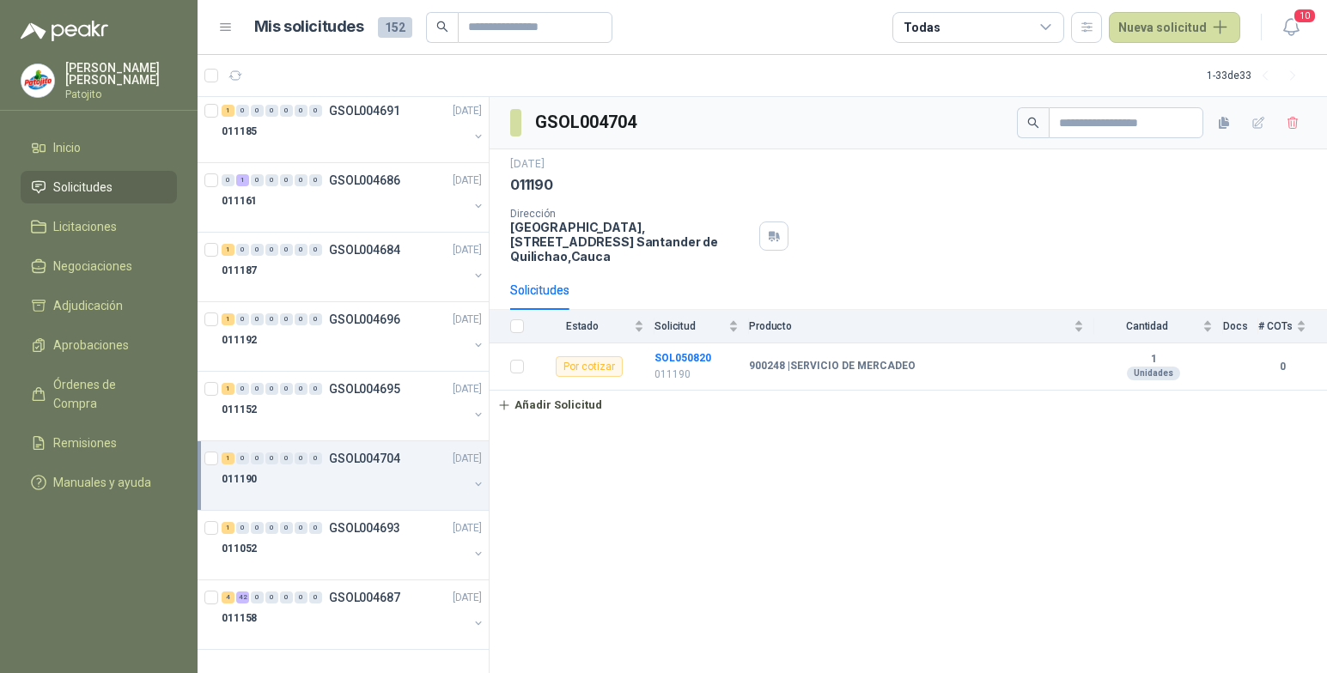
scroll to position [1743, 0]
click at [313, 71] on icon "button" at bounding box center [311, 76] width 9 height 12
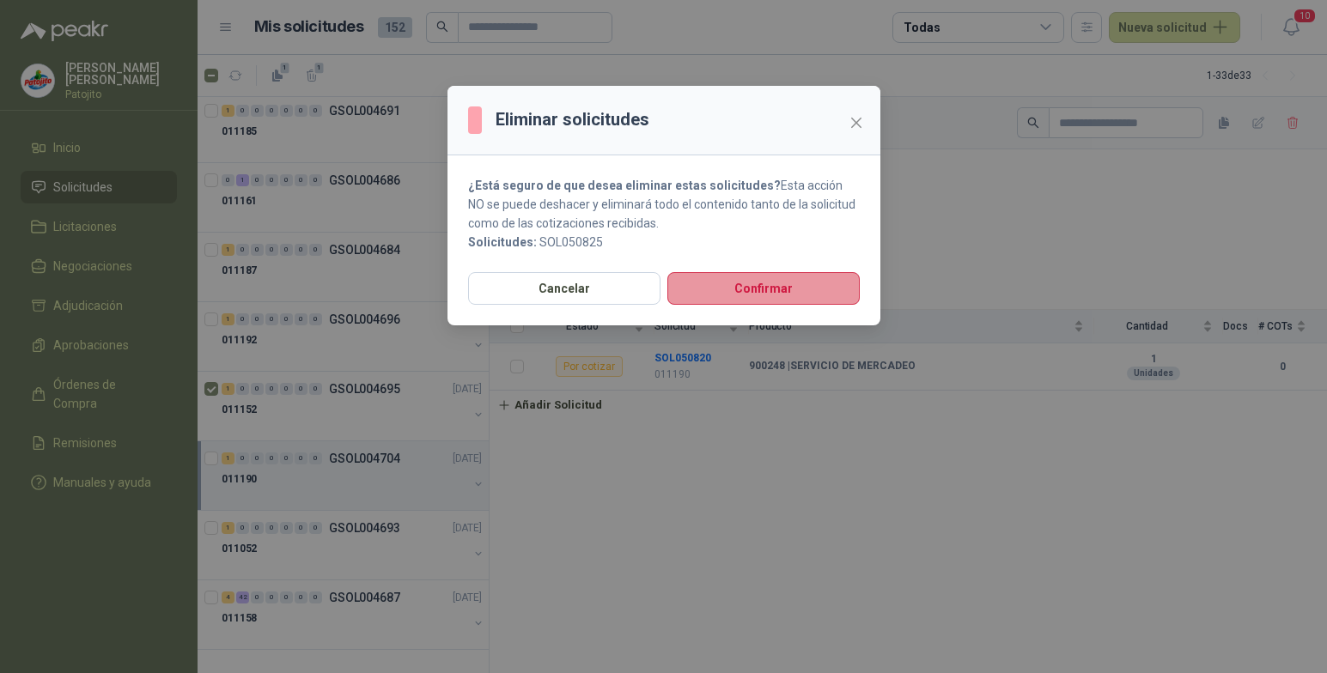
click at [798, 291] on button "Confirmar" at bounding box center [763, 288] width 192 height 33
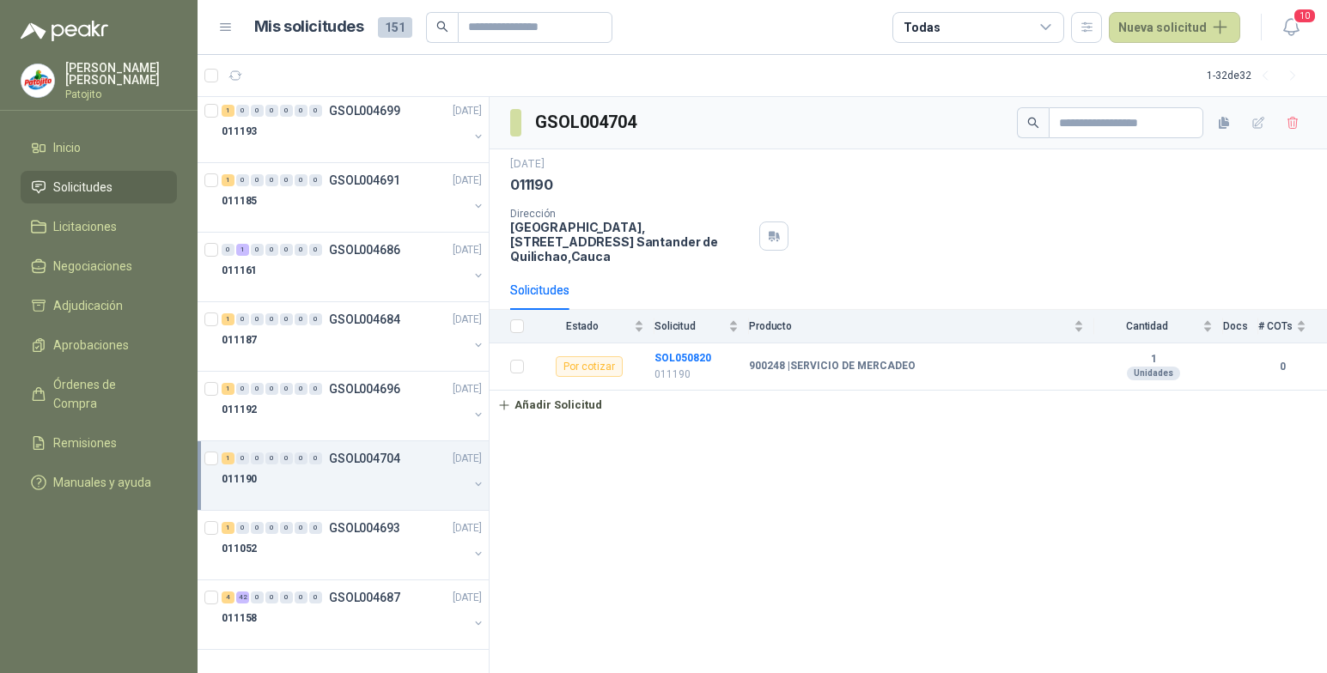
scroll to position [1673, 0]
click at [316, 75] on span "1" at bounding box center [320, 68] width 12 height 14
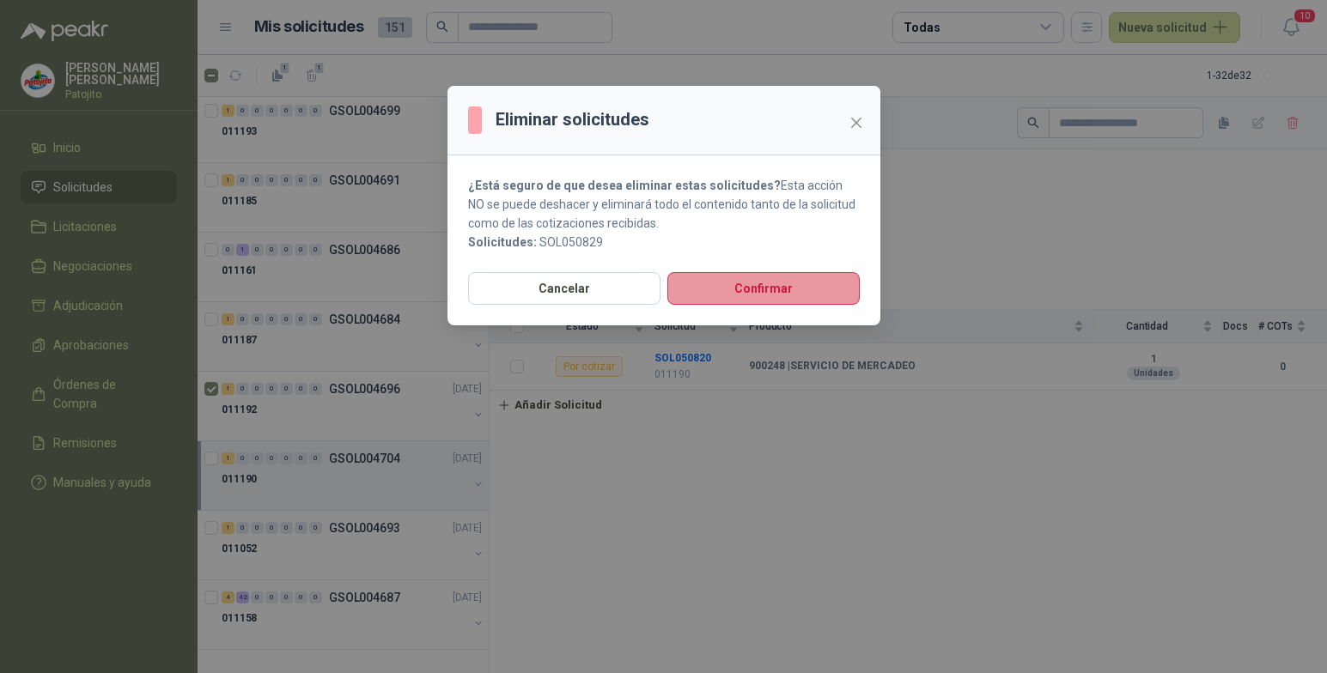
click at [728, 283] on button "Confirmar" at bounding box center [763, 288] width 192 height 33
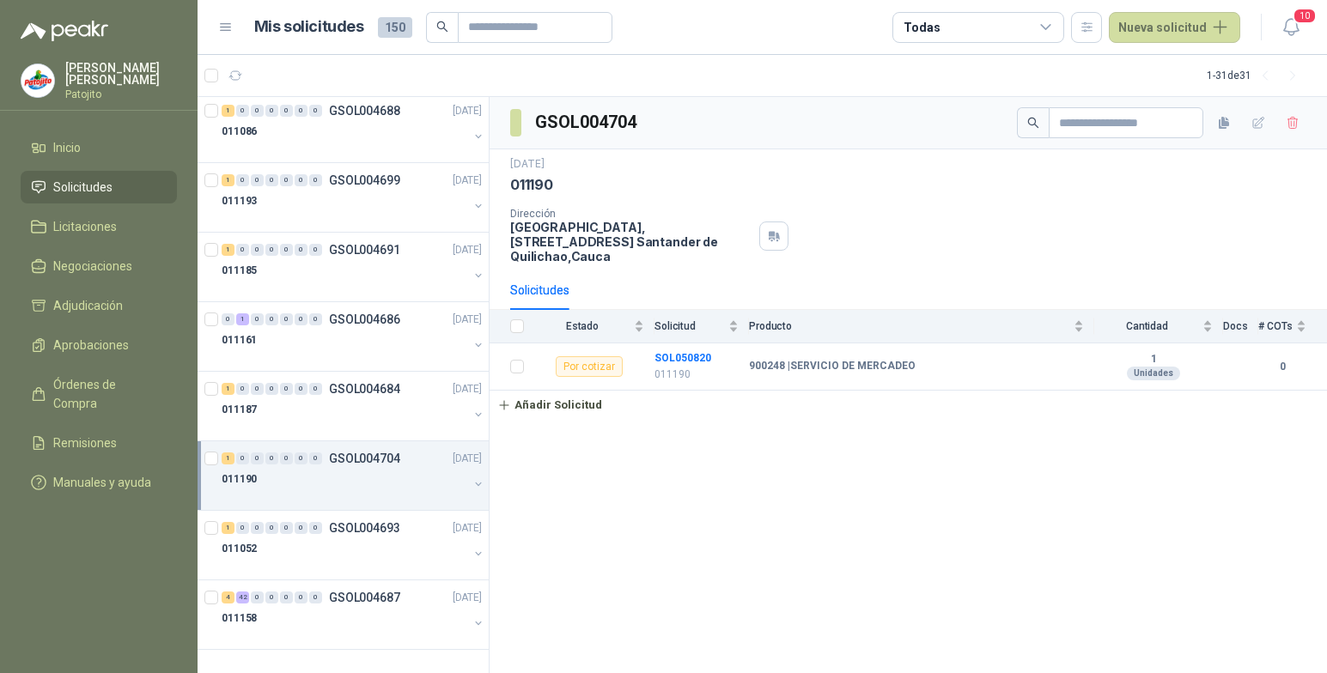
scroll to position [1604, 0]
click at [243, 319] on div "1" at bounding box center [242, 320] width 13 height 12
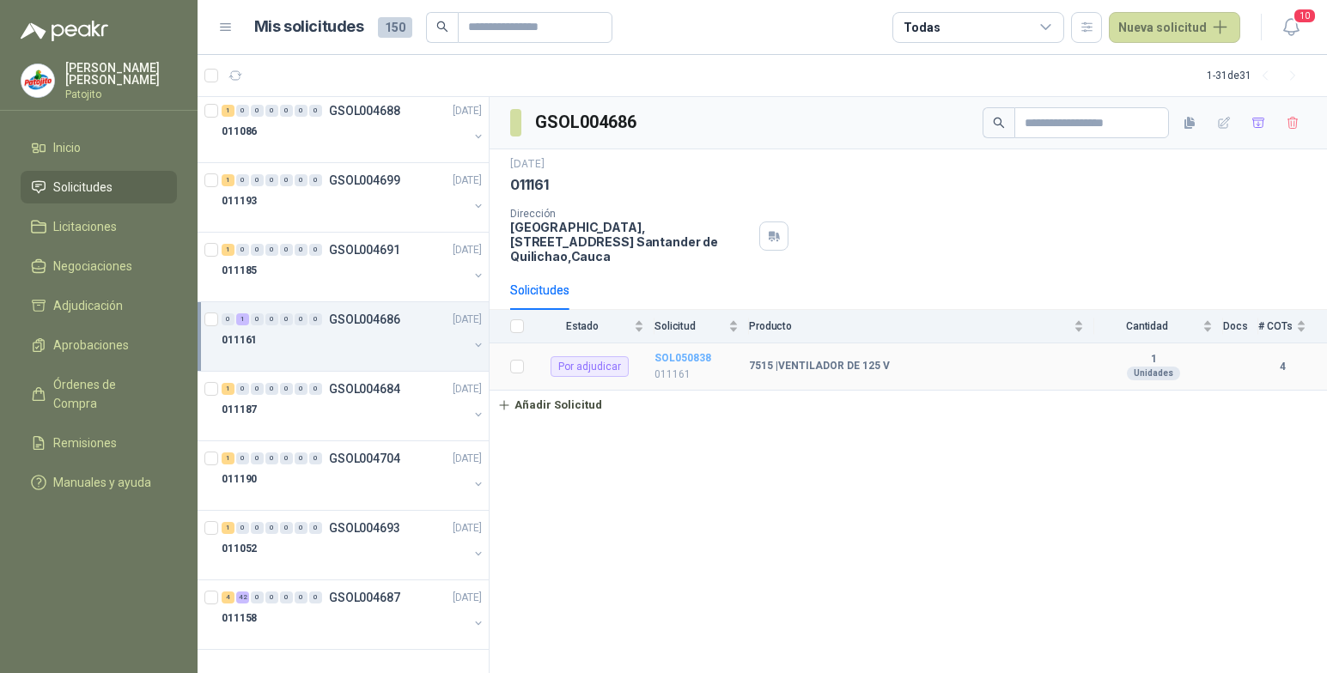
click at [684, 357] on b "SOL050838" at bounding box center [683, 358] width 57 height 12
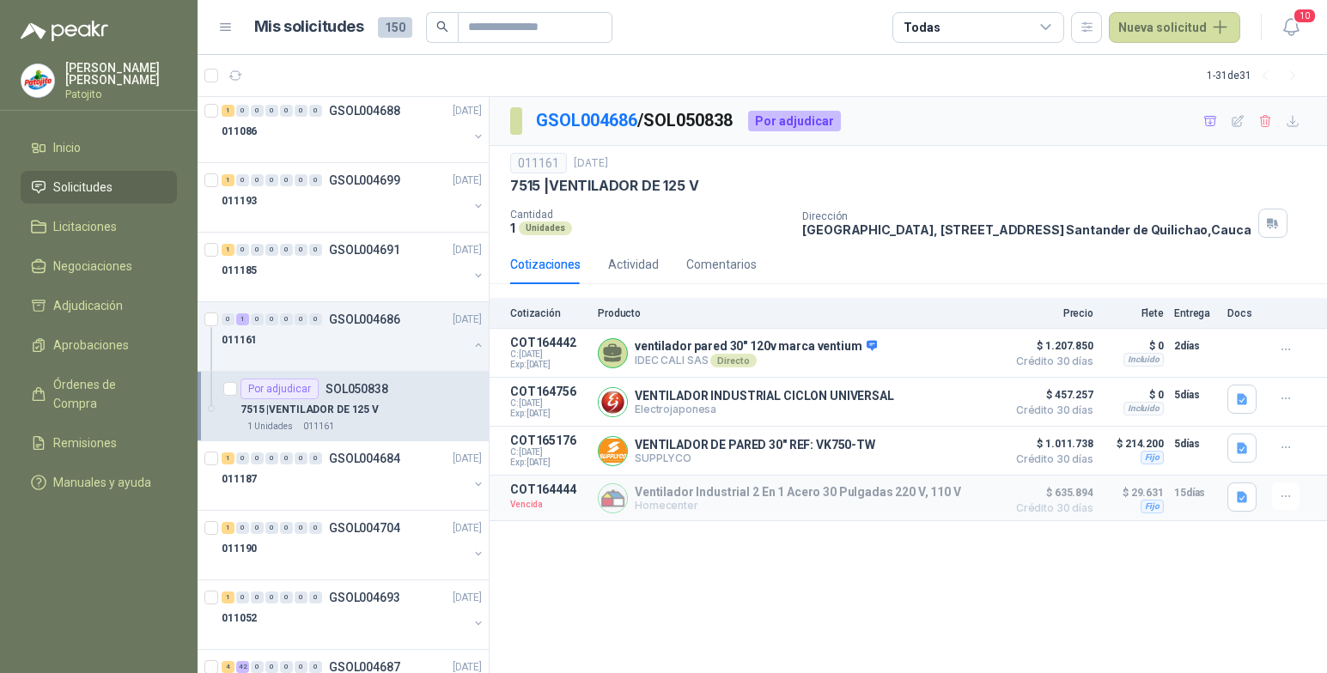
drag, startPoint x: 112, startPoint y: 586, endPoint x: 151, endPoint y: 538, distance: 62.3
click at [112, 587] on menu "Briggitte Paola Venegas Gómez Patojito Inicio Solicitudes Licitaciones Negociac…" at bounding box center [99, 336] width 198 height 673
click at [472, 345] on button "button" at bounding box center [479, 345] width 14 height 14
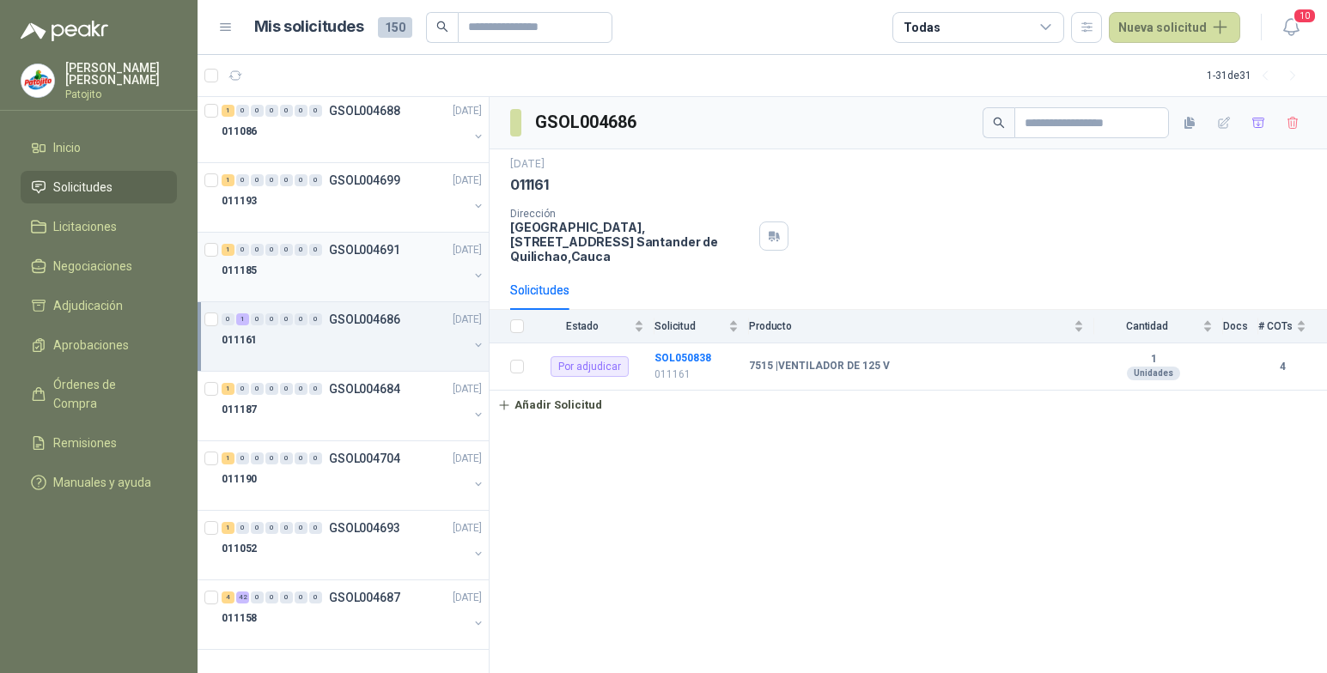
scroll to position [1432, 0]
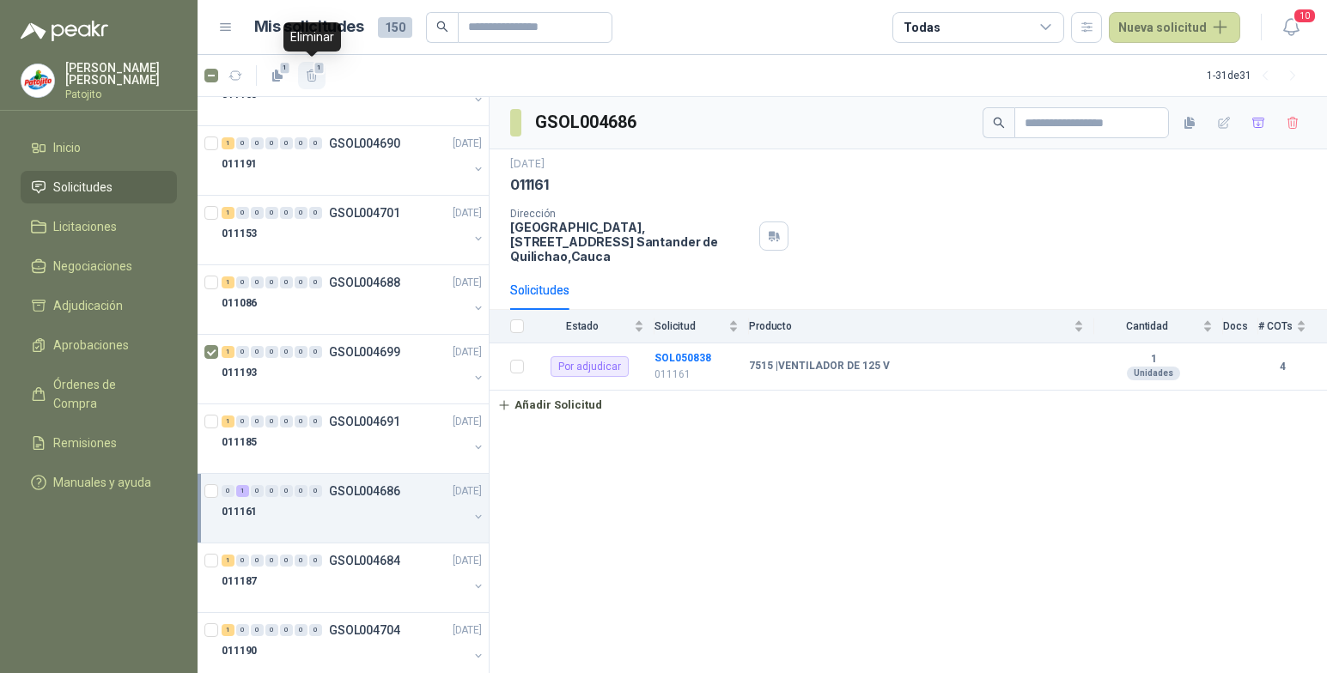
click at [315, 80] on icon "button" at bounding box center [311, 76] width 9 height 12
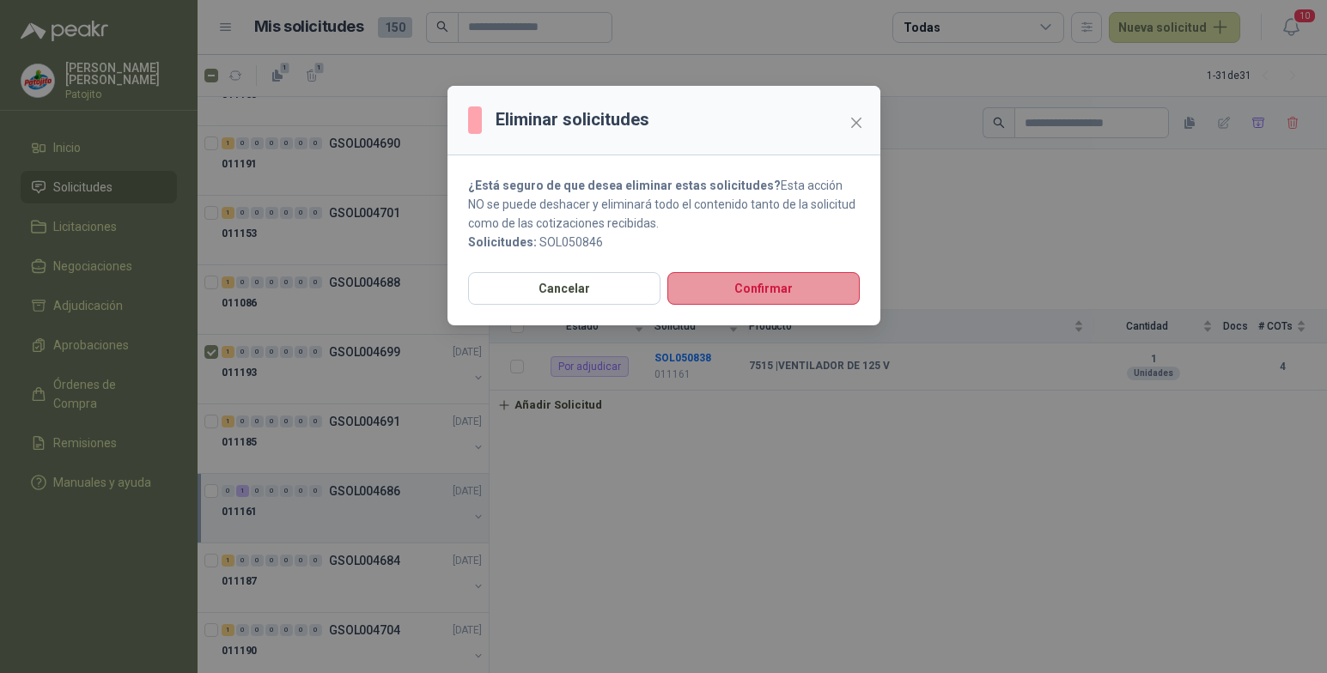
click at [758, 299] on button "Confirmar" at bounding box center [763, 288] width 192 height 33
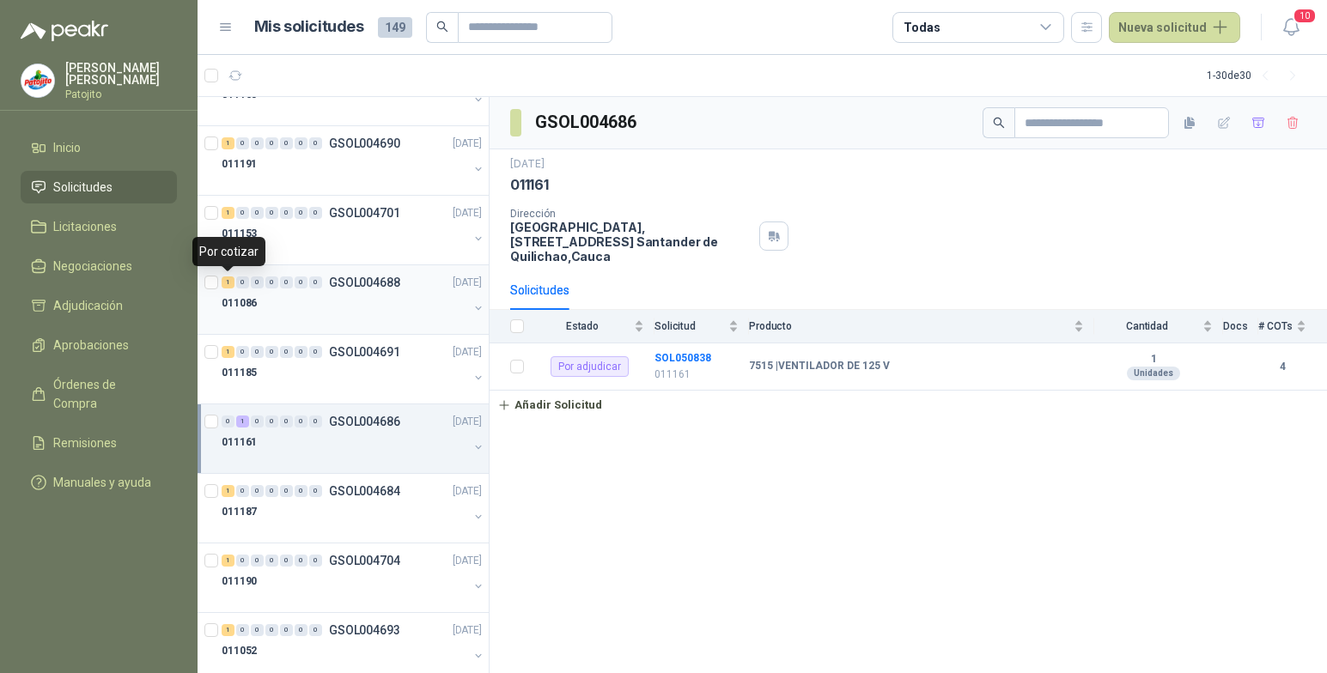
click at [227, 281] on div "1" at bounding box center [228, 283] width 13 height 12
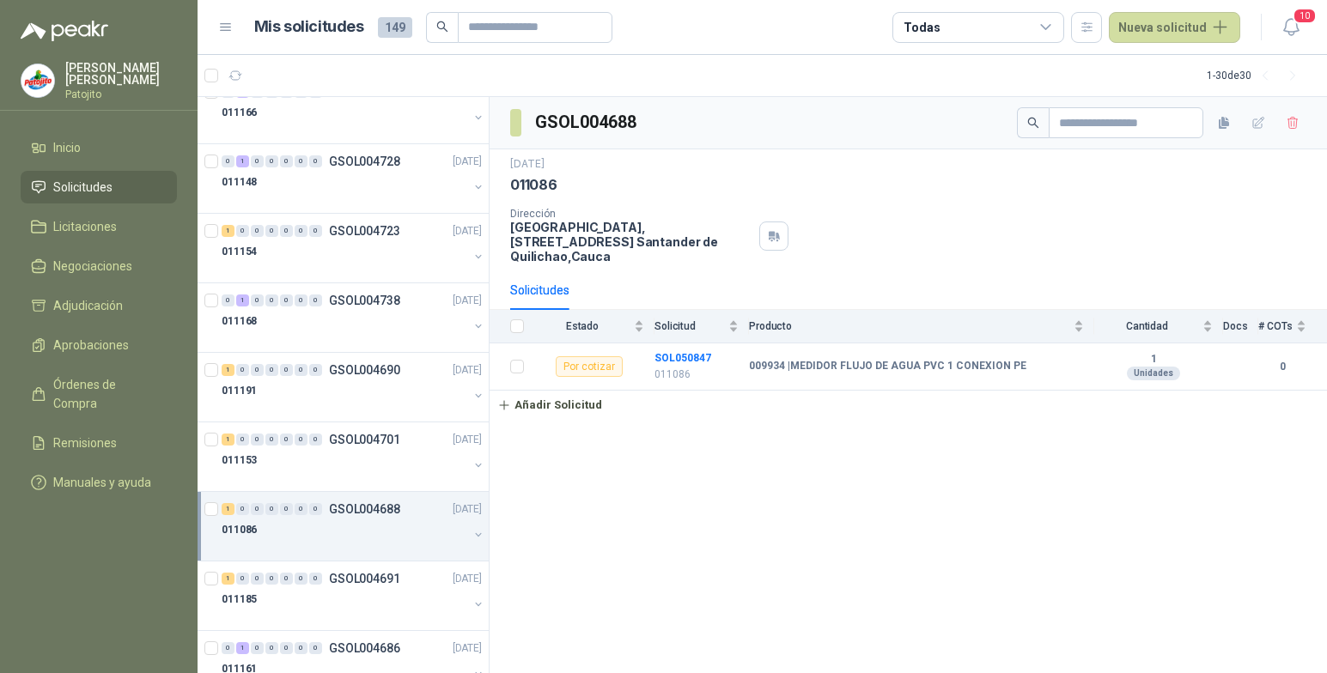
scroll to position [1174, 0]
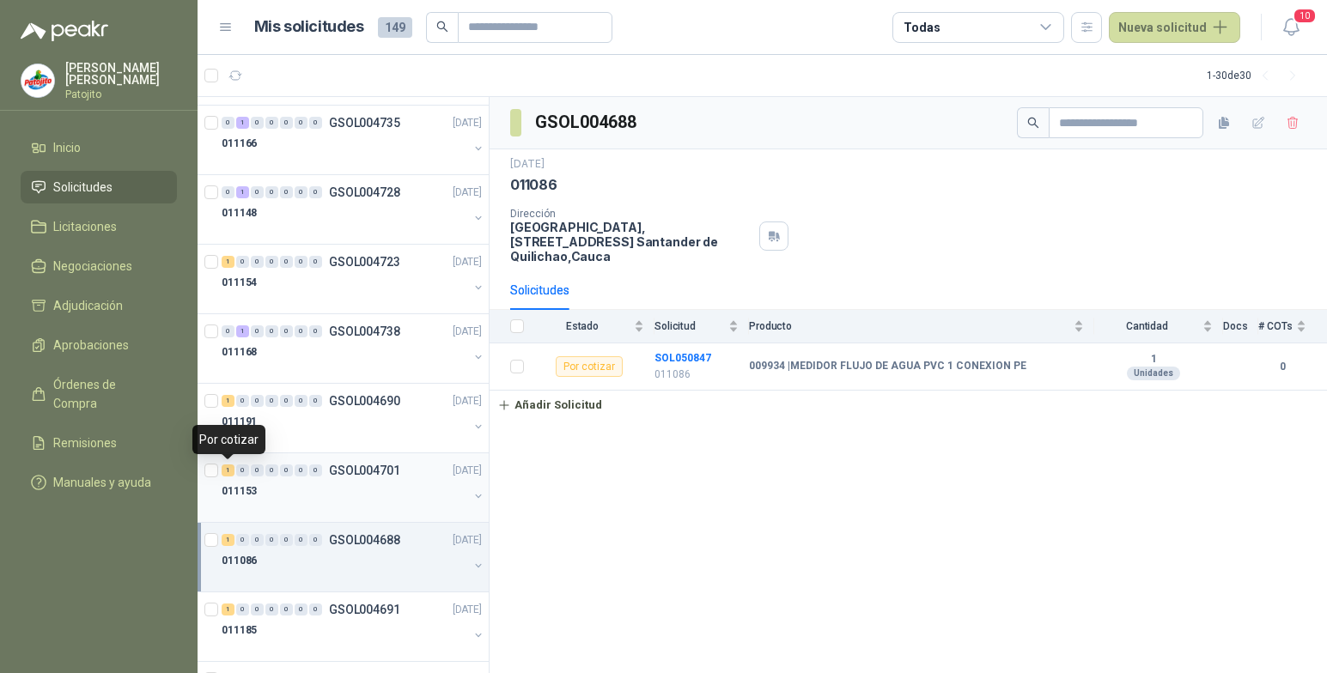
click at [225, 474] on div "1" at bounding box center [228, 471] width 13 height 12
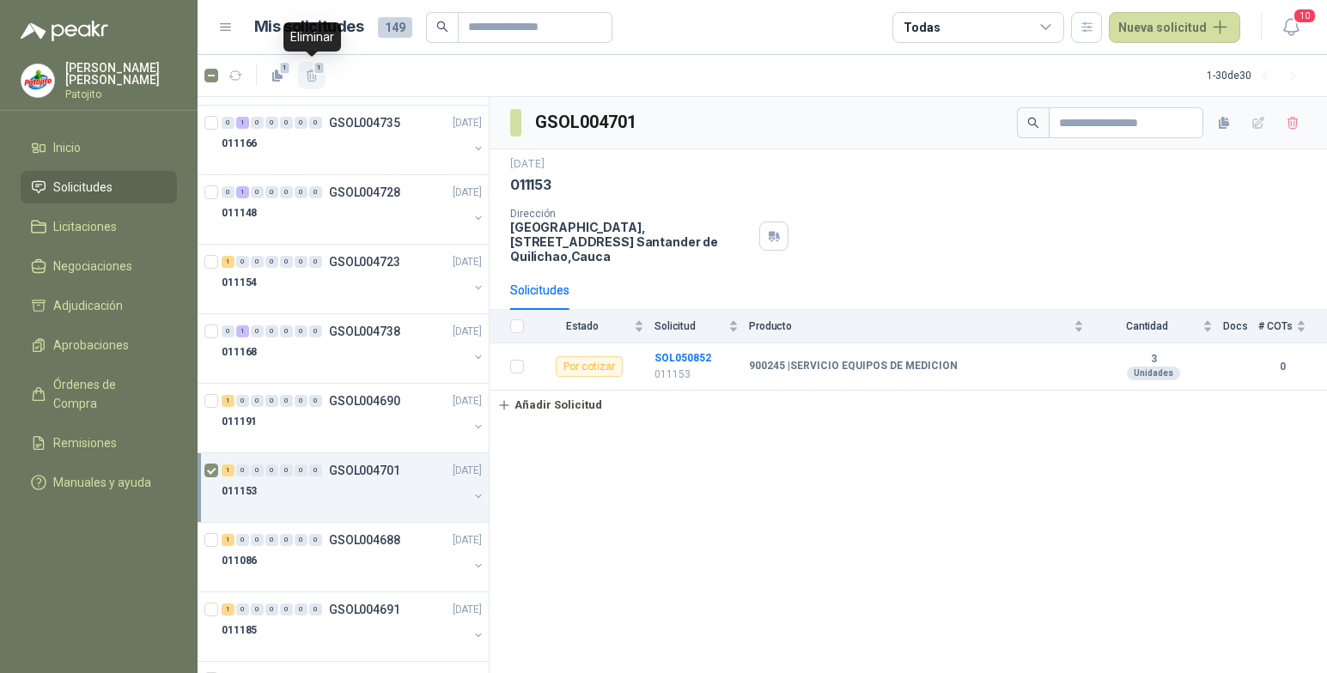
click at [309, 77] on icon "button" at bounding box center [312, 76] width 15 height 15
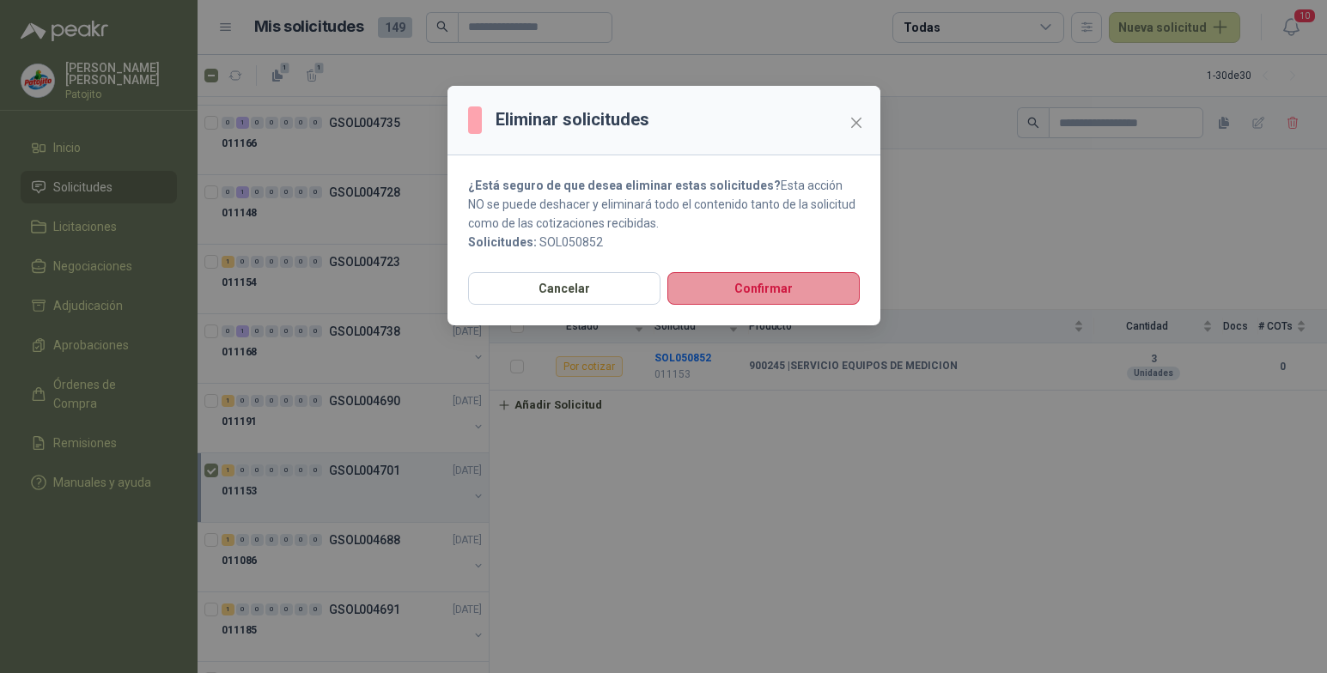
click at [783, 293] on button "Confirmar" at bounding box center [763, 288] width 192 height 33
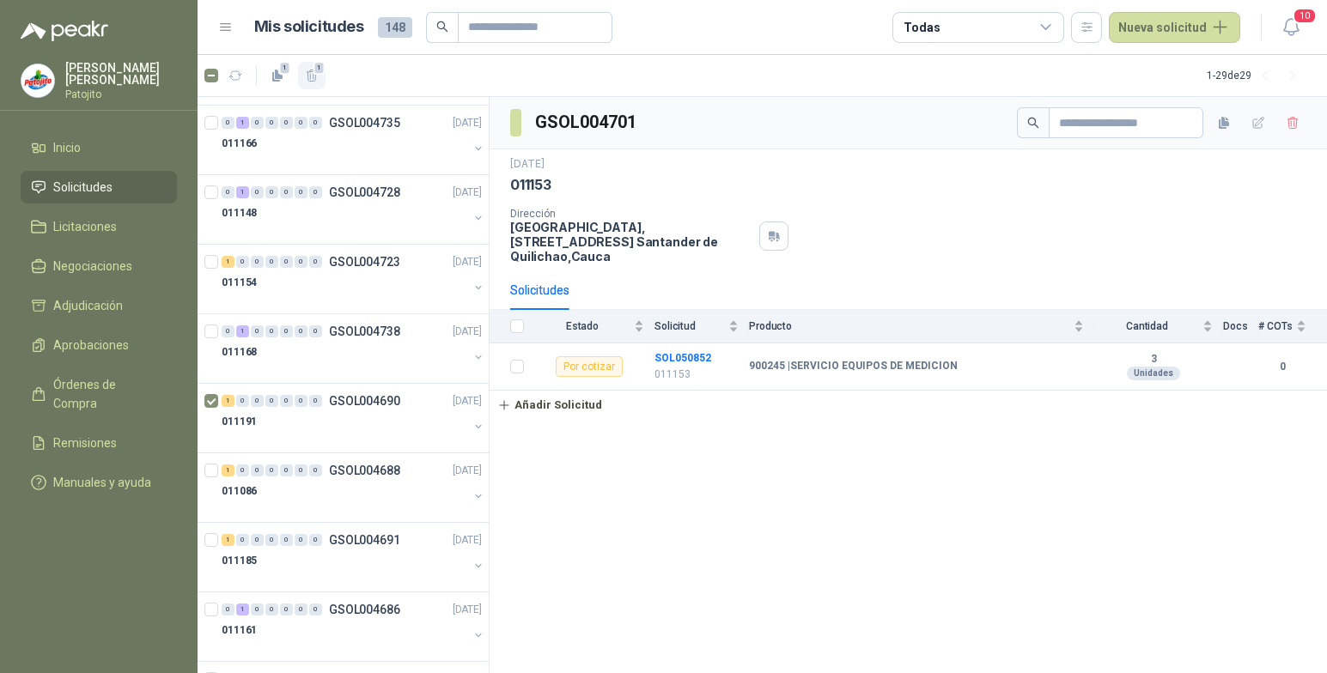
click at [312, 79] on icon "button" at bounding box center [312, 76] width 15 height 15
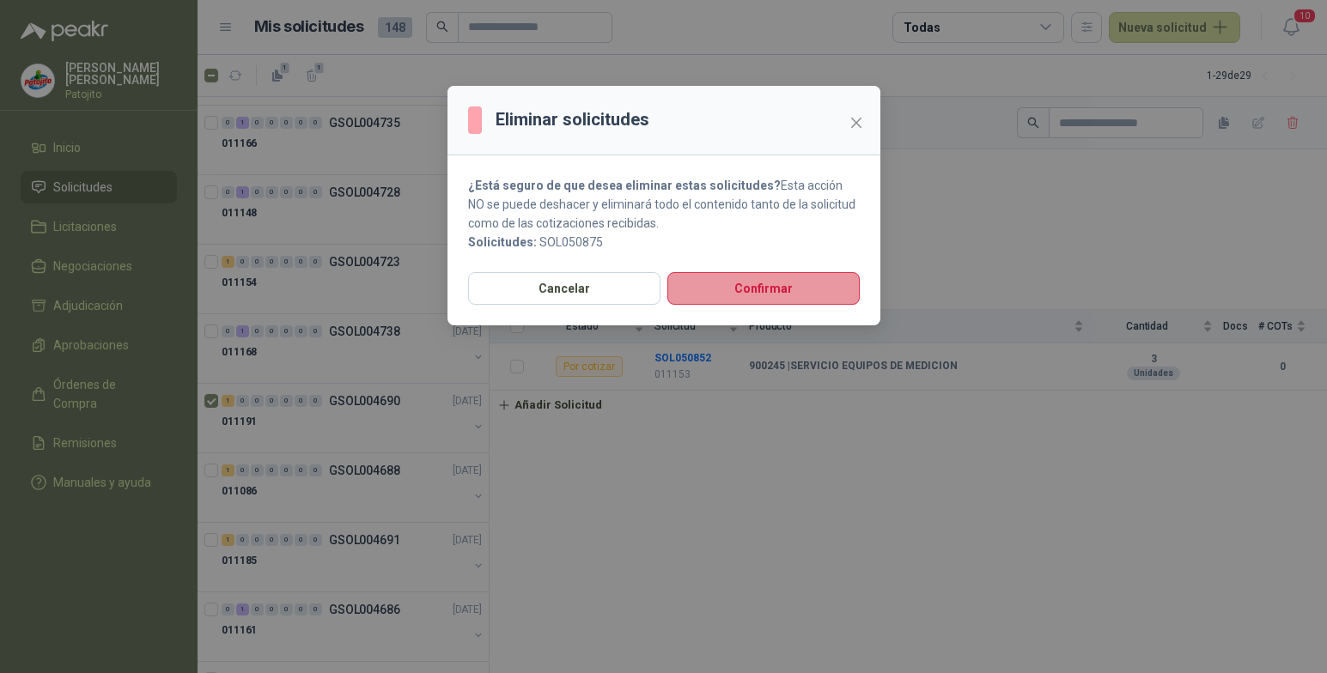
click at [801, 290] on button "Confirmar" at bounding box center [763, 288] width 192 height 33
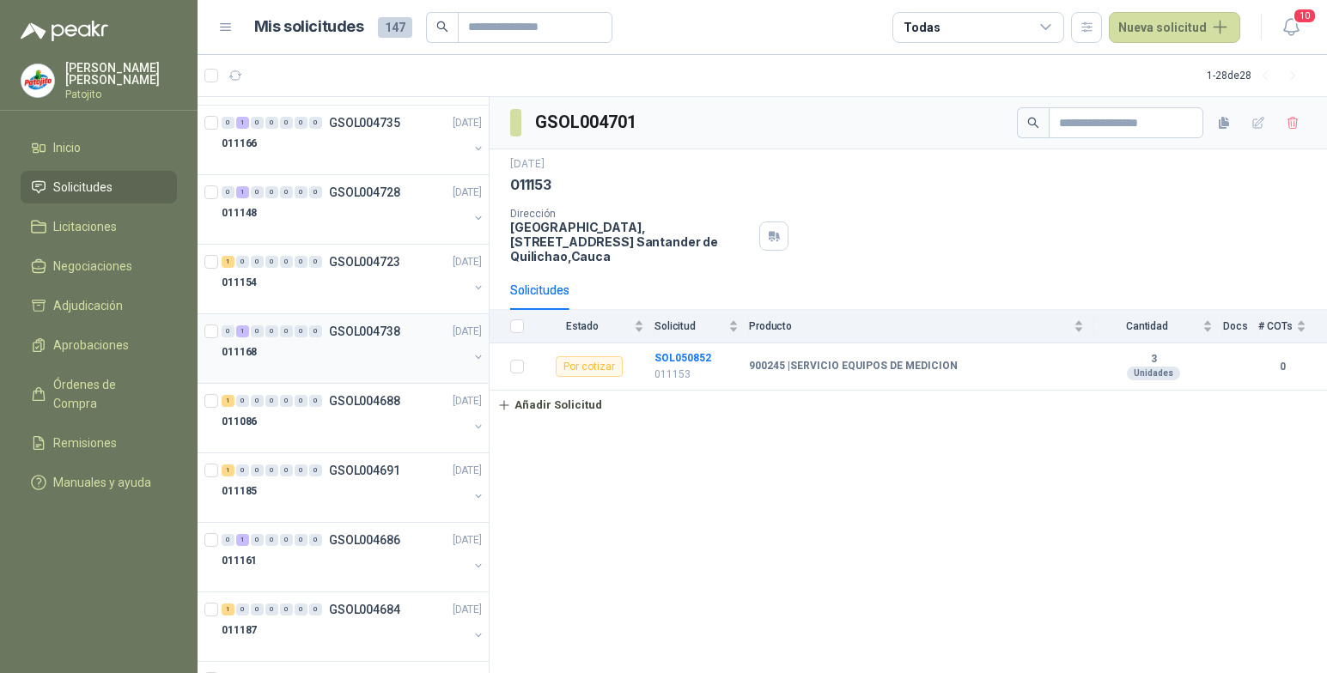
click at [242, 332] on div "1" at bounding box center [242, 332] width 13 height 12
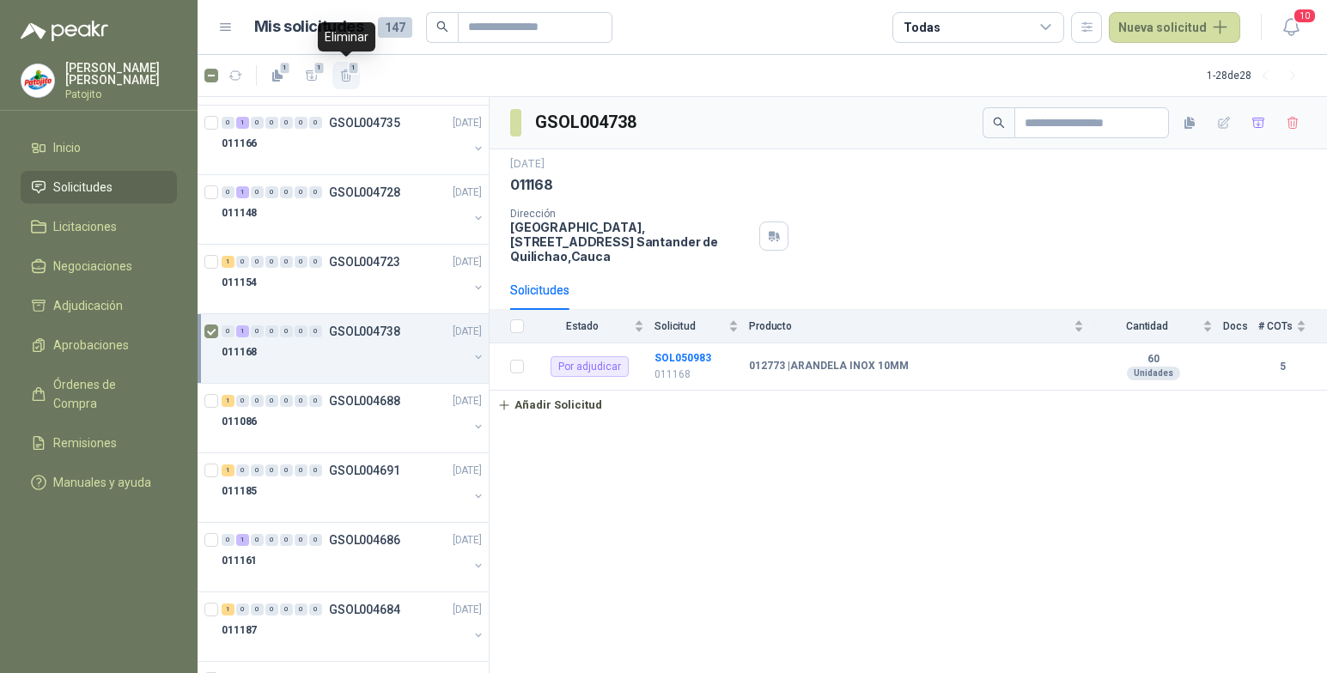
click at [346, 76] on icon "button" at bounding box center [346, 76] width 15 height 15
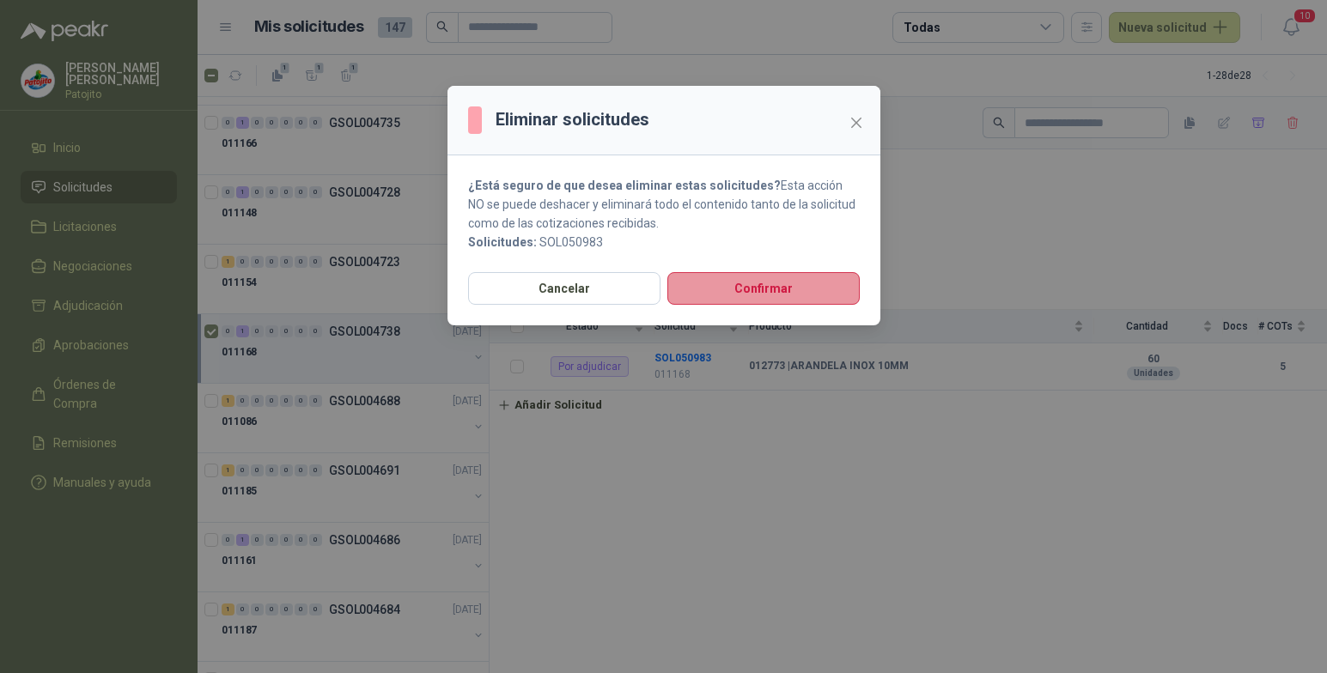
click at [726, 282] on button "Confirmar" at bounding box center [763, 288] width 192 height 33
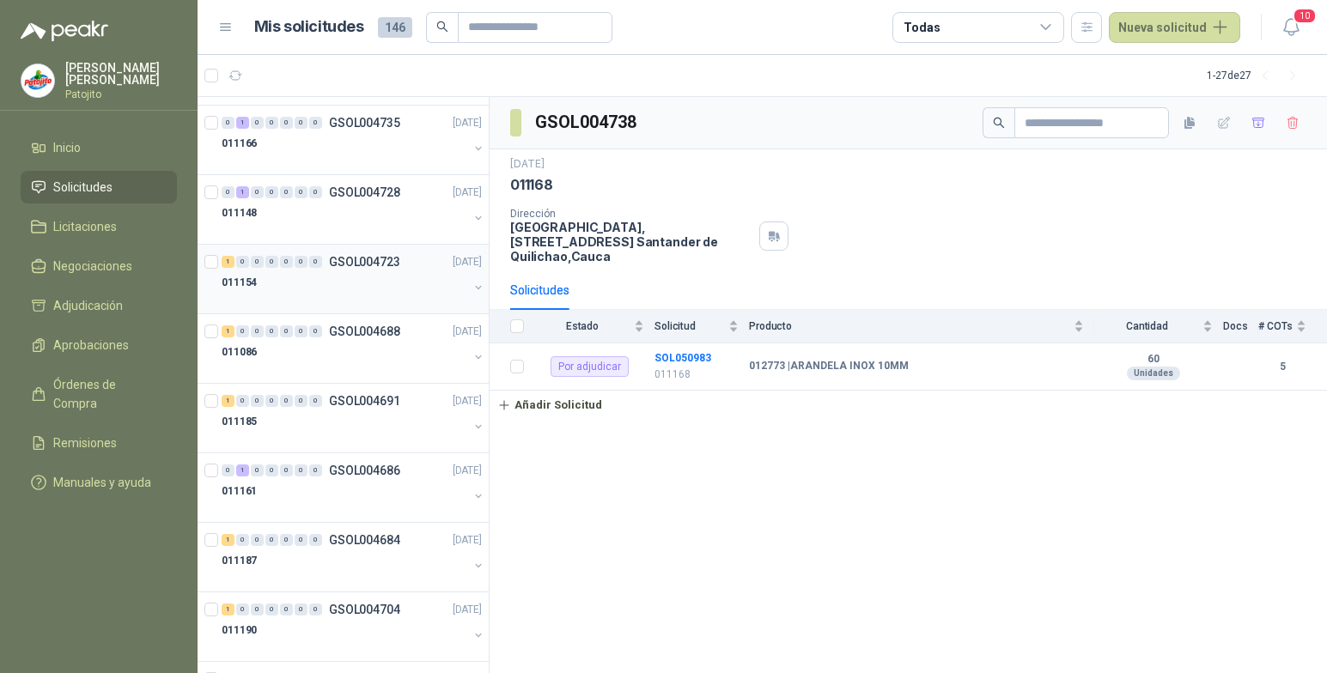
scroll to position [1088, 0]
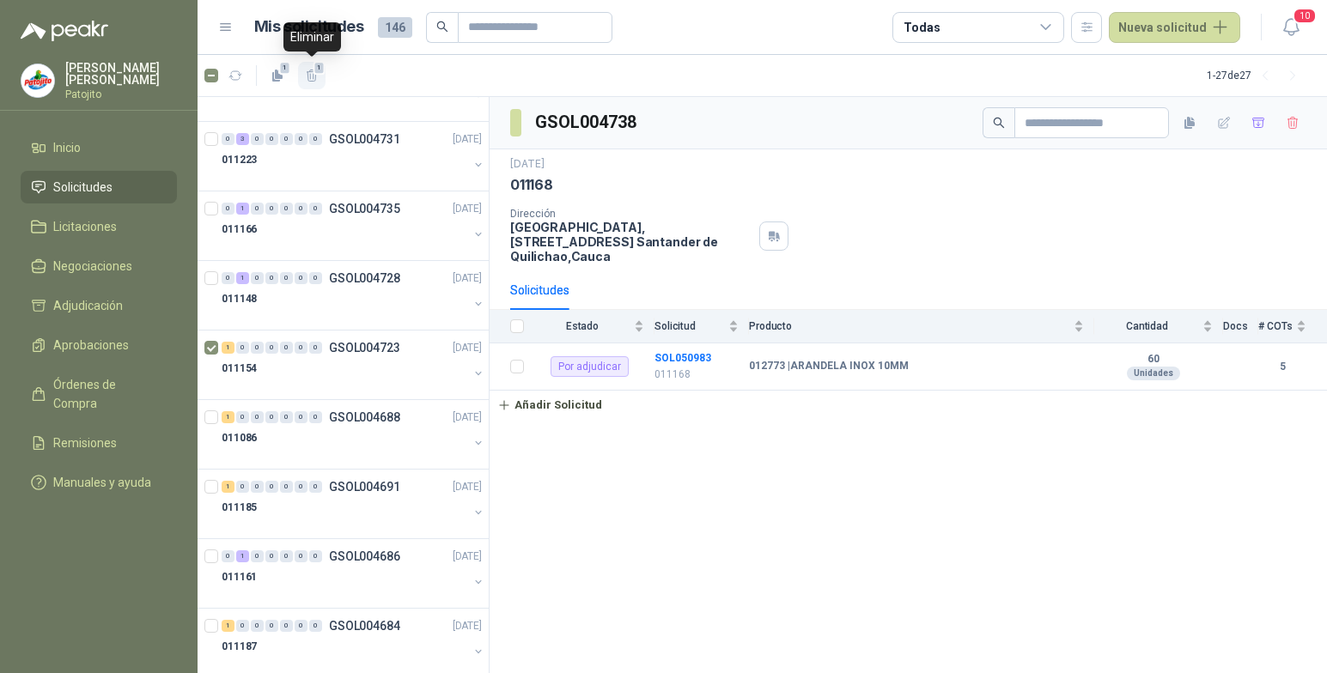
click at [314, 78] on icon "button" at bounding box center [312, 76] width 15 height 15
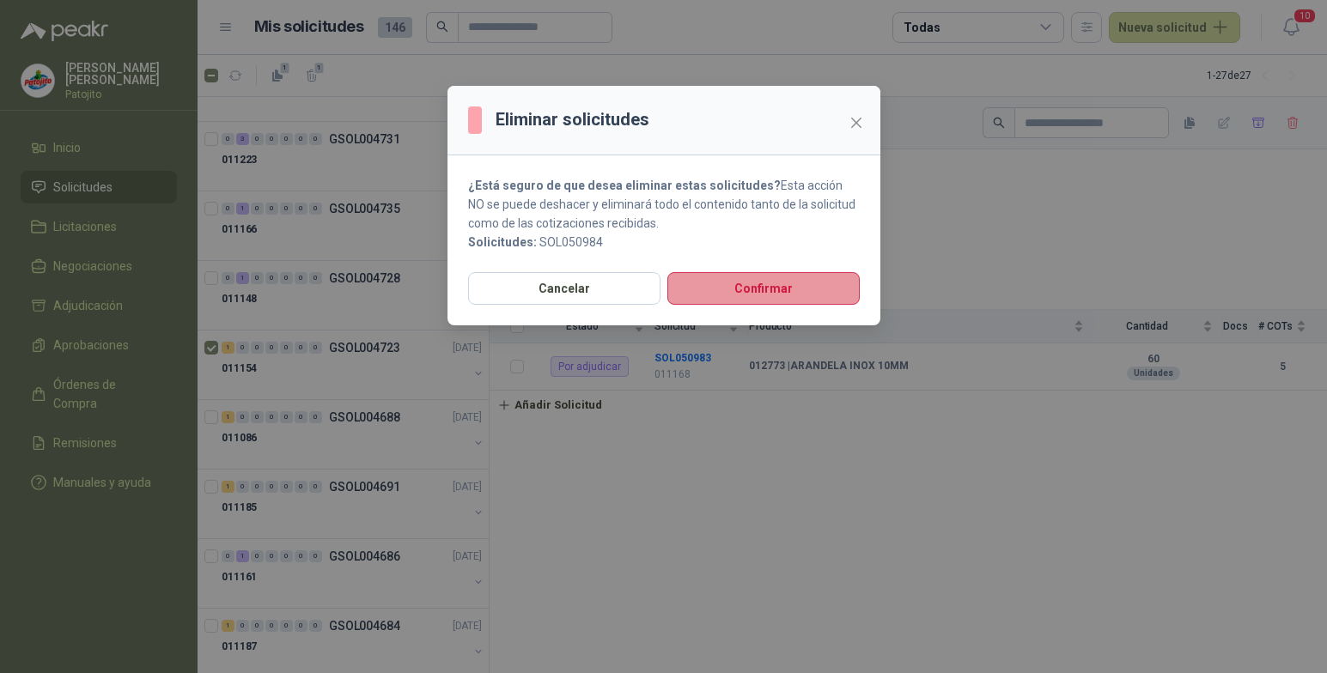
click at [724, 279] on button "Confirmar" at bounding box center [763, 288] width 192 height 33
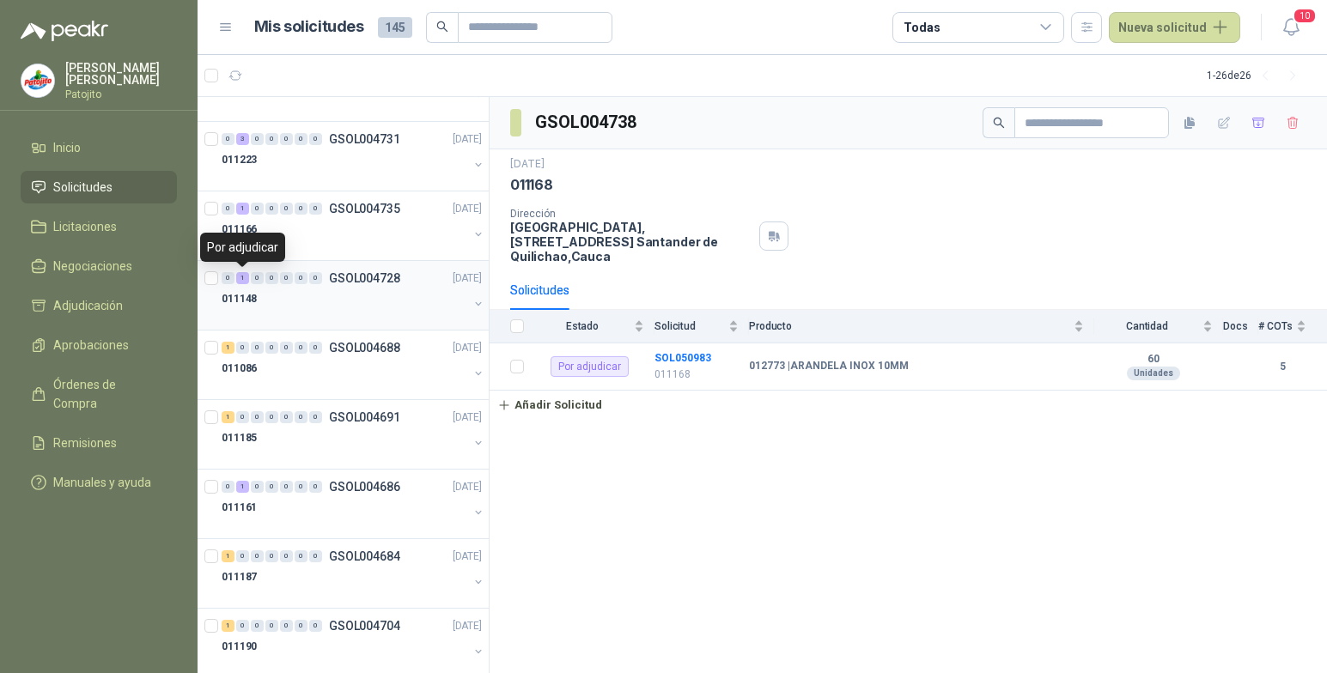
click at [246, 277] on div "1" at bounding box center [242, 278] width 13 height 12
click at [694, 350] on td "SOL050985 011148" at bounding box center [702, 367] width 94 height 47
click at [700, 357] on b "SOL050985" at bounding box center [683, 358] width 57 height 12
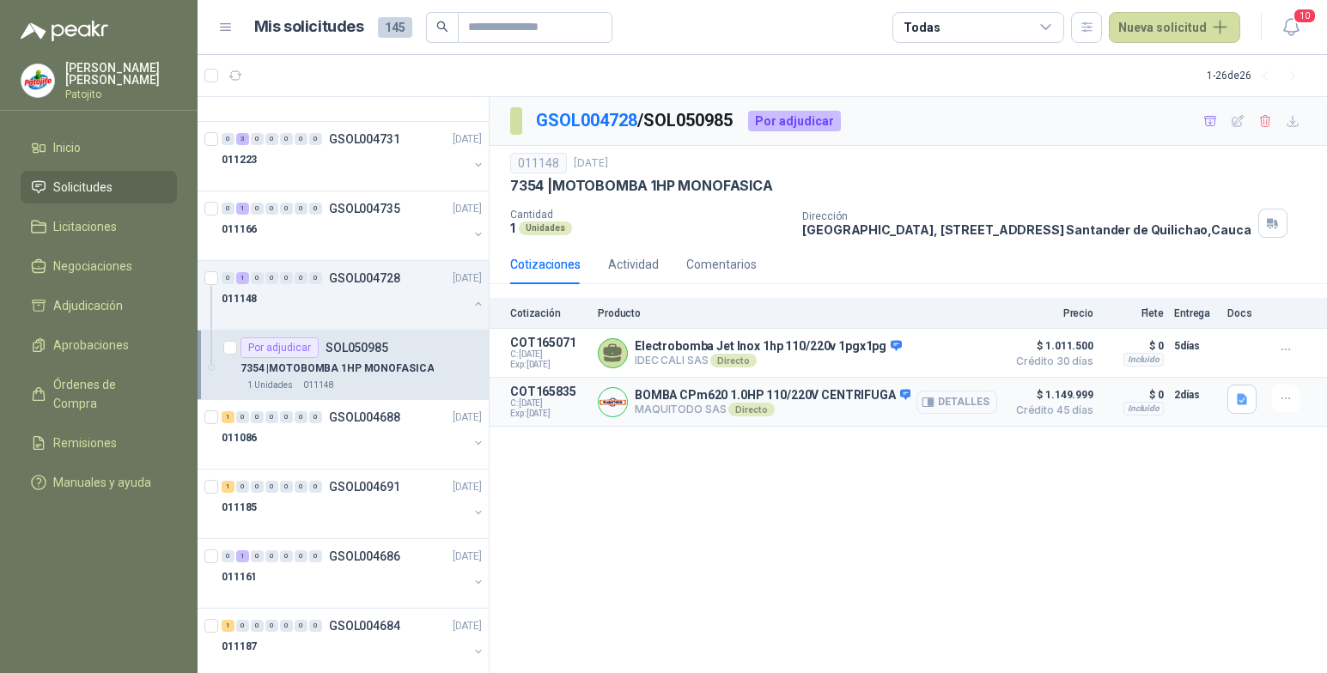
click at [969, 402] on button "Detalles" at bounding box center [957, 402] width 81 height 23
click at [714, 593] on div "GSOL004728 / SOL050985 Por adjudicar 011148 4 ago, 2025 7354 | MOTOBOMBA 1HP MO…" at bounding box center [909, 385] width 838 height 577
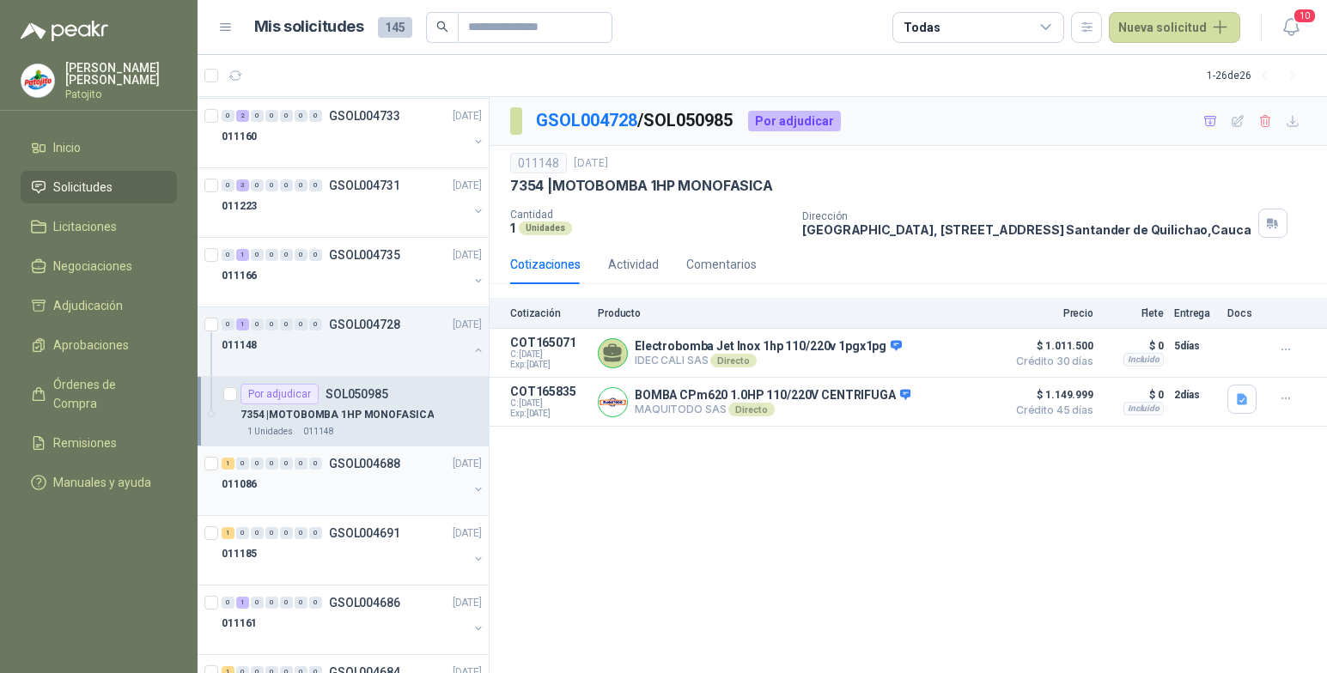
scroll to position [1003, 0]
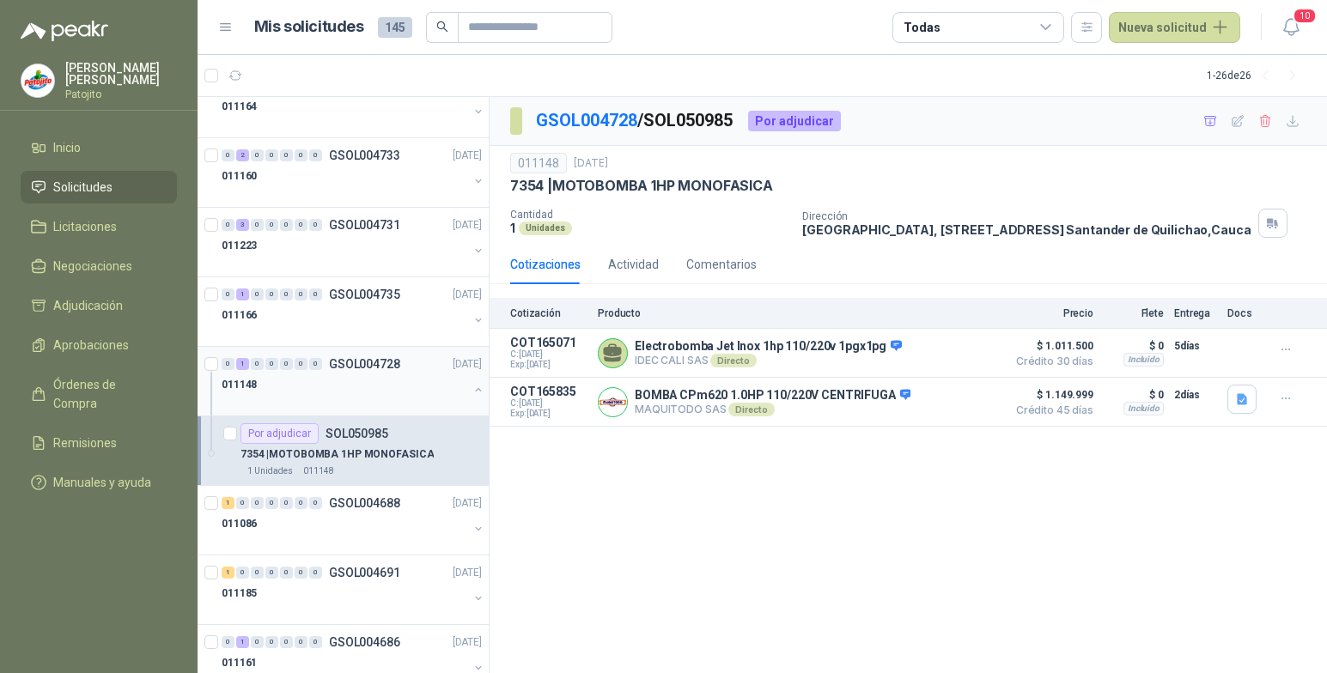
click at [472, 389] on button "button" at bounding box center [479, 390] width 14 height 14
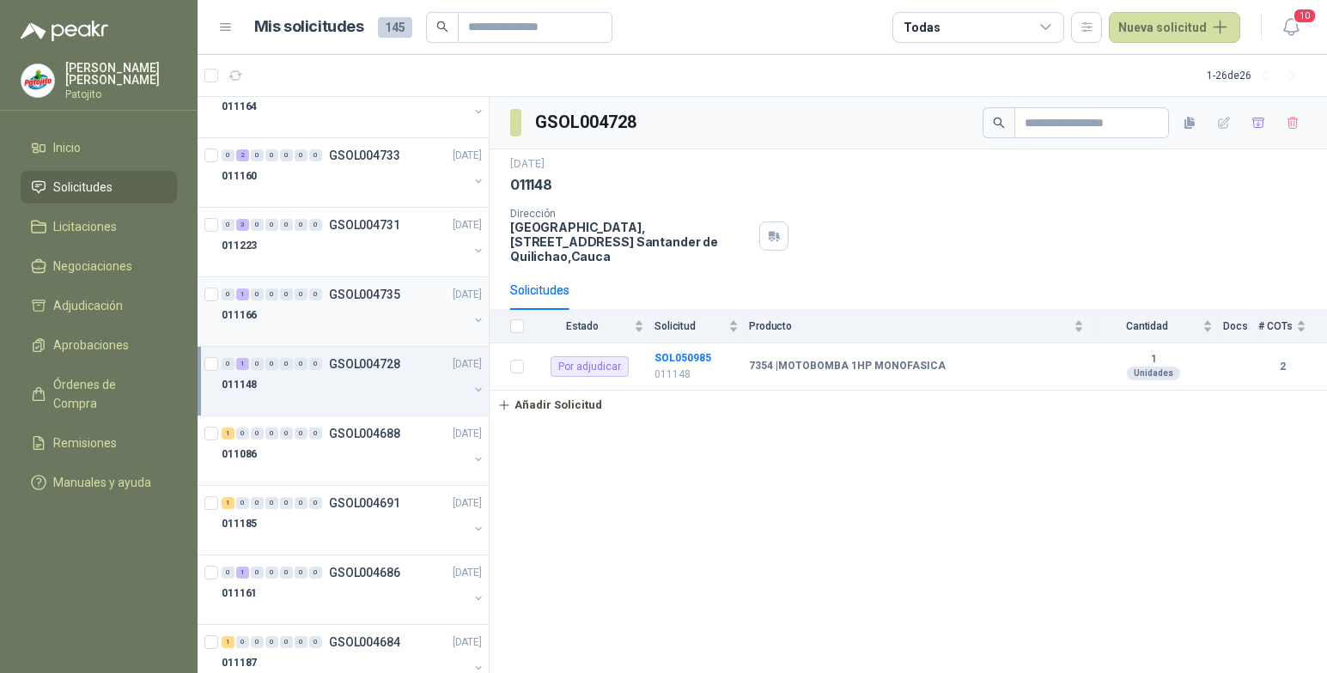
scroll to position [917, 0]
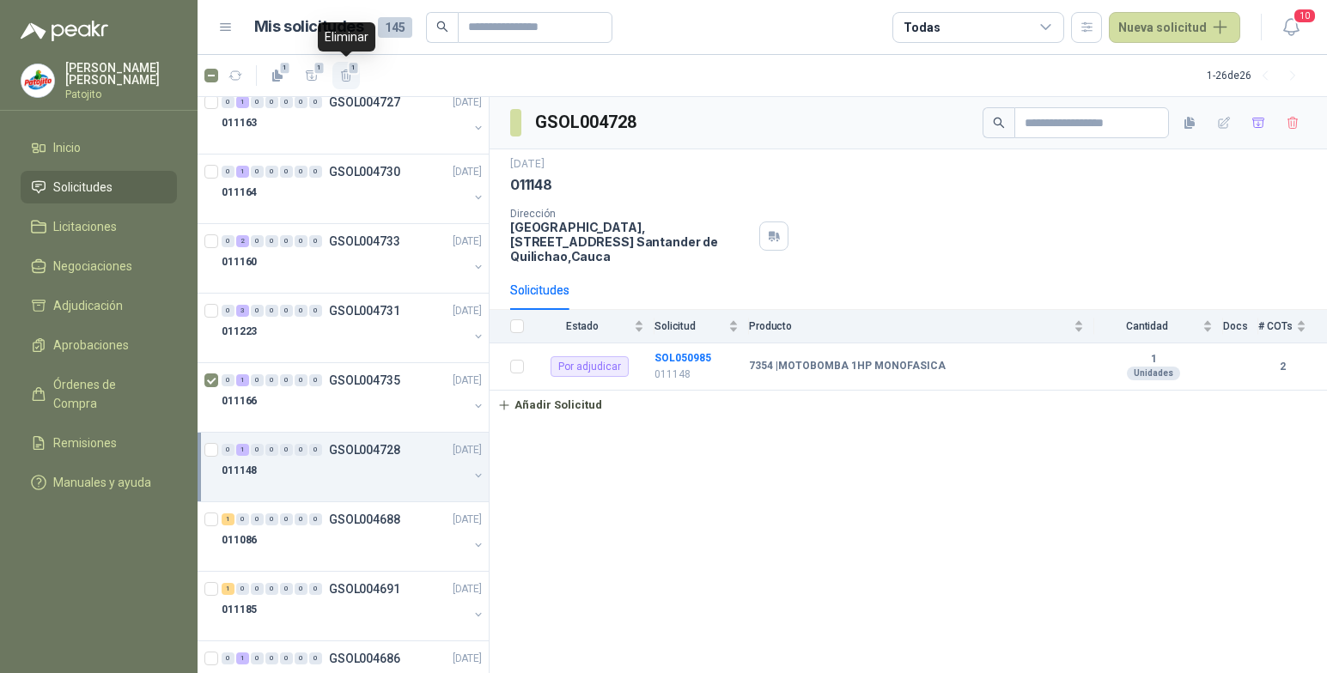
click at [345, 71] on icon "button" at bounding box center [345, 76] width 9 height 12
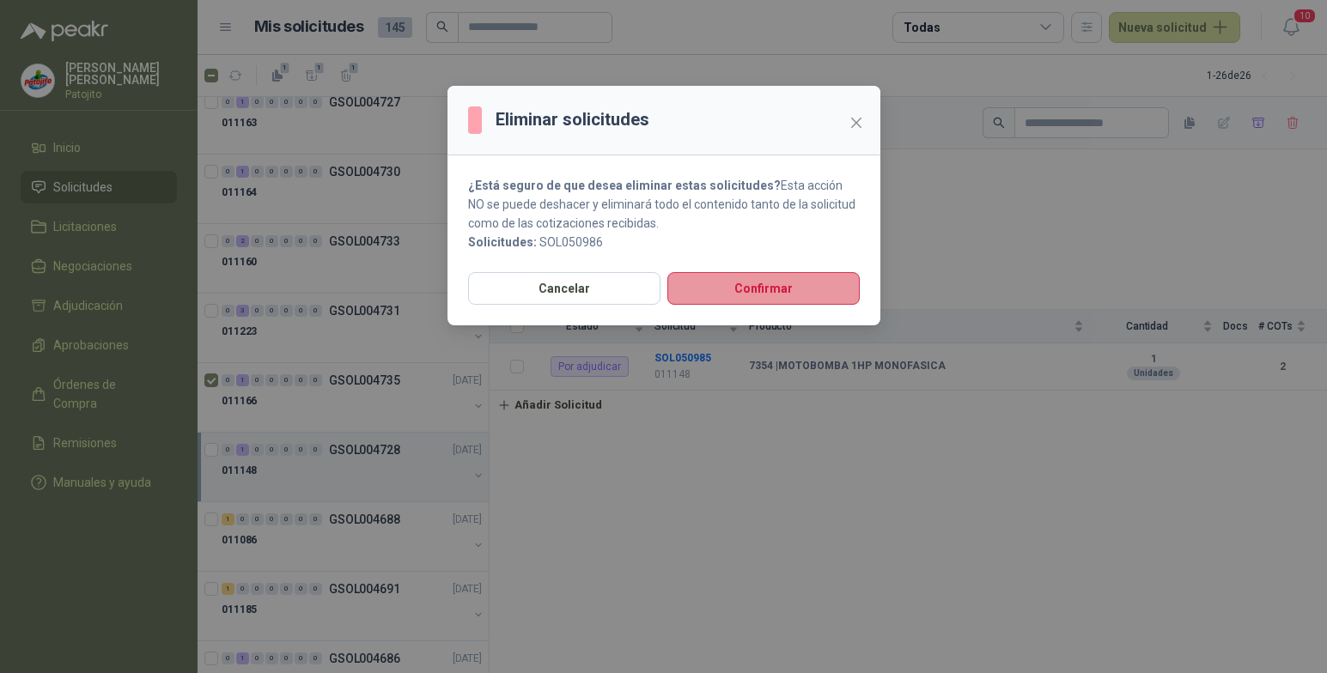
click at [738, 298] on button "Confirmar" at bounding box center [763, 288] width 192 height 33
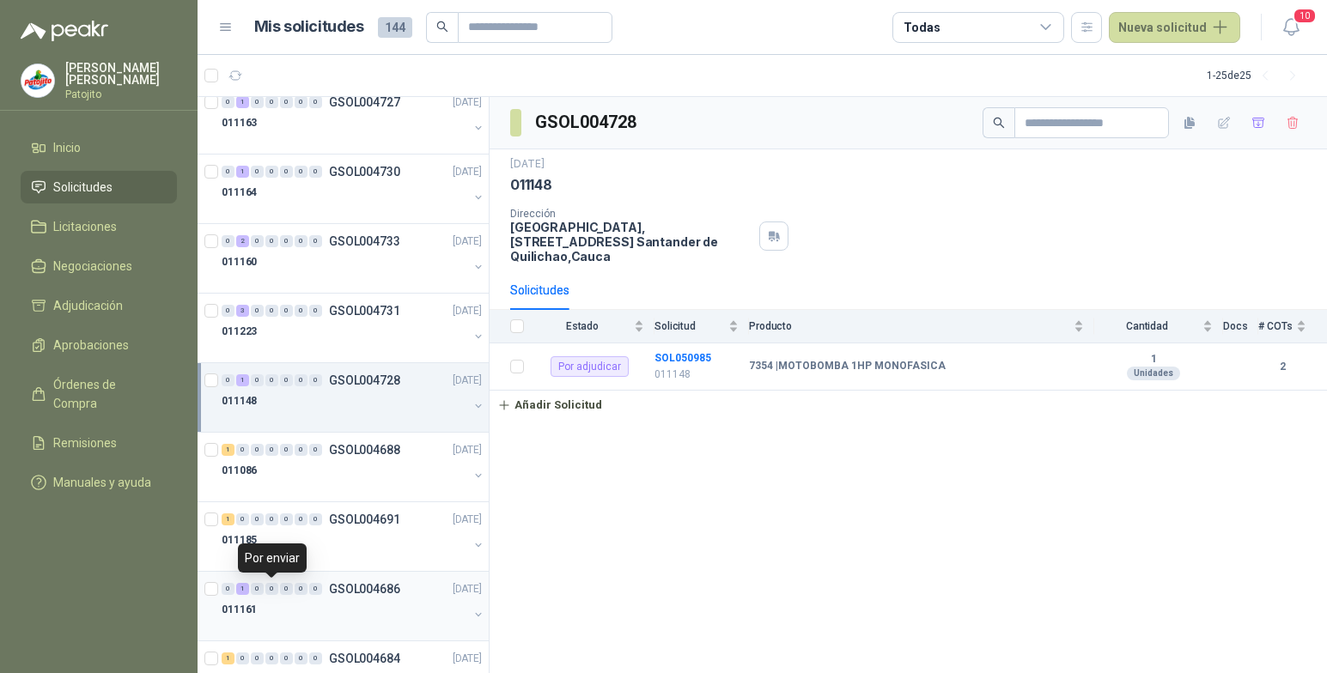
click at [277, 588] on div "0" at bounding box center [271, 589] width 13 height 12
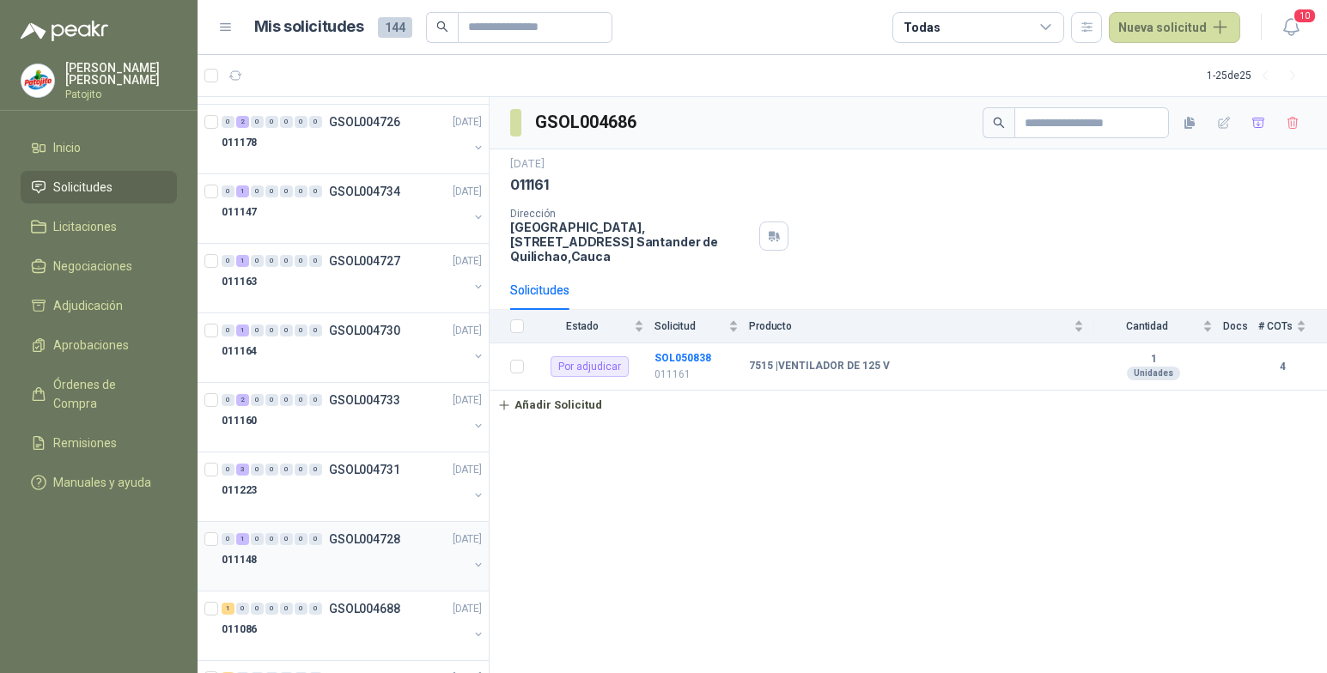
scroll to position [843, 0]
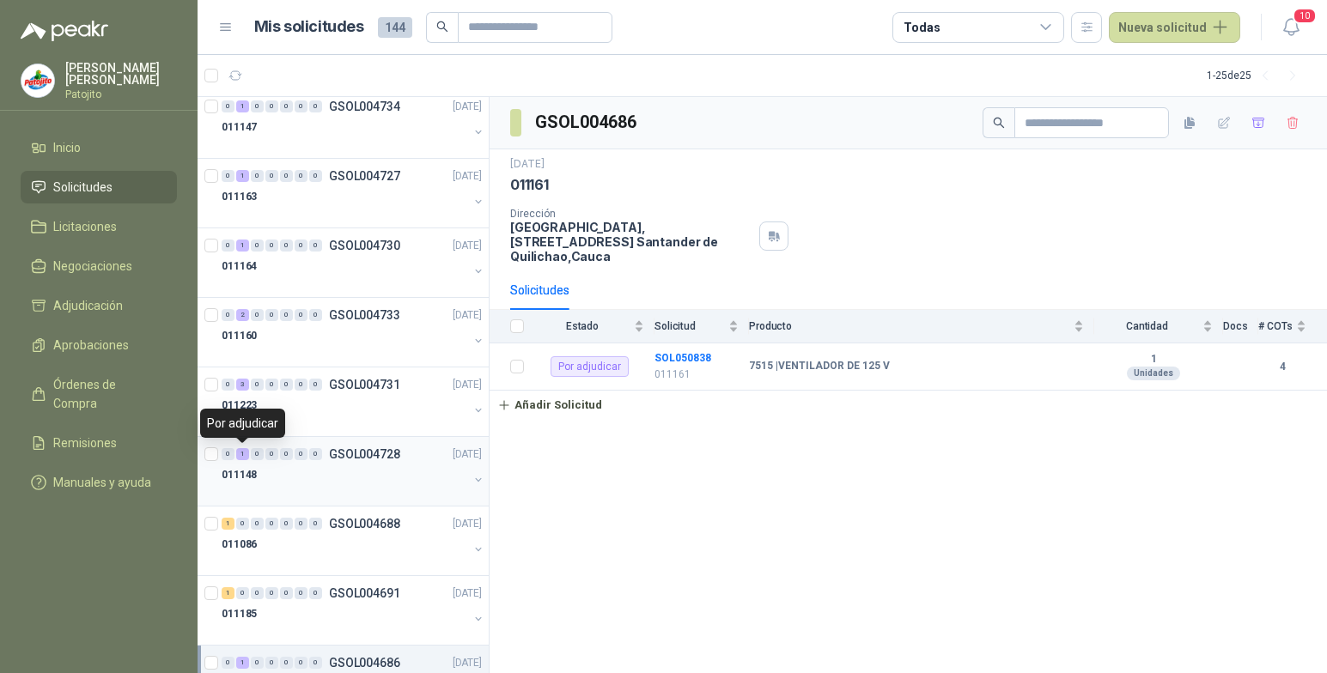
click at [242, 455] on div "1" at bounding box center [242, 454] width 13 height 12
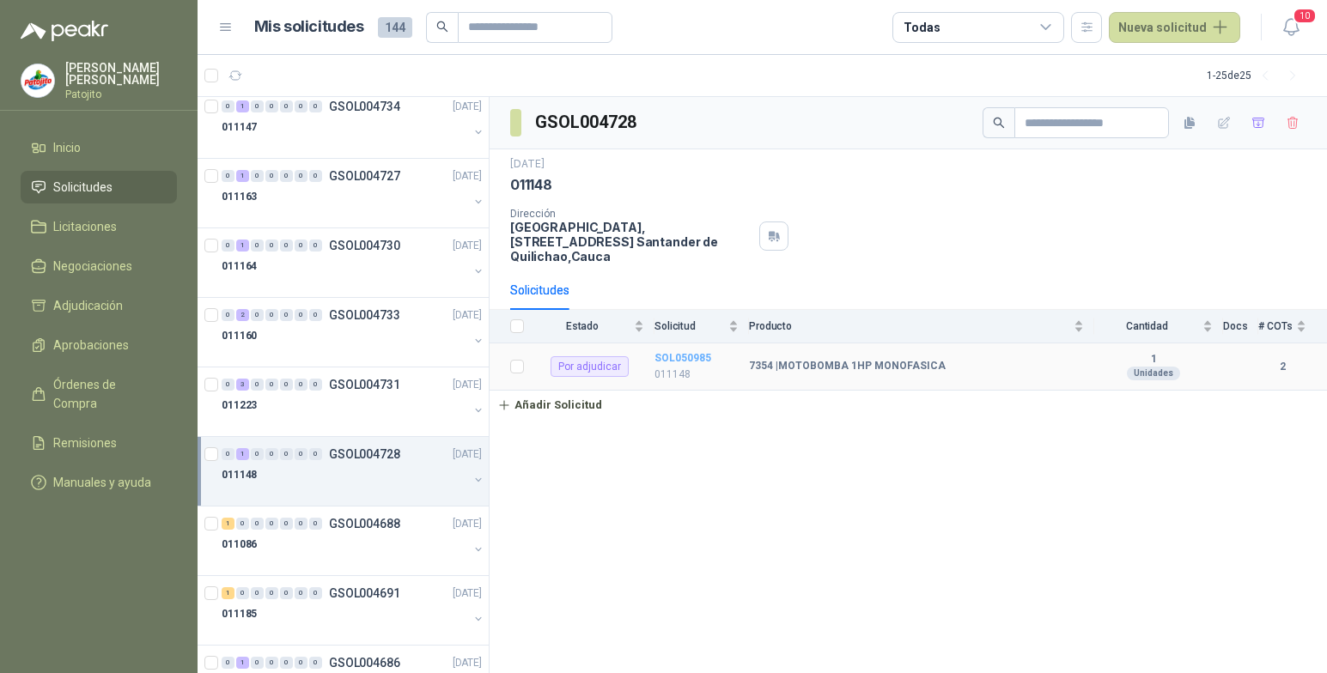
click at [705, 358] on b "SOL050985" at bounding box center [683, 358] width 57 height 12
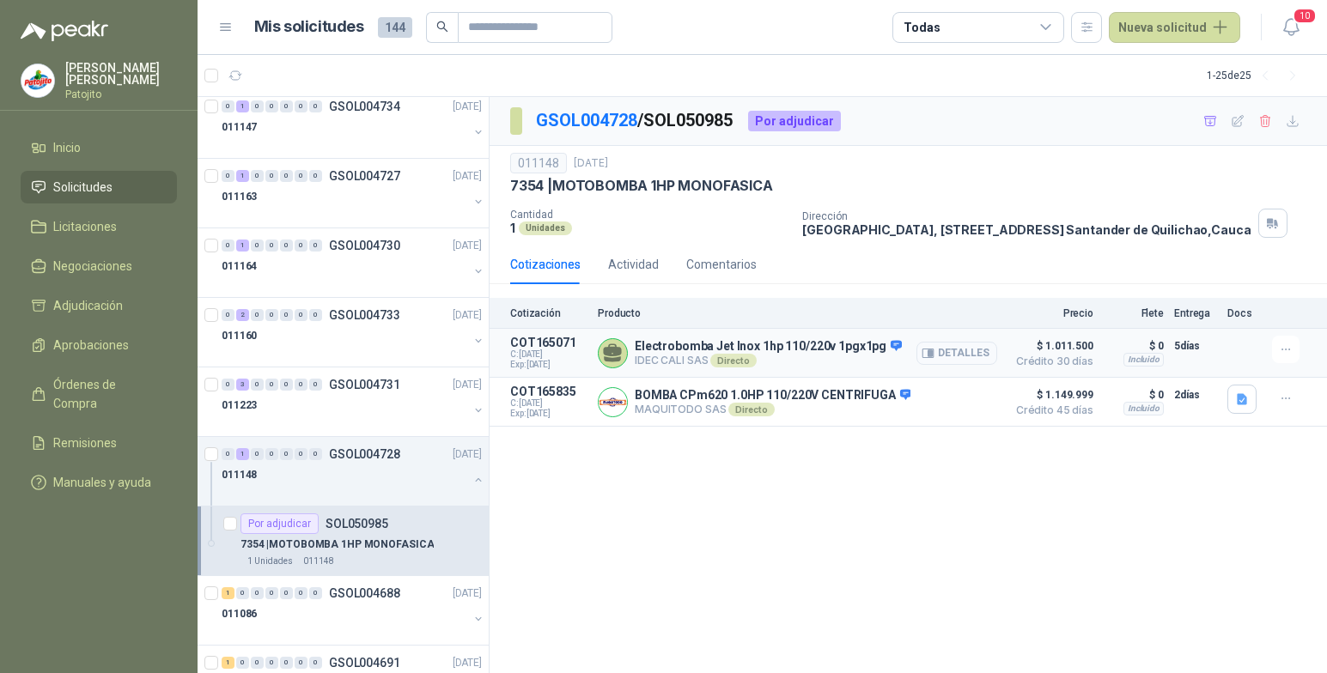
click at [929, 352] on icon "button" at bounding box center [928, 353] width 13 height 13
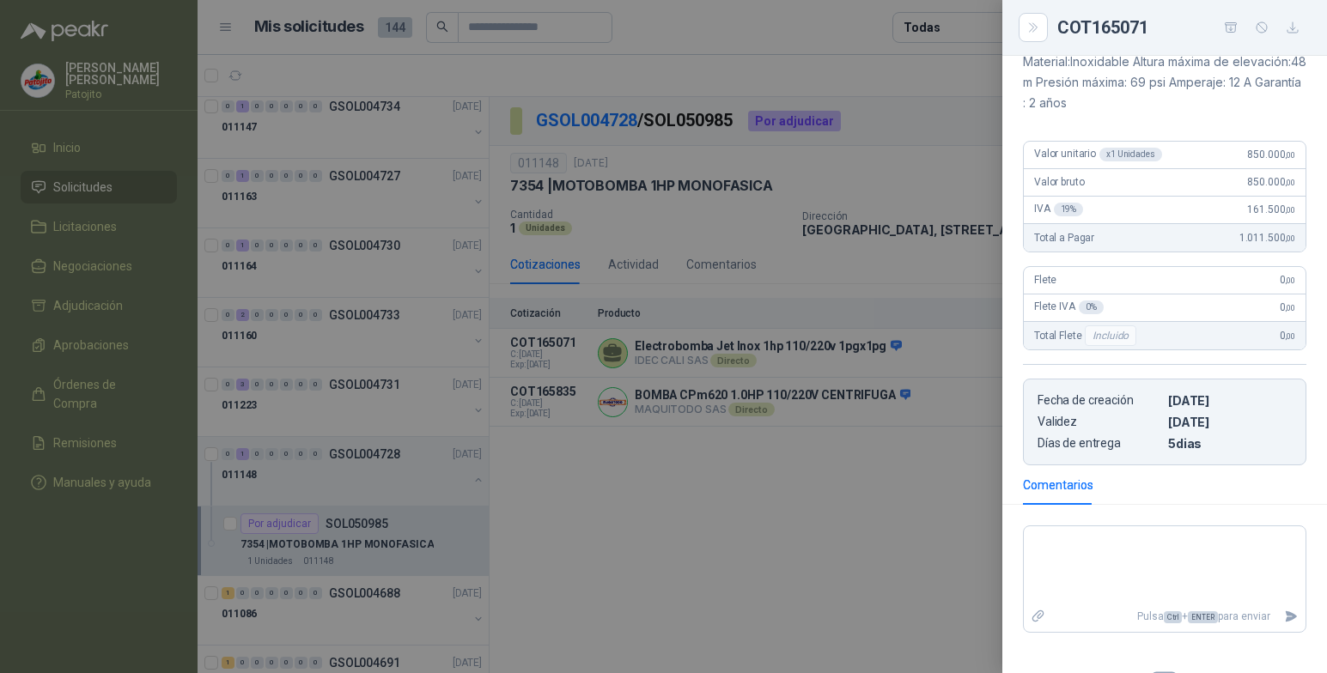
scroll to position [437, 0]
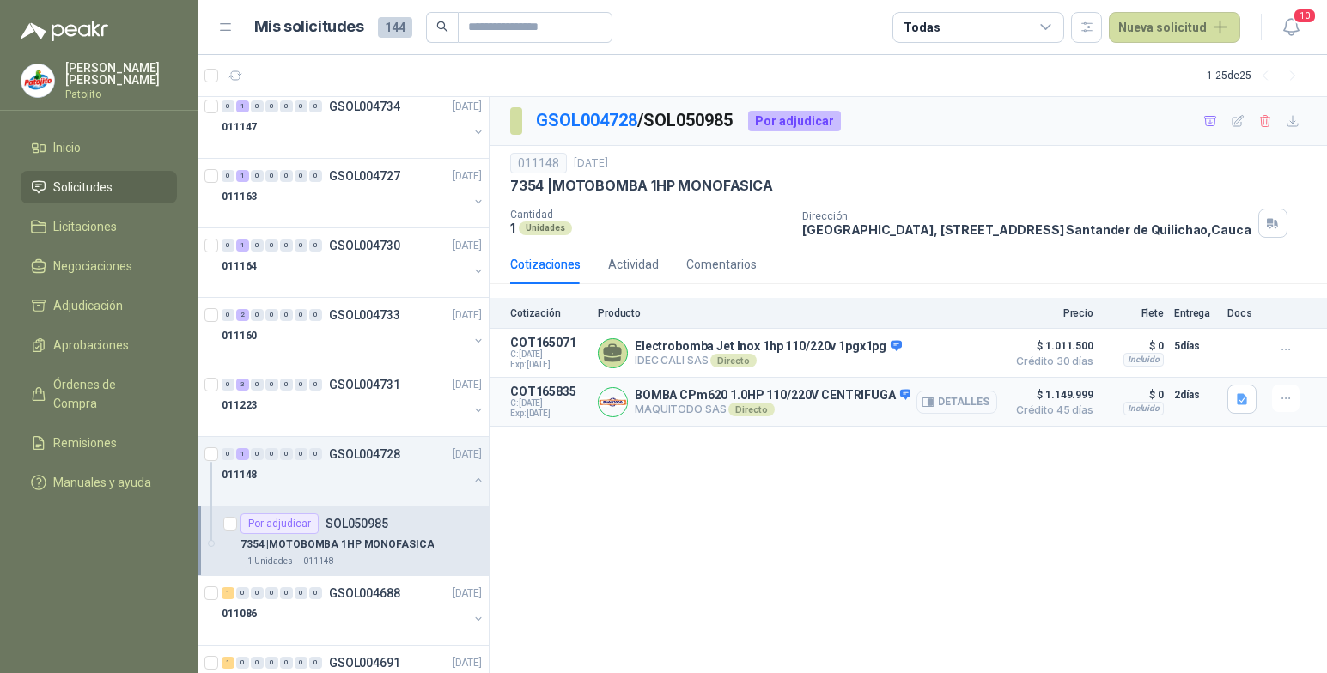
click at [938, 404] on button "Detalles" at bounding box center [957, 402] width 81 height 23
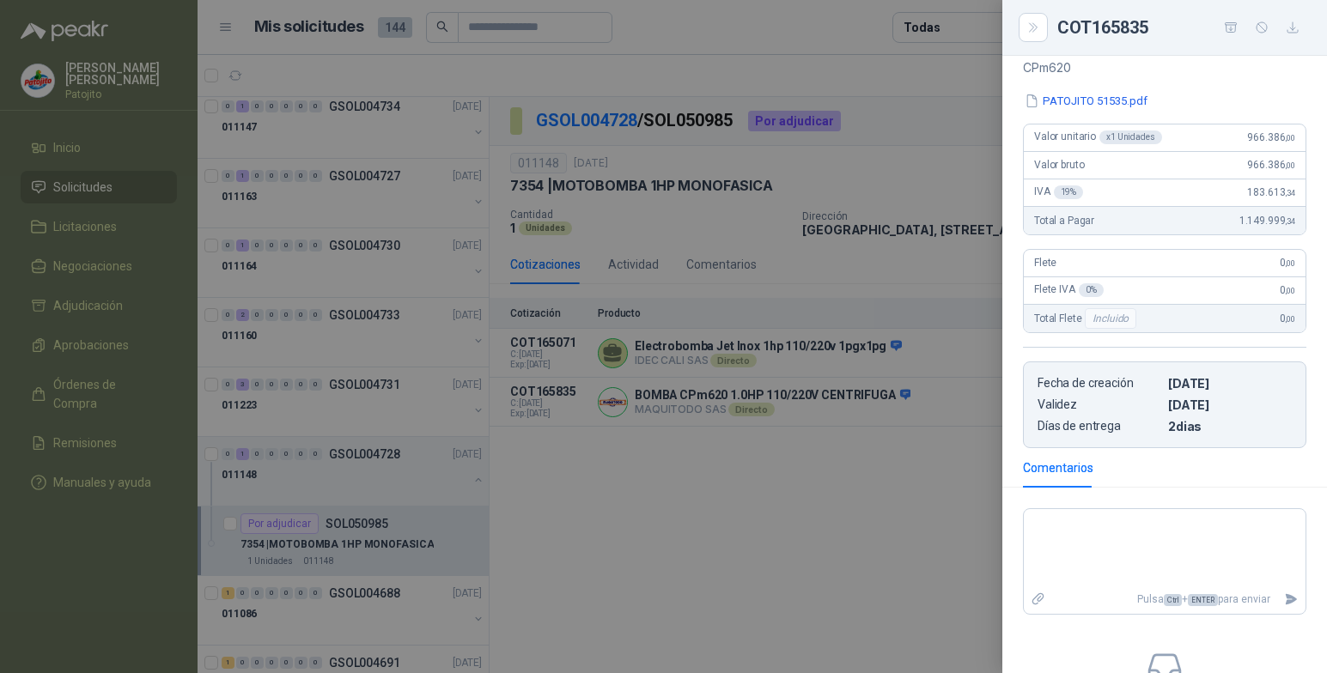
scroll to position [0, 0]
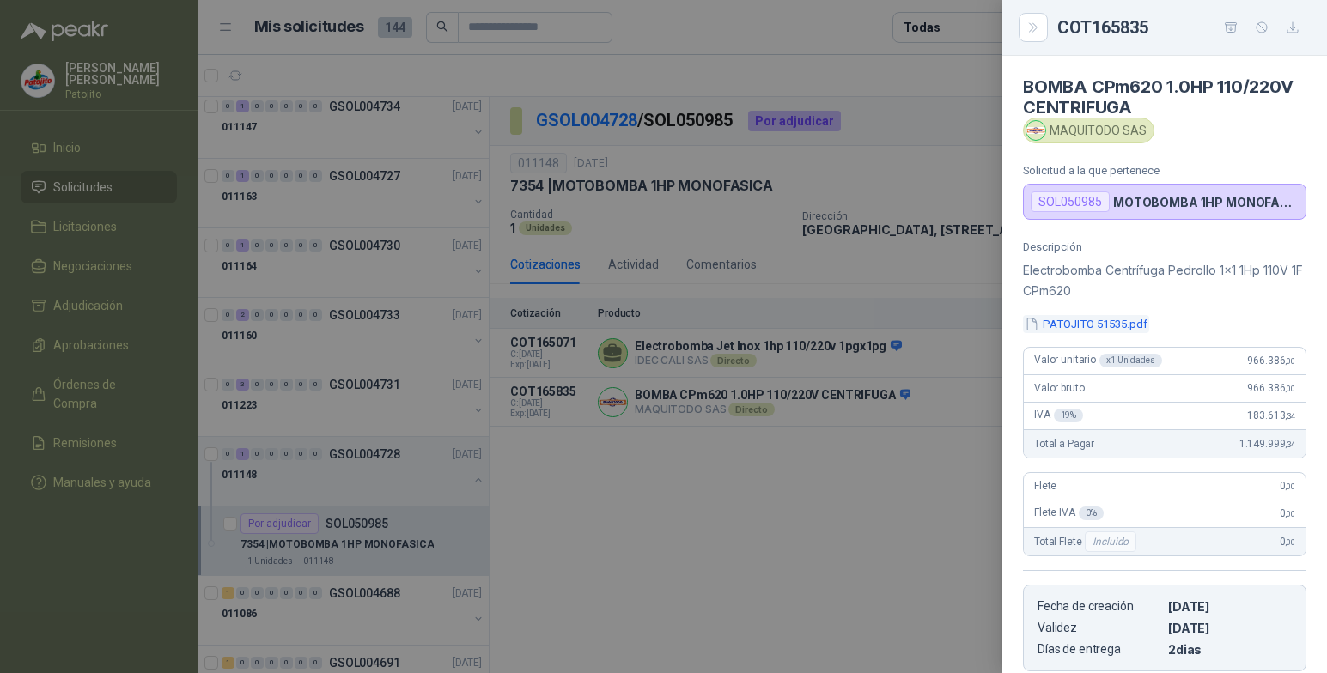
click at [1124, 322] on button "PATOJITO 51535.pdf" at bounding box center [1086, 324] width 126 height 18
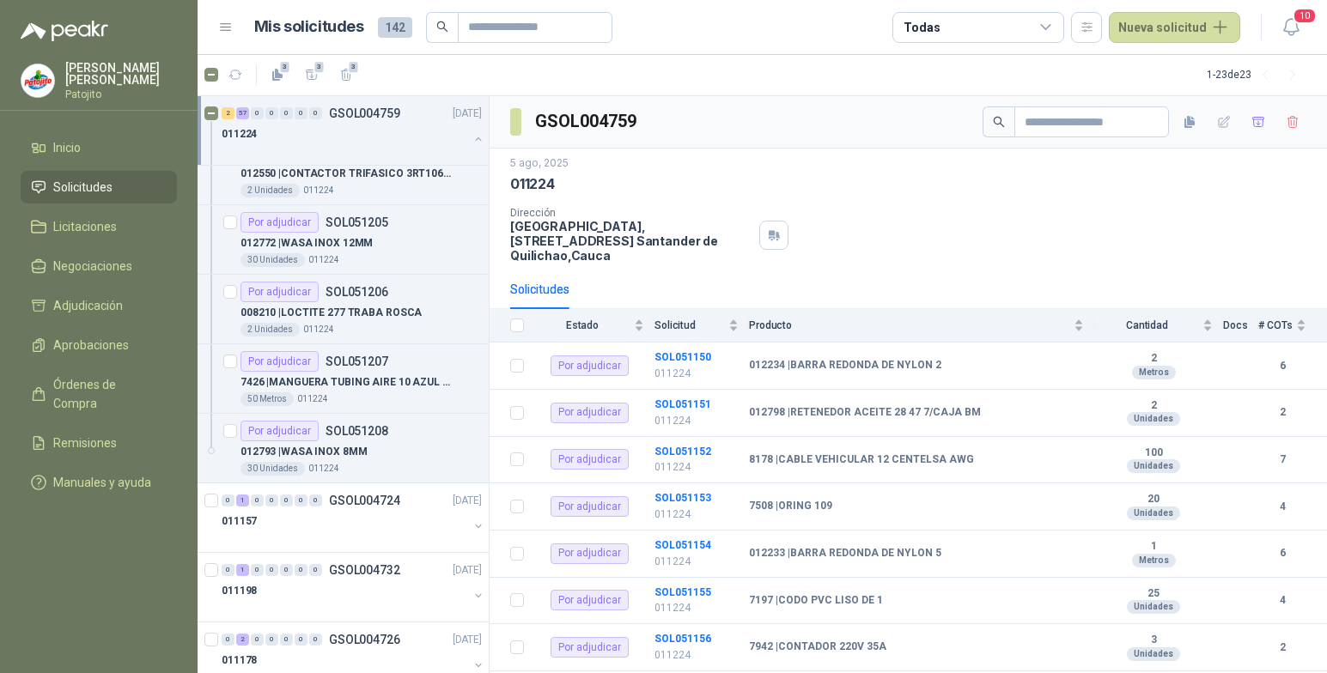
scroll to position [4209, 0]
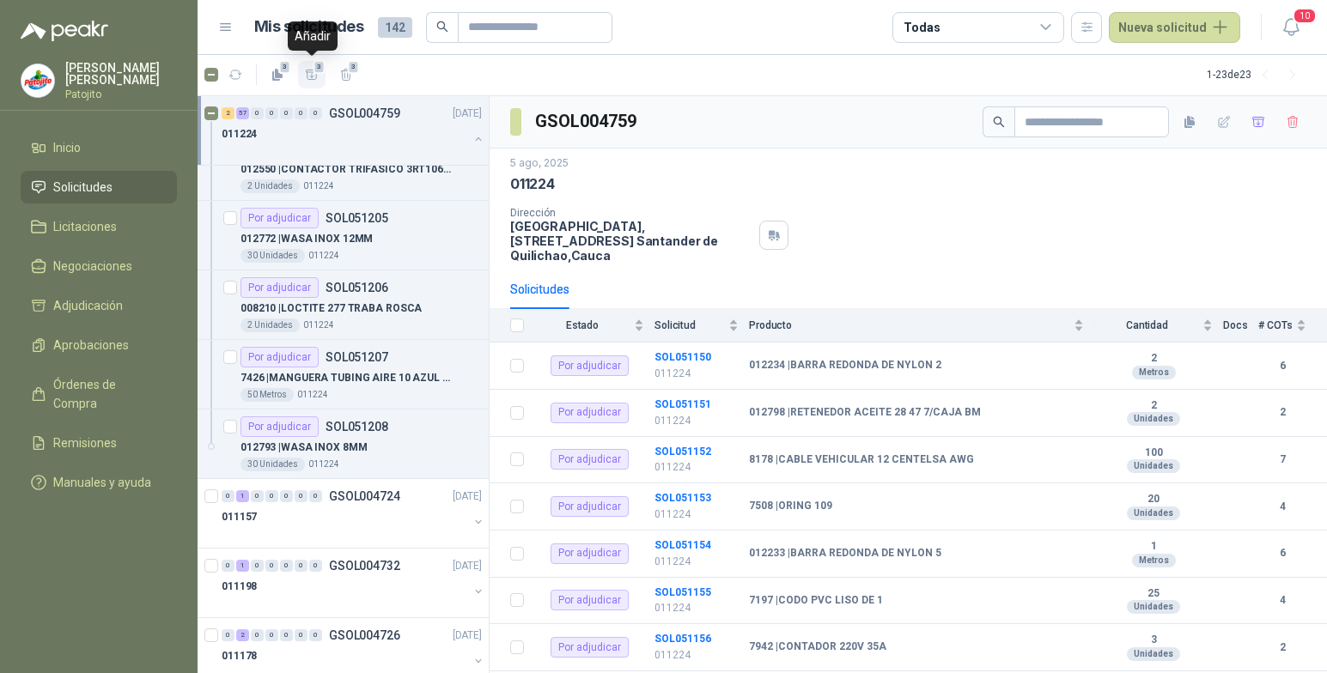
click at [317, 74] on span "3" at bounding box center [320, 67] width 12 height 14
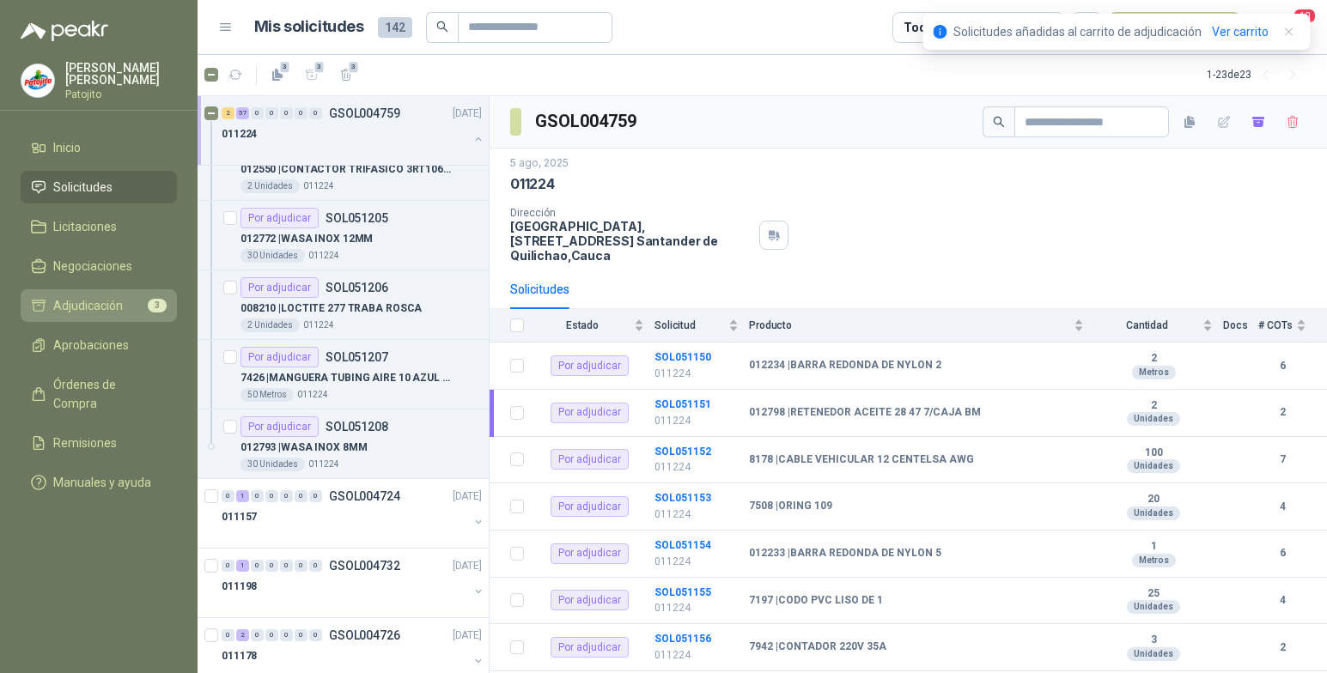
click at [122, 302] on span "Adjudicación" at bounding box center [88, 305] width 70 height 19
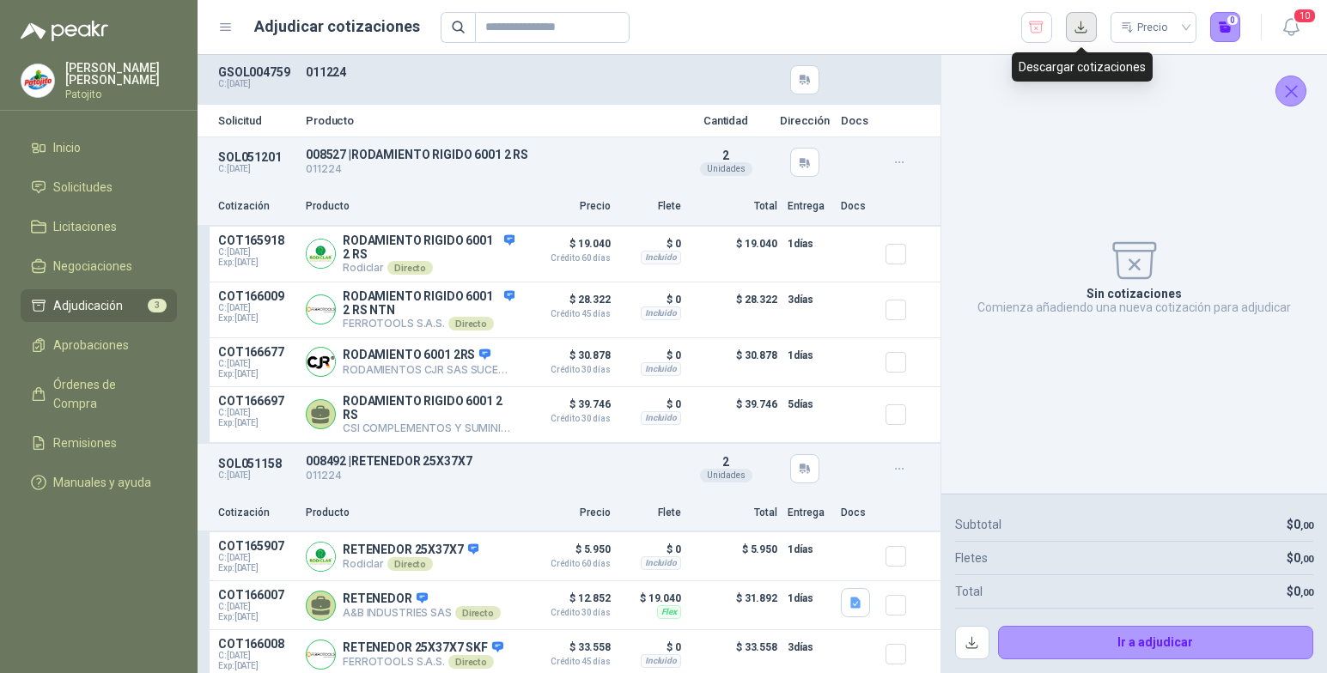
click at [1077, 24] on button "button" at bounding box center [1081, 27] width 31 height 31
click at [814, 18] on div "Precio 0" at bounding box center [841, 27] width 801 height 31
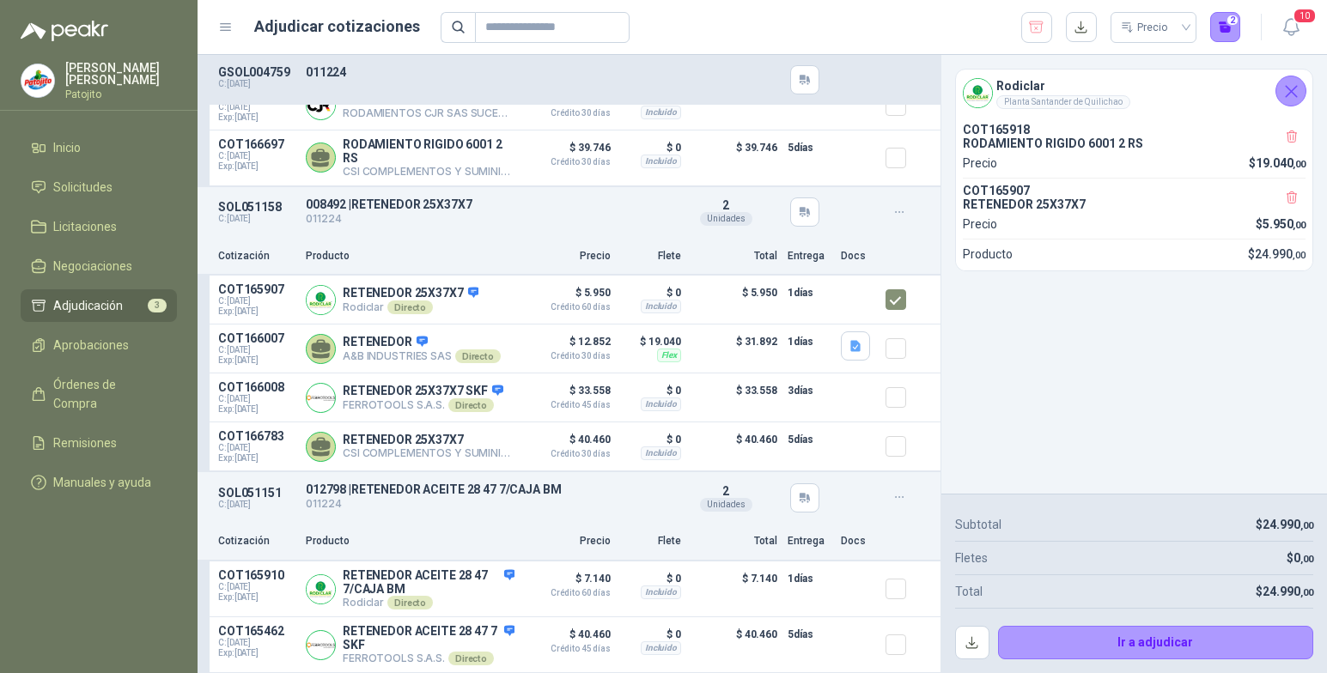
scroll to position [272, 0]
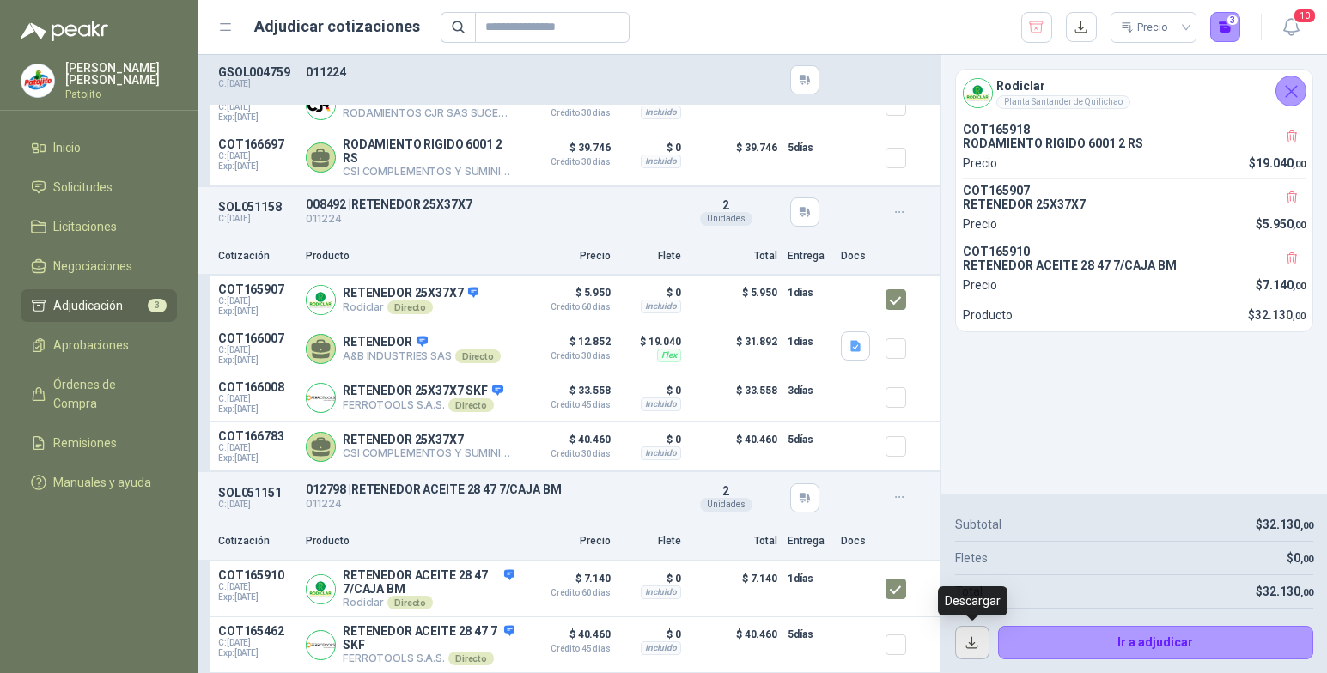
click at [975, 637] on button "button" at bounding box center [972, 643] width 34 height 34
click at [972, 633] on button "button" at bounding box center [972, 643] width 34 height 34
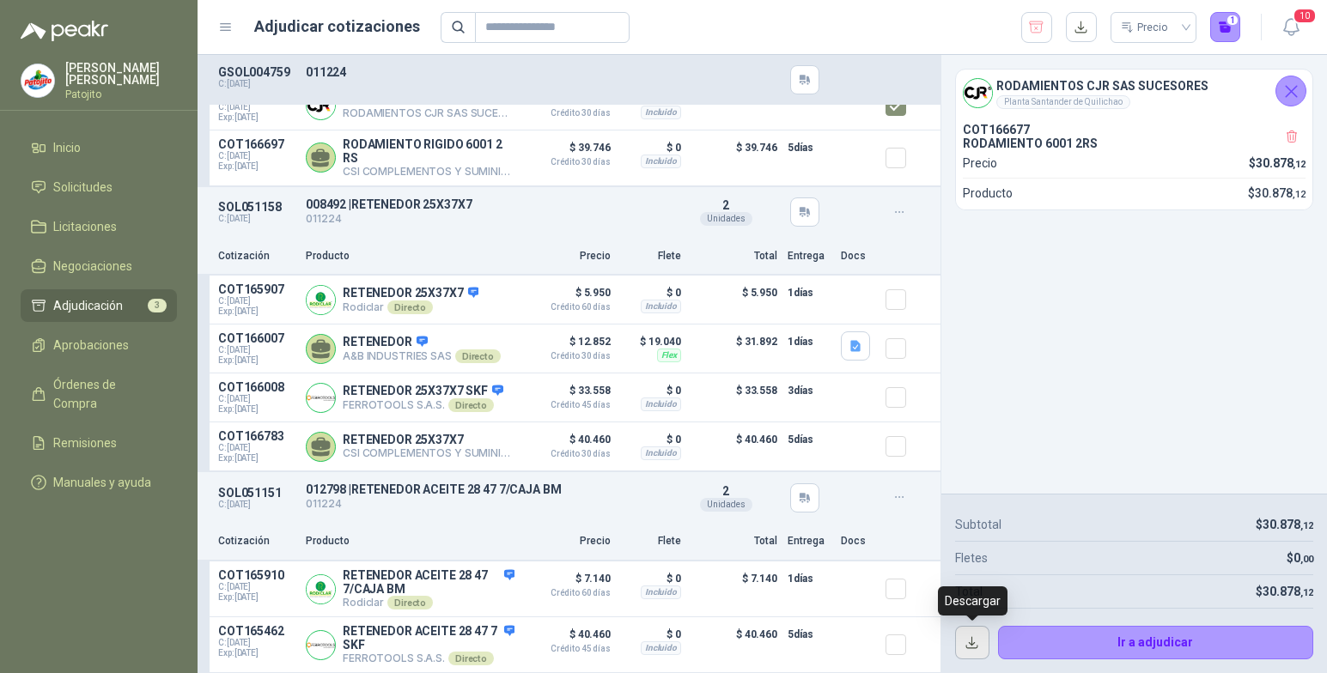
click at [973, 639] on button "button" at bounding box center [972, 643] width 34 height 34
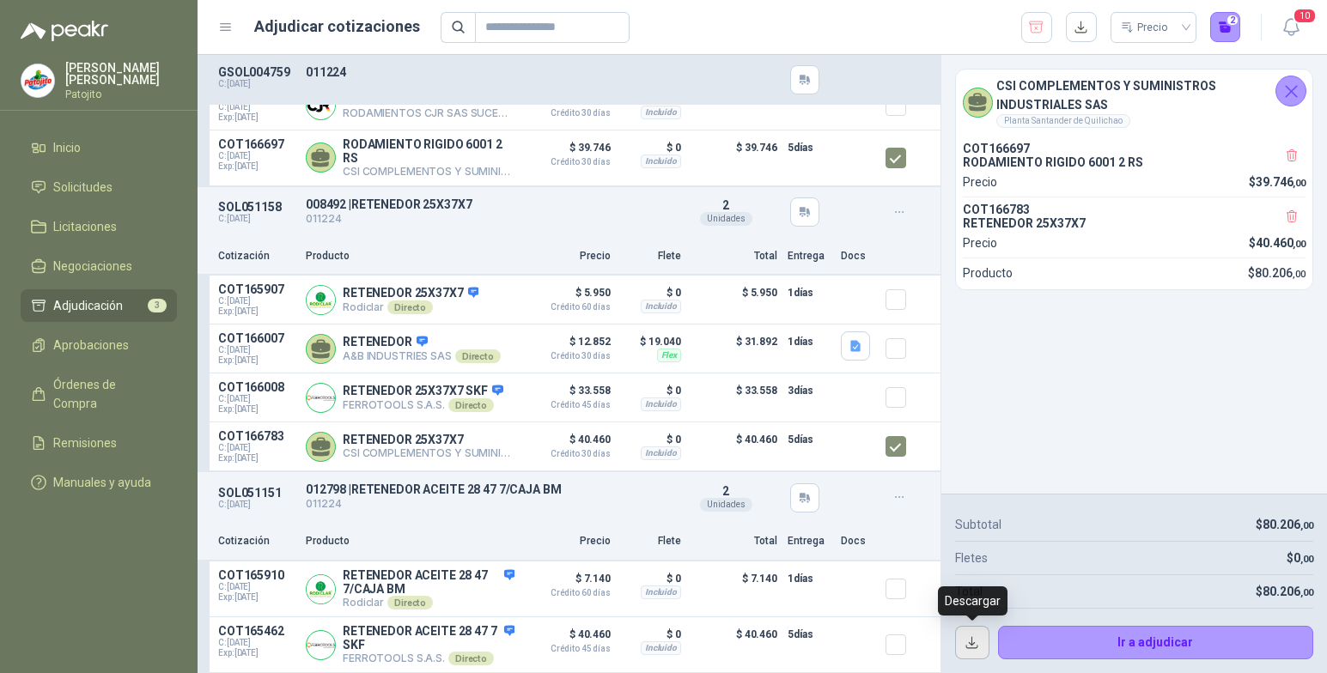
click at [968, 647] on button "button" at bounding box center [972, 643] width 34 height 34
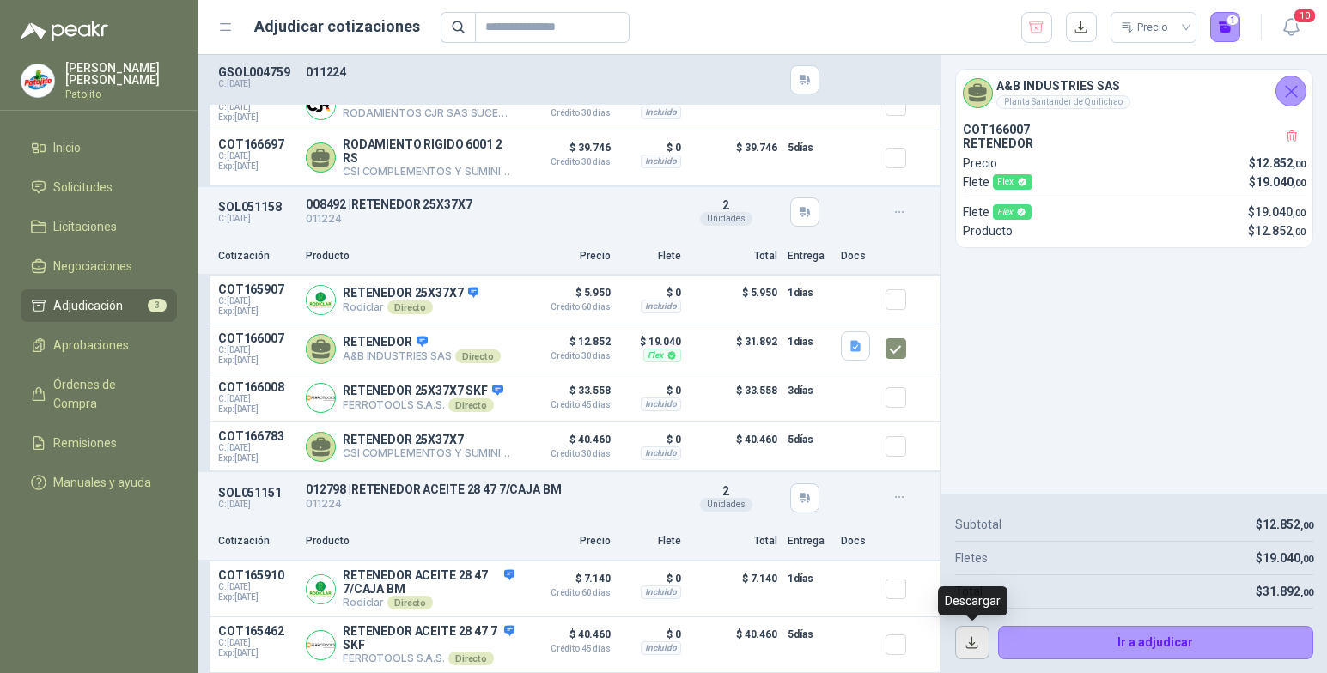
click at [962, 640] on button "button" at bounding box center [972, 643] width 34 height 34
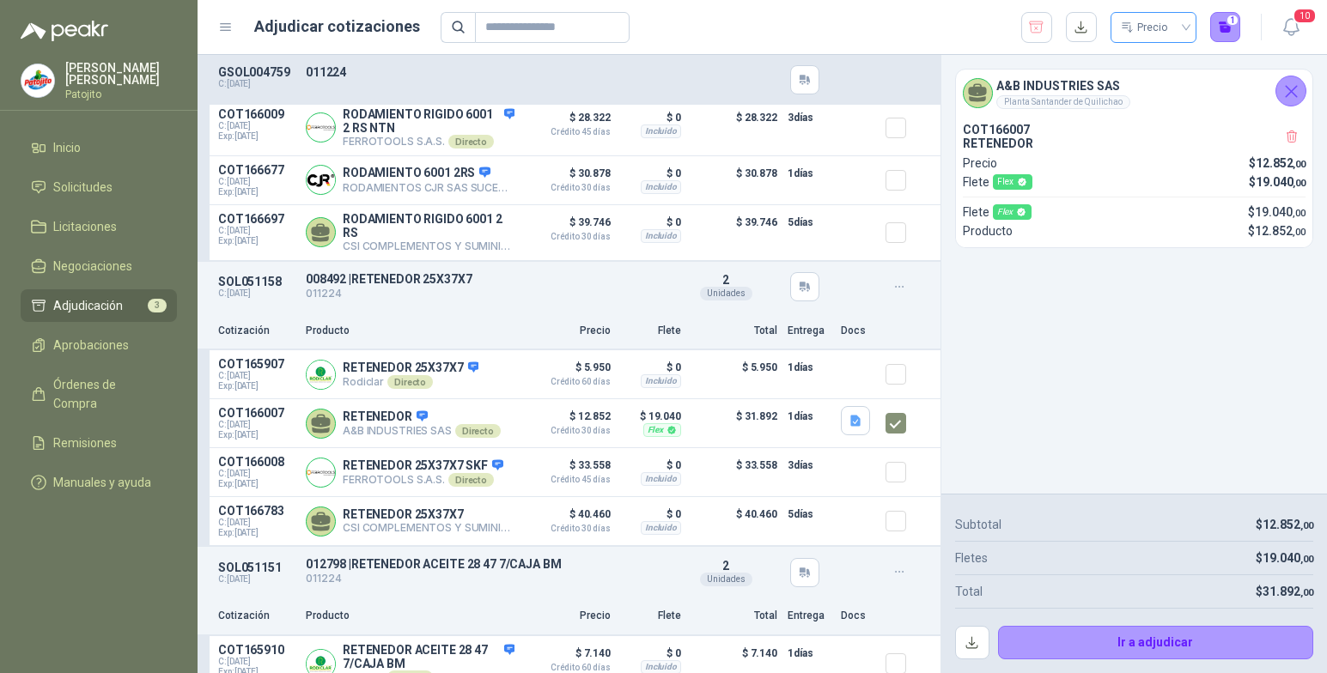
scroll to position [101, 0]
